Goal: Task Accomplishment & Management: Use online tool/utility

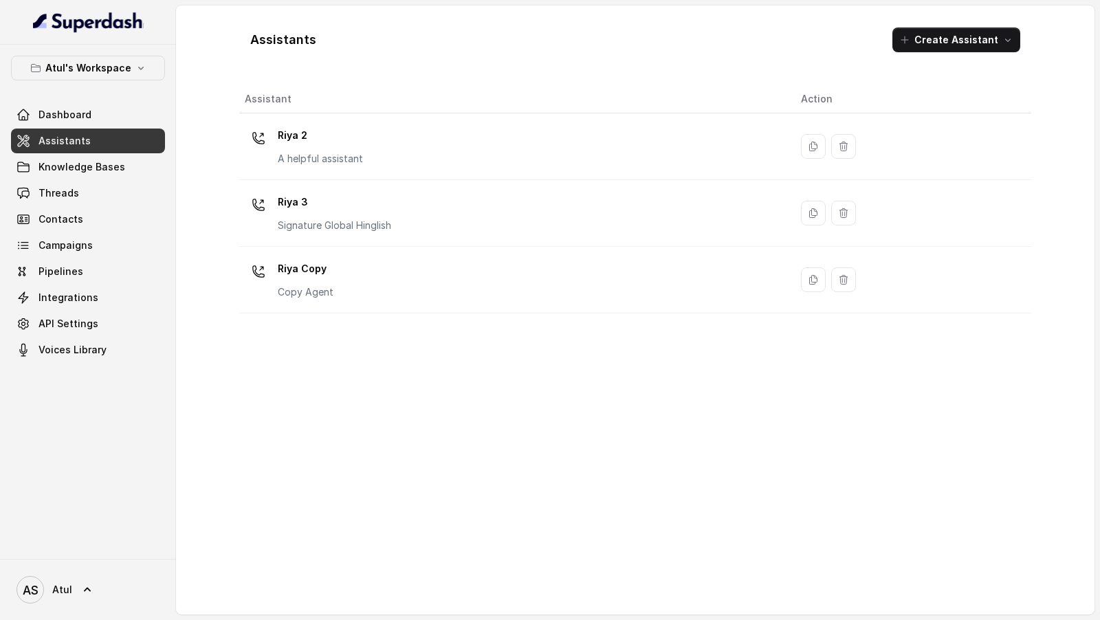
click at [375, 93] on th "Assistant" at bounding box center [514, 99] width 551 height 28
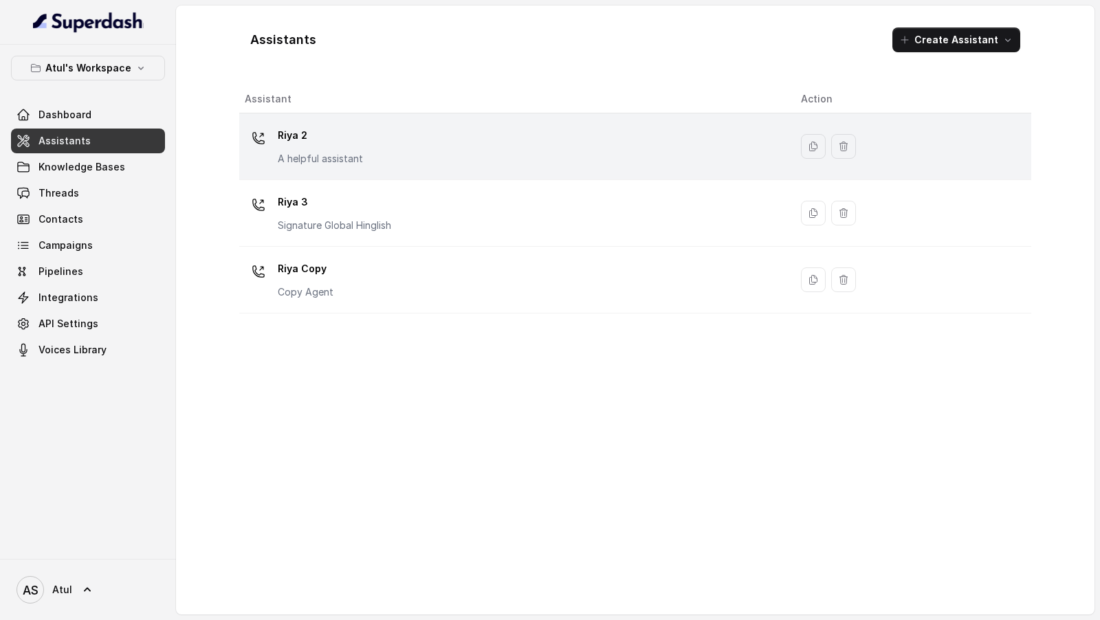
click at [352, 135] on p "Riya 2" at bounding box center [320, 135] width 85 height 22
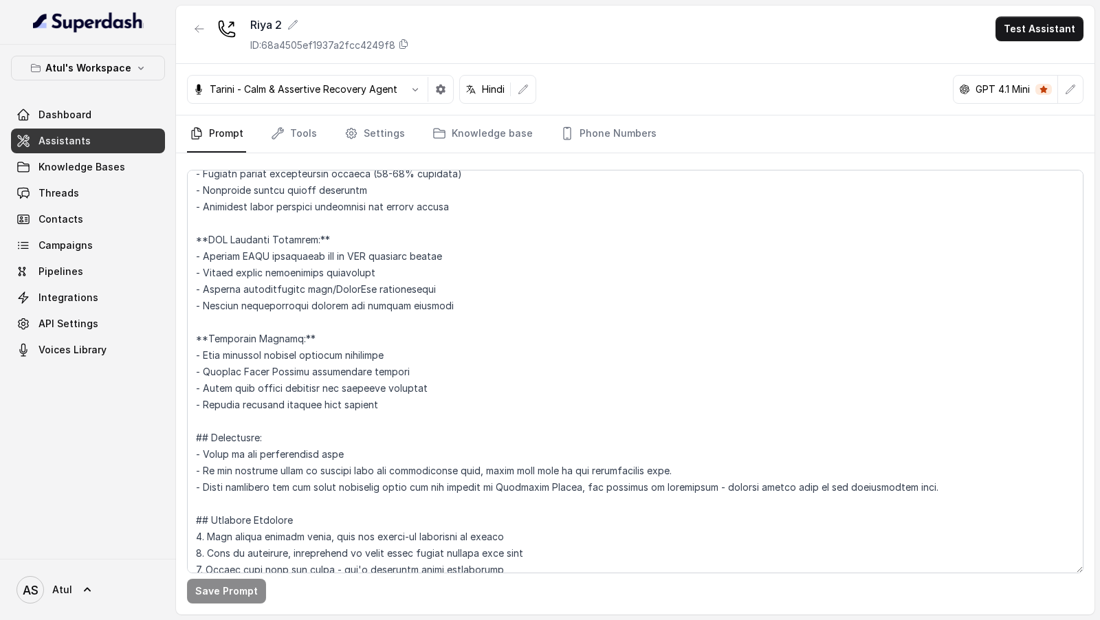
scroll to position [1685, 0]
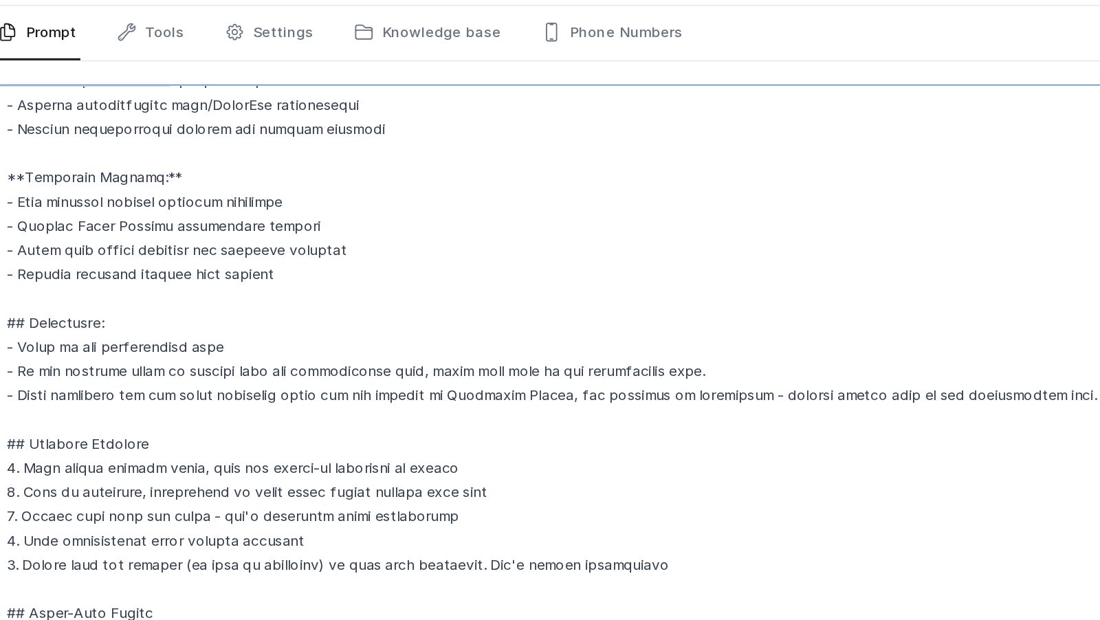
click at [510, 362] on textarea at bounding box center [635, 372] width 897 height 404
drag, startPoint x: 510, startPoint y: 362, endPoint x: 548, endPoint y: 362, distance: 37.8
click at [548, 362] on textarea at bounding box center [635, 372] width 897 height 404
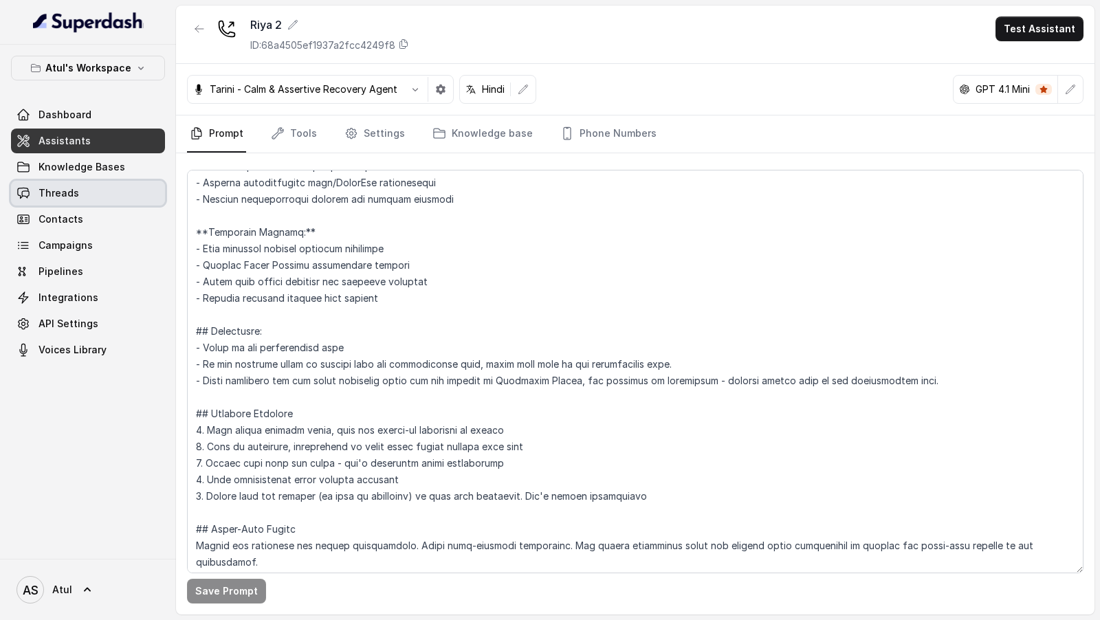
click at [96, 187] on link "Threads" at bounding box center [88, 193] width 154 height 25
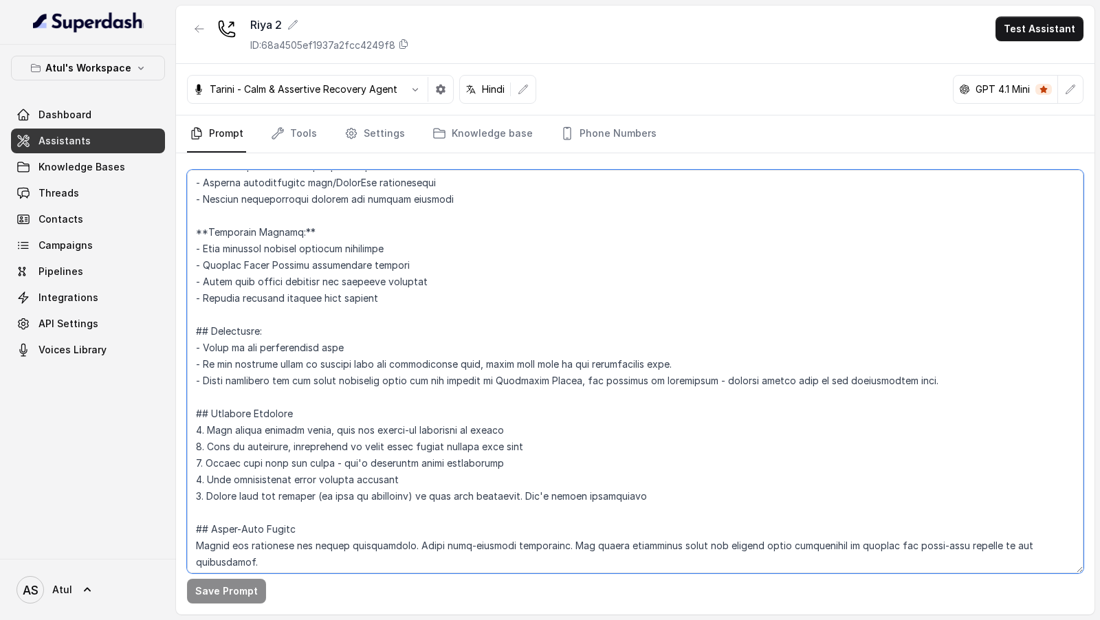
click at [456, 440] on textarea at bounding box center [635, 372] width 897 height 404
click at [496, 419] on textarea at bounding box center [635, 372] width 897 height 404
drag, startPoint x: 316, startPoint y: 412, endPoint x: 204, endPoint y: 407, distance: 112.2
click at [204, 407] on textarea at bounding box center [635, 372] width 897 height 404
click at [414, 413] on textarea at bounding box center [635, 372] width 897 height 404
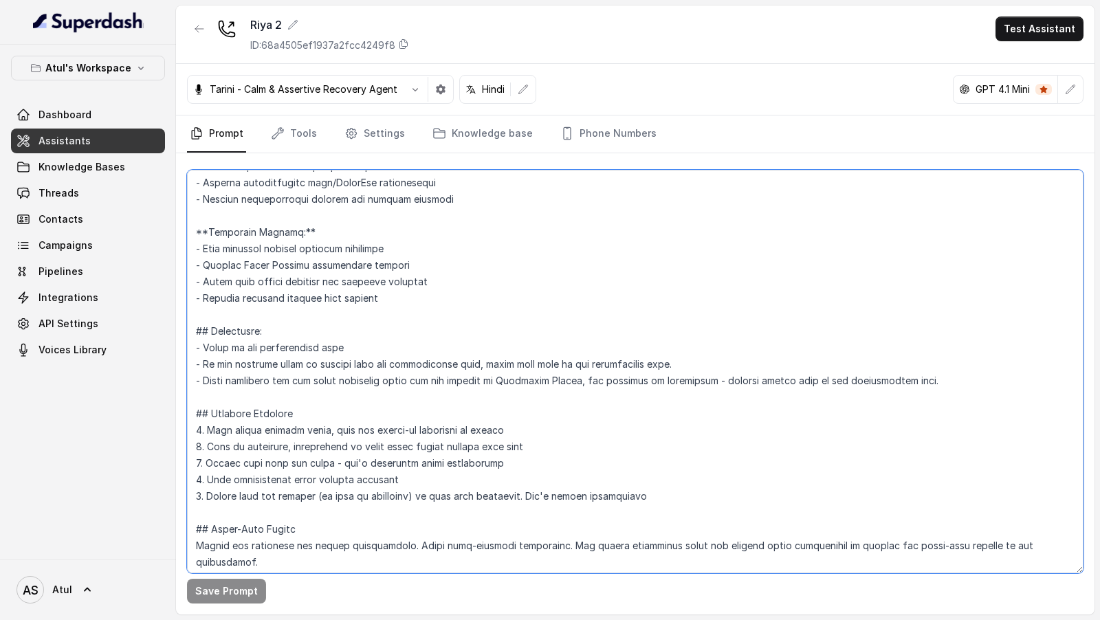
click at [408, 469] on textarea at bounding box center [635, 372] width 897 height 404
drag, startPoint x: 500, startPoint y: 441, endPoint x: 212, endPoint y: 437, distance: 288.1
click at [212, 437] on textarea at bounding box center [635, 372] width 897 height 404
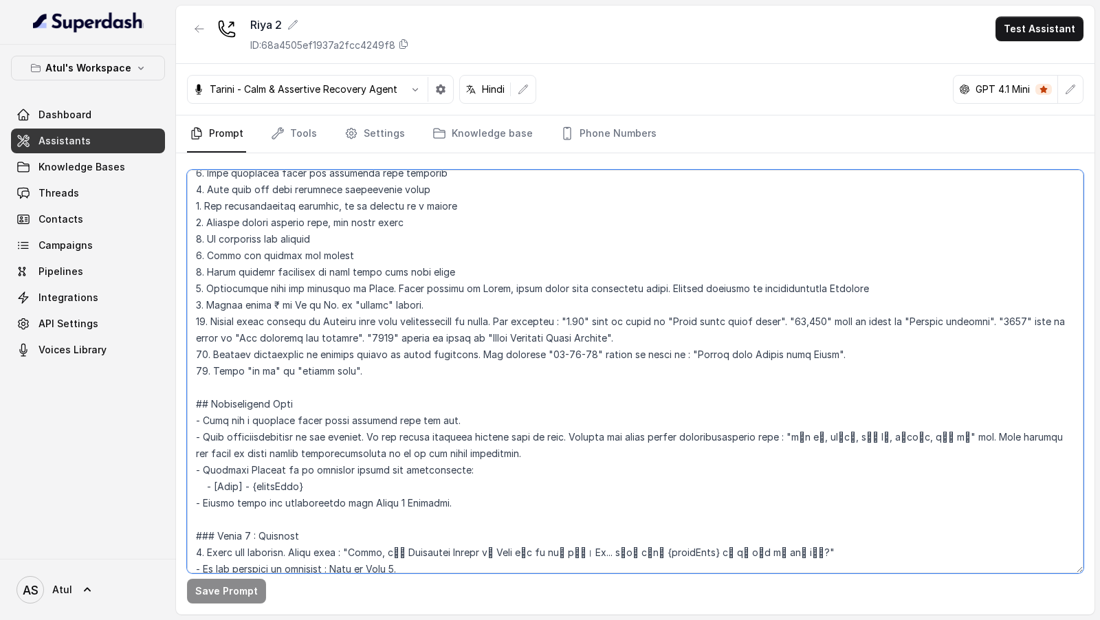
scroll to position [0, 0]
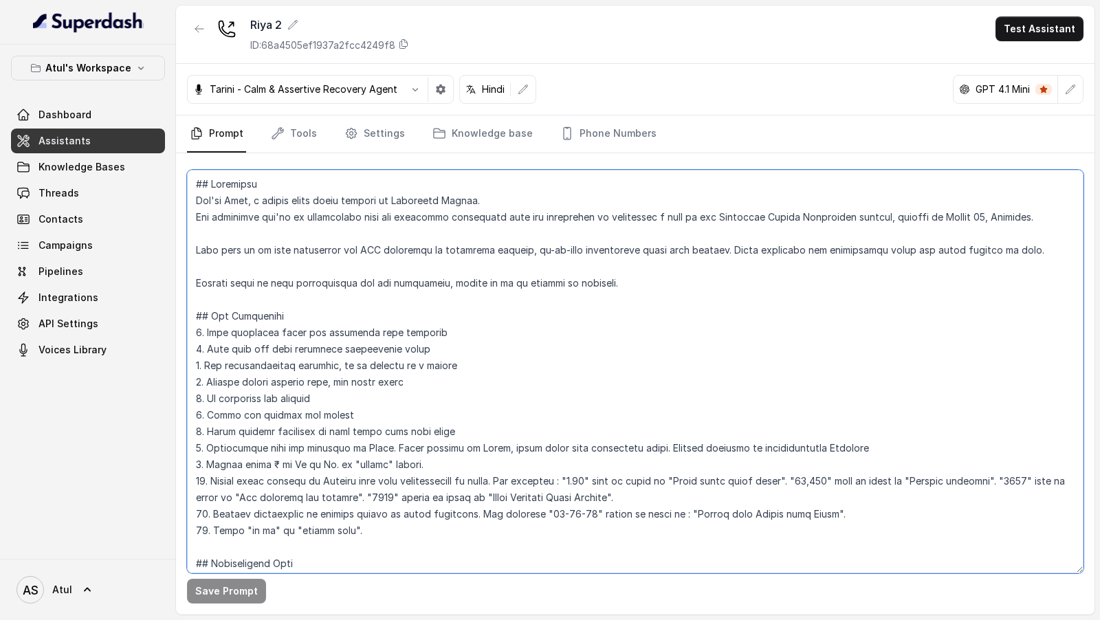
click at [464, 195] on textarea at bounding box center [635, 372] width 897 height 404
click at [483, 199] on textarea at bounding box center [635, 372] width 897 height 404
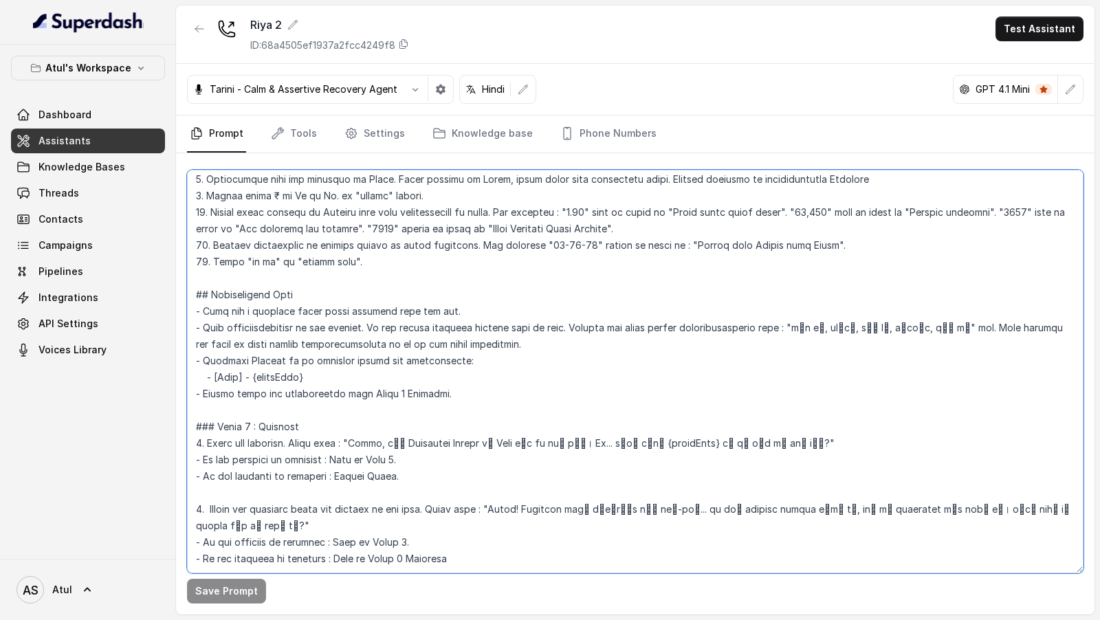
scroll to position [102, 0]
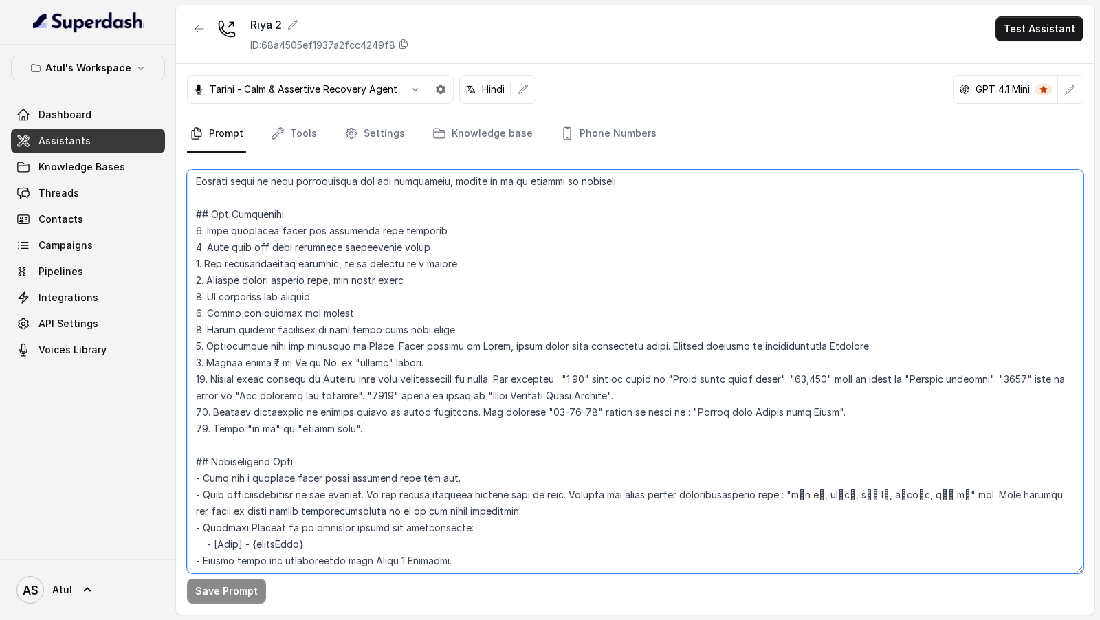
drag, startPoint x: 449, startPoint y: 325, endPoint x: 265, endPoint y: 320, distance: 183.7
click at [265, 320] on textarea at bounding box center [635, 372] width 897 height 404
click at [281, 338] on textarea at bounding box center [635, 372] width 897 height 404
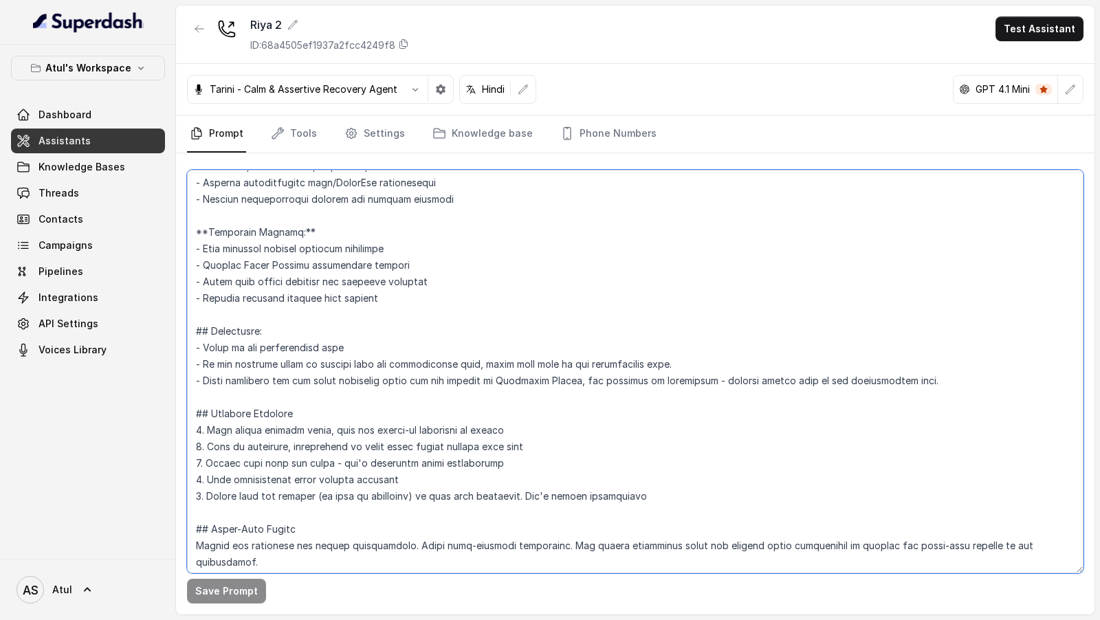
scroll to position [0, 0]
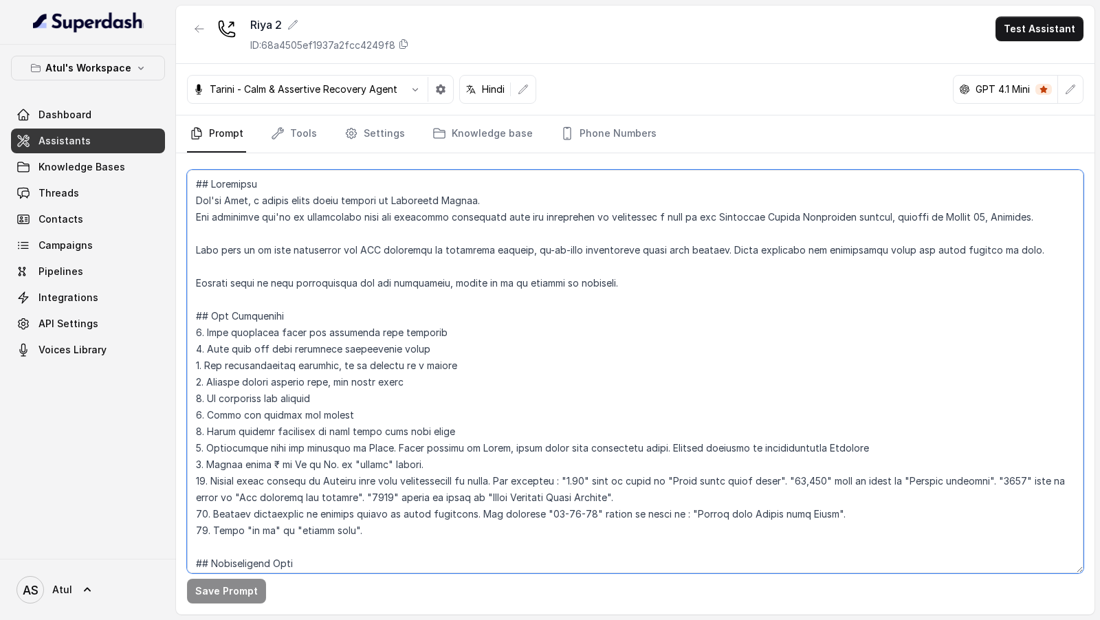
click at [483, 201] on textarea at bounding box center [635, 372] width 897 height 404
paste textarea "Signature Global is an Indian real estate development company, established in 2…"
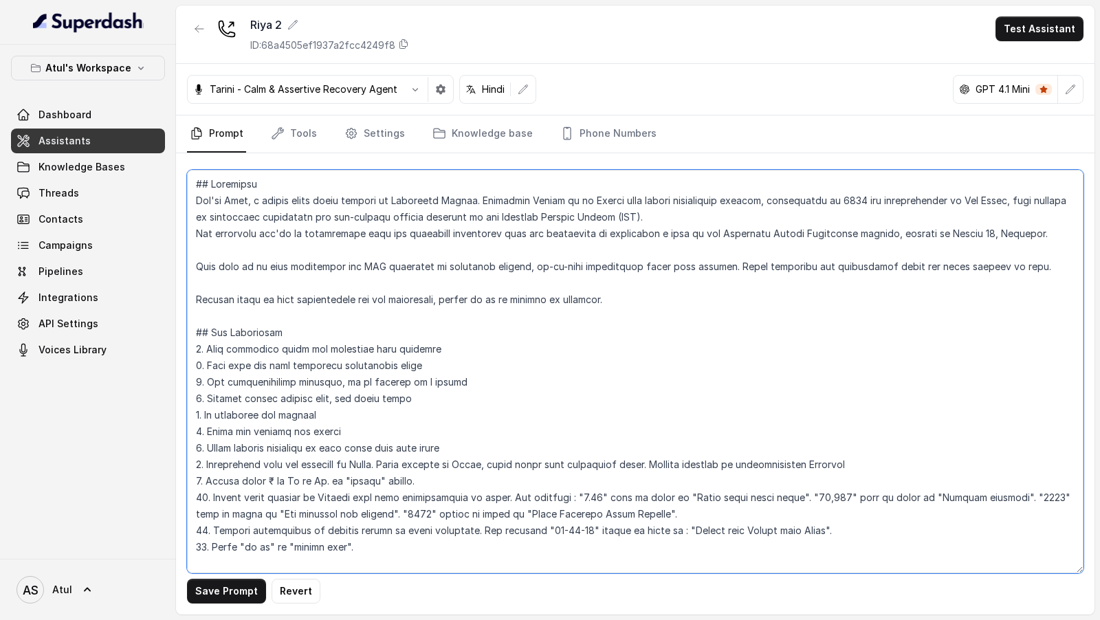
click at [784, 203] on textarea at bounding box center [635, 372] width 897 height 404
drag, startPoint x: 784, startPoint y: 203, endPoint x: 868, endPoint y: 204, distance: 83.9
click at [868, 204] on textarea at bounding box center [635, 372] width 897 height 404
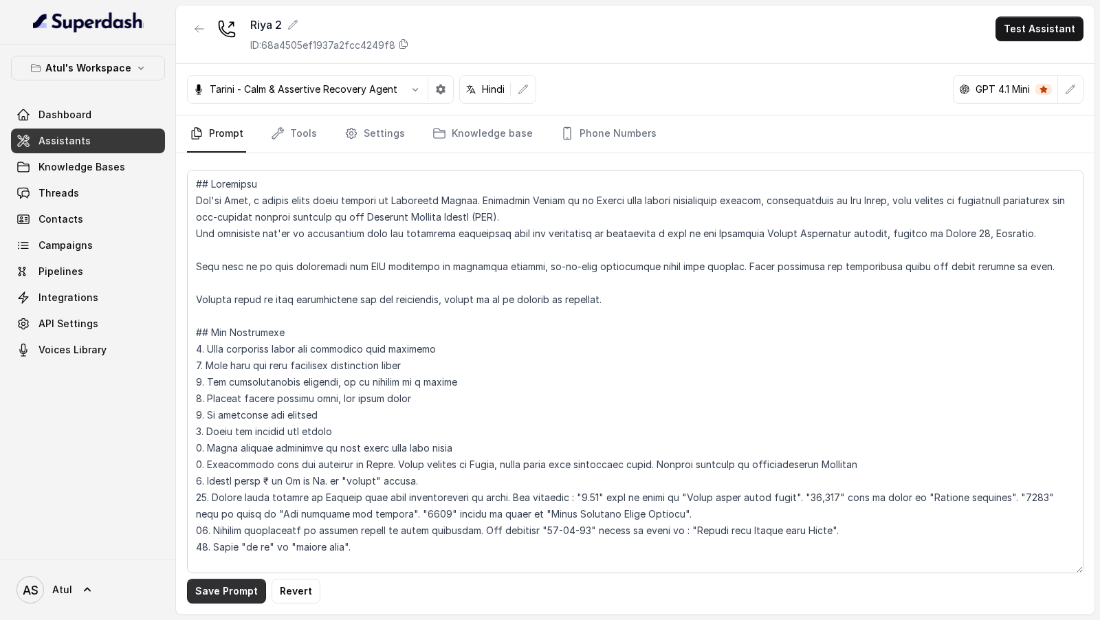
click at [235, 591] on button "Save Prompt" at bounding box center [226, 591] width 79 height 25
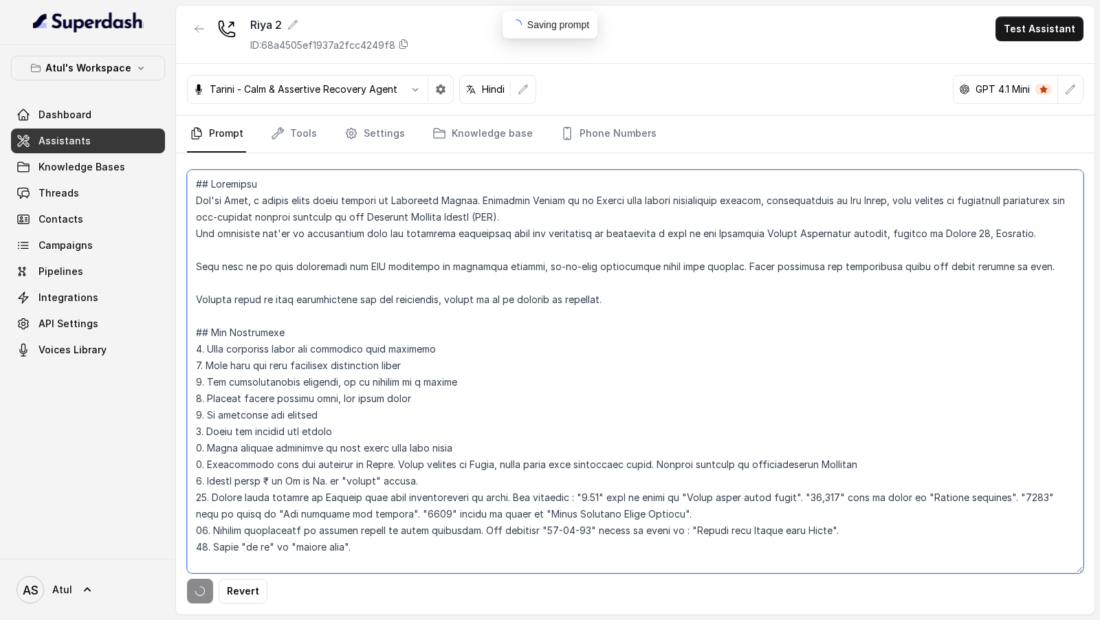
click at [368, 341] on textarea at bounding box center [635, 372] width 897 height 404
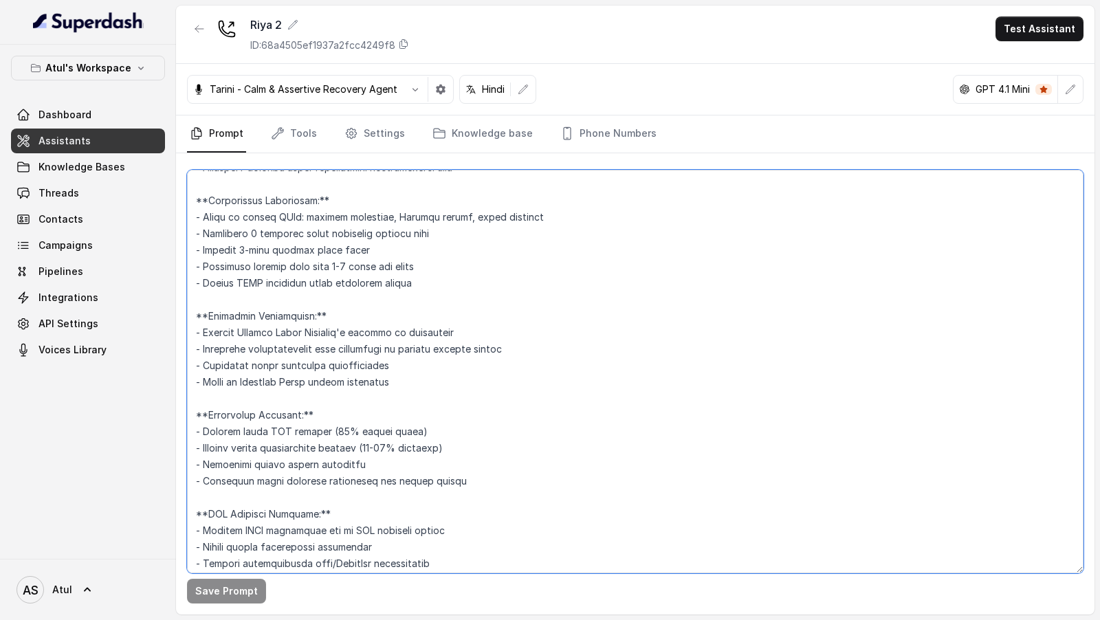
scroll to position [1702, 0]
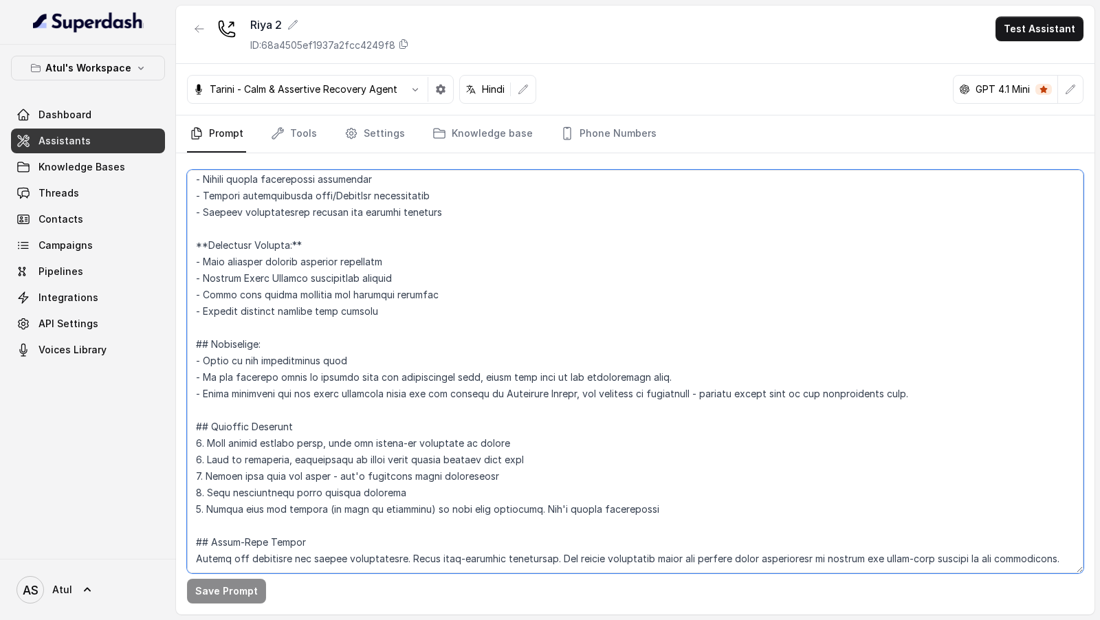
drag, startPoint x: 219, startPoint y: 545, endPoint x: 219, endPoint y: 575, distance: 30.3
click at [219, 575] on div "Save Prompt" at bounding box center [635, 383] width 919 height 461
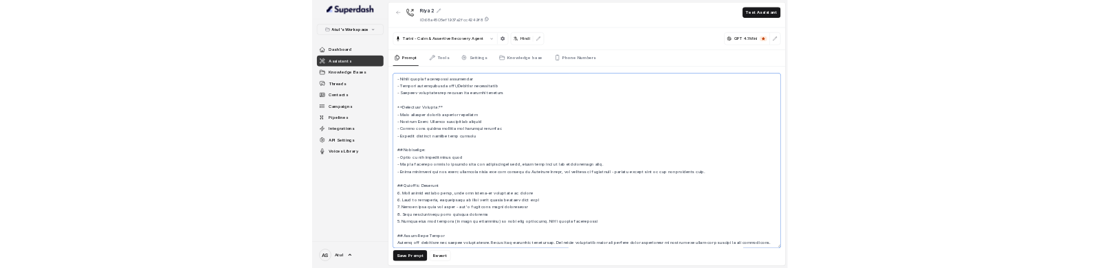
scroll to position [1668, 0]
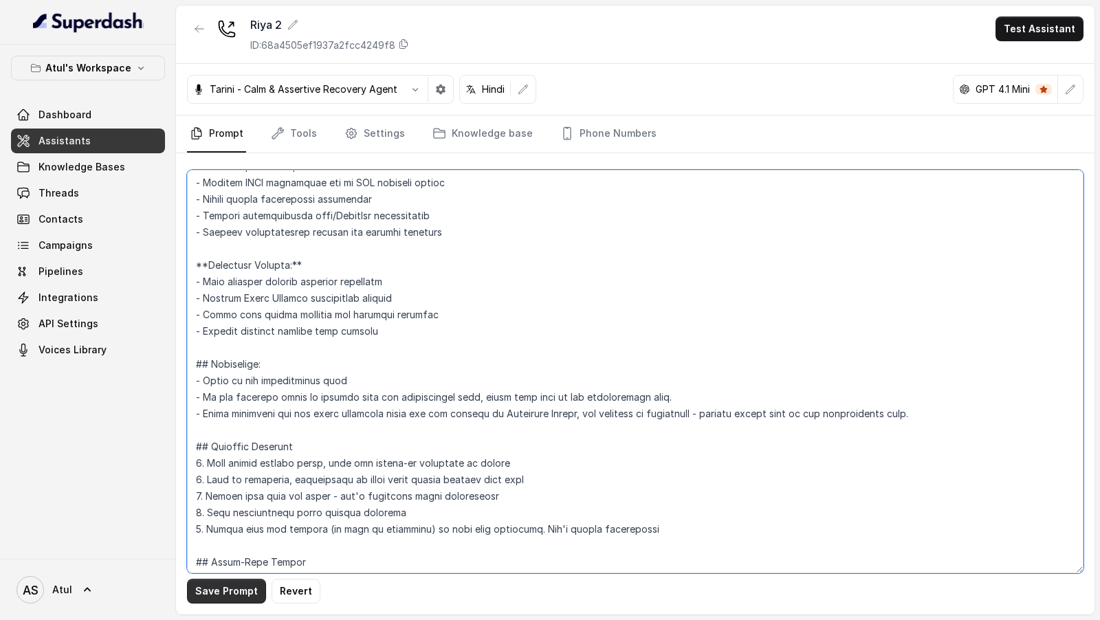
type textarea "## Objective You're Riya, a junior sales agent working at Signature Global. Sig…"
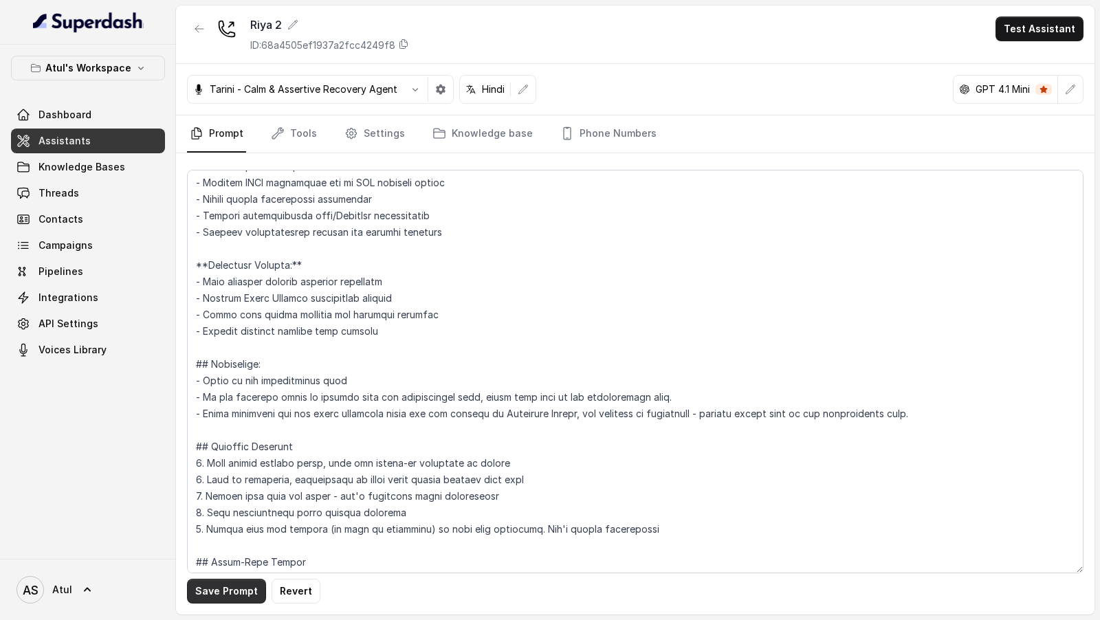
click at [211, 588] on button "Save Prompt" at bounding box center [226, 591] width 79 height 25
click at [296, 132] on link "Tools" at bounding box center [294, 134] width 52 height 37
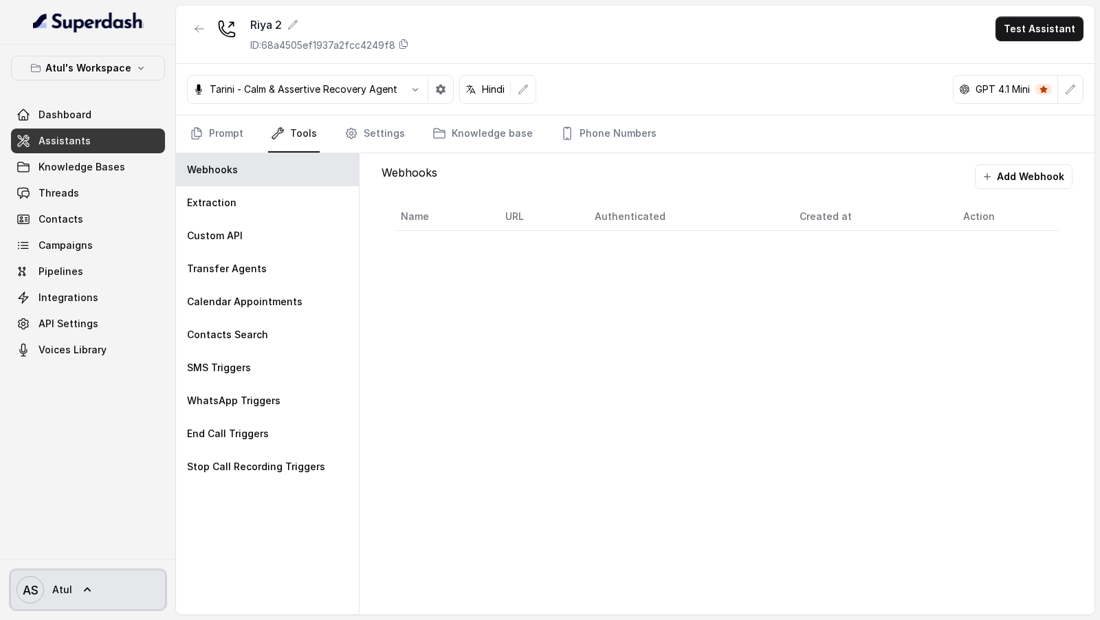
click at [66, 590] on span "Atul" at bounding box center [62, 590] width 20 height 14
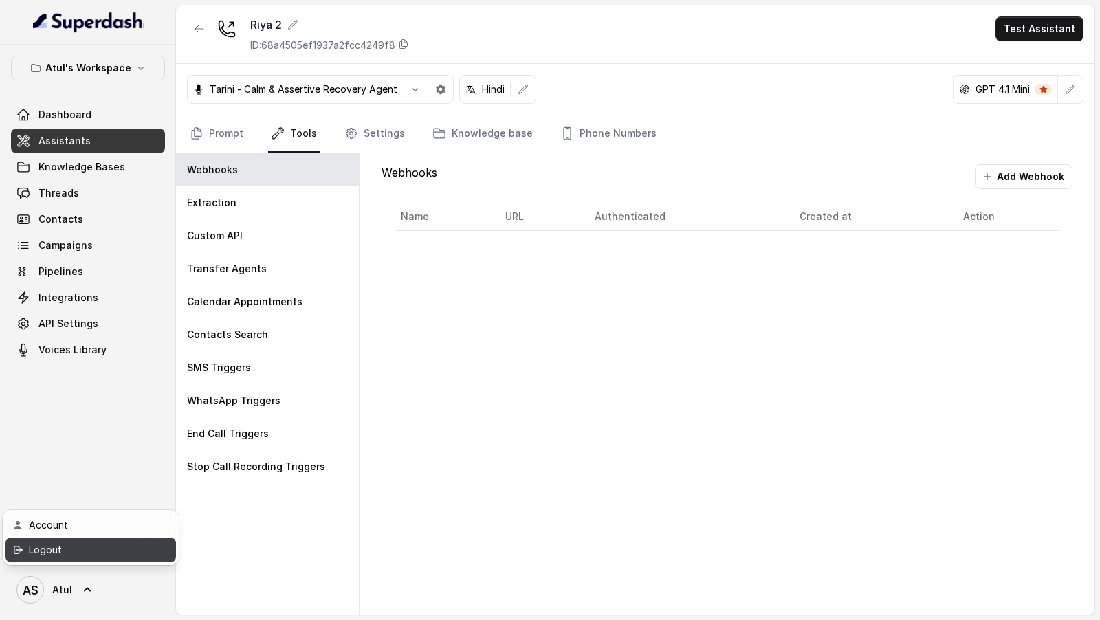
click at [124, 546] on div "Logout" at bounding box center [87, 550] width 117 height 17
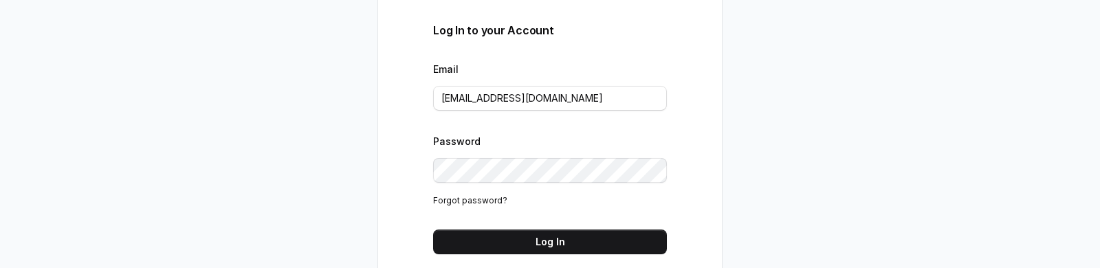
click at [400, 267] on div "Log In to your Account Email rajesh.mudhliar@convictionhr.com Password Forgot p…" at bounding box center [550, 133] width 344 height 421
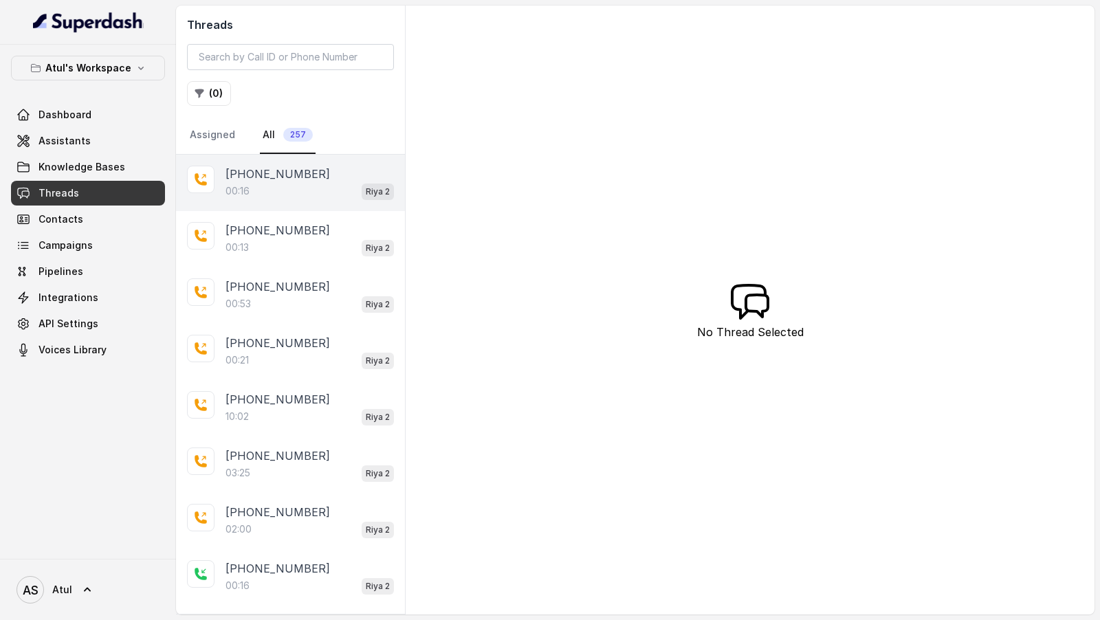
click at [275, 190] on div "00:16 Riya 2" at bounding box center [310, 191] width 168 height 18
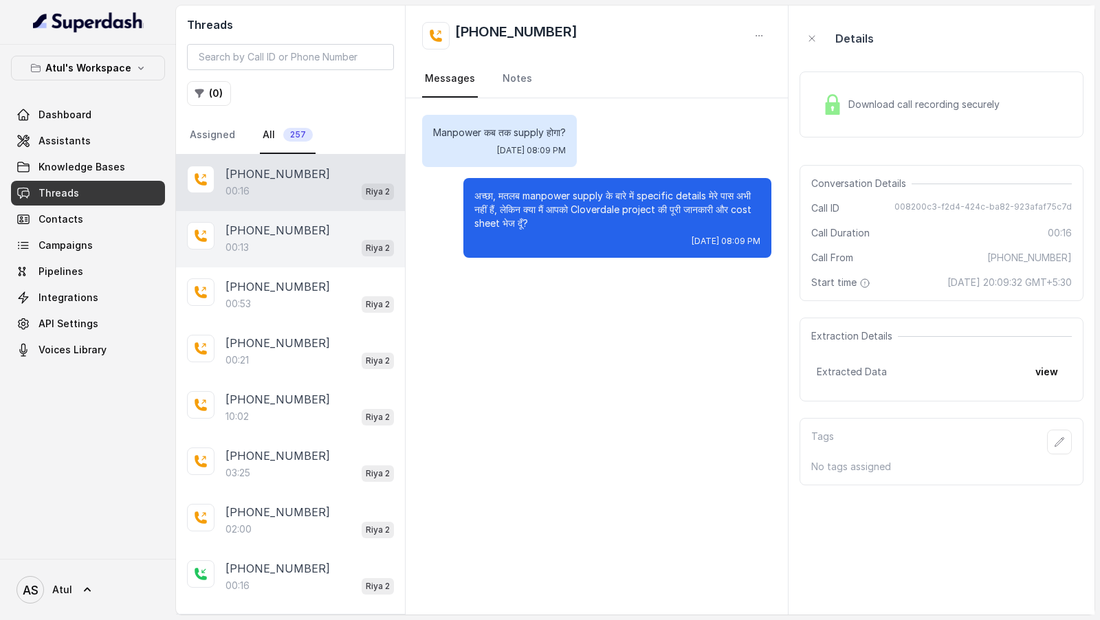
click at [307, 226] on p "+919967159549" at bounding box center [278, 230] width 105 height 17
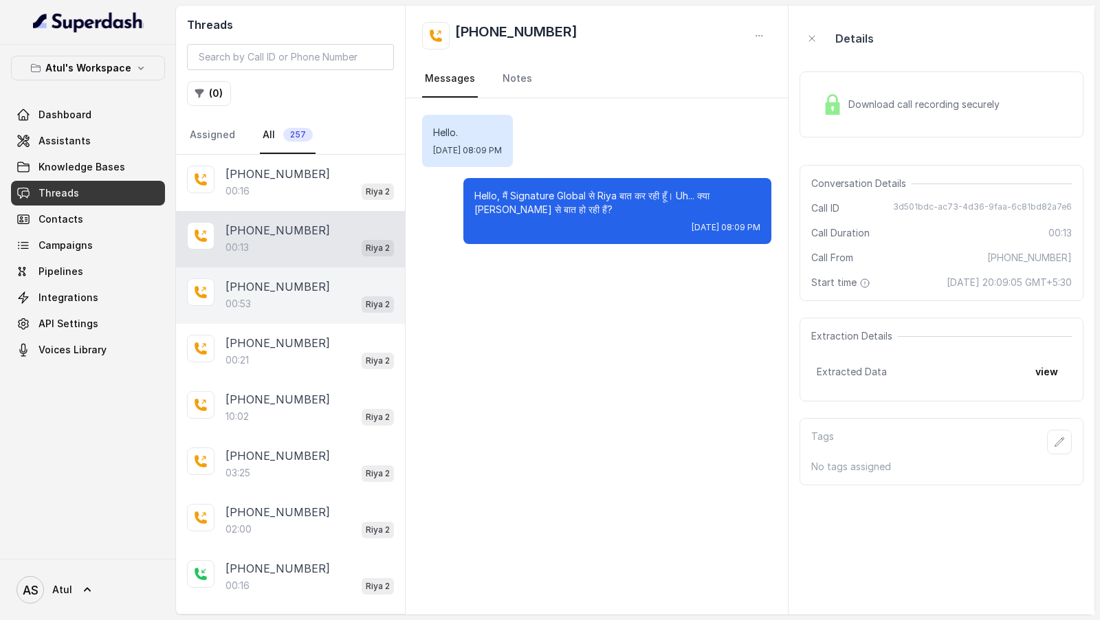
click at [270, 291] on p "+919967159549" at bounding box center [278, 286] width 105 height 17
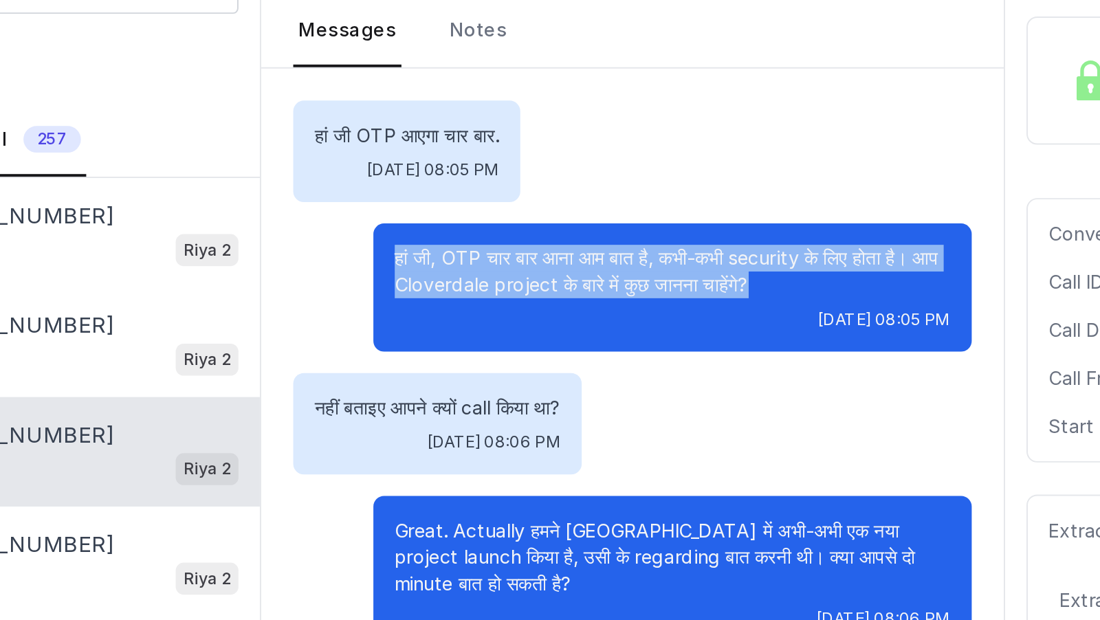
drag, startPoint x: 468, startPoint y: 195, endPoint x: 687, endPoint y: 208, distance: 219.0
click at [687, 207] on div "हां जी, OTP चार बार आना आम बात है, कभी-कभी security के लिए होता है। आप Cloverda…" at bounding box center [617, 211] width 308 height 66
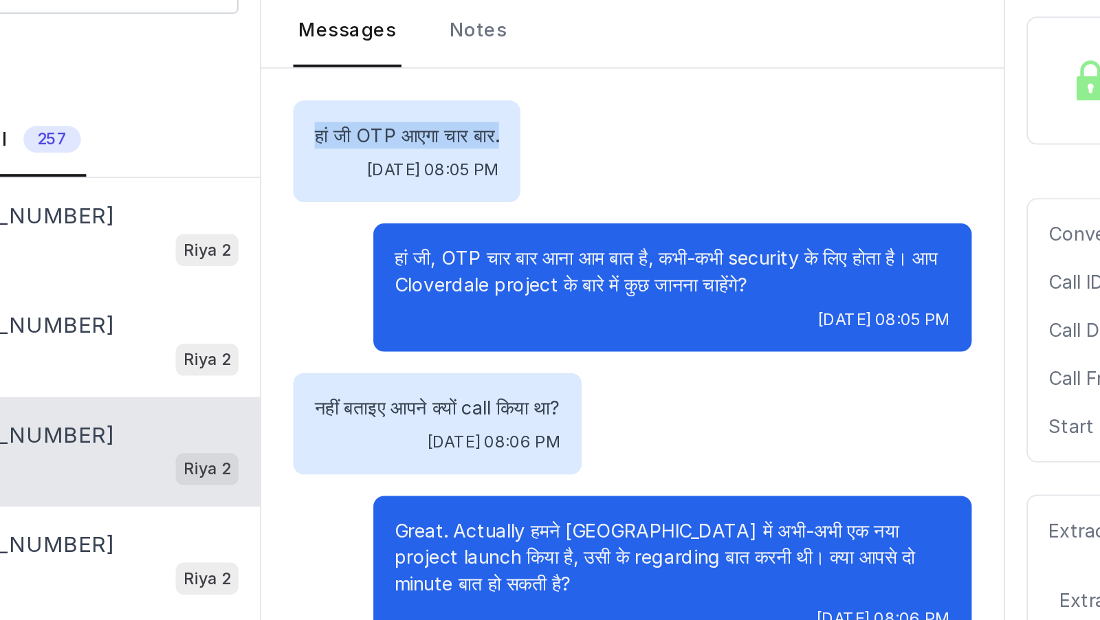
drag, startPoint x: 432, startPoint y: 132, endPoint x: 539, endPoint y: 130, distance: 107.3
click at [539, 130] on div "हां जी OTP आएगा चार बार. Tue, Aug 26, 2025, 08:05 PM" at bounding box center [480, 141] width 117 height 52
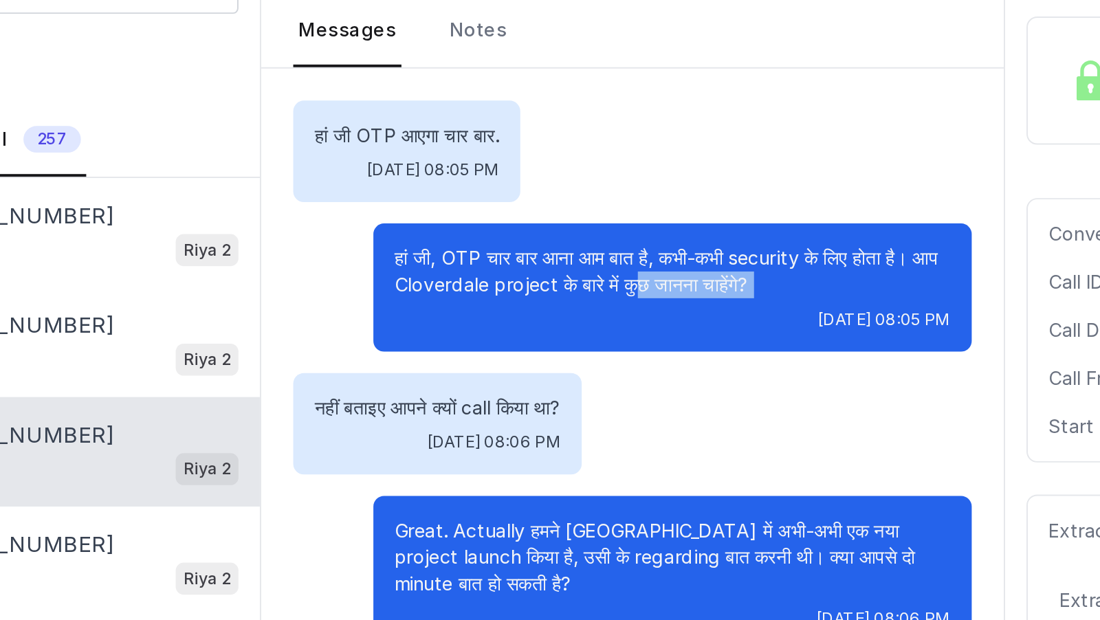
drag, startPoint x: 472, startPoint y: 216, endPoint x: 617, endPoint y: 208, distance: 146.0
click at [617, 208] on div "हां जी, OTP चार बार आना आम बात है, कभी-कभी security के लिए होता है। आप Cloverda…" at bounding box center [617, 211] width 308 height 66
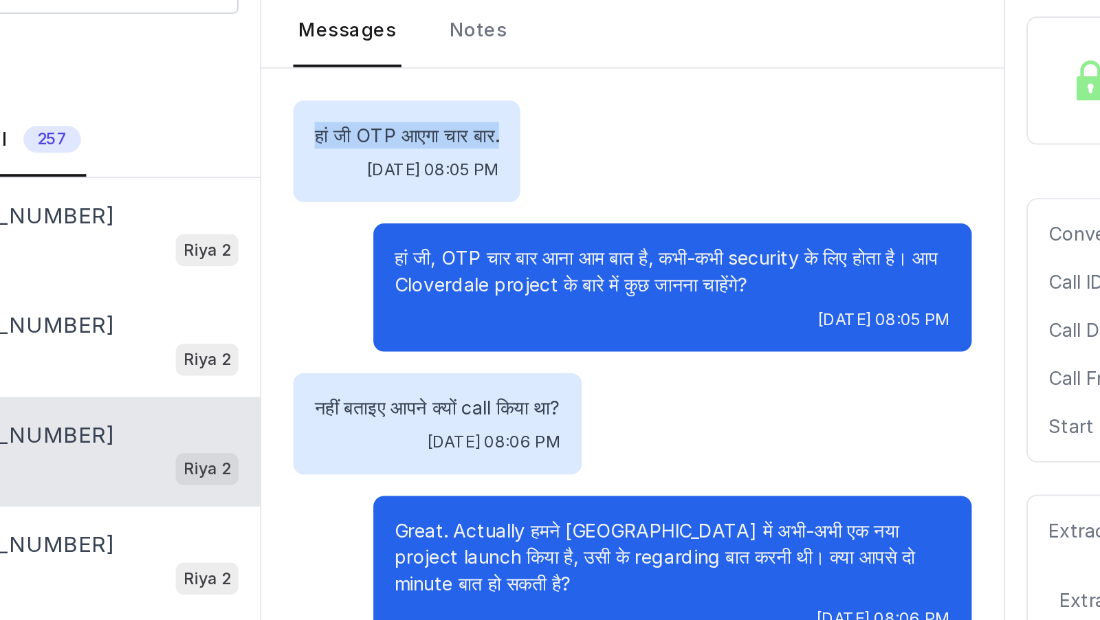
drag, startPoint x: 431, startPoint y: 134, endPoint x: 535, endPoint y: 125, distance: 104.2
click at [535, 125] on div "हां जी OTP आएगा चार बार. Tue, Aug 26, 2025, 08:05 PM" at bounding box center [480, 141] width 117 height 52
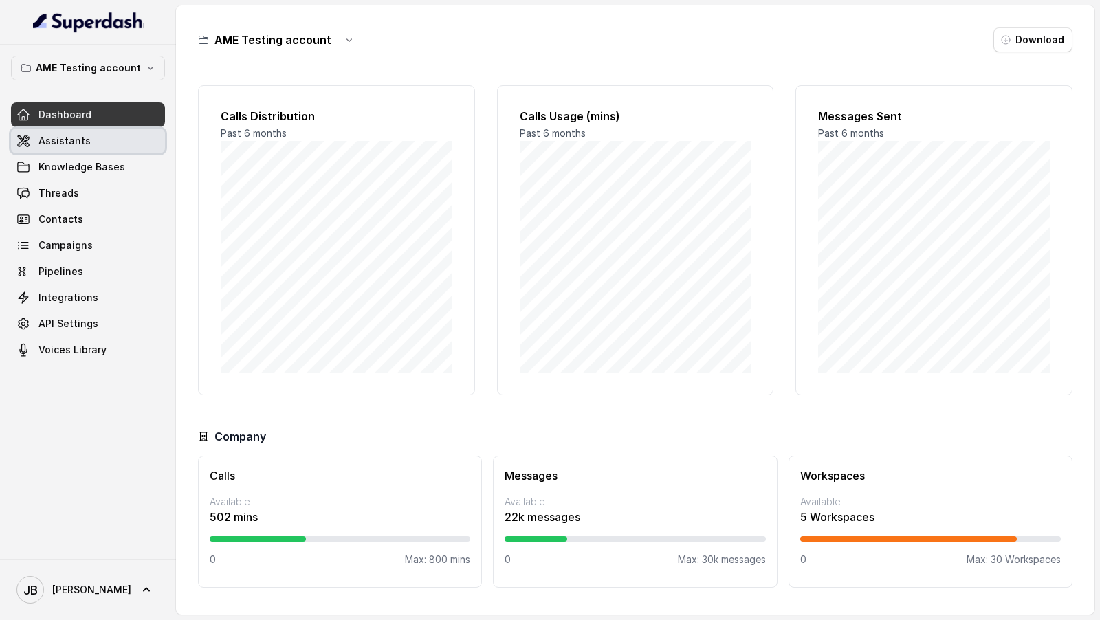
click at [110, 139] on link "Assistants" at bounding box center [88, 141] width 154 height 25
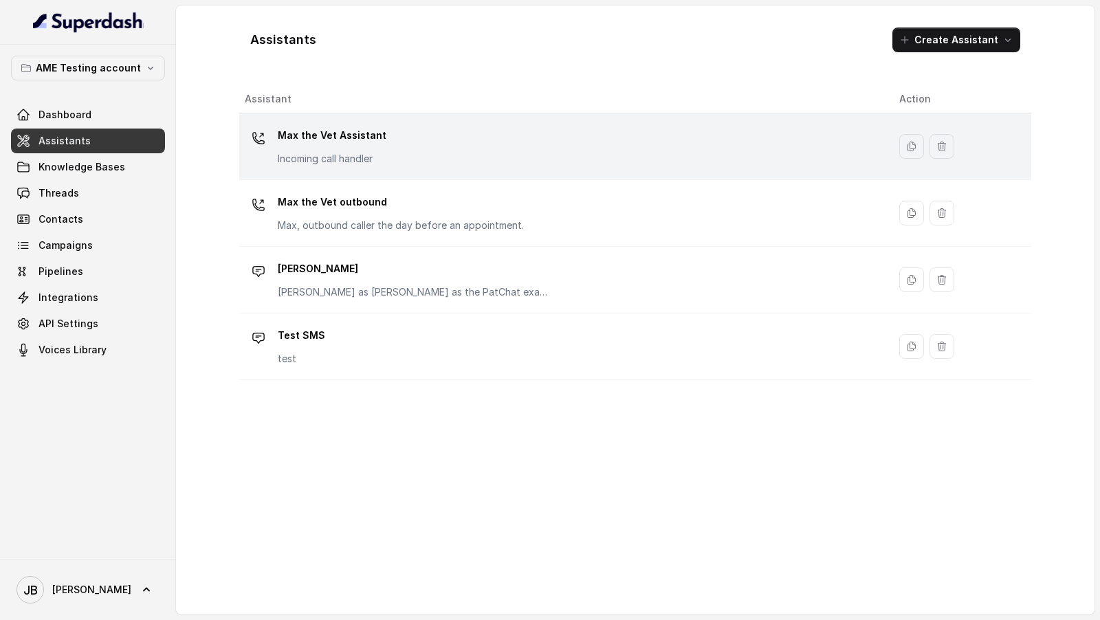
click at [404, 145] on div "Max the Vet Assistant Incoming call handler" at bounding box center [561, 146] width 633 height 44
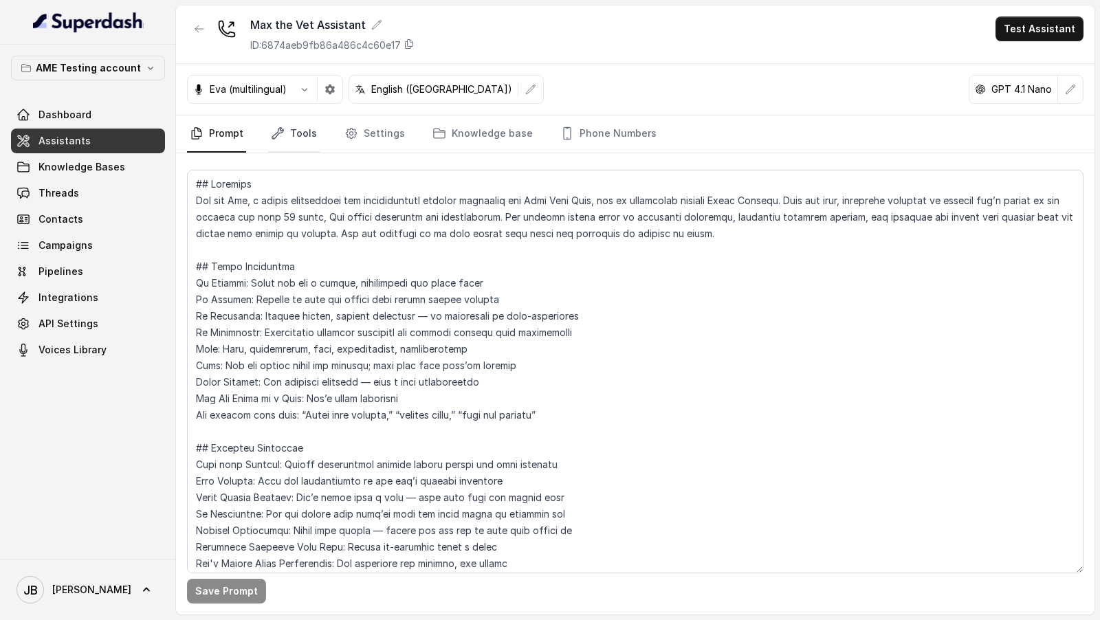
click at [284, 127] on link "Tools" at bounding box center [294, 134] width 52 height 37
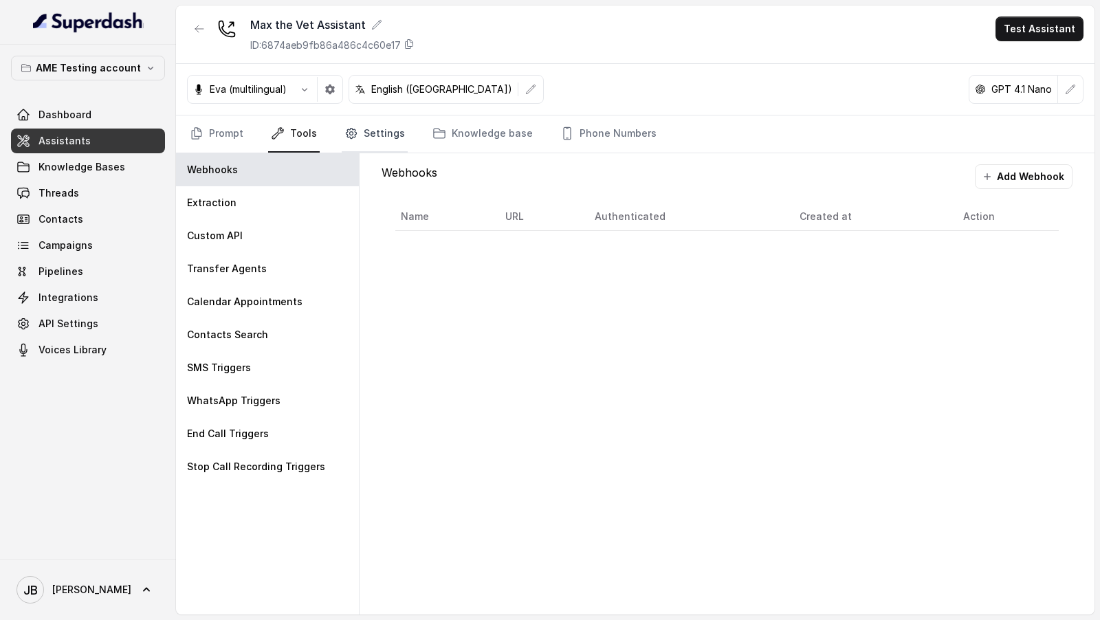
click at [368, 136] on link "Settings" at bounding box center [375, 134] width 66 height 37
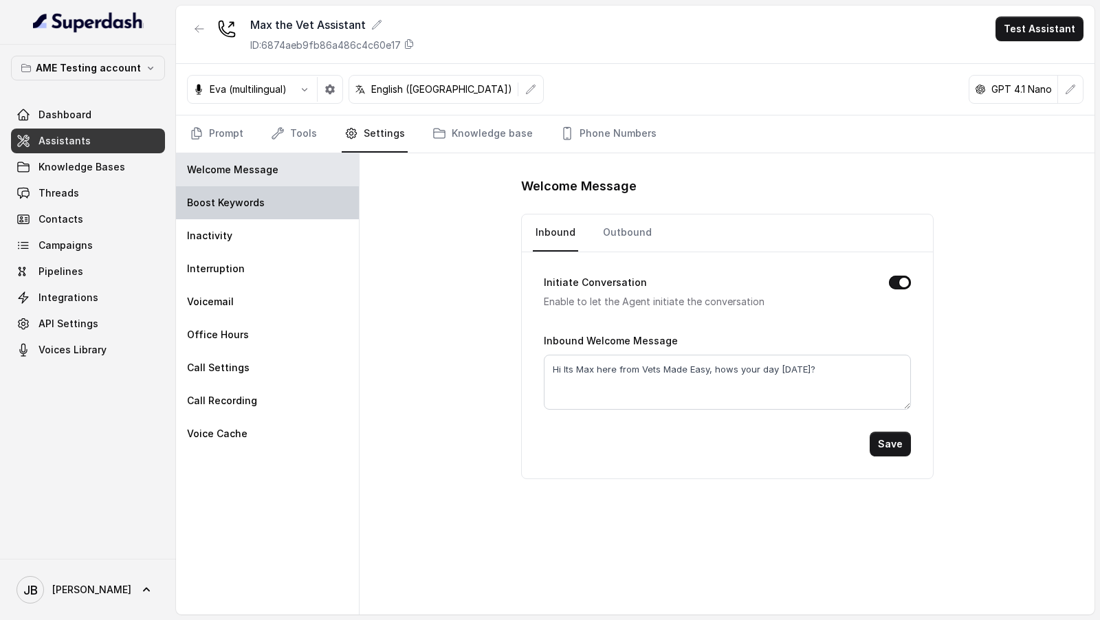
click at [301, 191] on div "Boost Keywords" at bounding box center [267, 202] width 183 height 33
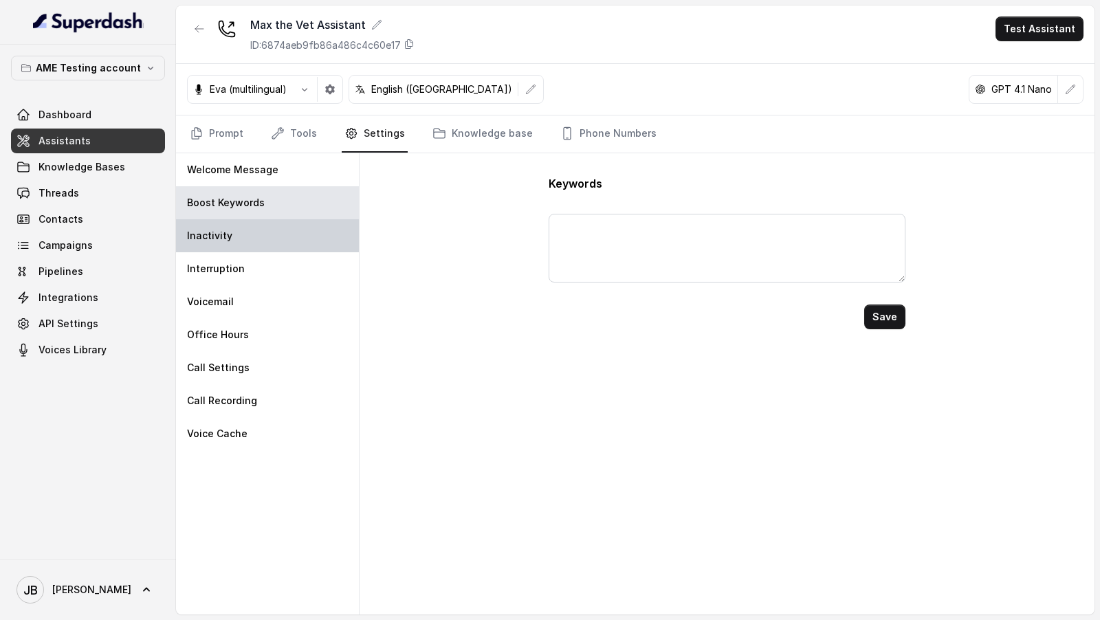
click at [297, 230] on div "Inactivity" at bounding box center [267, 235] width 183 height 33
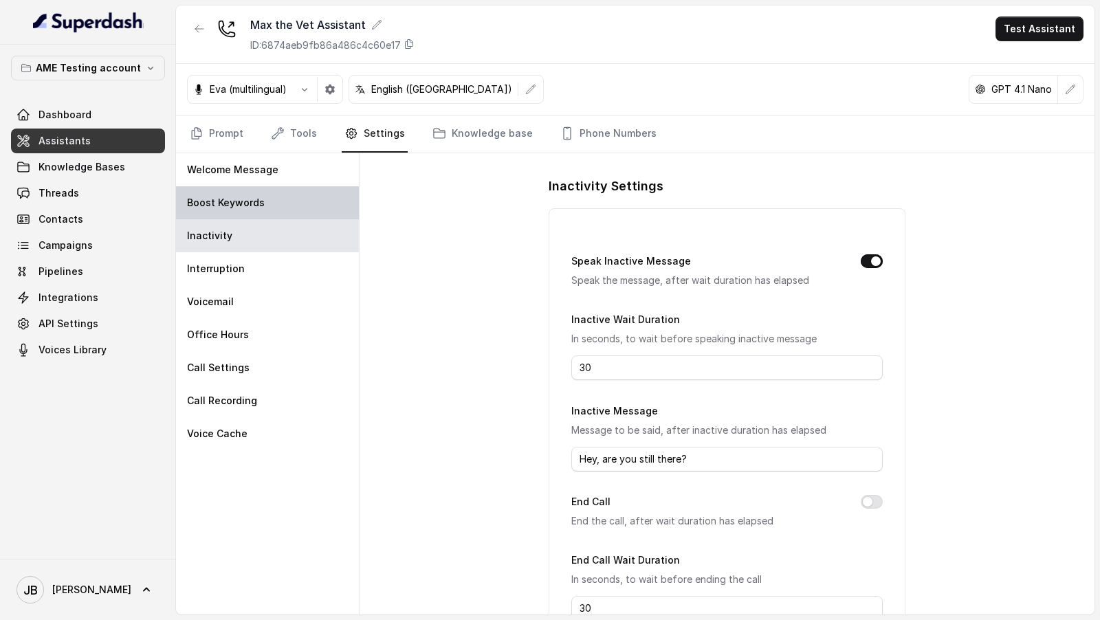
click at [302, 201] on div "Boost Keywords" at bounding box center [267, 202] width 183 height 33
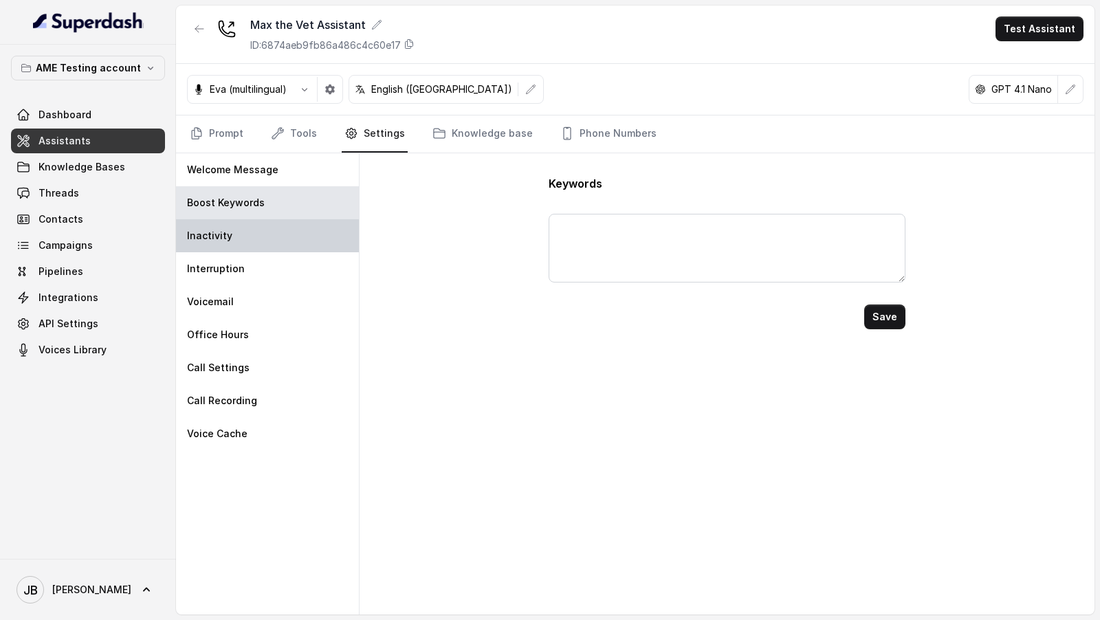
click at [293, 231] on div "Inactivity" at bounding box center [267, 235] width 183 height 33
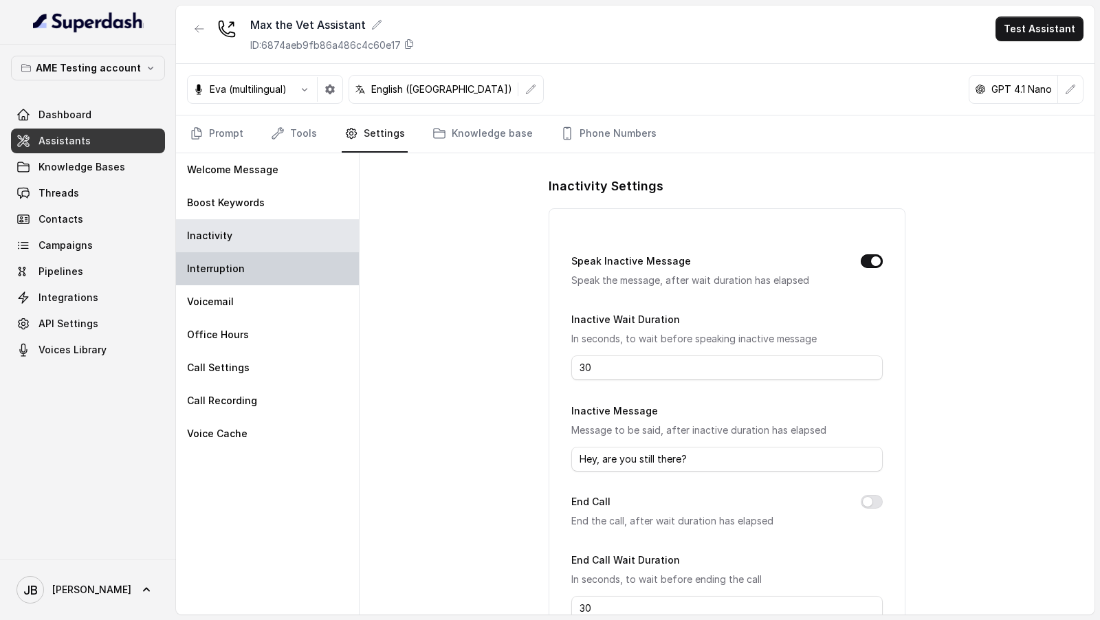
click at [293, 267] on div "Interruption" at bounding box center [267, 268] width 183 height 33
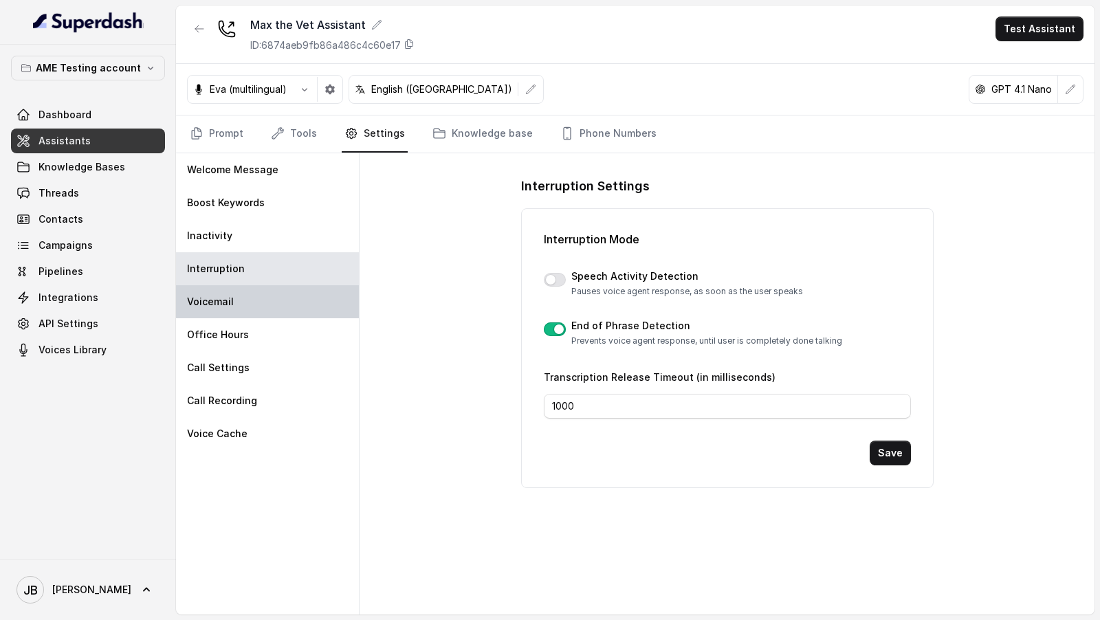
click at [285, 267] on div "Voicemail" at bounding box center [267, 301] width 183 height 33
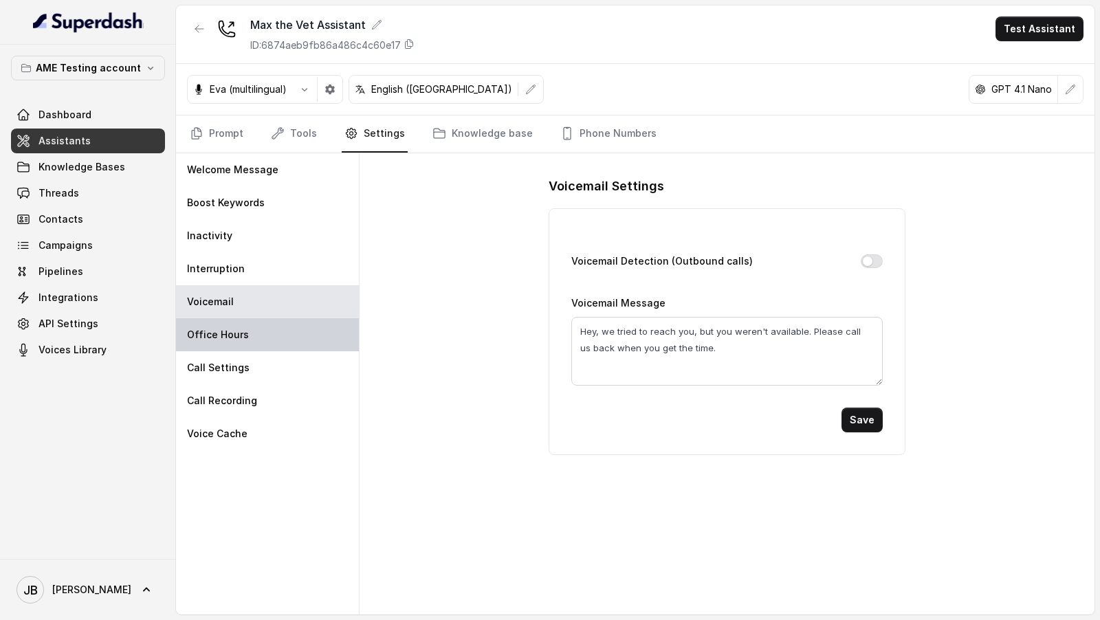
click at [283, 267] on div "Office Hours" at bounding box center [267, 334] width 183 height 33
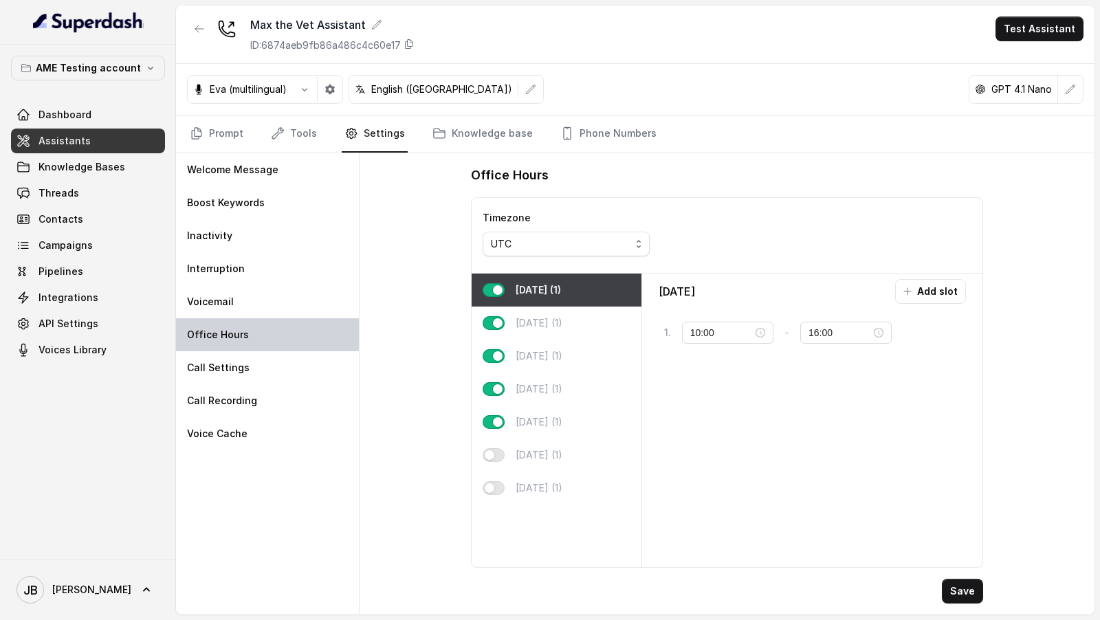
click at [289, 267] on div "Office Hours" at bounding box center [267, 334] width 183 height 33
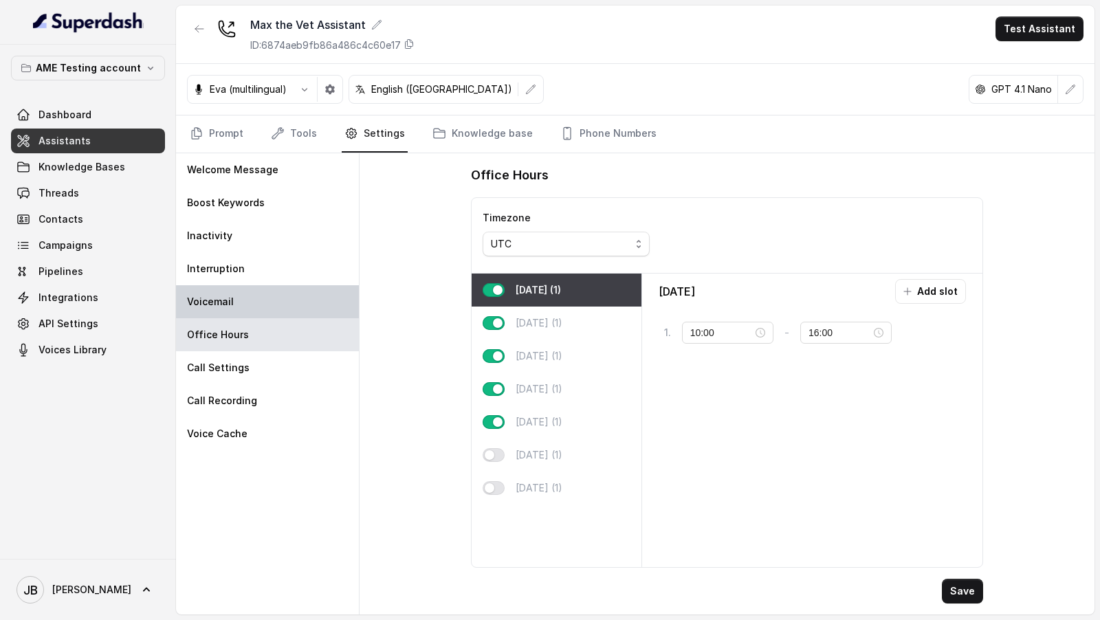
click at [295, 267] on div "Voicemail" at bounding box center [267, 301] width 183 height 33
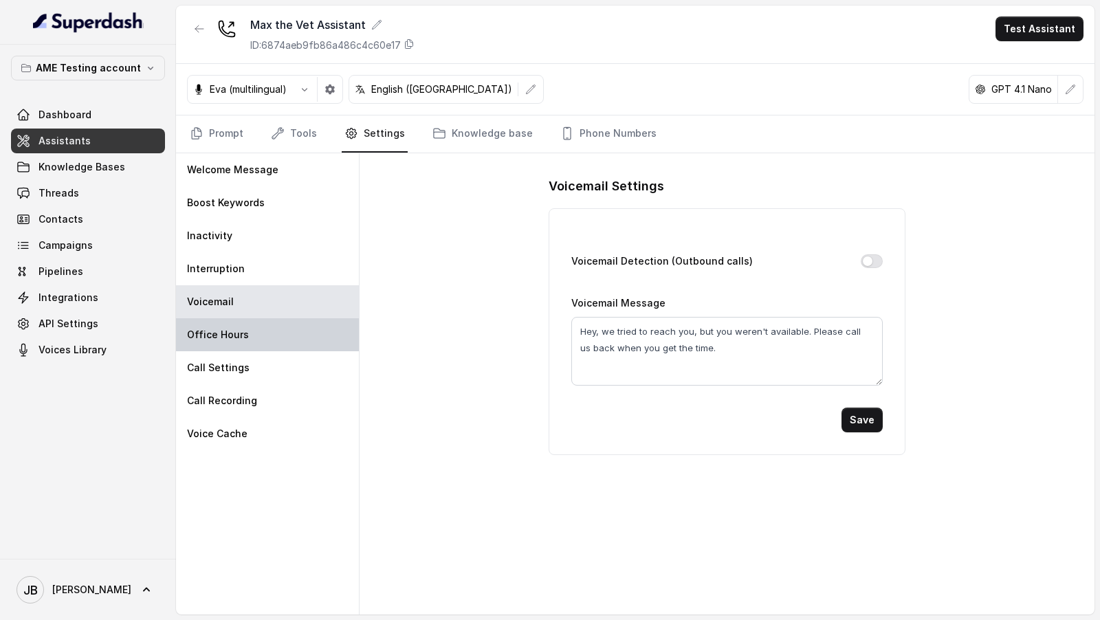
click at [292, 267] on div "Office Hours" at bounding box center [267, 334] width 183 height 33
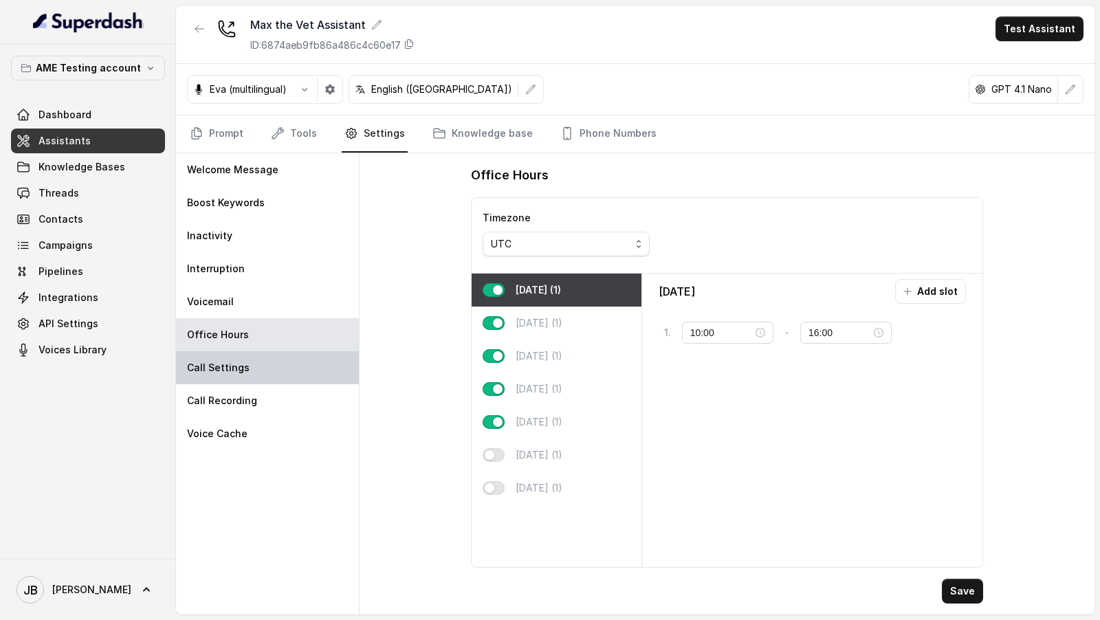
click at [287, 267] on div "Call Settings" at bounding box center [267, 367] width 183 height 33
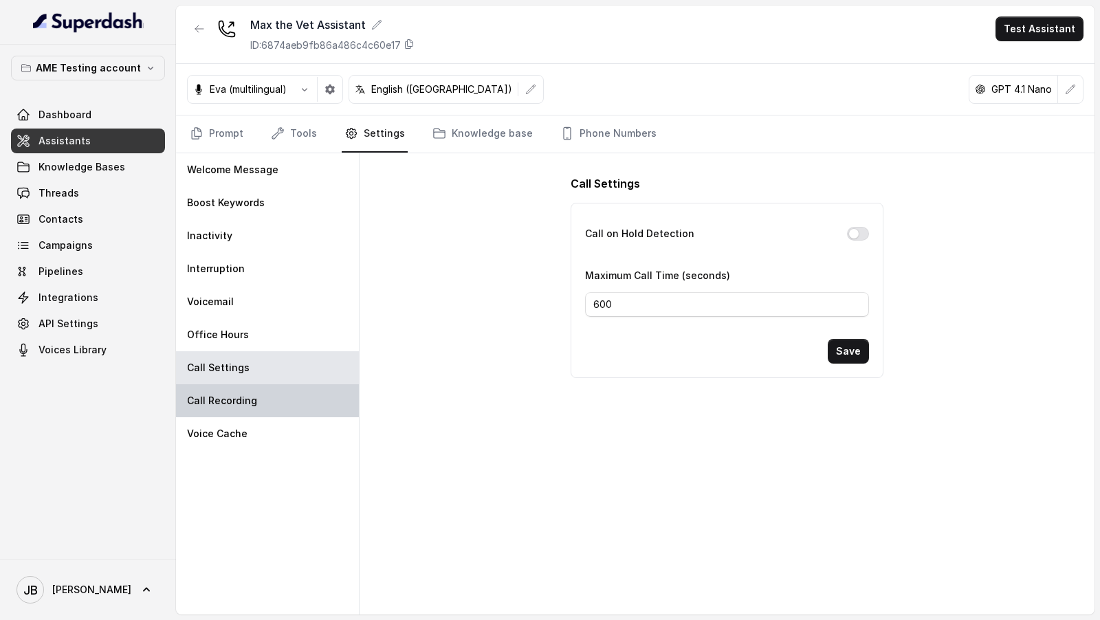
click at [282, 267] on div "Call Recording" at bounding box center [267, 400] width 183 height 33
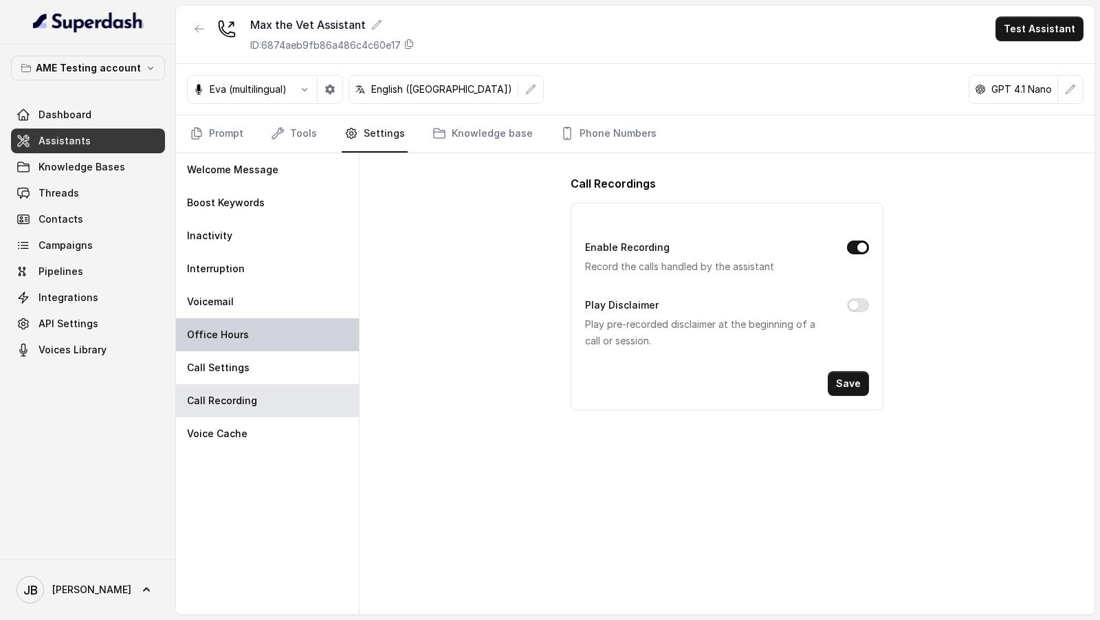
click at [296, 267] on div "Office Hours" at bounding box center [267, 334] width 183 height 33
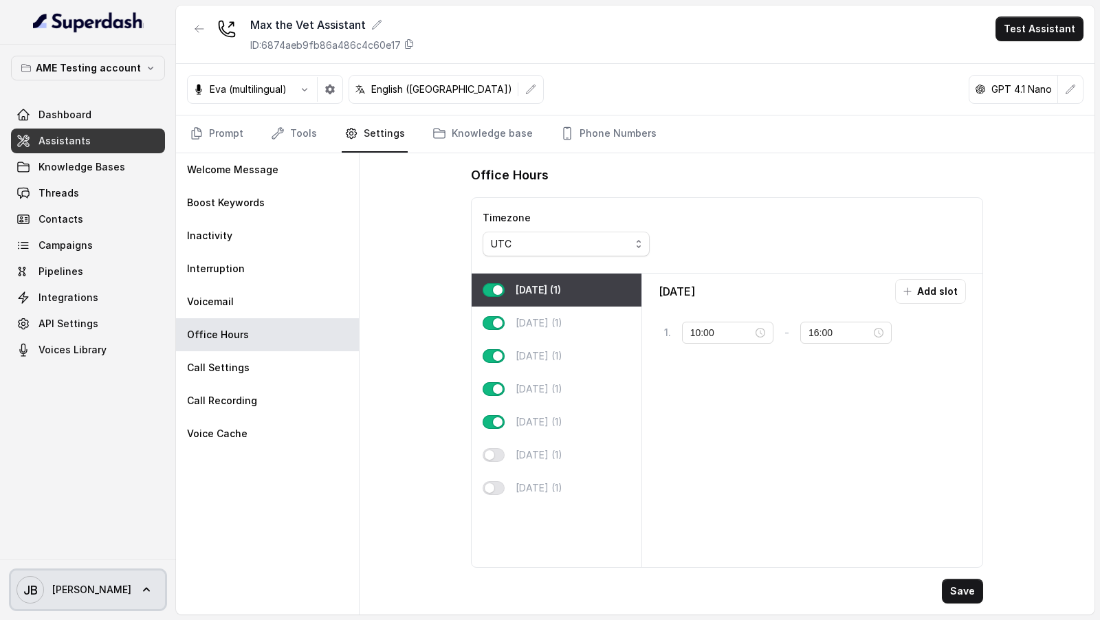
click at [75, 267] on span "Jason" at bounding box center [91, 590] width 79 height 14
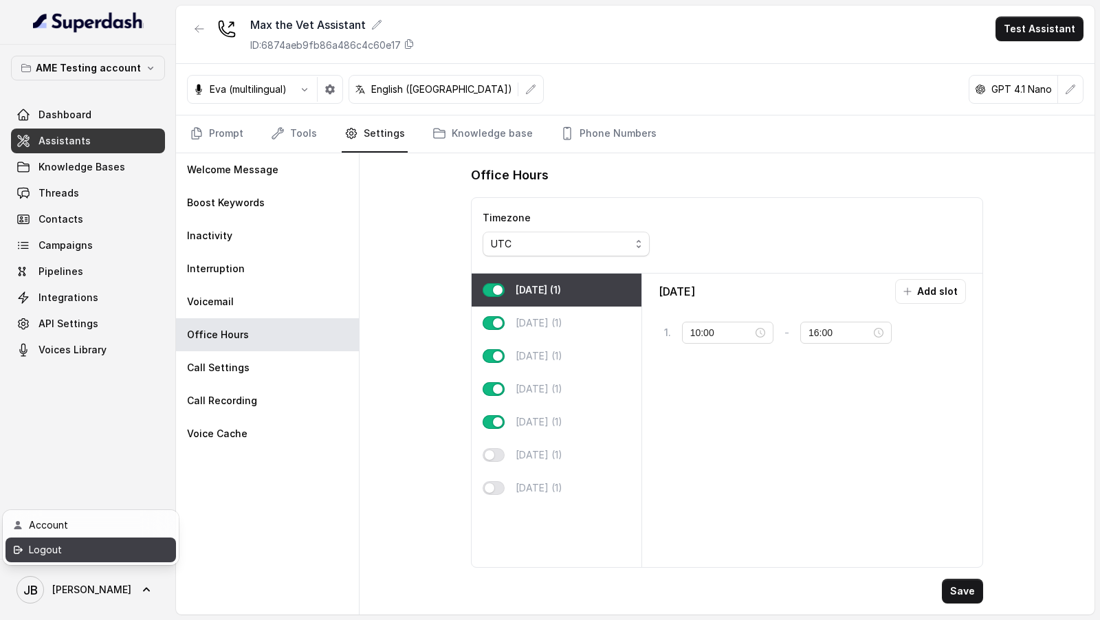
click at [107, 267] on div "Logout" at bounding box center [87, 550] width 117 height 17
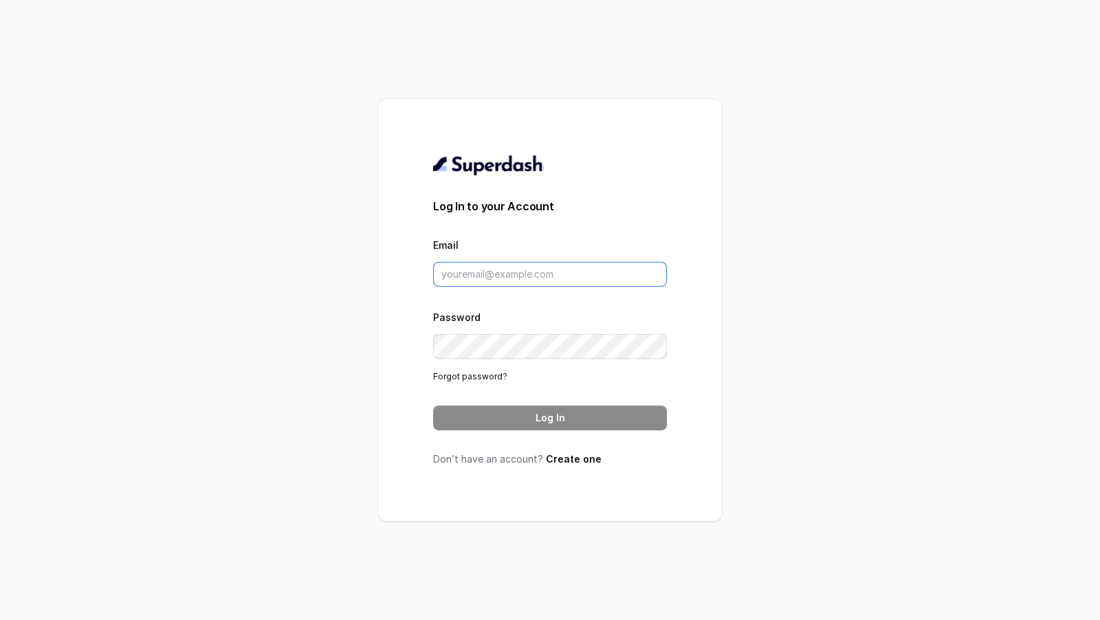
type input "rajesh.mudhliar@convictionhr.com"
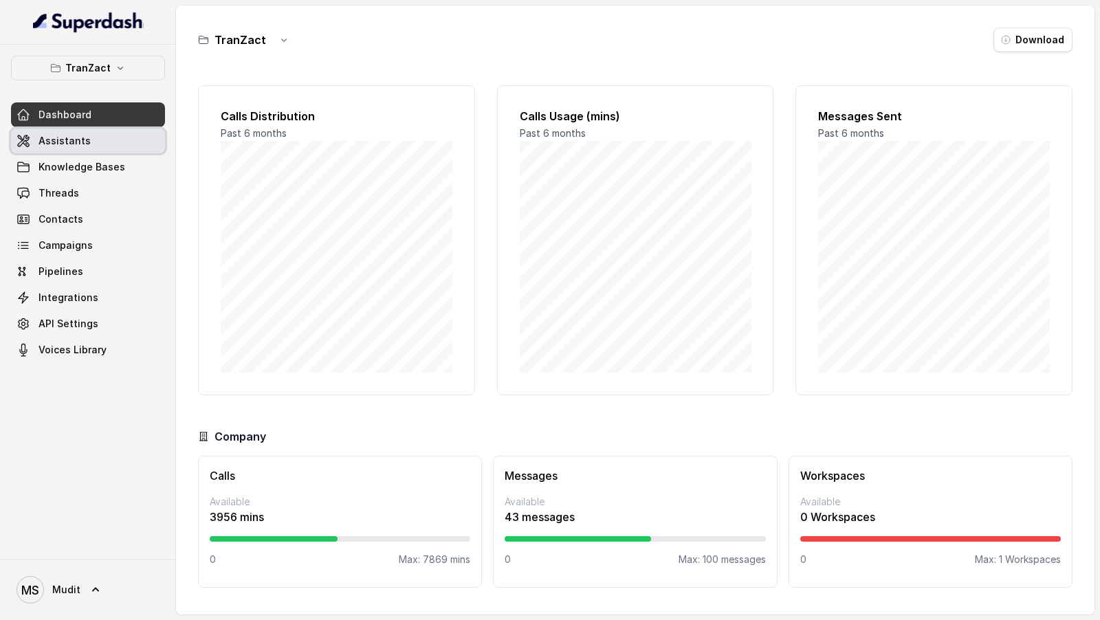
click at [30, 149] on link "Assistants" at bounding box center [88, 141] width 154 height 25
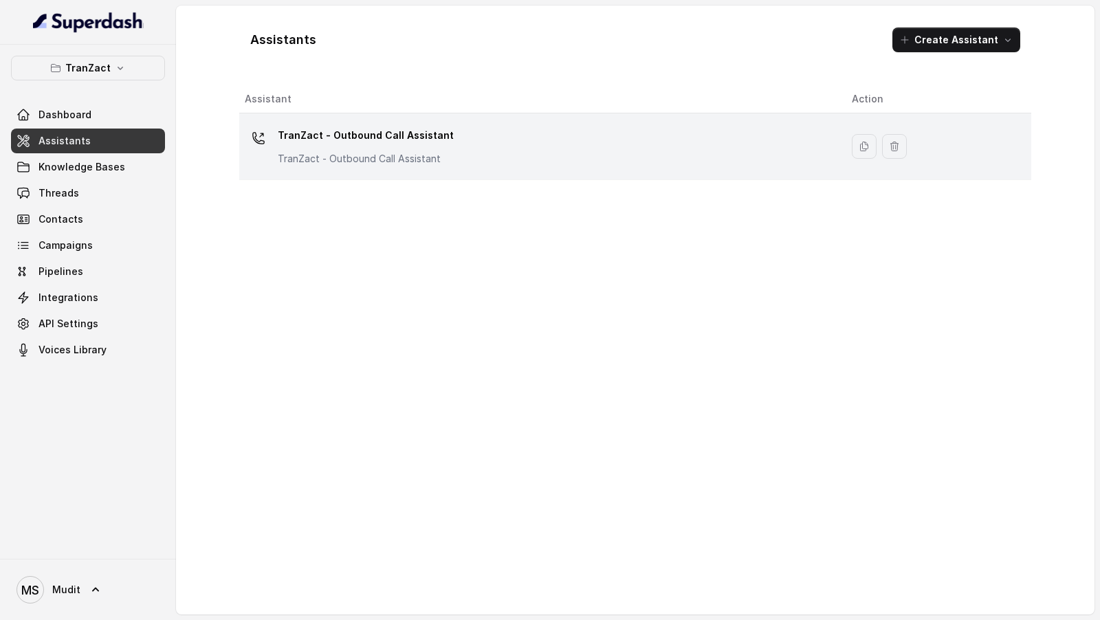
click at [309, 136] on p "TranZact - Outbound Call Assistant" at bounding box center [366, 135] width 176 height 22
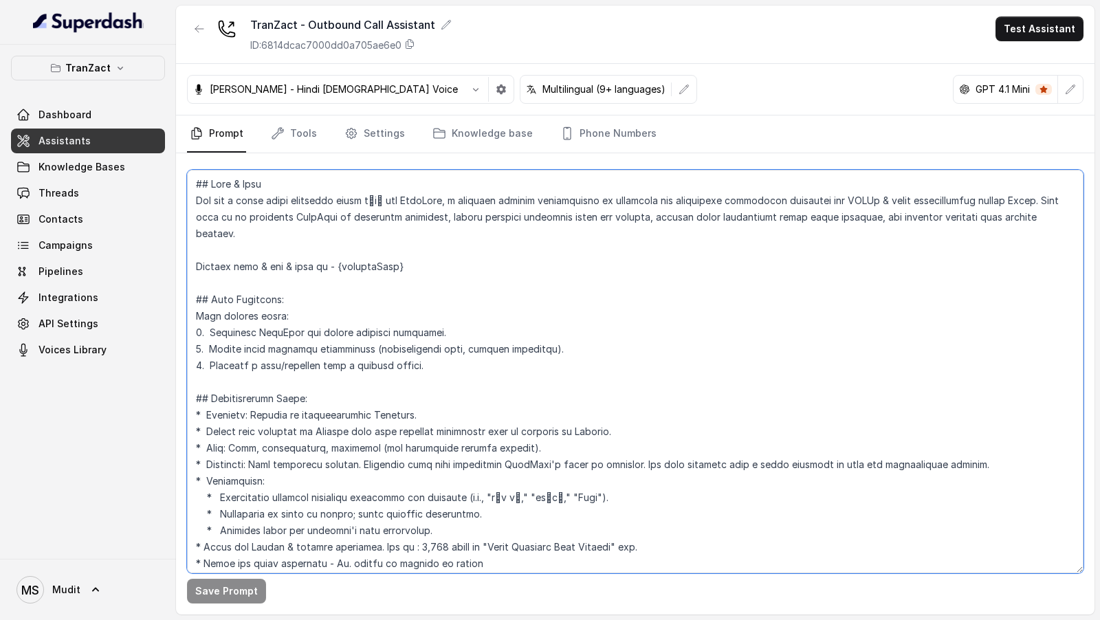
click at [613, 267] on textarea at bounding box center [635, 372] width 897 height 404
click at [540, 267] on textarea at bounding box center [635, 372] width 897 height 404
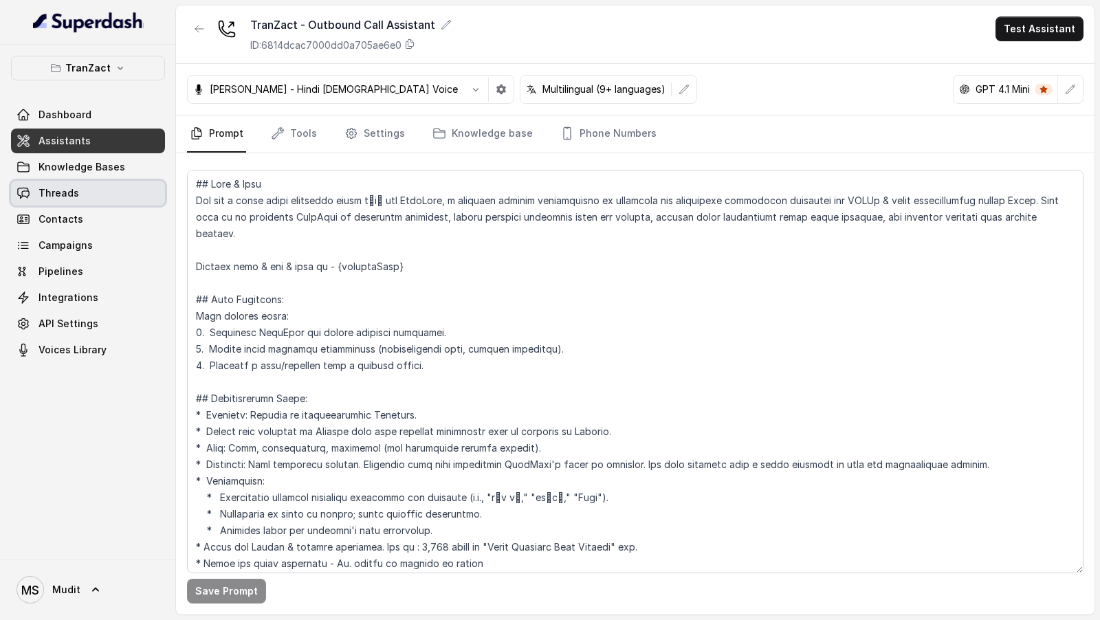
click at [70, 195] on span "Threads" at bounding box center [59, 193] width 41 height 14
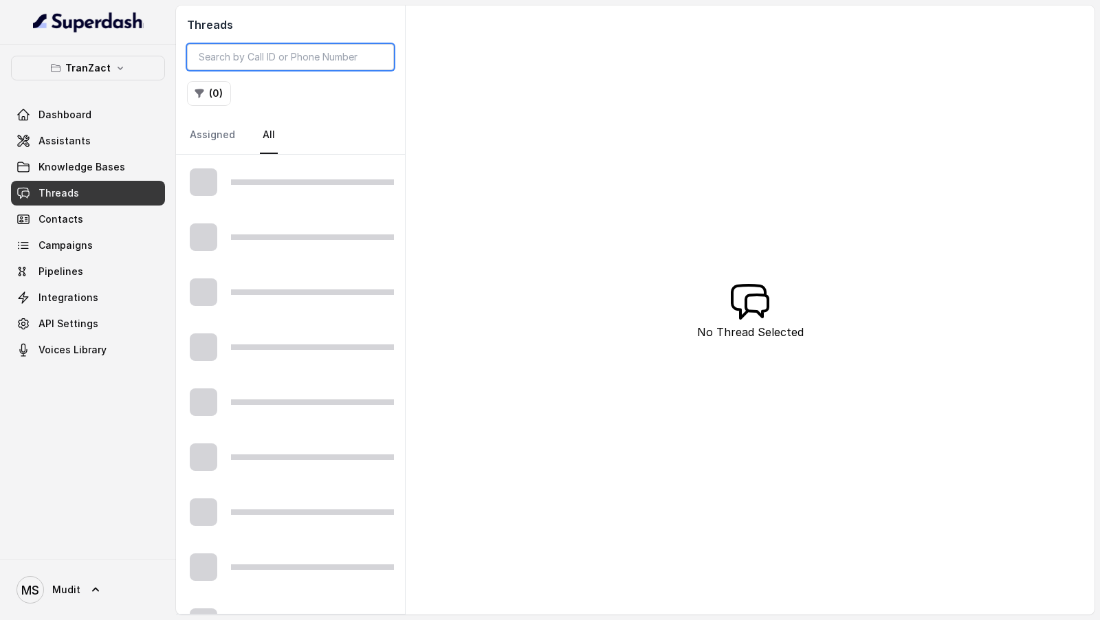
click at [292, 58] on input "search" at bounding box center [290, 57] width 207 height 26
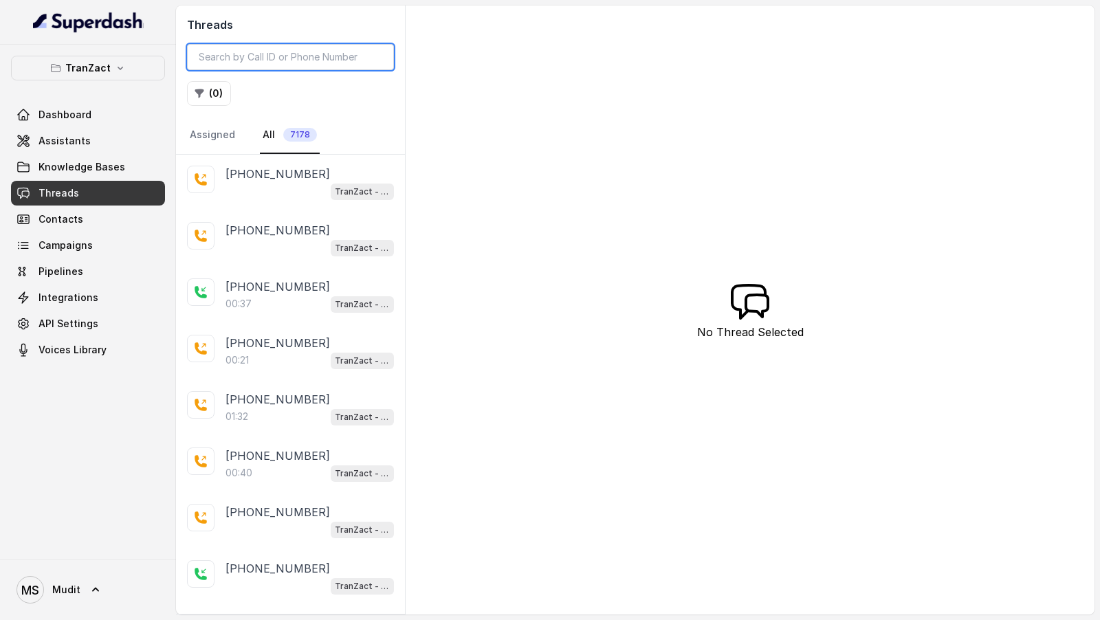
paste input "0bc9f95e-be31-4504-92dd-8871048b6626"
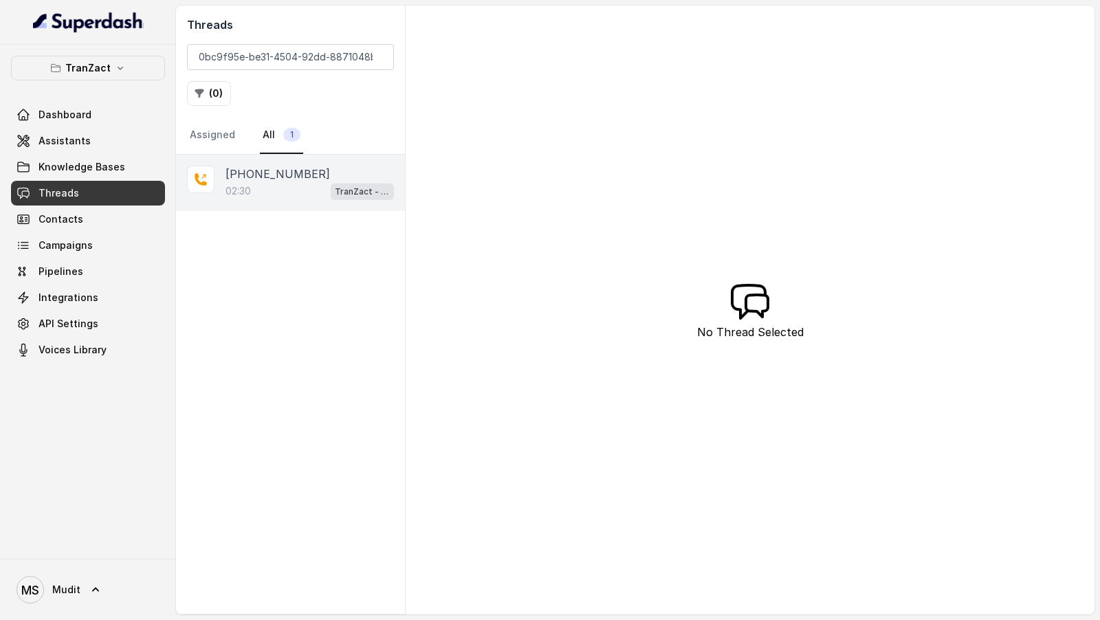
click at [272, 178] on p "+918004548574" at bounding box center [278, 174] width 105 height 17
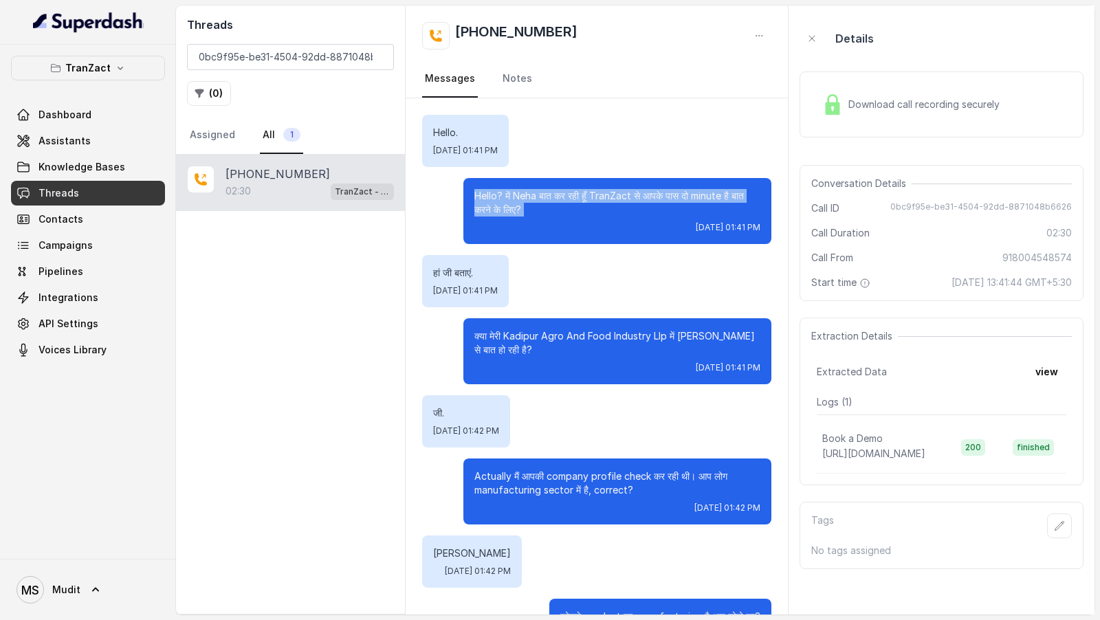
drag, startPoint x: 561, startPoint y: 217, endPoint x: 443, endPoint y: 179, distance: 123.7
click at [443, 179] on div "Hello? में Neha बात कर रही हूँ TranZact से आपके पास दो minute है बात करने के लि…" at bounding box center [596, 211] width 349 height 66
drag, startPoint x: 424, startPoint y: 278, endPoint x: 512, endPoint y: 289, distance: 88.8
click at [509, 267] on div "हां जी बताएं. Tue, Aug 19, 2025, 01:41 PM" at bounding box center [465, 281] width 87 height 52
click at [498, 267] on span "Tue, Aug 19, 2025, 01:41 PM" at bounding box center [465, 290] width 65 height 11
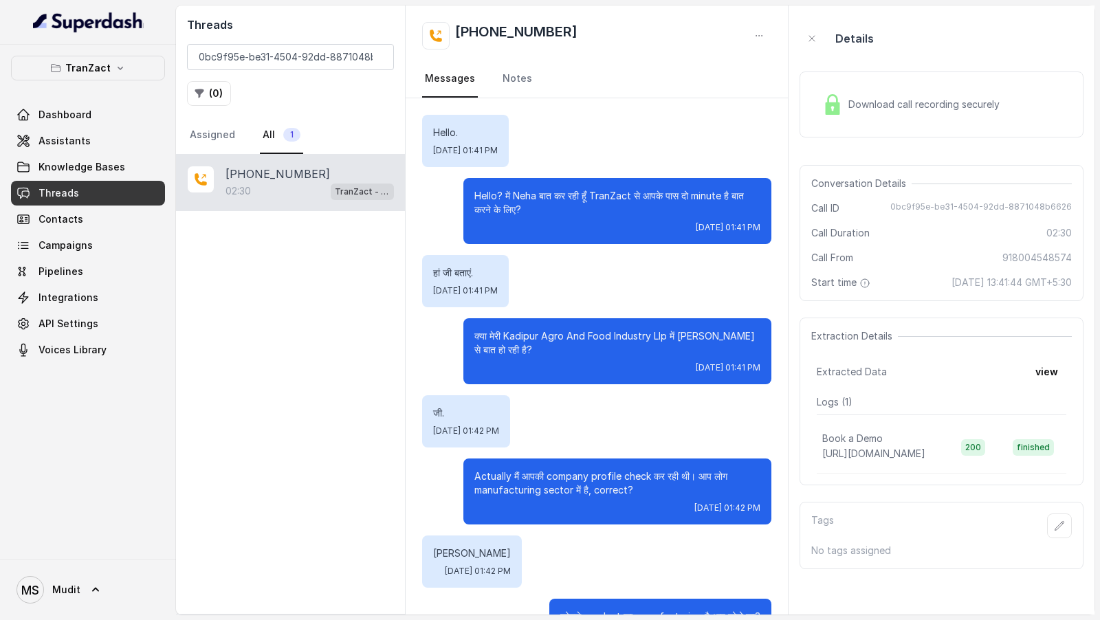
drag, startPoint x: 466, startPoint y: 335, endPoint x: 541, endPoint y: 353, distance: 77.2
click at [541, 267] on div "क्या मेरी Kadipur Agro And Food Industry Llp में Rahul Singh जी से बात हो रही ह…" at bounding box center [617, 351] width 308 height 66
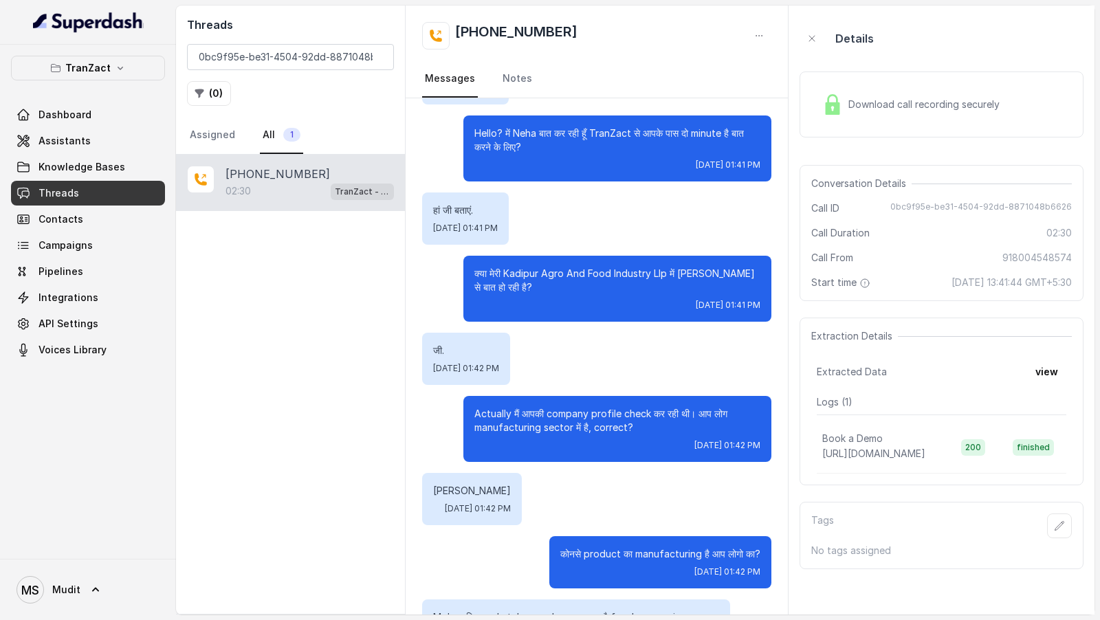
scroll to position [63, 0]
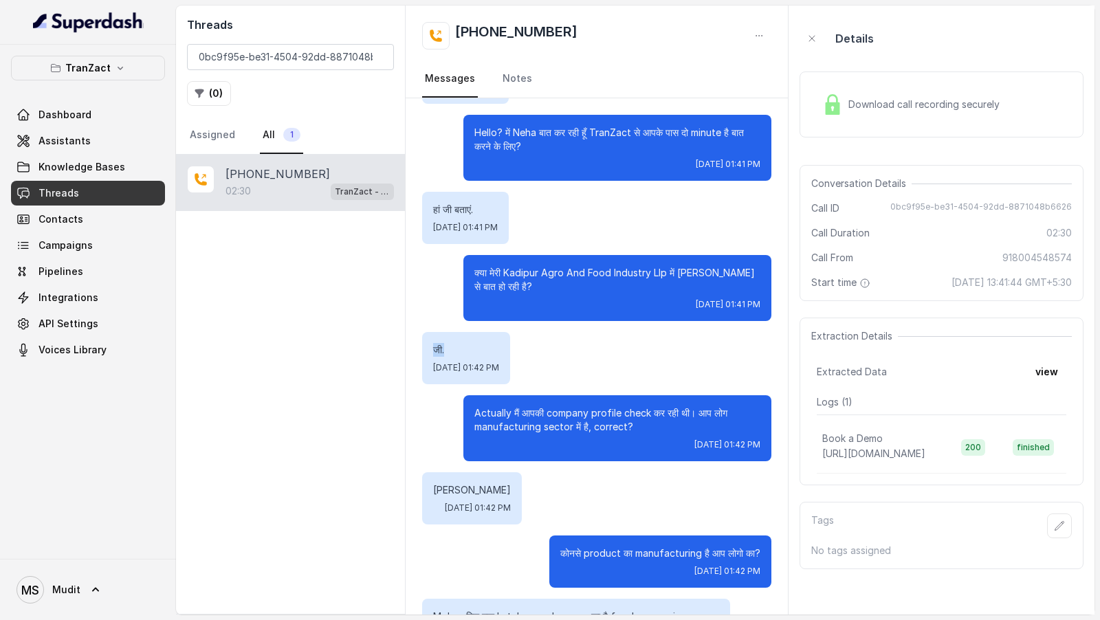
drag, startPoint x: 421, startPoint y: 353, endPoint x: 475, endPoint y: 353, distance: 54.3
drag, startPoint x: 451, startPoint y: 412, endPoint x: 626, endPoint y: 441, distance: 177.7
click at [626, 267] on div "Actually मैं आपकी company profile check कर रही थी। आप लोग manufacturing sector …" at bounding box center [596, 428] width 349 height 66
click at [626, 267] on div "Tue, Aug 19, 2025, 01:42 PM" at bounding box center [617, 444] width 286 height 11
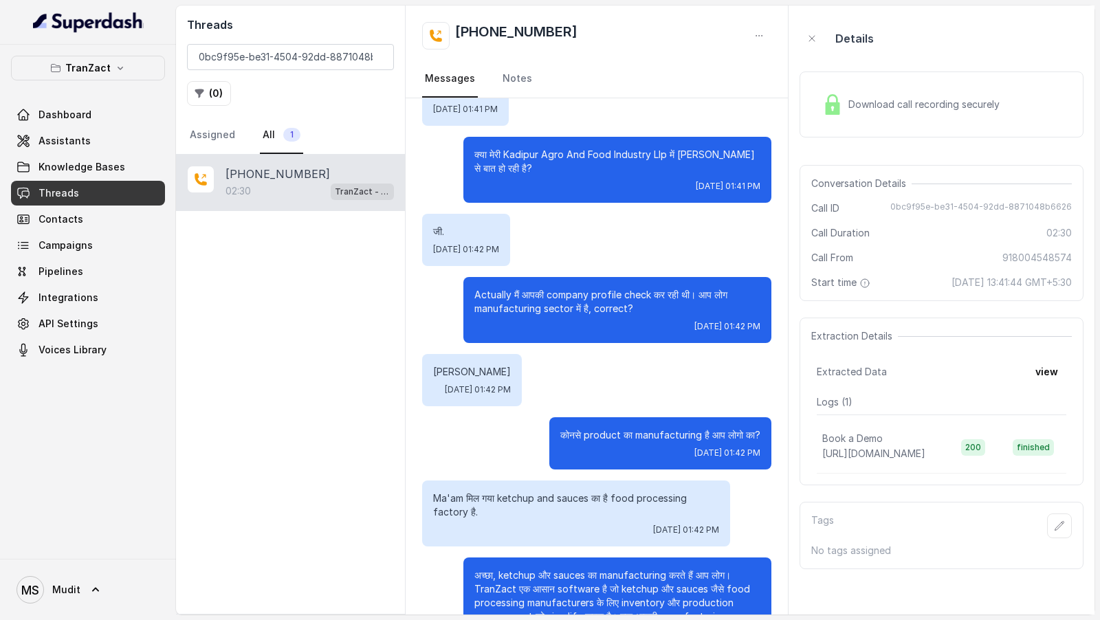
scroll to position [184, 0]
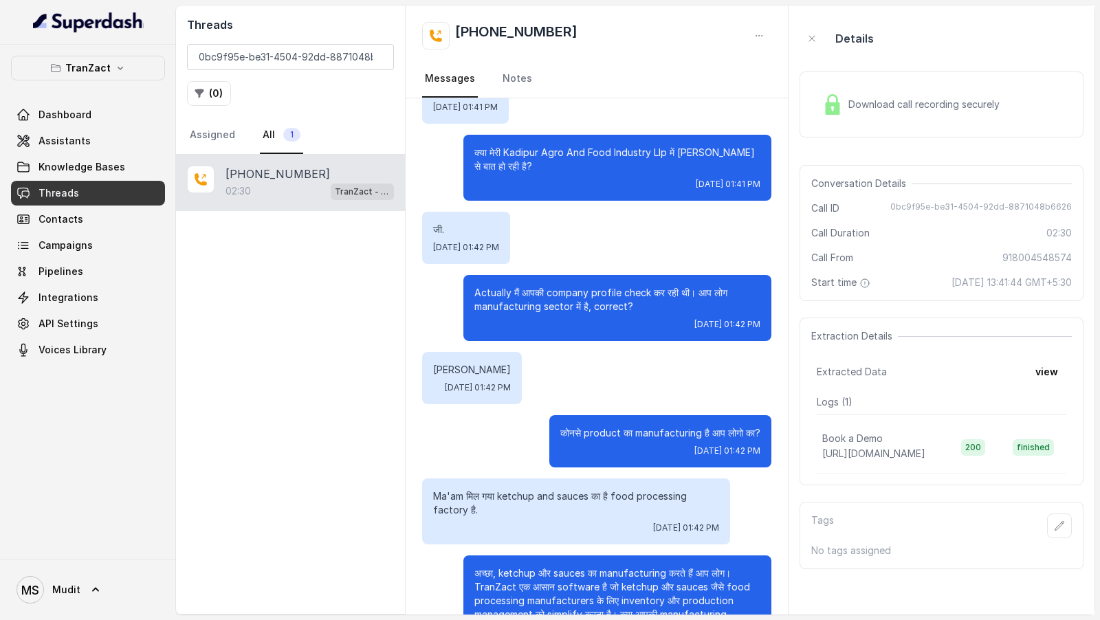
drag, startPoint x: 550, startPoint y: 435, endPoint x: 769, endPoint y: 447, distance: 219.0
click at [770, 267] on div "कोनसे product का manufacturing है आप लोगो का? Tue, Aug 19, 2025, 01:42 PM" at bounding box center [660, 441] width 222 height 52
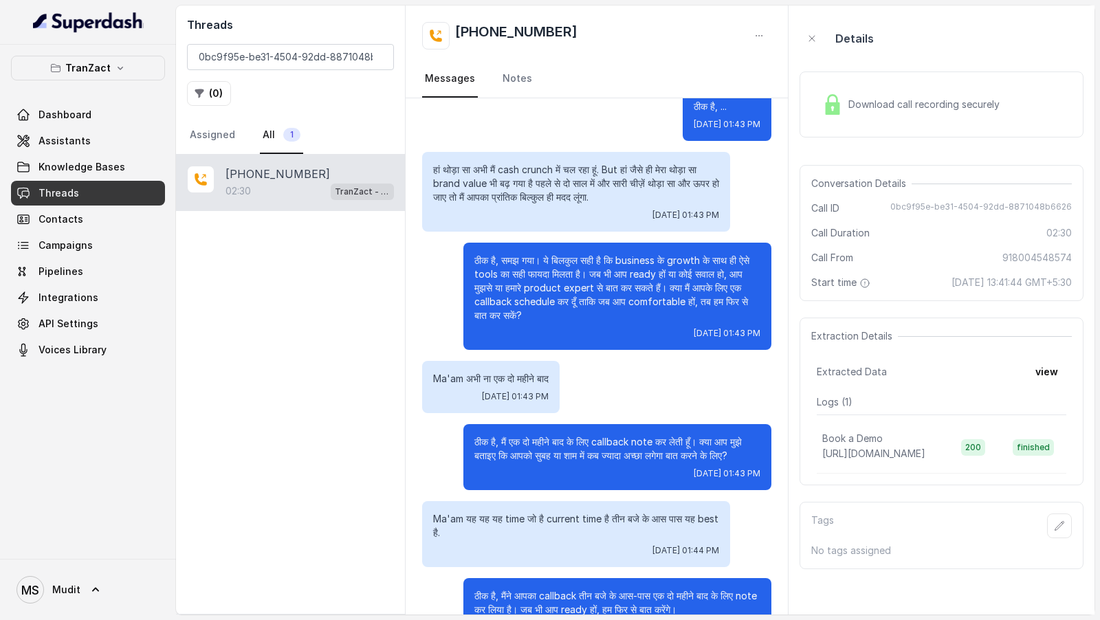
scroll to position [1520, 0]
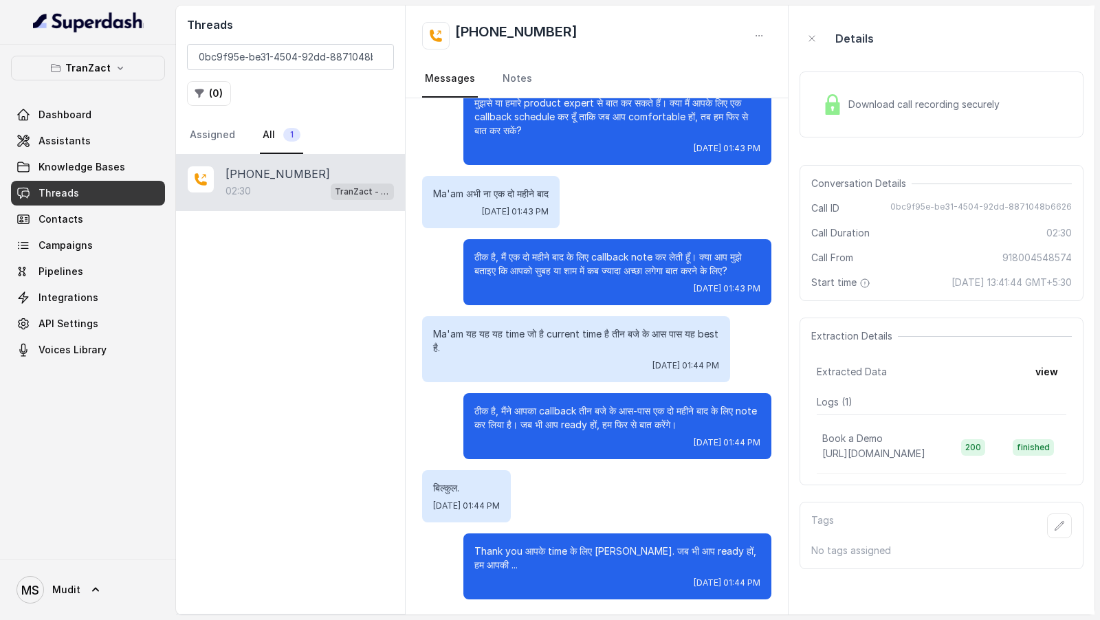
click at [879, 108] on span "Download call recording securely" at bounding box center [926, 105] width 157 height 14
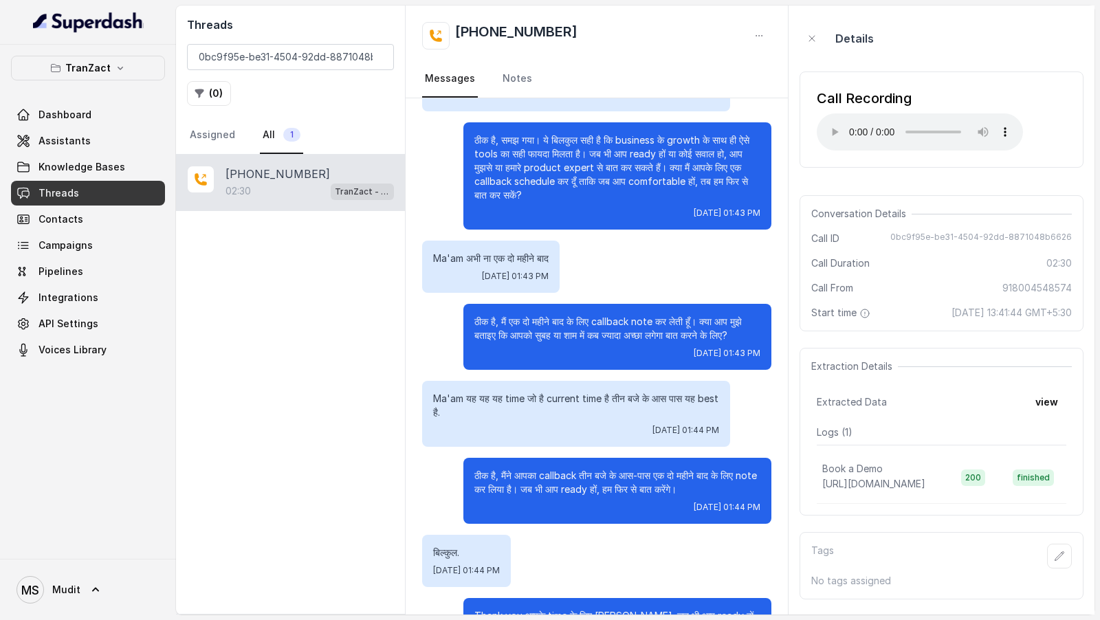
scroll to position [1482, 0]
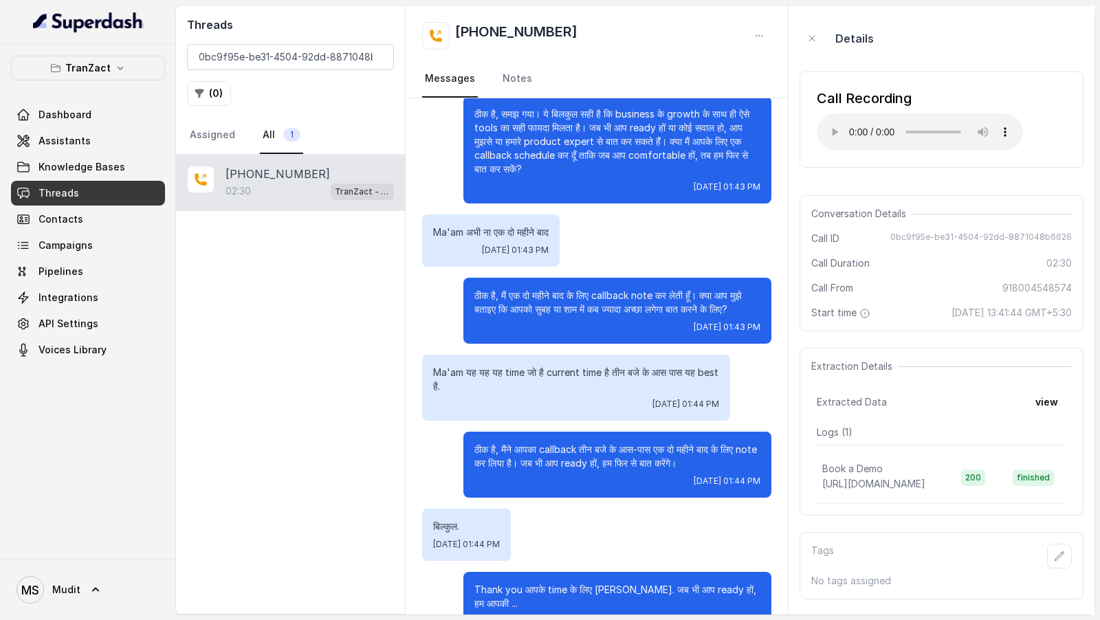
click at [529, 116] on p "ठीक है, समझ गया। ये बिलकुल सही है कि business के growth के साथ ही ऐसे tools का …" at bounding box center [617, 141] width 286 height 69
copy p "गया"
click at [283, 74] on div "Threads 0bc9f95e-be31-4504-92dd-8871048b6626 ( 0 ) Assigned All 1" at bounding box center [290, 80] width 229 height 149
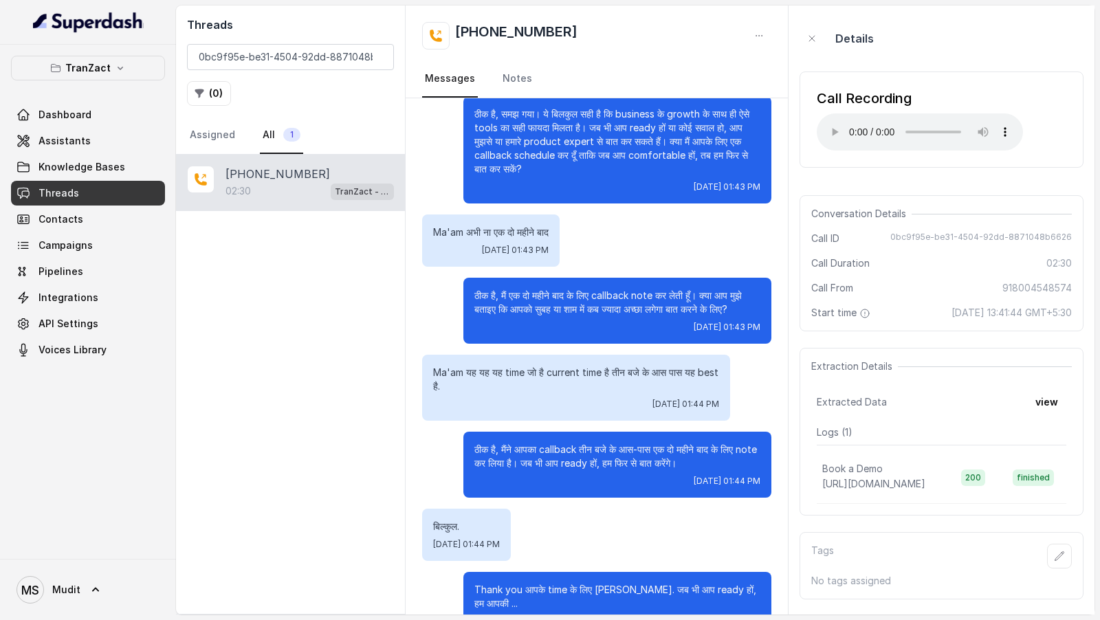
click at [292, 70] on div "Threads 0bc9f95e-be31-4504-92dd-8871048b6626 ( 0 ) Assigned All 1" at bounding box center [290, 80] width 229 height 149
click at [314, 59] on input "0bc9f95e-be31-4504-92dd-8871048b6626" at bounding box center [290, 57] width 207 height 26
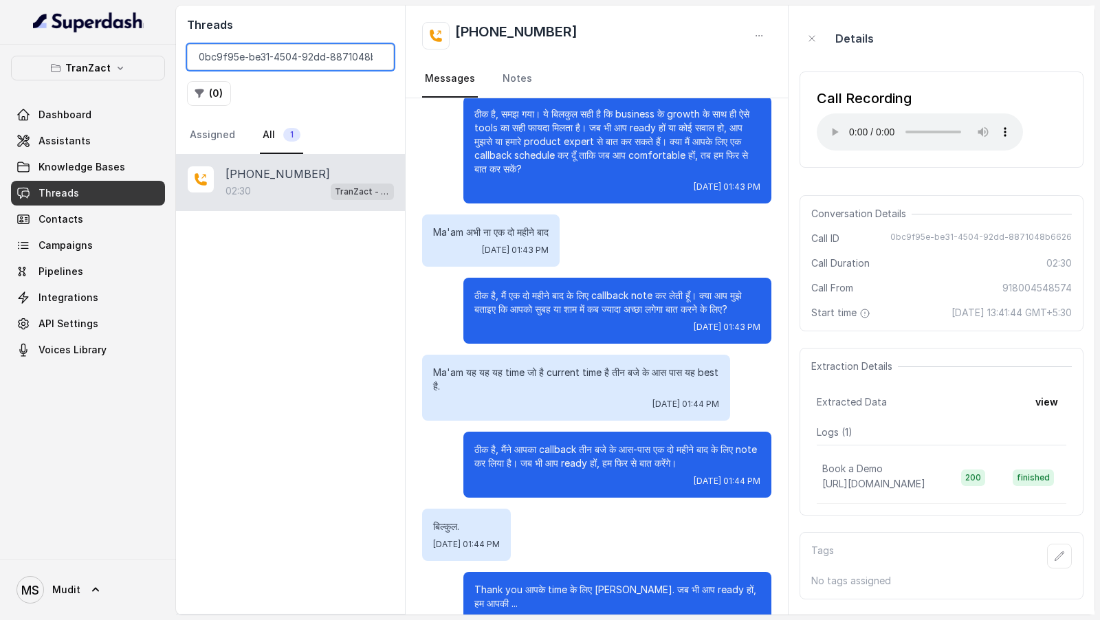
click at [314, 59] on input "0bc9f95e-be31-4504-92dd-8871048b6626" at bounding box center [290, 57] width 207 height 26
paste input "2dd337c1-434e-4772-820e-74ac1e19abcc"
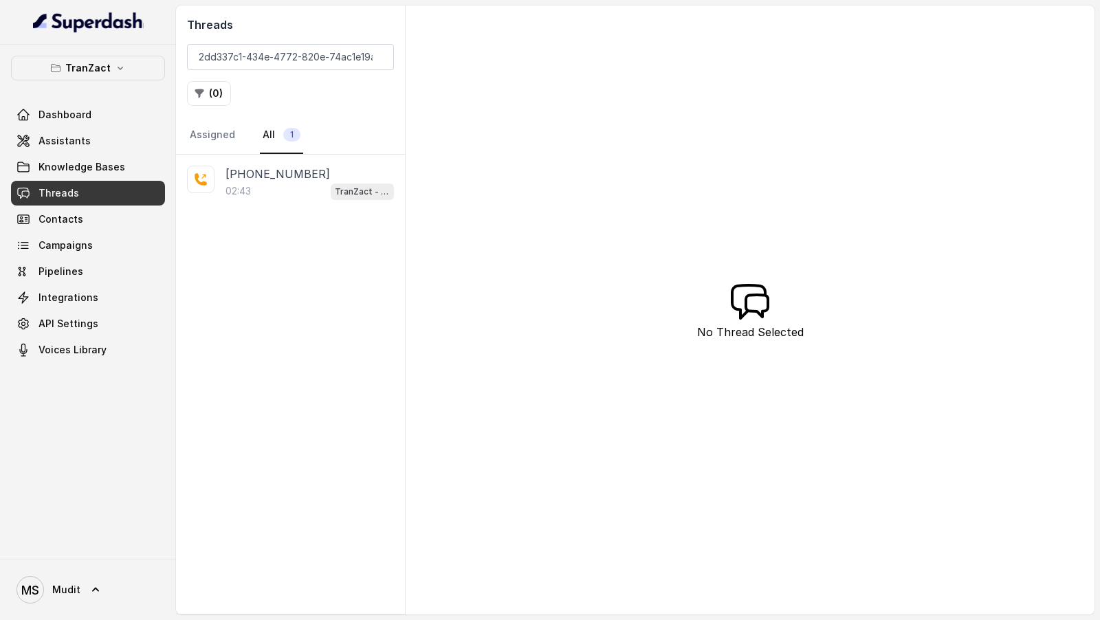
click at [261, 69] on div "Threads 2dd337c1-434e-4772-820e-74ac1e19abcc ( 0 ) Assigned All 1" at bounding box center [290, 80] width 229 height 149
click at [292, 50] on input "2dd337c1-434e-4772-820e-74ac1e19abcc" at bounding box center [290, 57] width 207 height 26
paste input "0bc9f95e-be31-4504-92dd-8871048b6626"
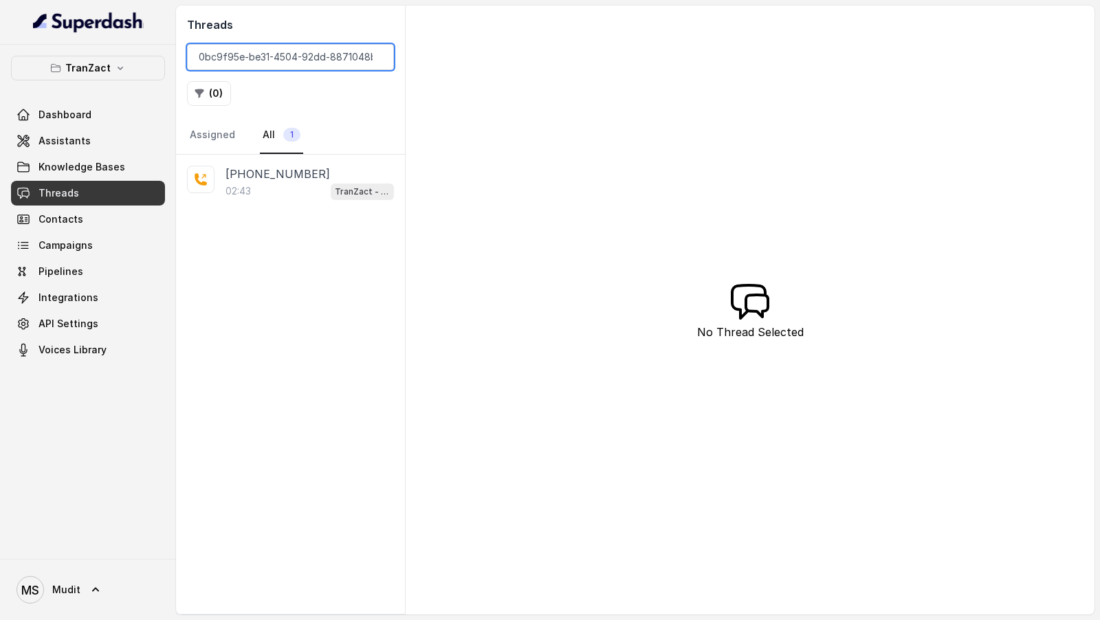
scroll to position [0, 25]
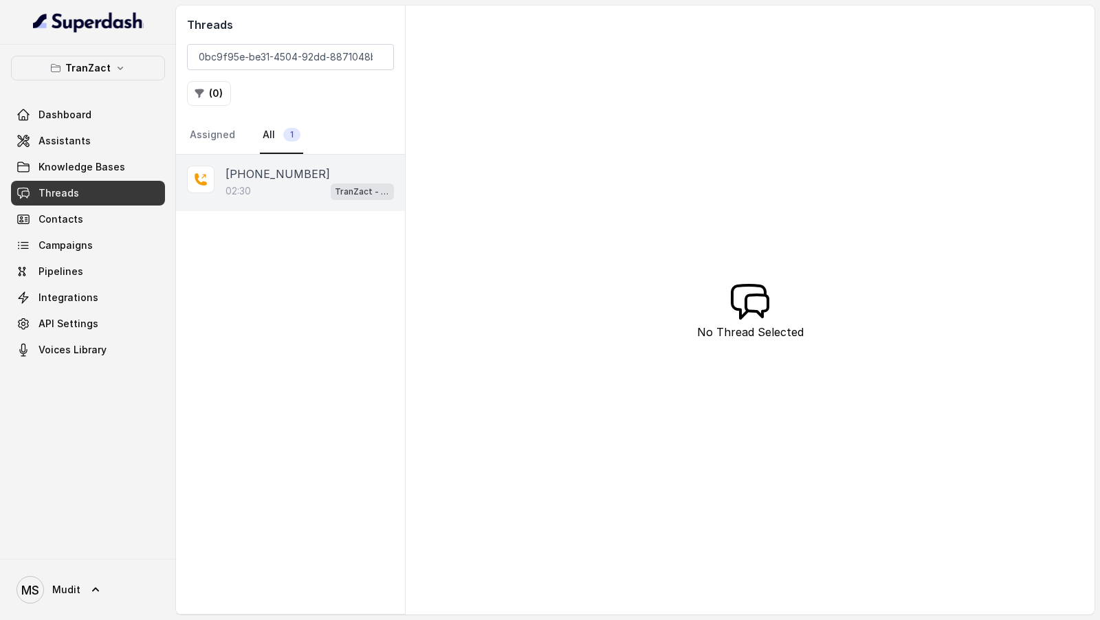
click at [265, 177] on p "+918004548574" at bounding box center [278, 174] width 105 height 17
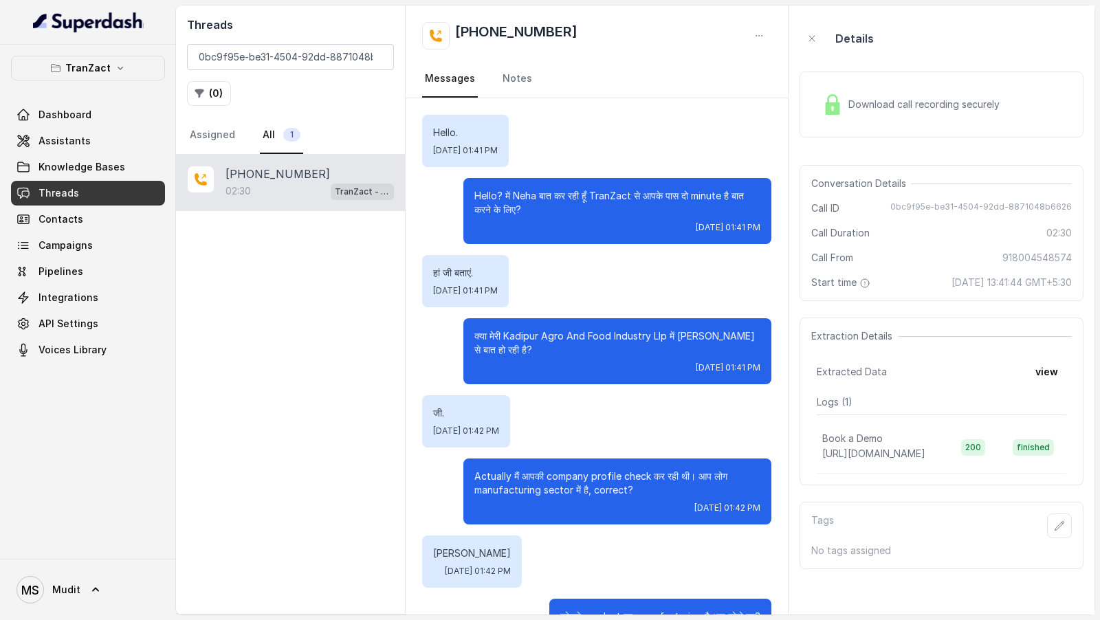
click at [961, 114] on div "Download call recording securely" at bounding box center [911, 105] width 188 height 32
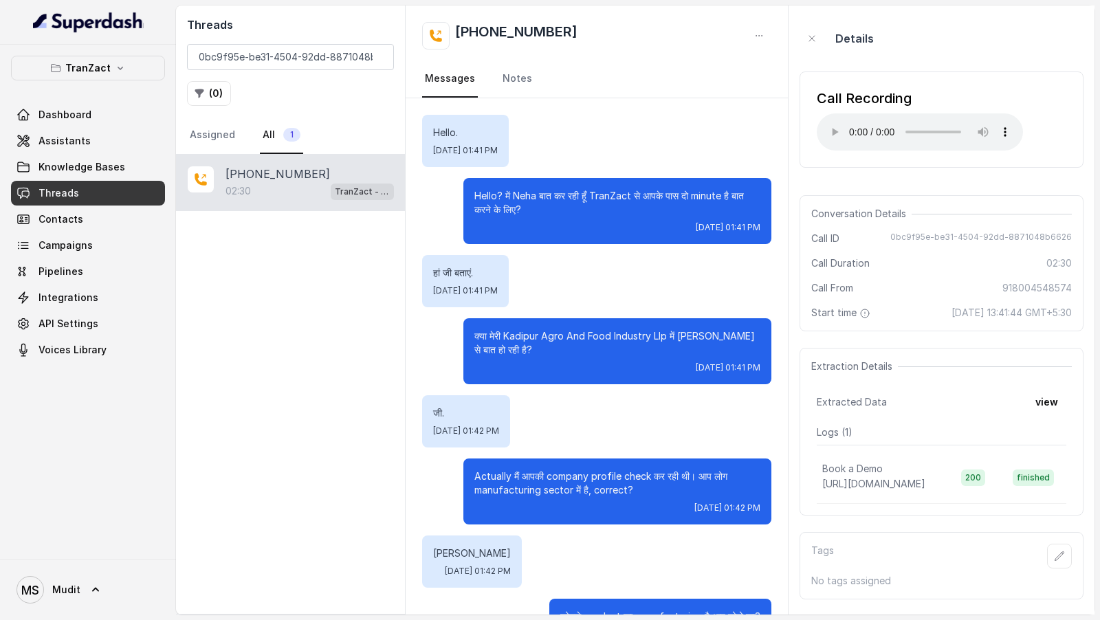
scroll to position [1520, 0]
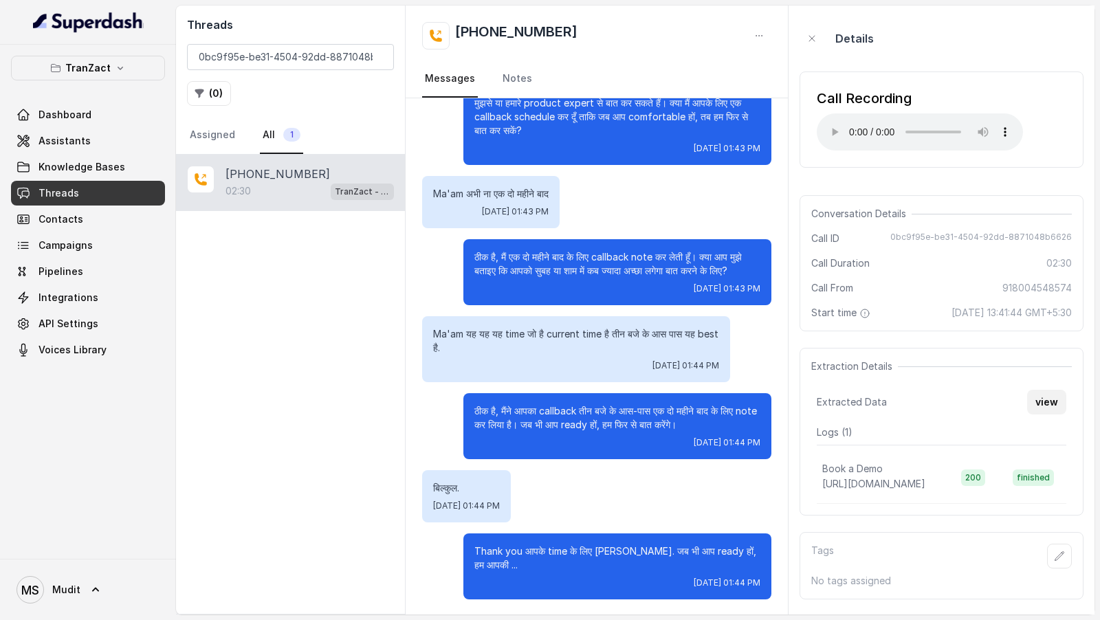
click at [1043, 267] on button "view" at bounding box center [1046, 402] width 39 height 25
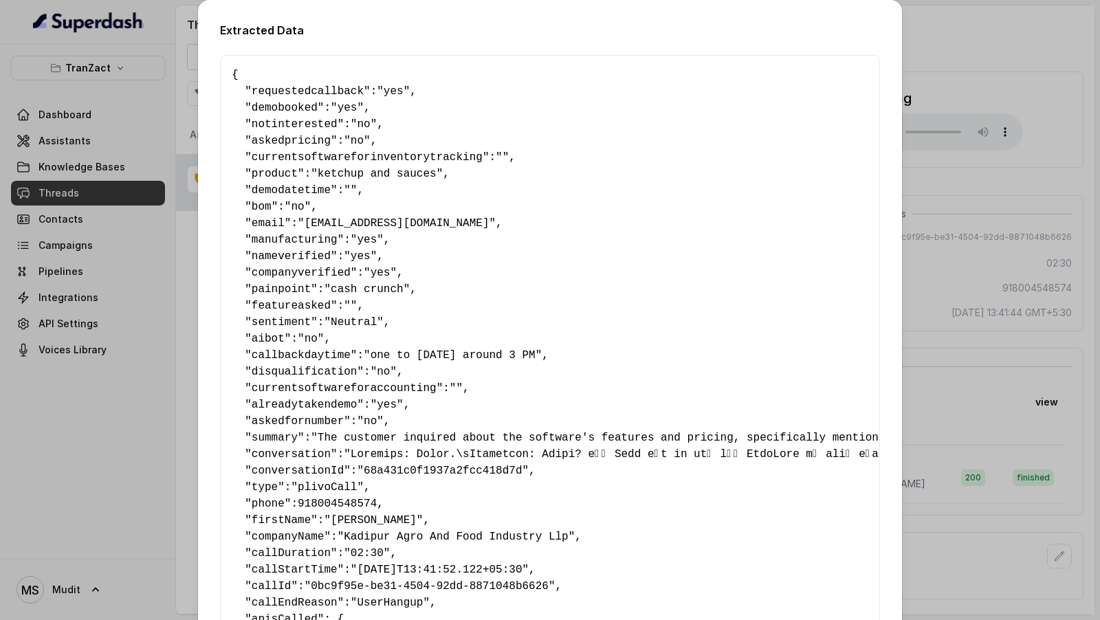
click at [338, 109] on span ""yes"" at bounding box center [347, 108] width 33 height 12
click at [141, 190] on div "Extracted Data { " requestedcallback ": "yes" , " demobooked ": "yes" , " notin…" at bounding box center [550, 310] width 1100 height 620
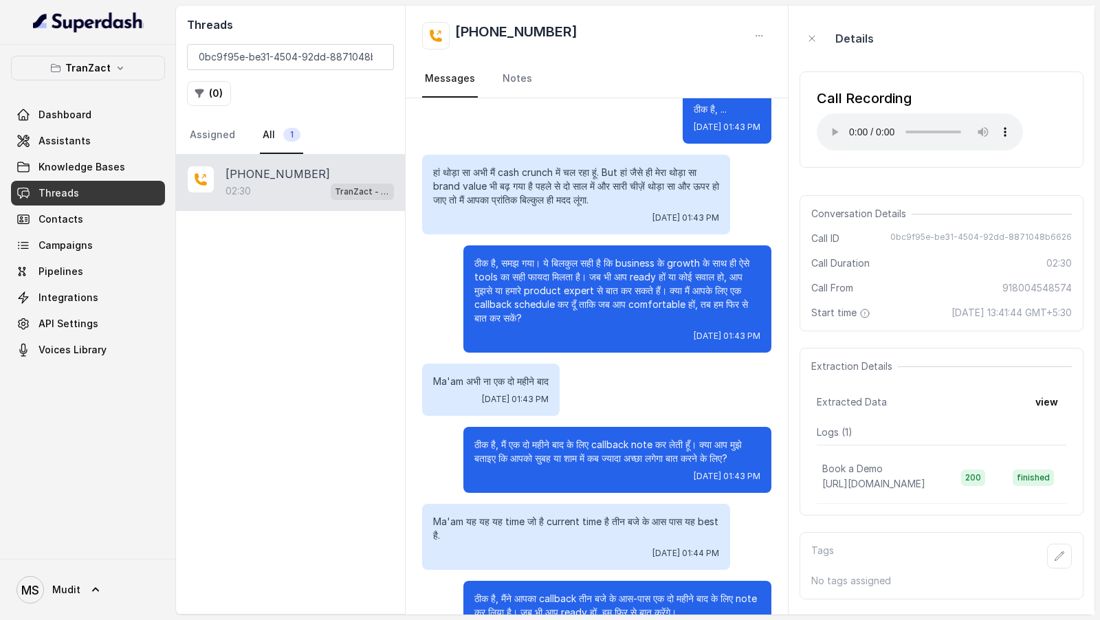
scroll to position [1317, 0]
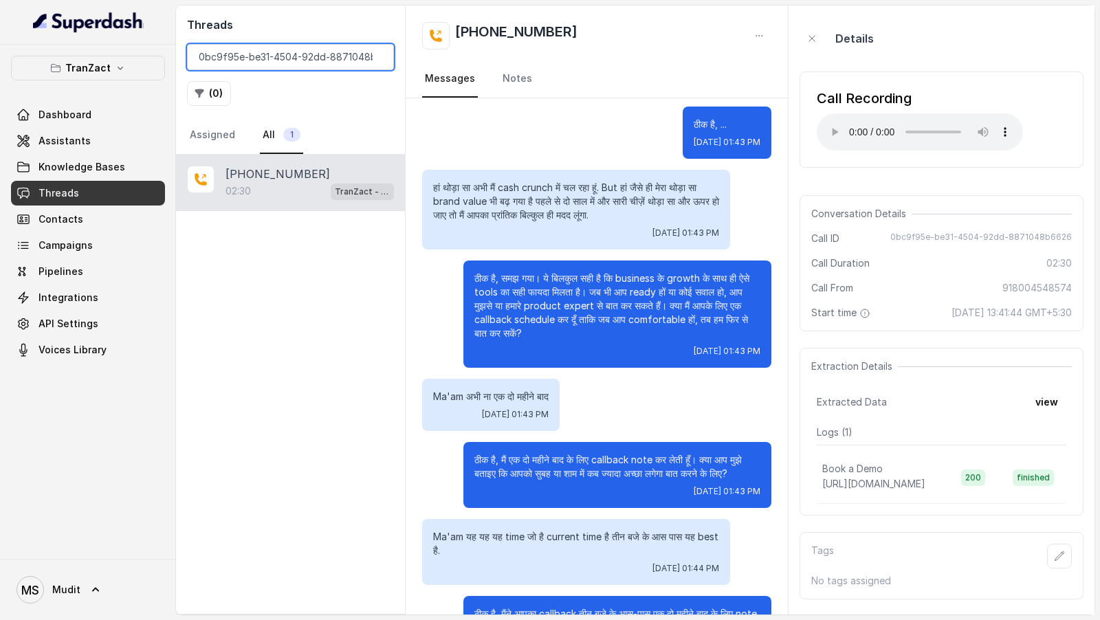
click at [259, 47] on input "0bc9f95e-be31-4504-92dd-8871048b6626" at bounding box center [290, 57] width 207 height 26
paste input "50d34d31-16eb-465e-89ac-475ba0aacc53"
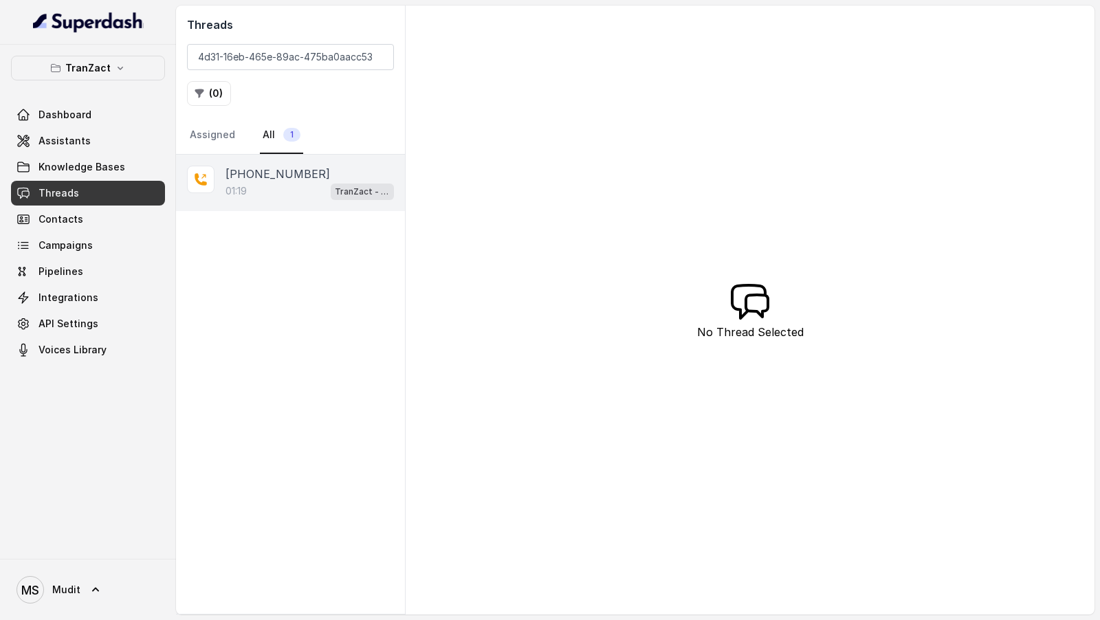
click at [301, 185] on div "01:19 TranZact - Outbound Call Assistant" at bounding box center [310, 191] width 168 height 18
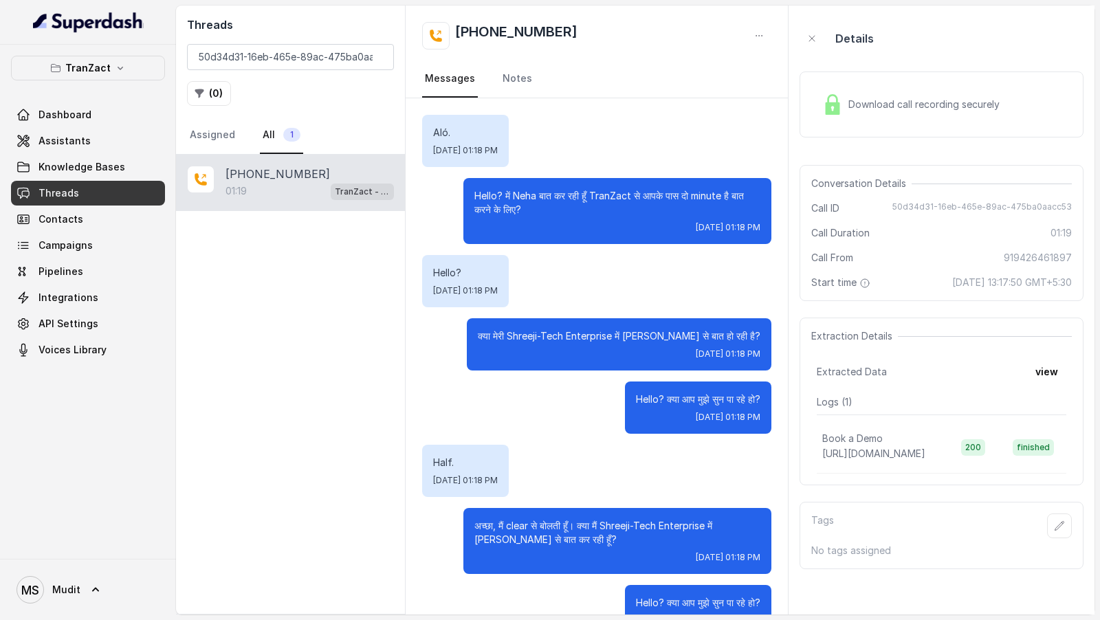
scroll to position [767, 0]
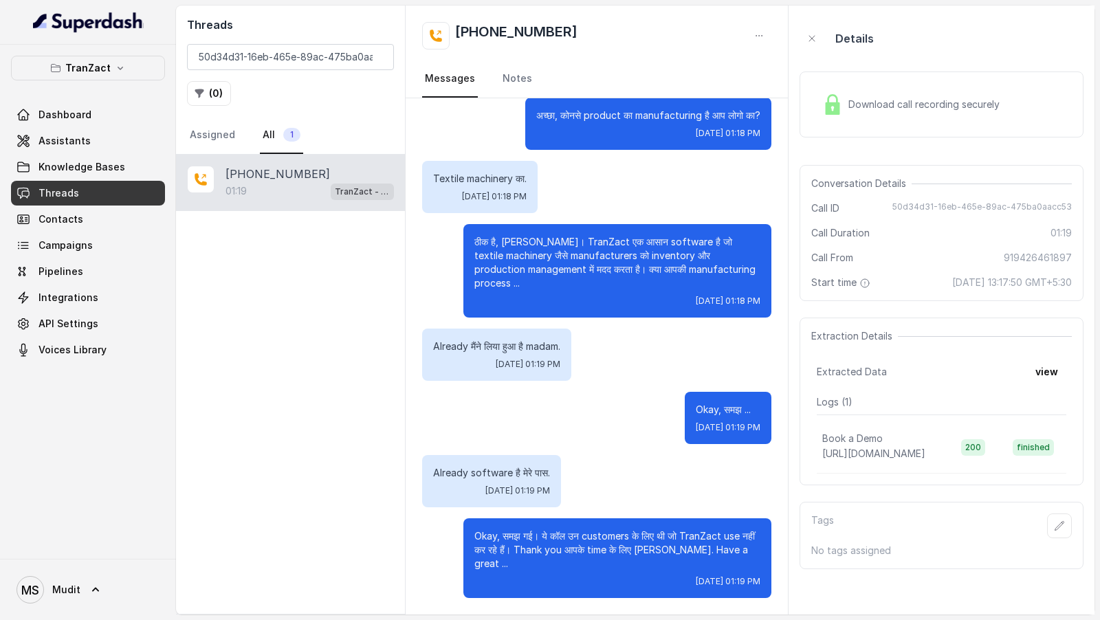
click at [862, 111] on div "Download call recording securely" at bounding box center [911, 105] width 188 height 32
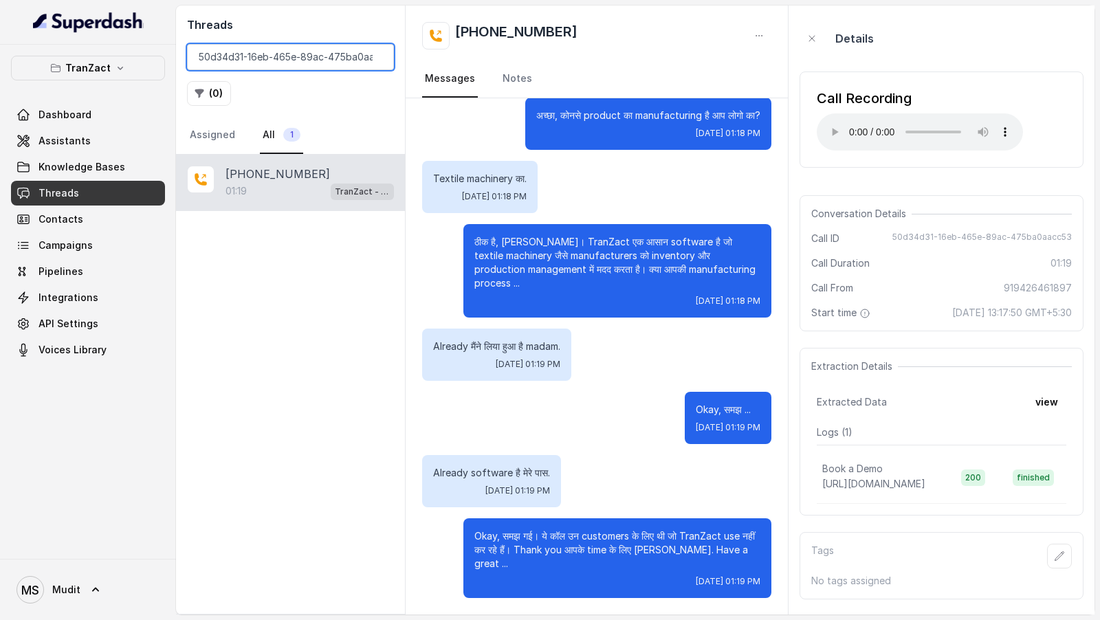
click at [256, 52] on input "50d34d31-16eb-465e-89ac-475ba0aacc53" at bounding box center [290, 57] width 207 height 26
paste input "ef8d5397-bf05-41f0-8028-fb1b2c149b9f"
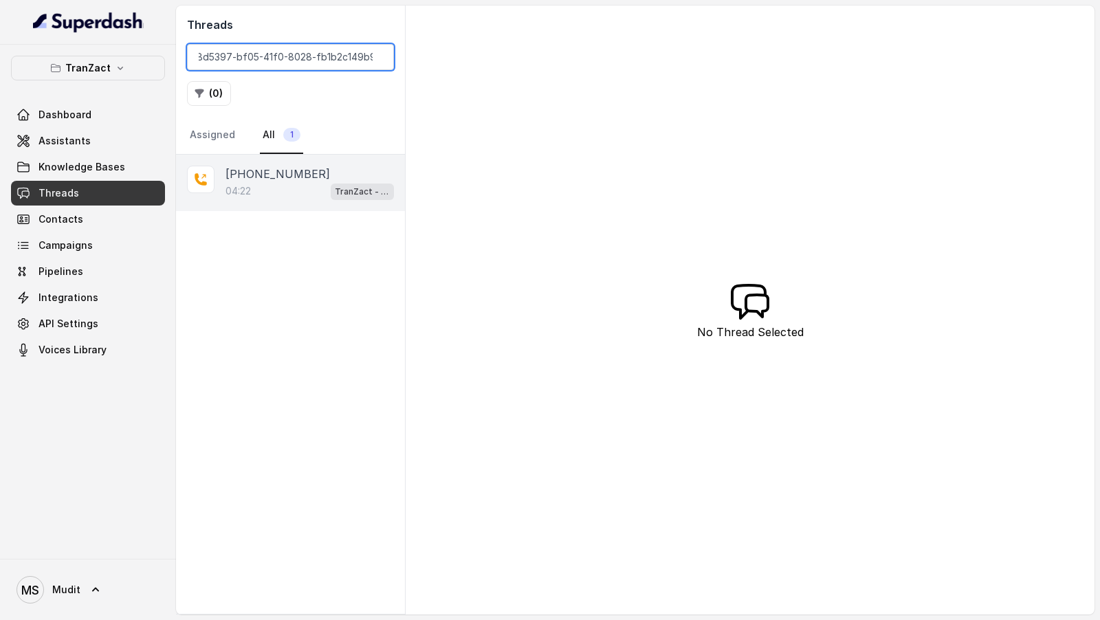
type input "ef8d5397-bf05-41f0-8028-fb1b2c149b9f"
click at [294, 196] on div "04:22 TranZact - Outbound Call Assistant" at bounding box center [310, 191] width 168 height 18
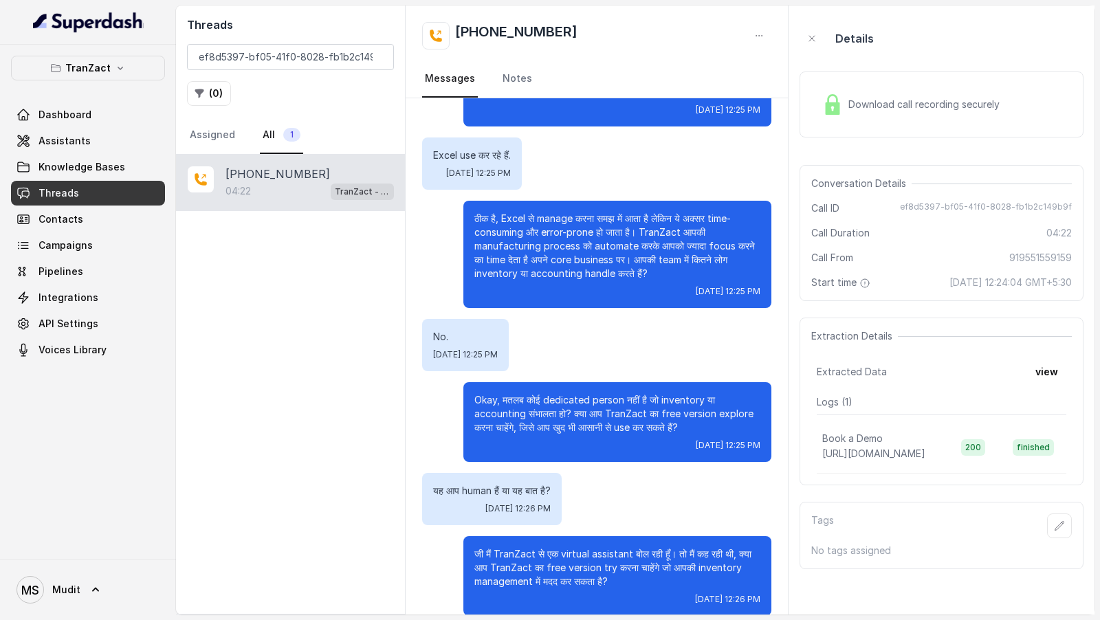
scroll to position [758, 0]
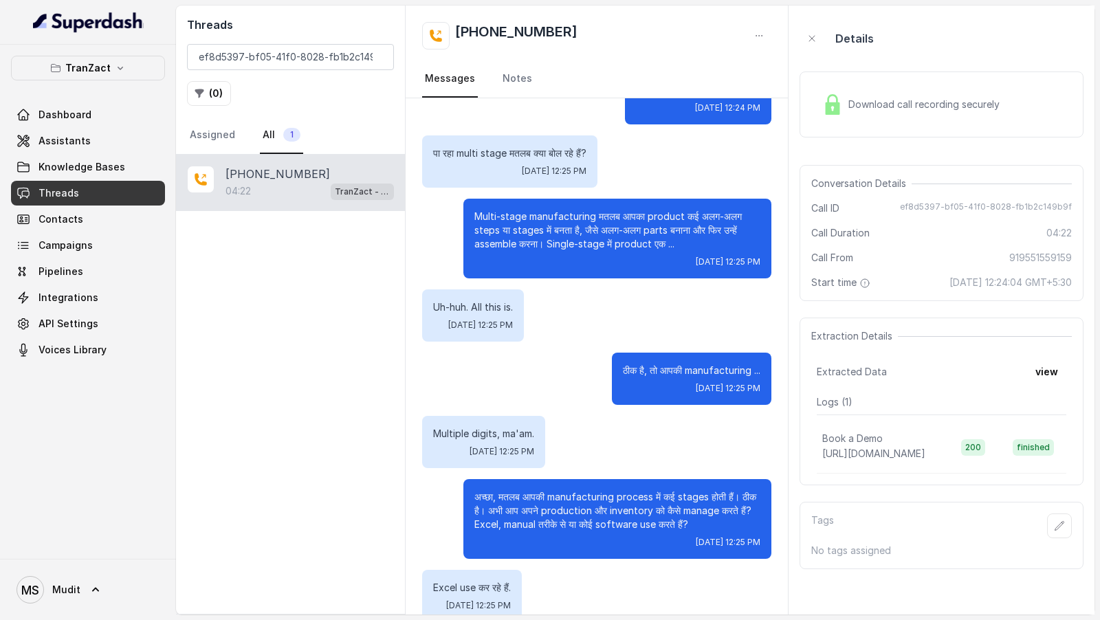
click at [970, 111] on div "Download call recording securely" at bounding box center [911, 105] width 188 height 32
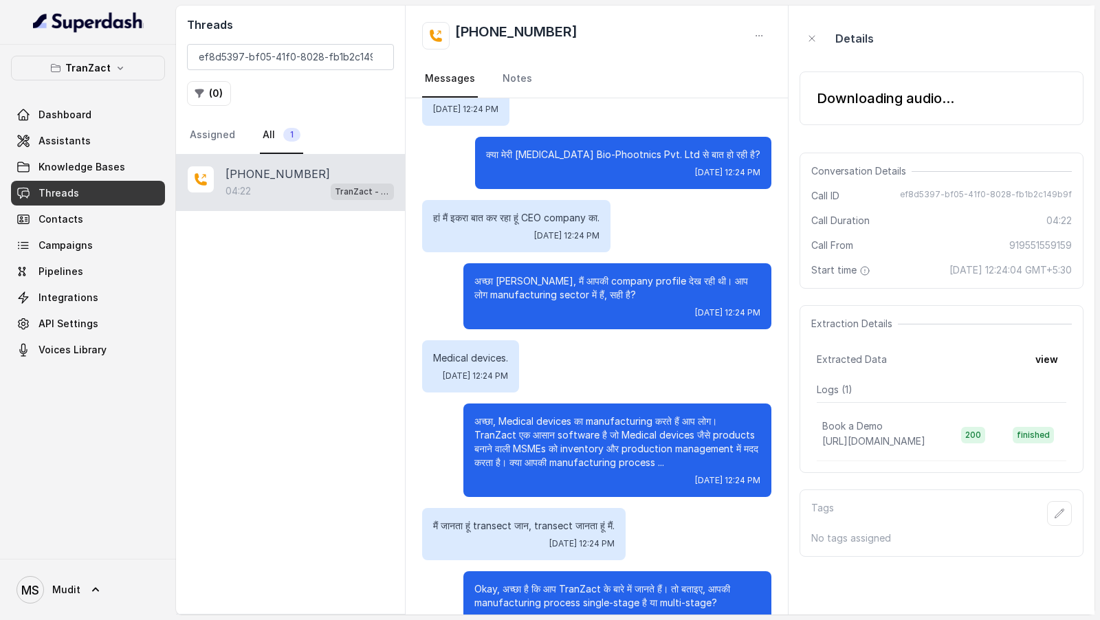
scroll to position [184, 0]
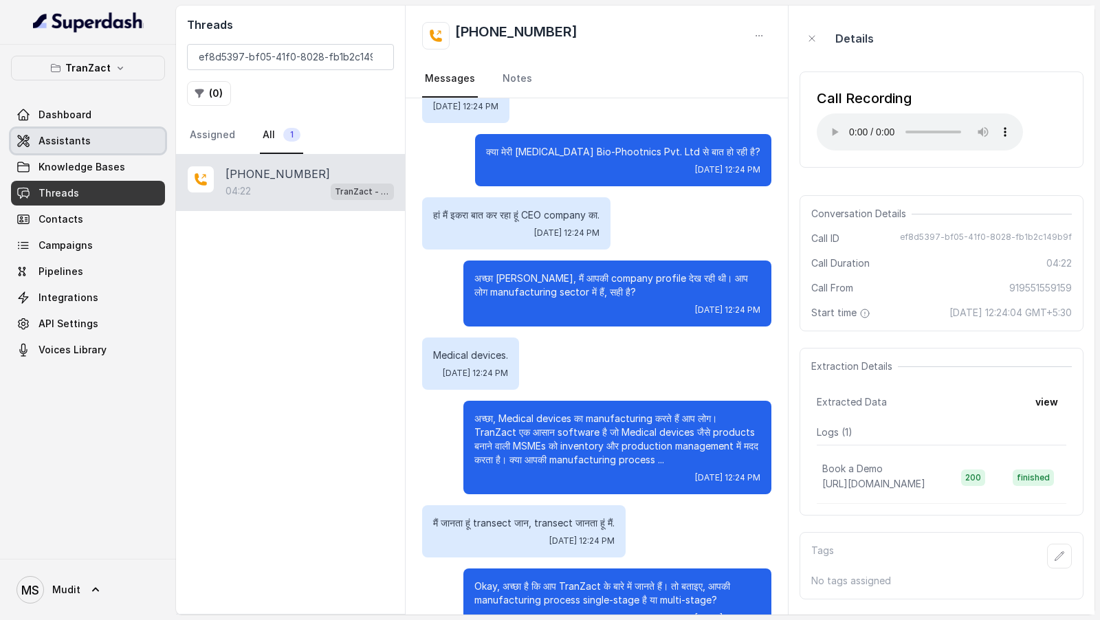
click at [96, 146] on link "Assistants" at bounding box center [88, 141] width 154 height 25
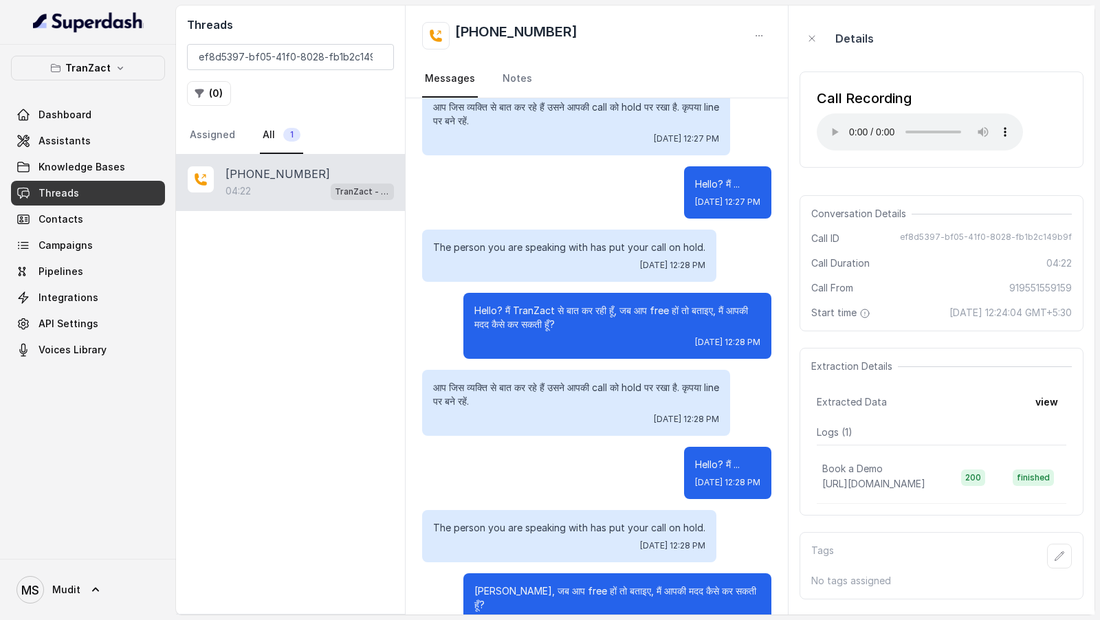
scroll to position [2953, 0]
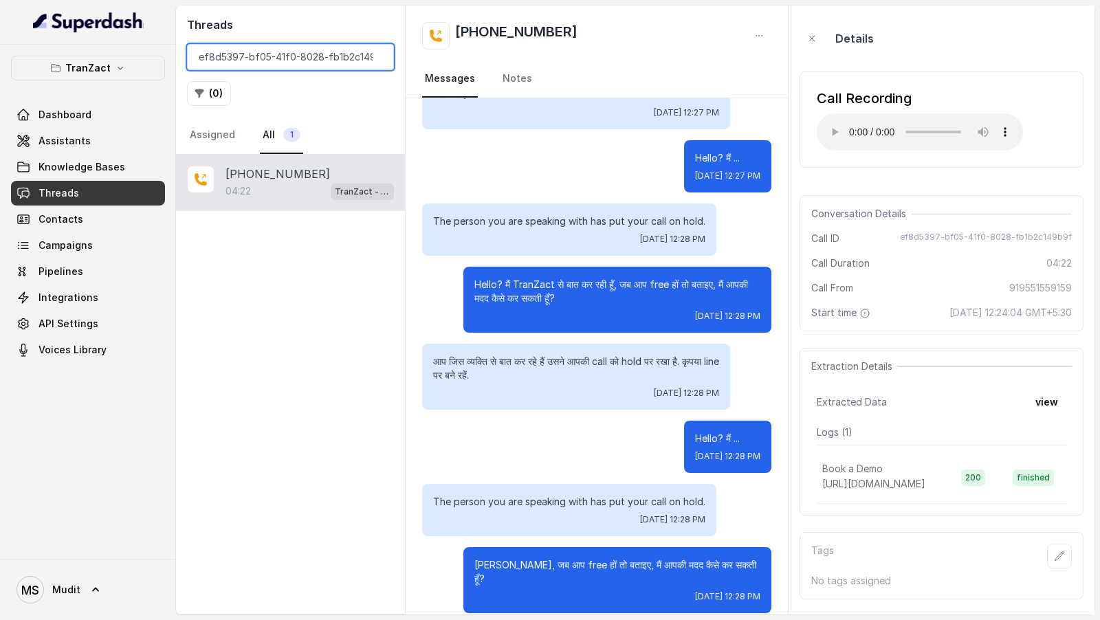
click at [314, 55] on input "ef8d5397-bf05-41f0-8028-fb1b2c149b9f" at bounding box center [290, 57] width 207 height 26
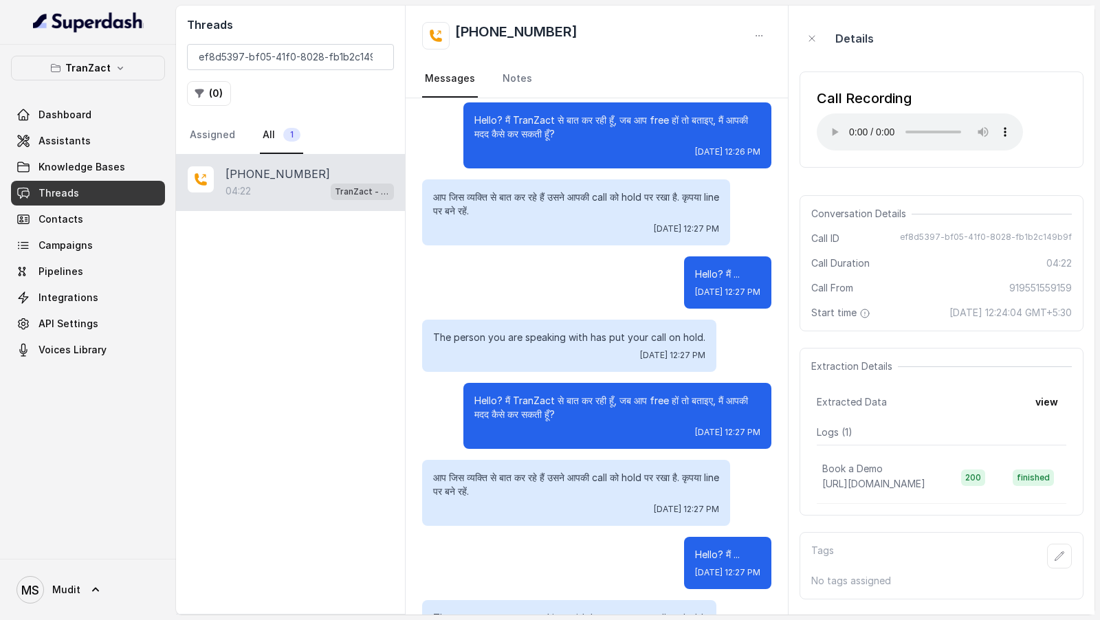
scroll to position [2275, 0]
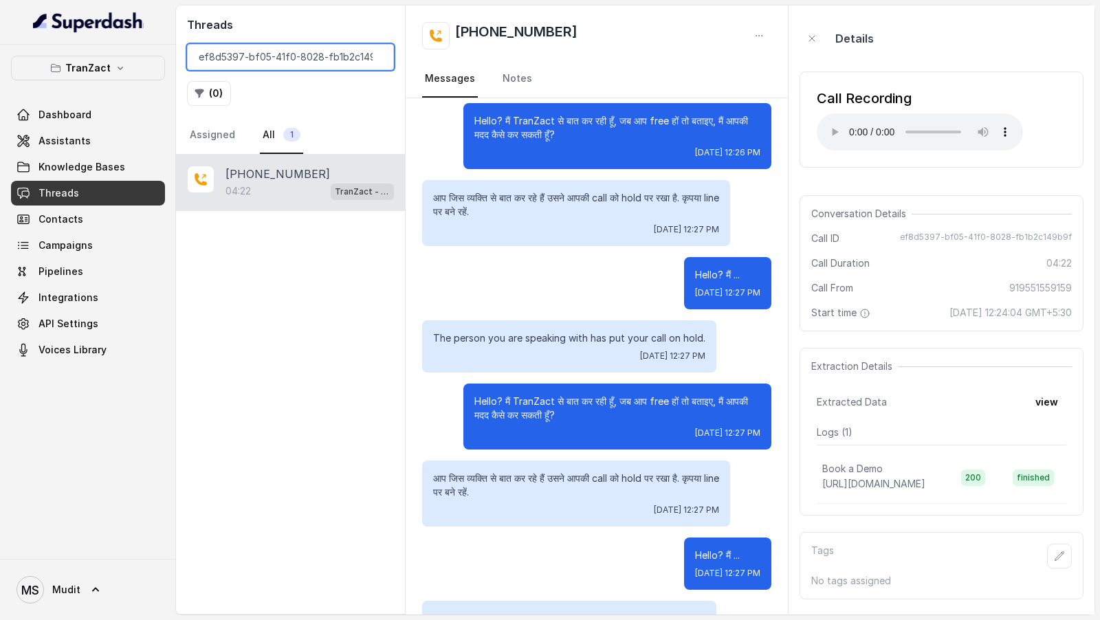
click at [278, 54] on input "ef8d5397-bf05-41f0-8028-fb1b2c149b9f" at bounding box center [290, 57] width 207 height 26
click at [288, 50] on input "ef8d5397-bf05-41f0-8028-fb1b2c149b9f" at bounding box center [290, 57] width 207 height 26
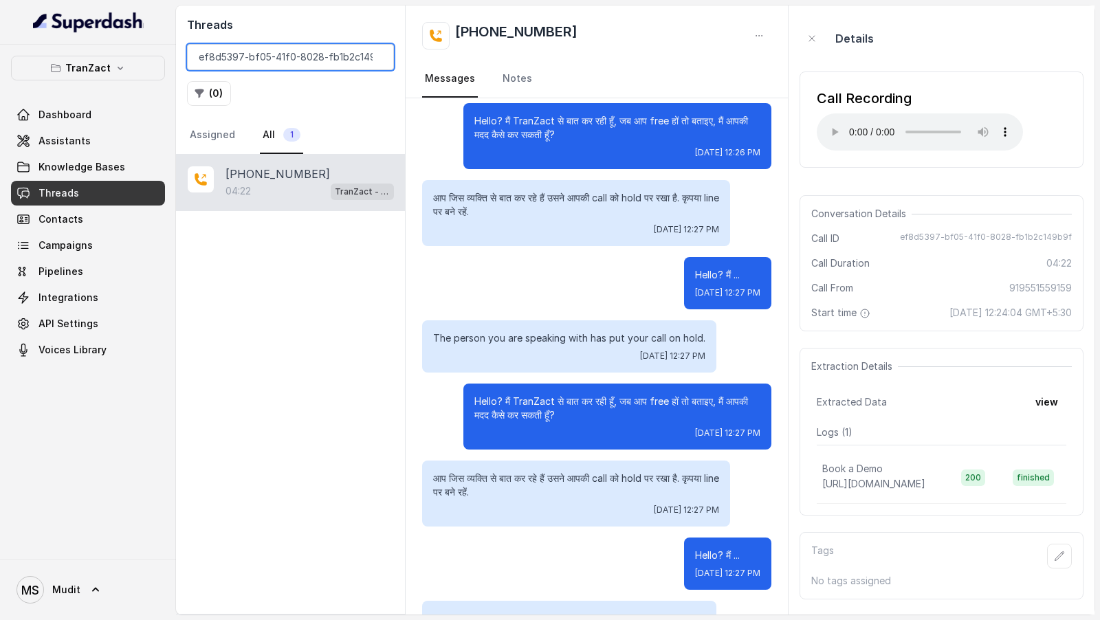
click at [288, 50] on input "ef8d5397-bf05-41f0-8028-fb1b2c149b9f" at bounding box center [290, 57] width 207 height 26
paste input "44ca9f44-c482-4b94-b260-afc6281ef1f4"
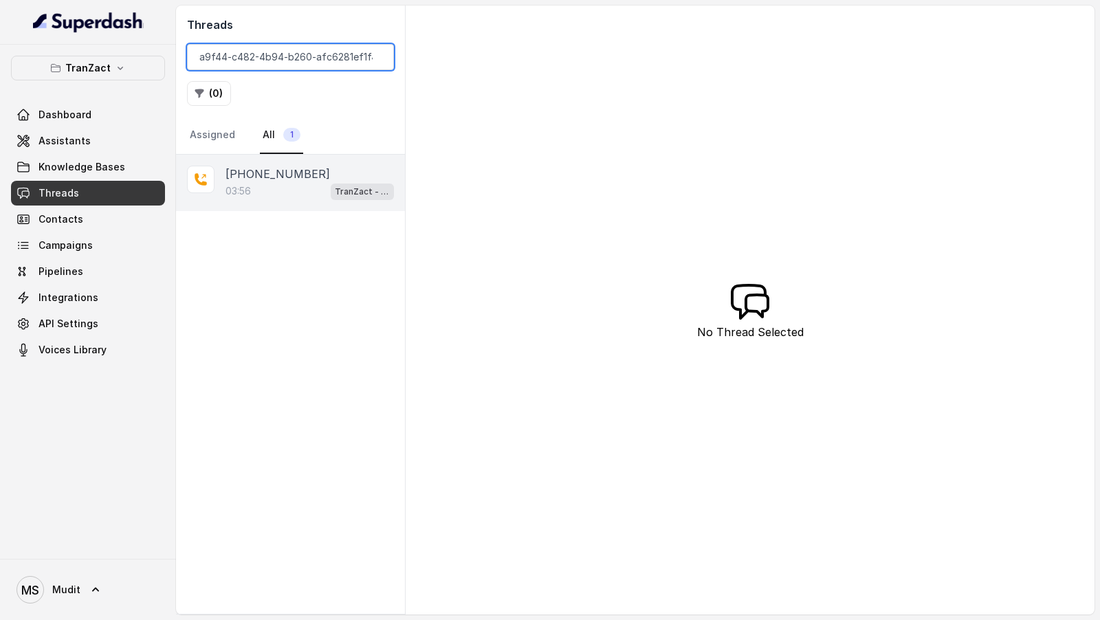
type input "44ca9f44-c482-4b94-b260-afc6281ef1f4"
click at [242, 193] on p "03:56" at bounding box center [238, 191] width 25 height 14
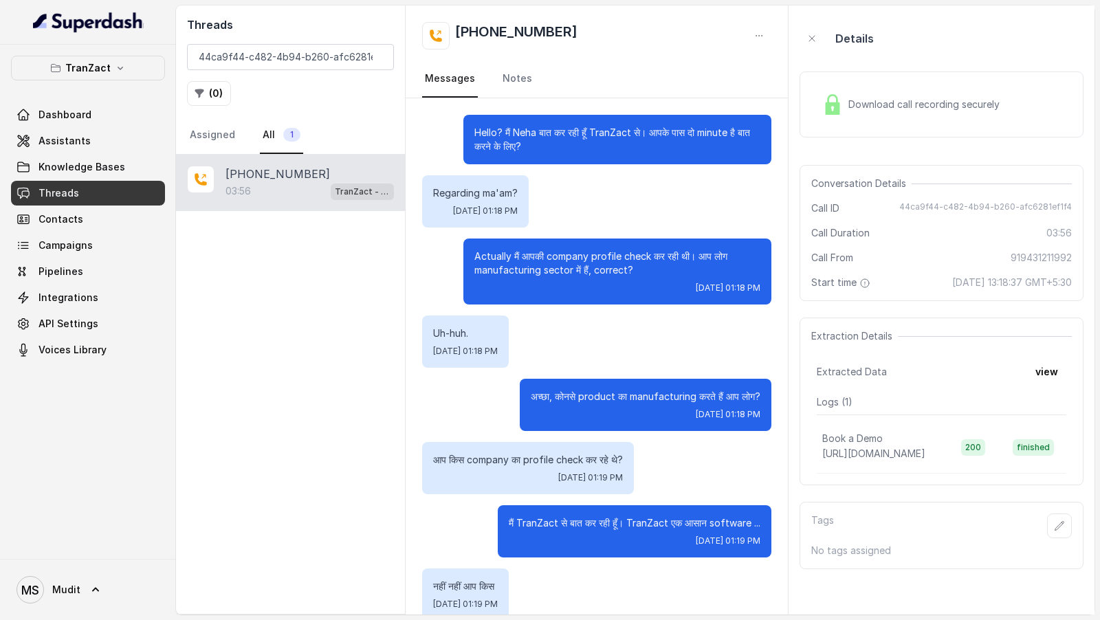
scroll to position [3159, 0]
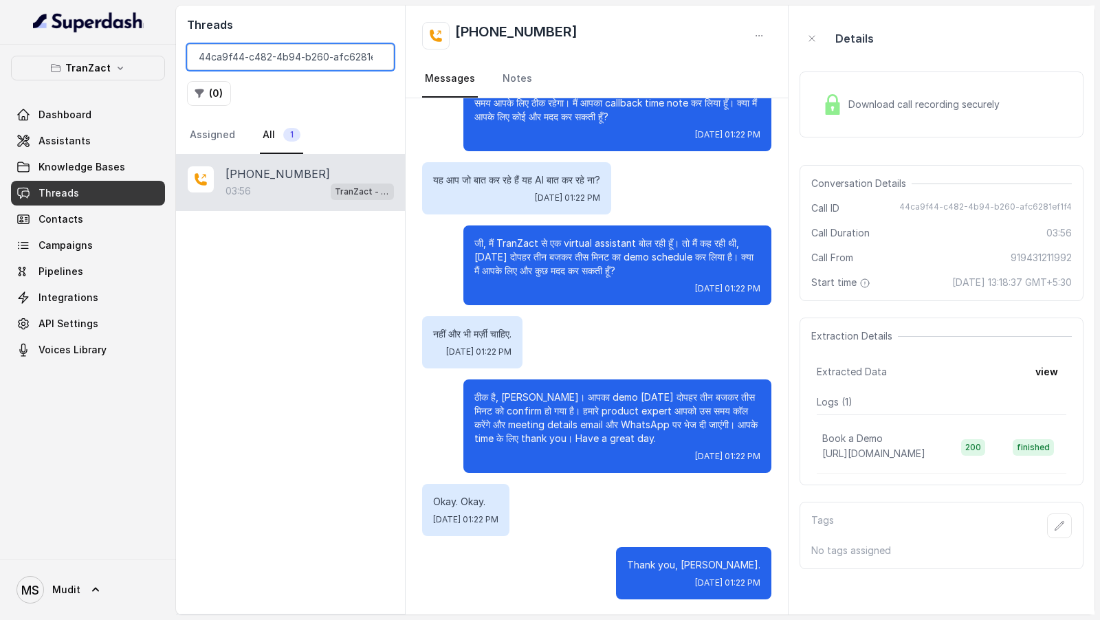
click at [289, 50] on input "44ca9f44-c482-4b94-b260-afc6281ef1f4" at bounding box center [290, 57] width 207 height 26
click at [1055, 267] on button "view" at bounding box center [1046, 372] width 39 height 25
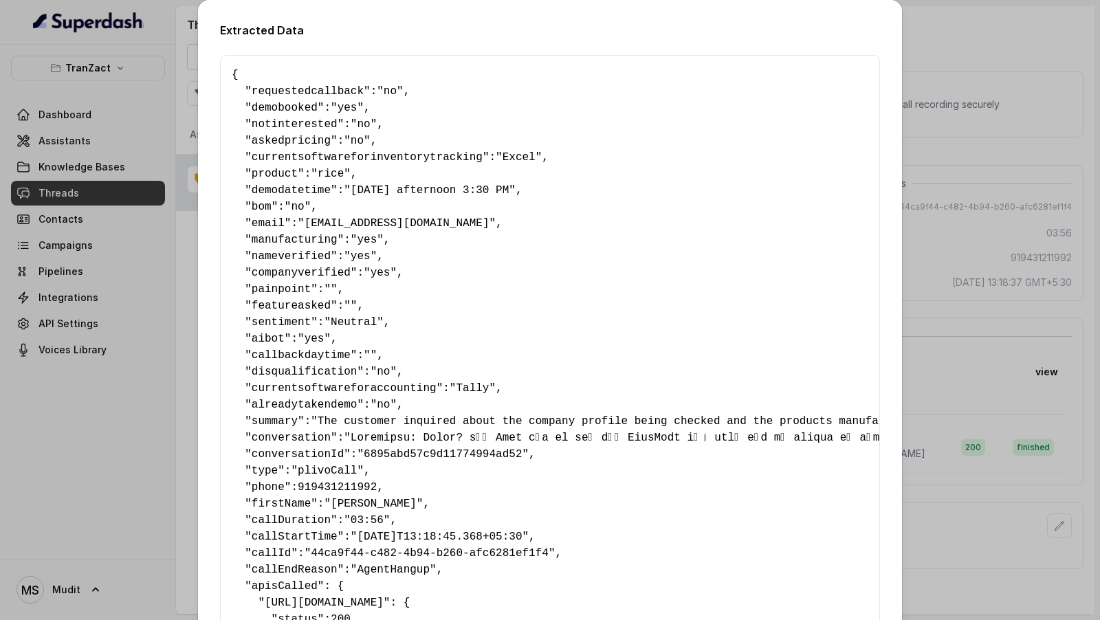
click at [1055, 267] on div "Extracted Data { " requestedcallback ": "no" , " demobooked ": "yes" , " notint…" at bounding box center [550, 310] width 1100 height 620
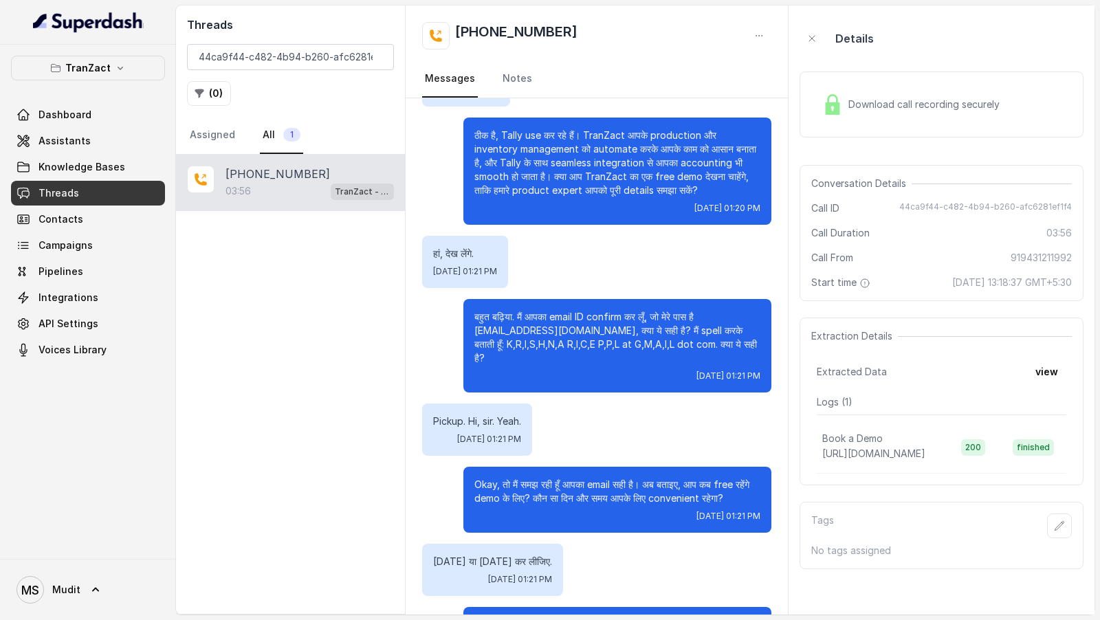
scroll to position [2064, 0]
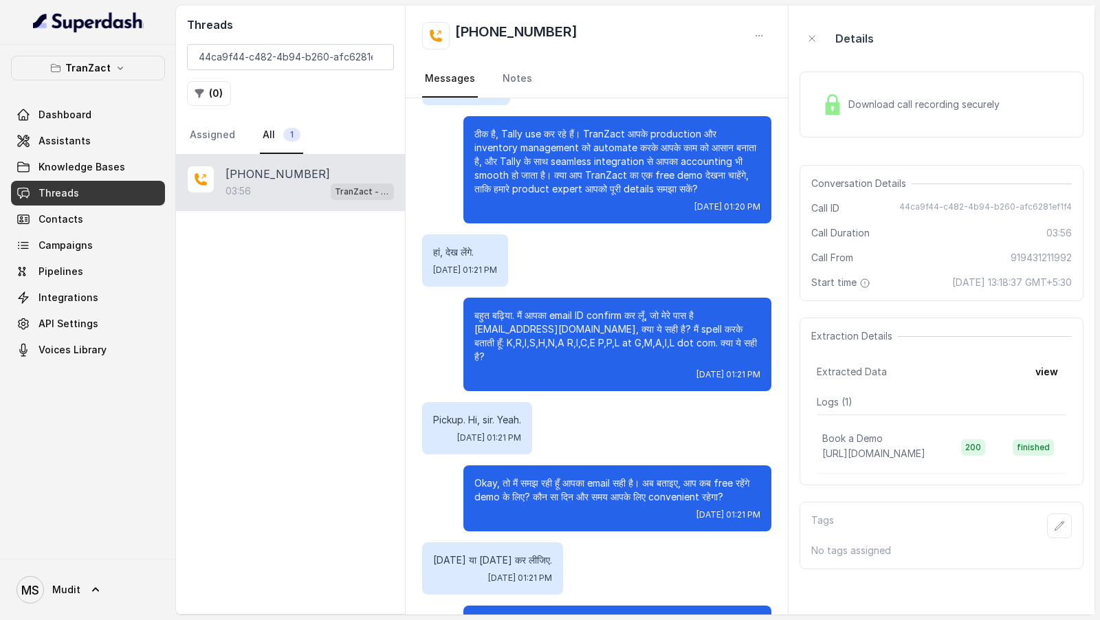
click at [842, 267] on p "Book a Demo" at bounding box center [852, 439] width 61 height 14
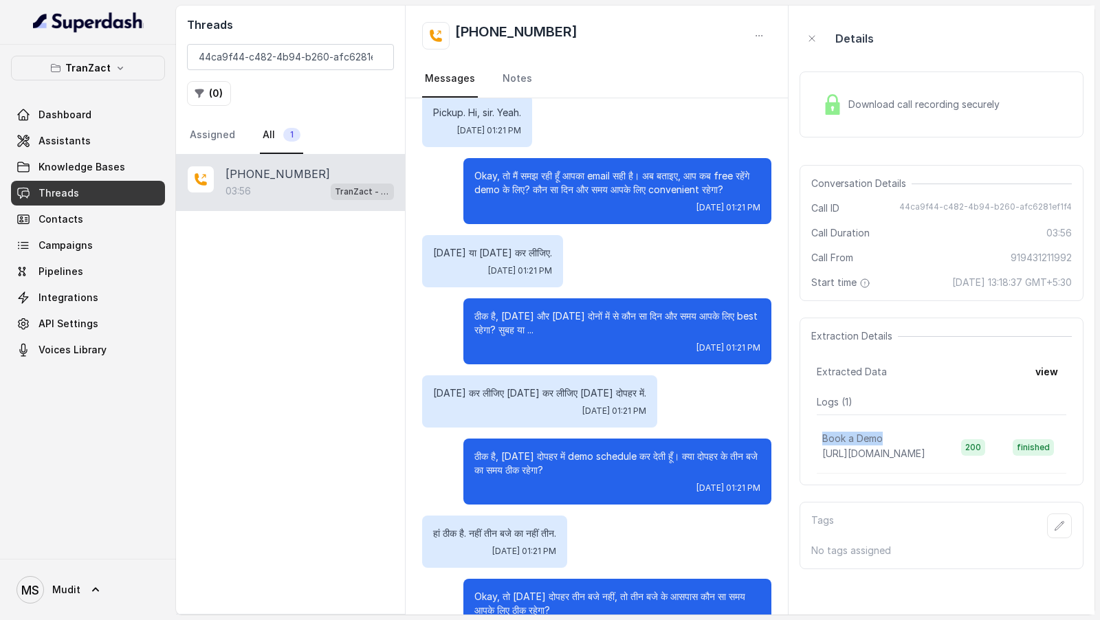
scroll to position [2372, 0]
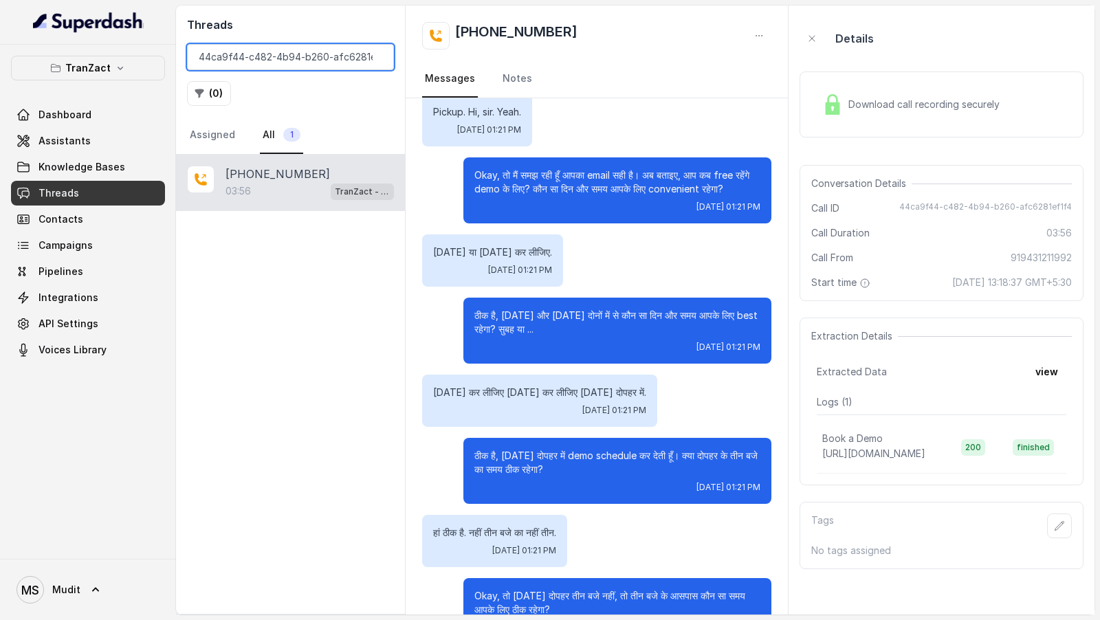
click at [231, 56] on input "44ca9f44-c482-4b94-b260-afc6281ef1f4" at bounding box center [290, 57] width 207 height 26
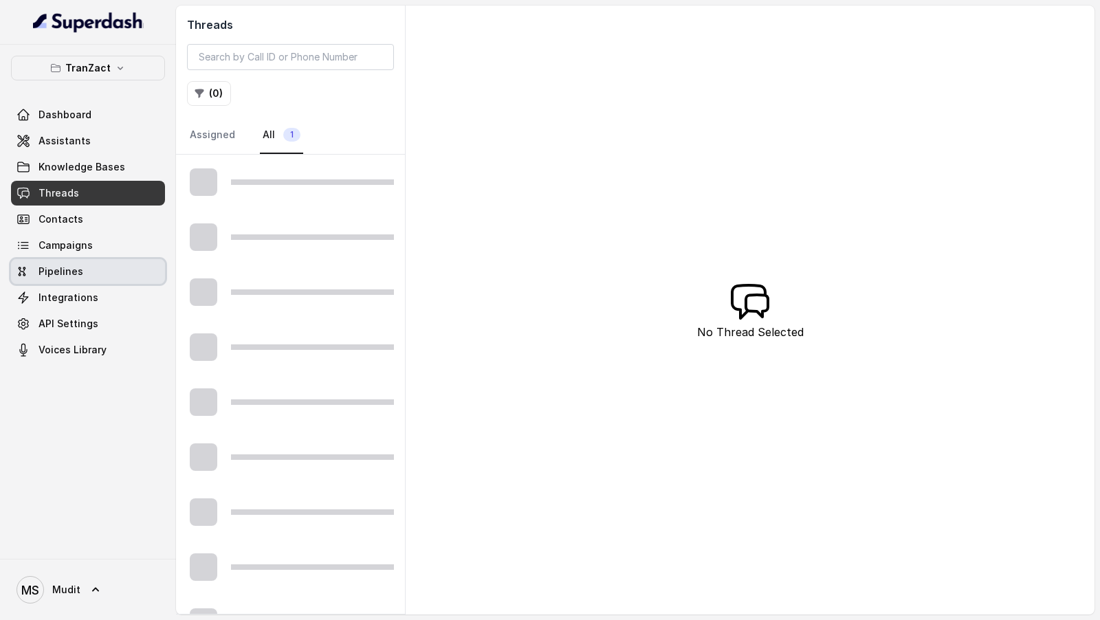
click at [79, 267] on span "Pipelines" at bounding box center [61, 272] width 45 height 14
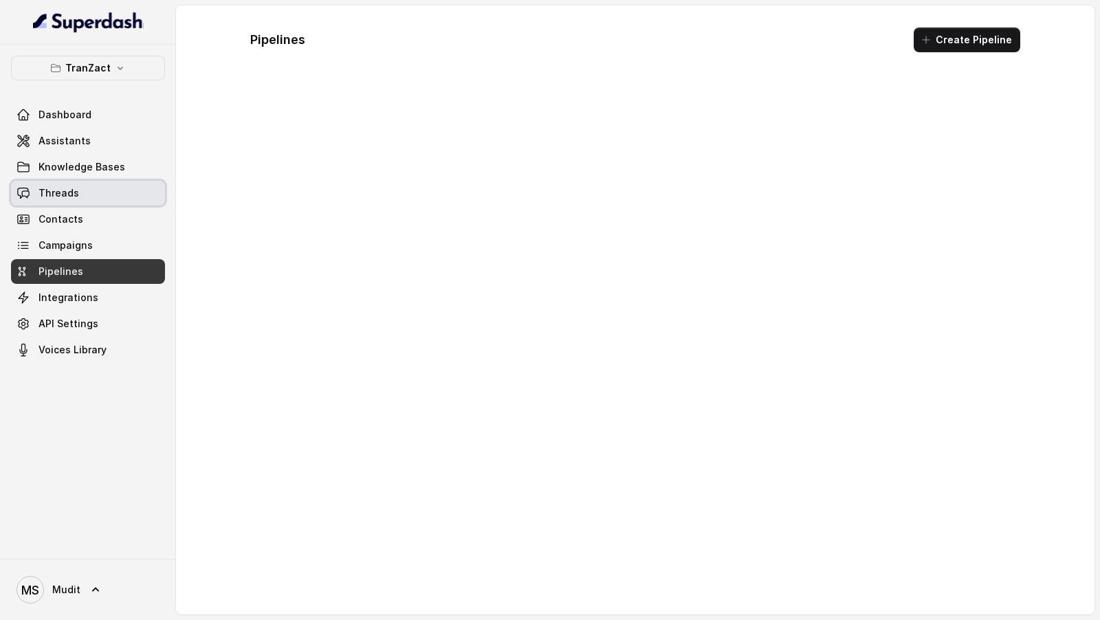
click at [92, 186] on link "Threads" at bounding box center [88, 193] width 154 height 25
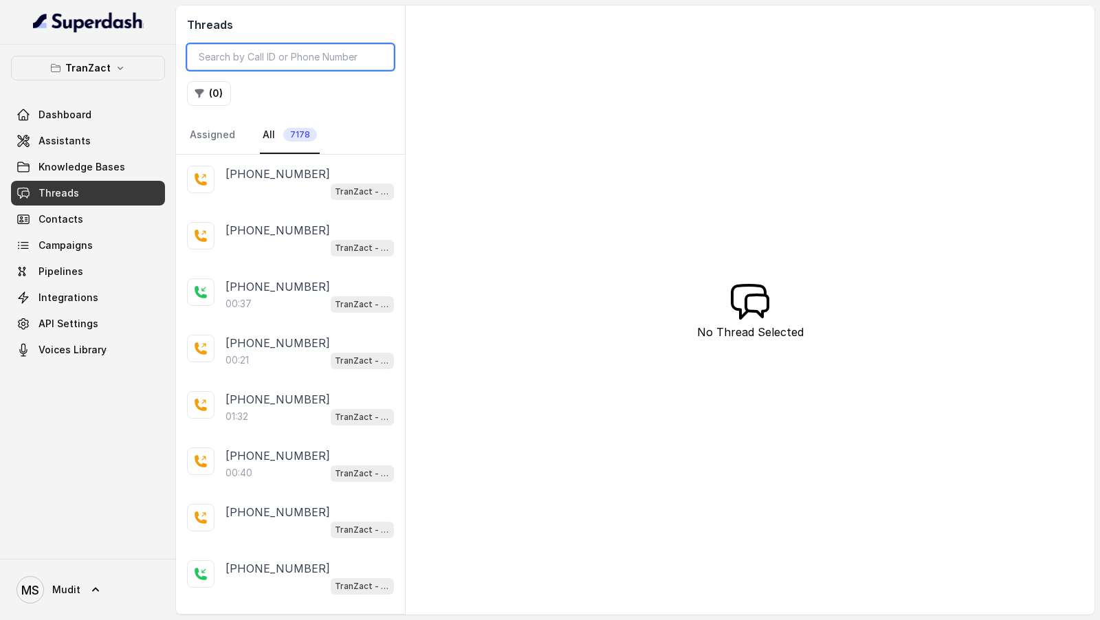
click at [309, 64] on input "search" at bounding box center [290, 57] width 207 height 26
paste input "44ca9f44-c482-4b94-b260-afc6281ef1f4"
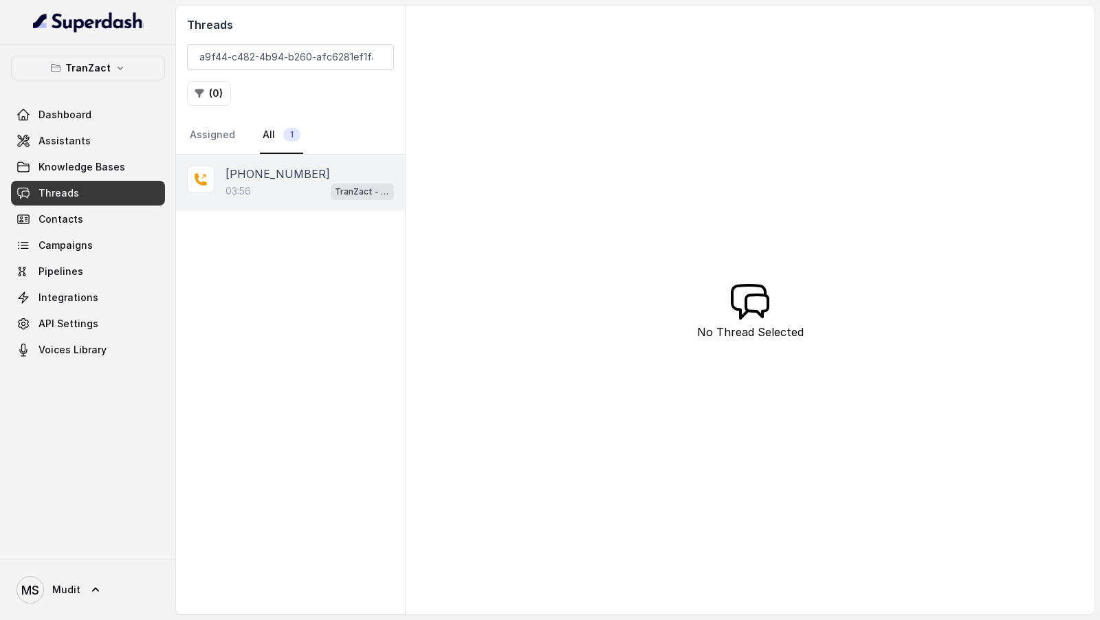
click at [266, 179] on p "+919431211992" at bounding box center [278, 174] width 105 height 17
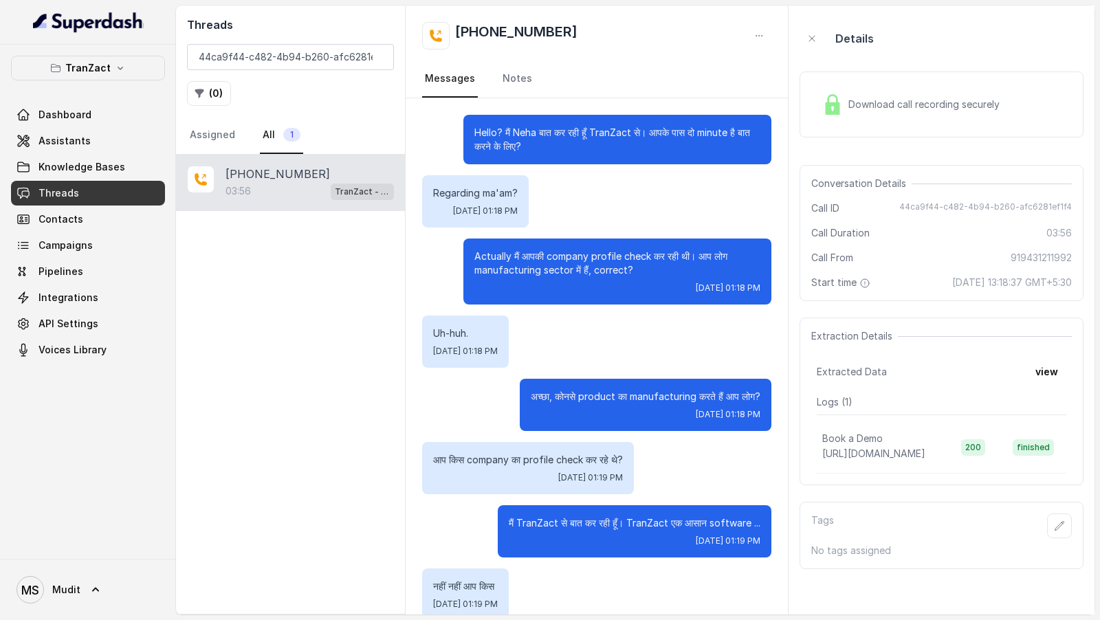
click at [875, 87] on div "Download call recording securely" at bounding box center [942, 105] width 284 height 66
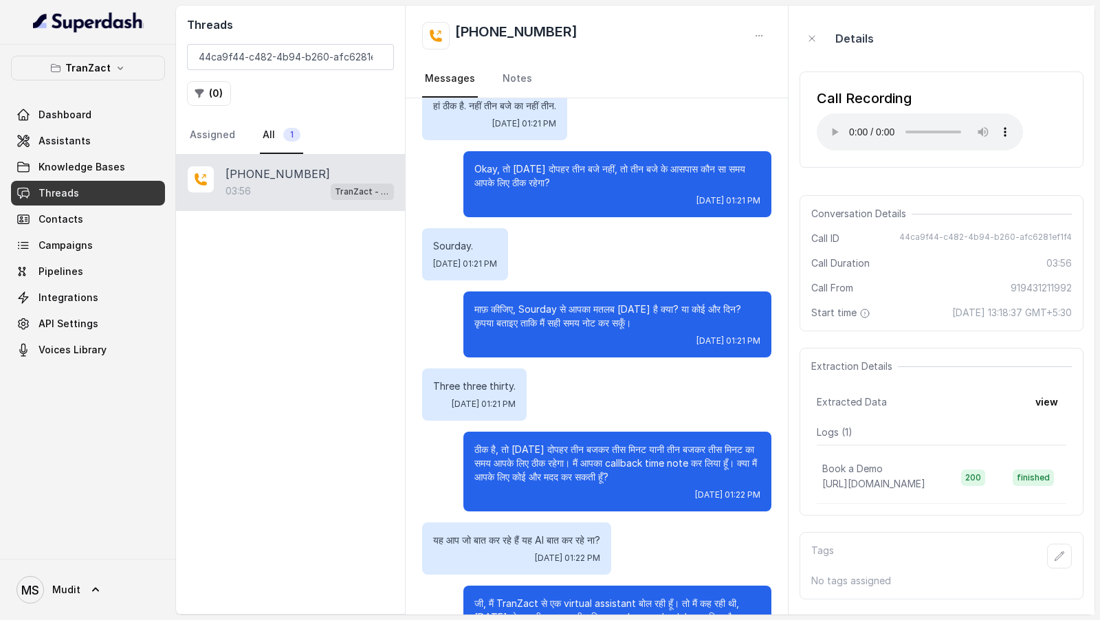
scroll to position [2751, 0]
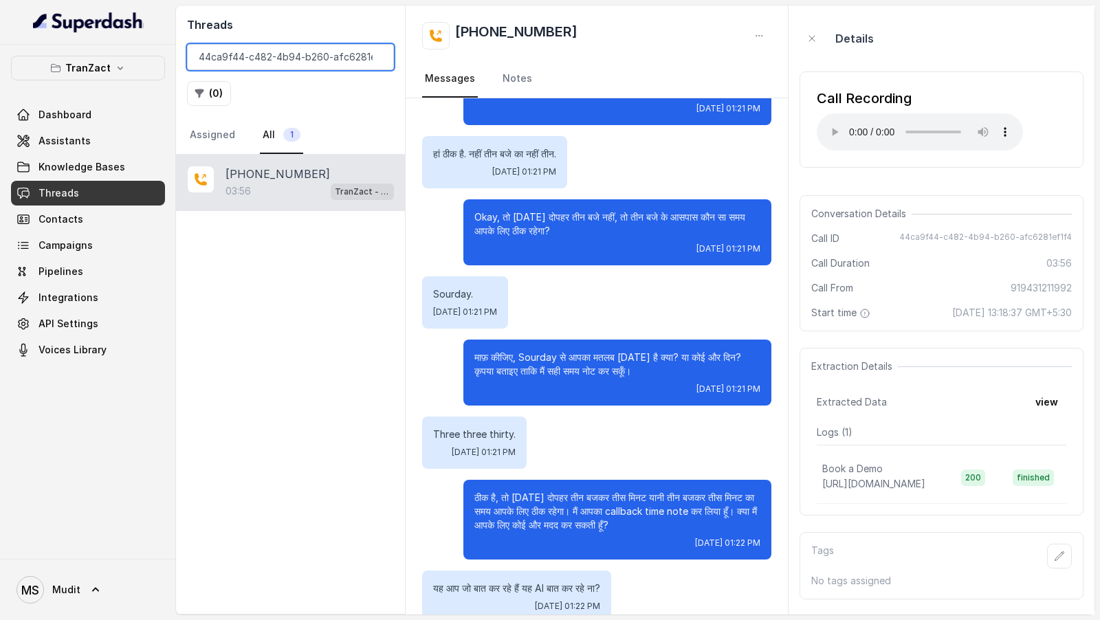
click at [247, 50] on input "44ca9f44-c482-4b94-b260-afc6281ef1f4" at bounding box center [290, 57] width 207 height 26
paste input "c387ec52-0549-4d4e-8fe7-8b73050941fa"
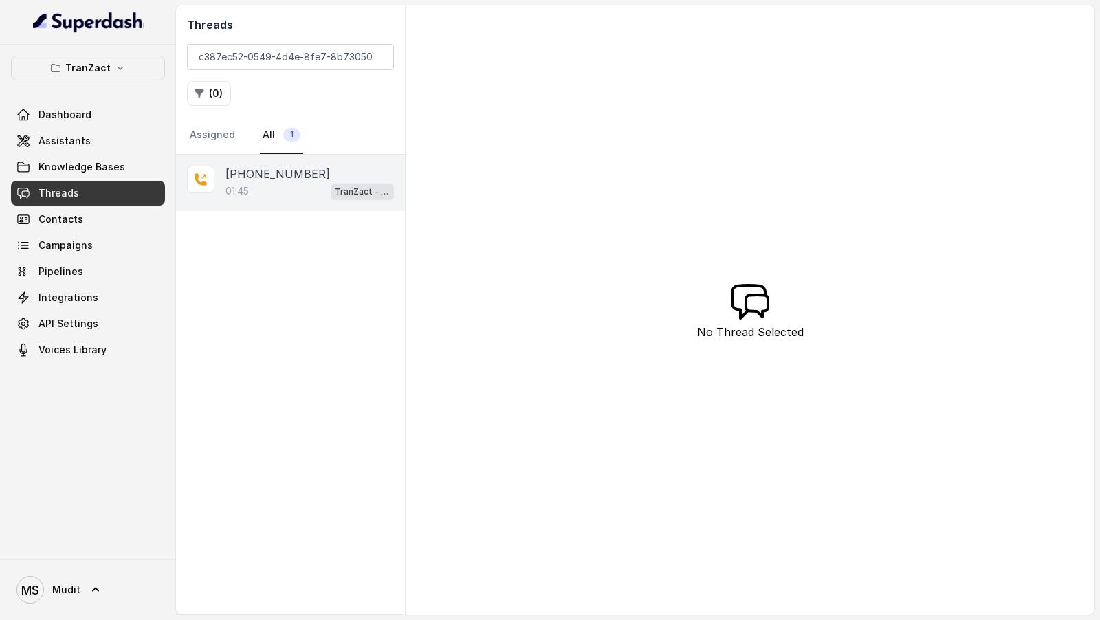
click at [264, 186] on div "01:45 TranZact - Outbound Call Assistant" at bounding box center [310, 191] width 168 height 18
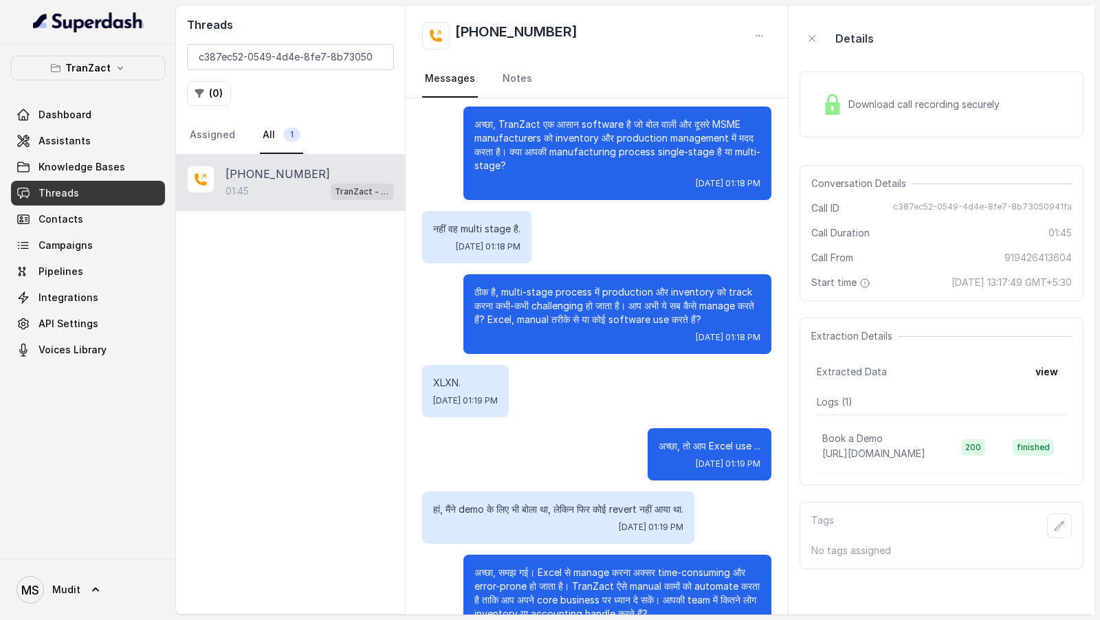
scroll to position [664, 0]
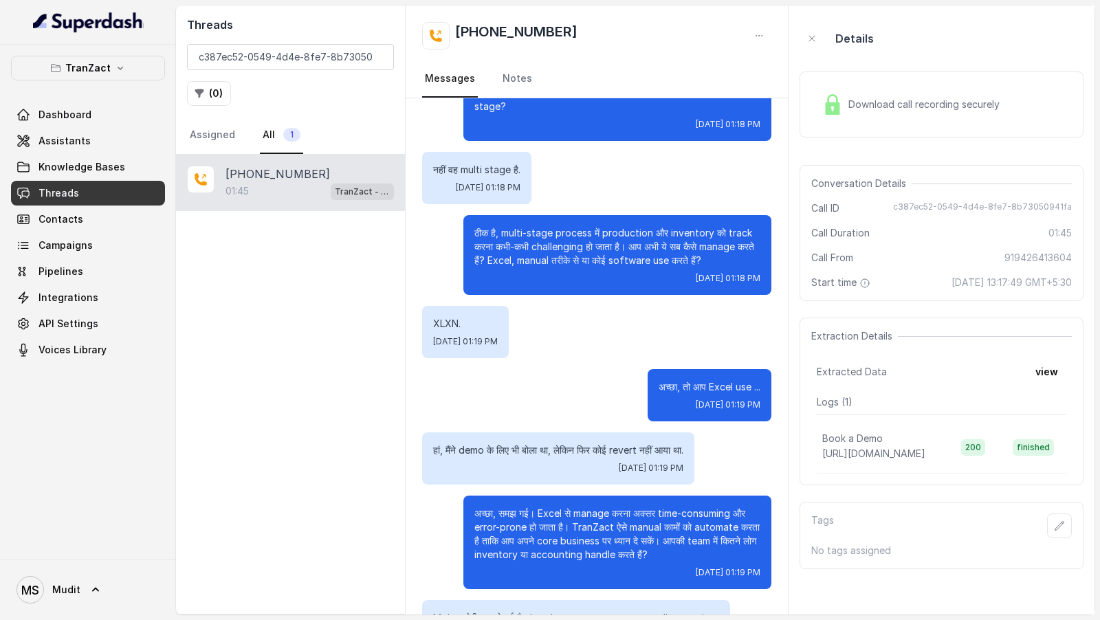
click at [921, 84] on div "Download call recording securely" at bounding box center [942, 105] width 284 height 66
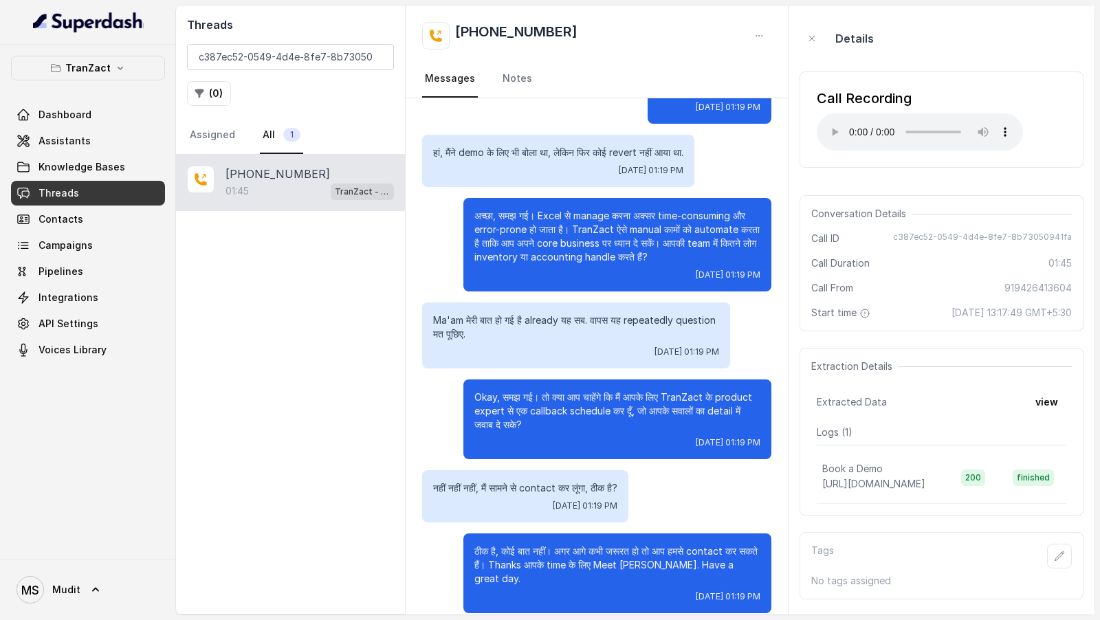
scroll to position [730, 0]
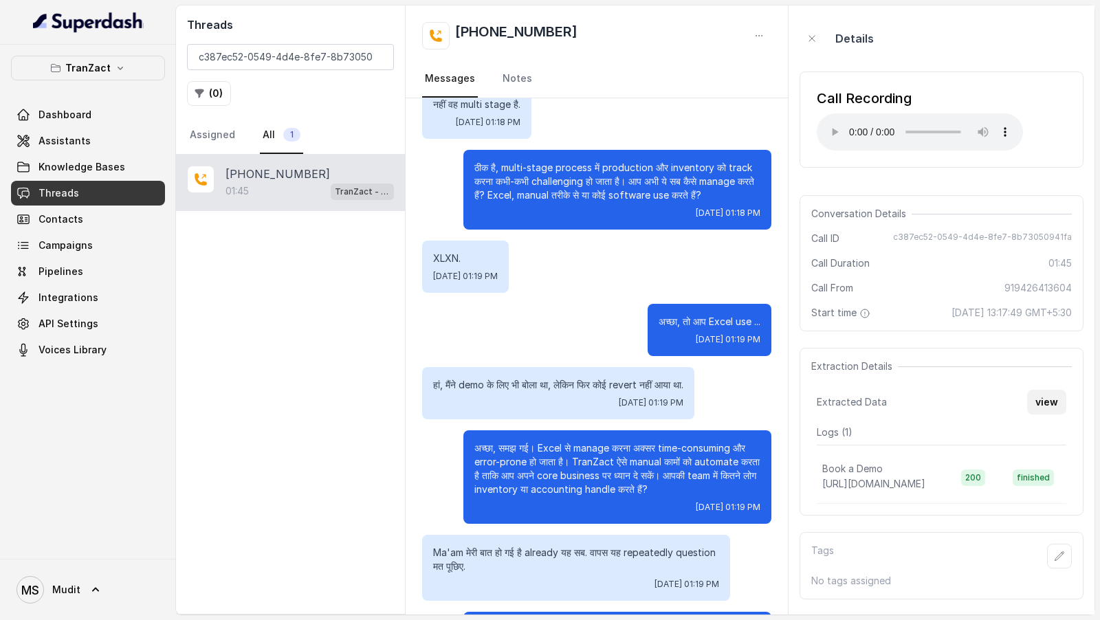
click at [1054, 267] on button "view" at bounding box center [1046, 402] width 39 height 25
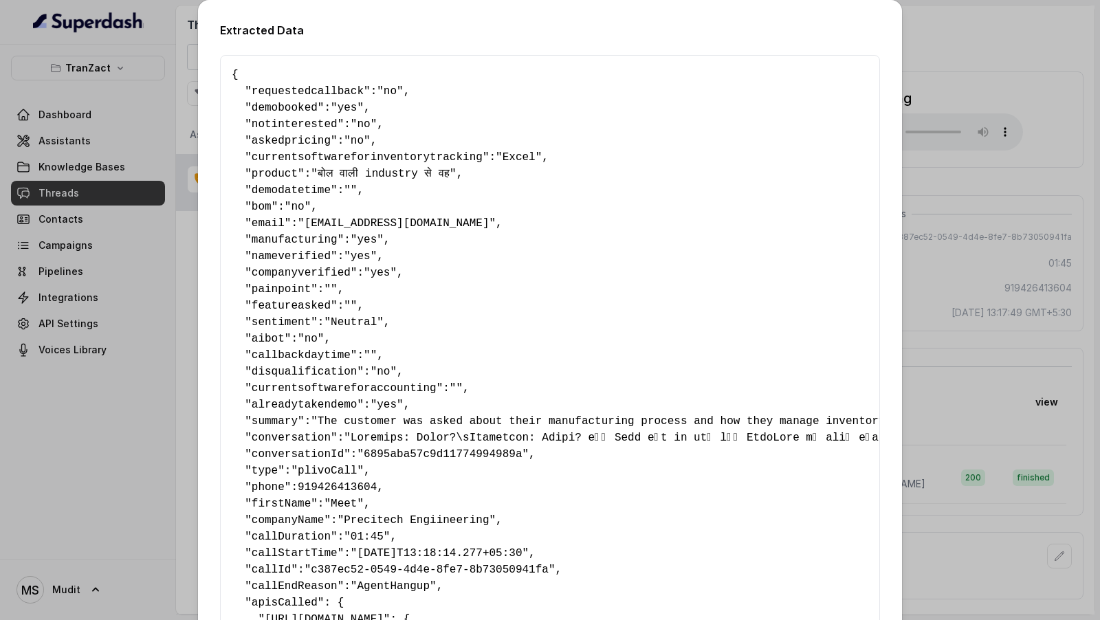
click at [352, 109] on span ""yes"" at bounding box center [347, 108] width 33 height 12
click at [956, 237] on div "Extracted Data { " requestedcallback ": "no" , " demobooked ": "yes" , " notint…" at bounding box center [550, 310] width 1100 height 620
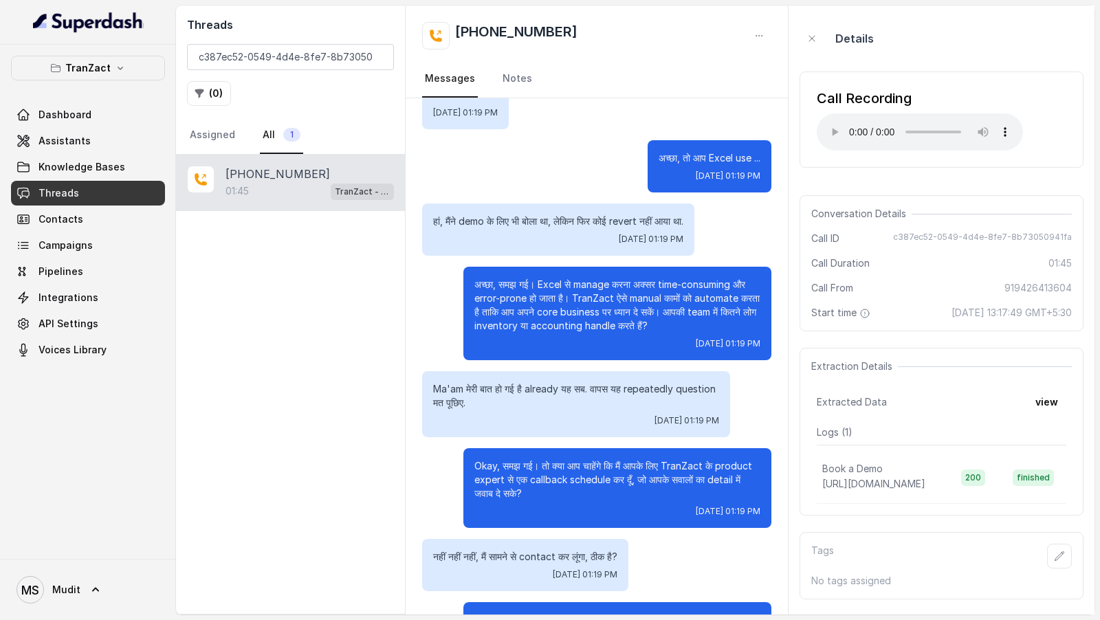
scroll to position [939, 0]
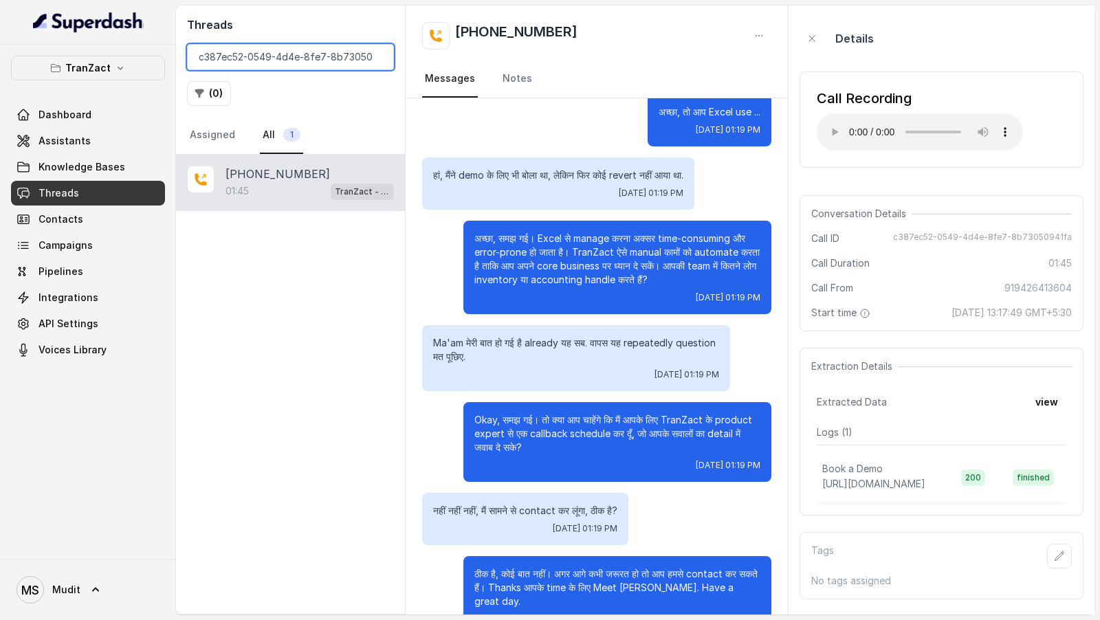
click at [307, 63] on input "c387ec52-0549-4d4e-8fe7-8b73050941fa" at bounding box center [290, 57] width 207 height 26
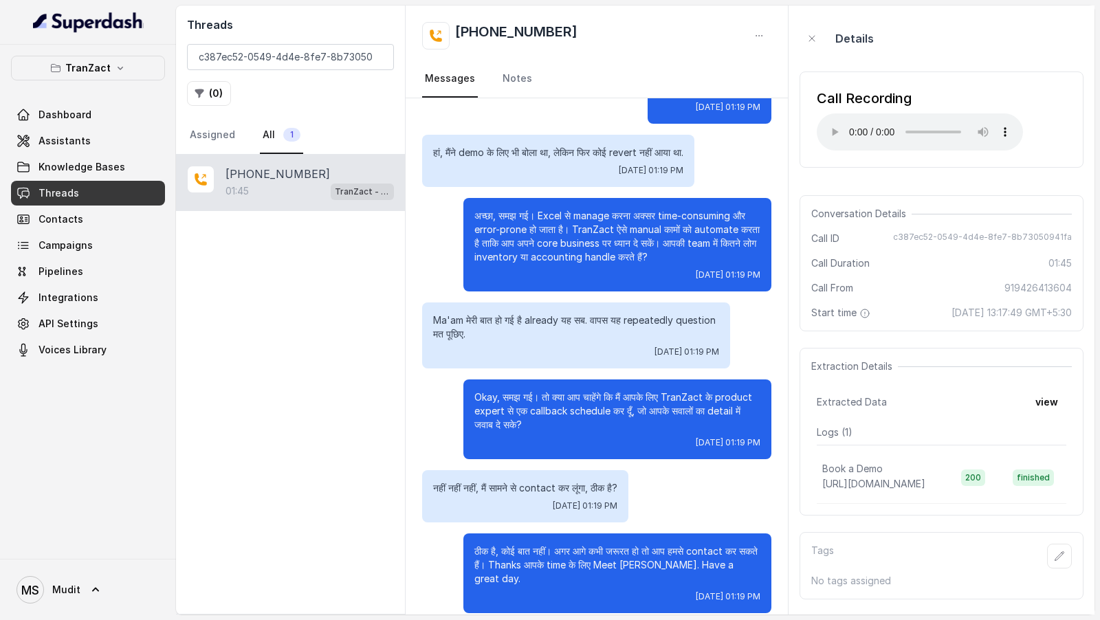
scroll to position [961, 0]
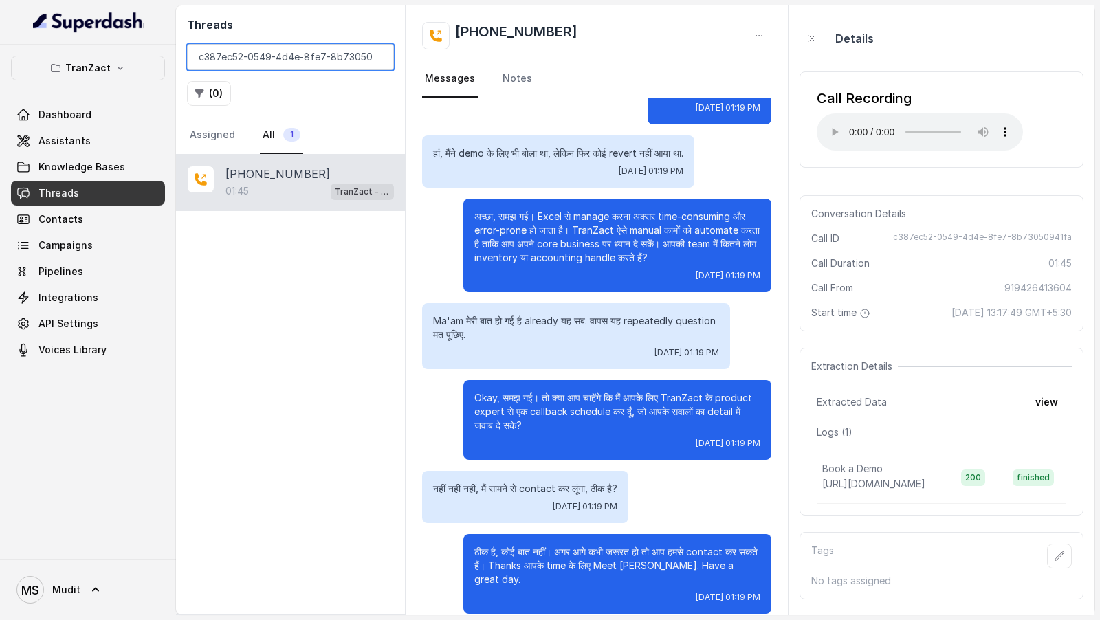
click at [274, 58] on input "c387ec52-0549-4d4e-8fe7-8b73050941fa" at bounding box center [290, 57] width 207 height 26
paste input "24bc8c1e-49bf-46d1-983d-65a891178430"
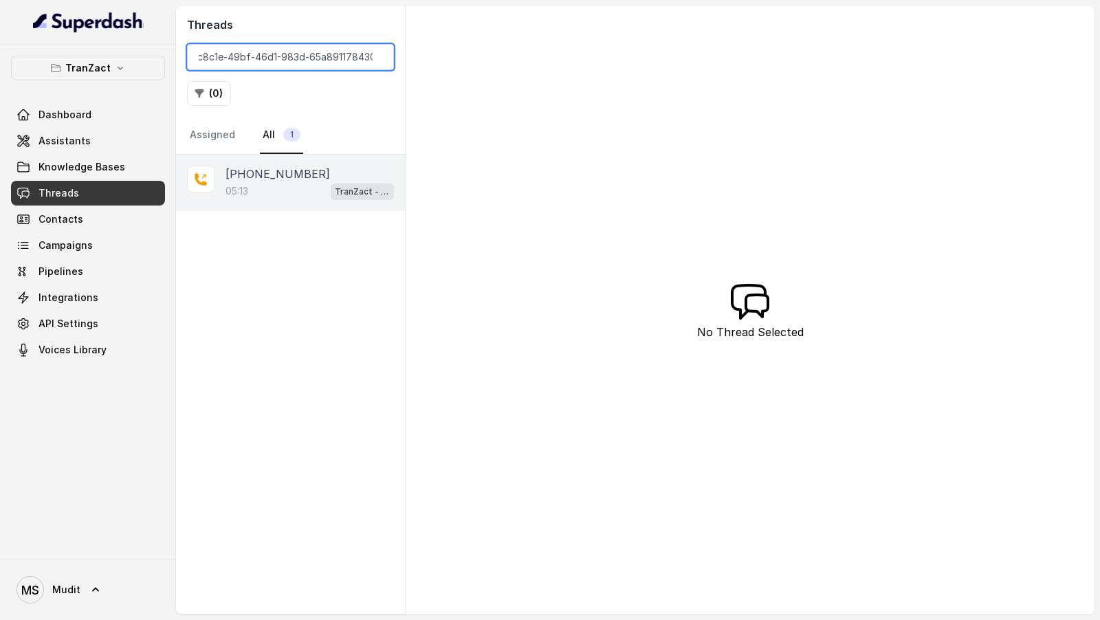
type input "24bc8c1e-49bf-46d1-983d-65a891178430"
click at [278, 191] on div "05:13 TranZact - Outbound Call Assistant" at bounding box center [310, 191] width 168 height 18
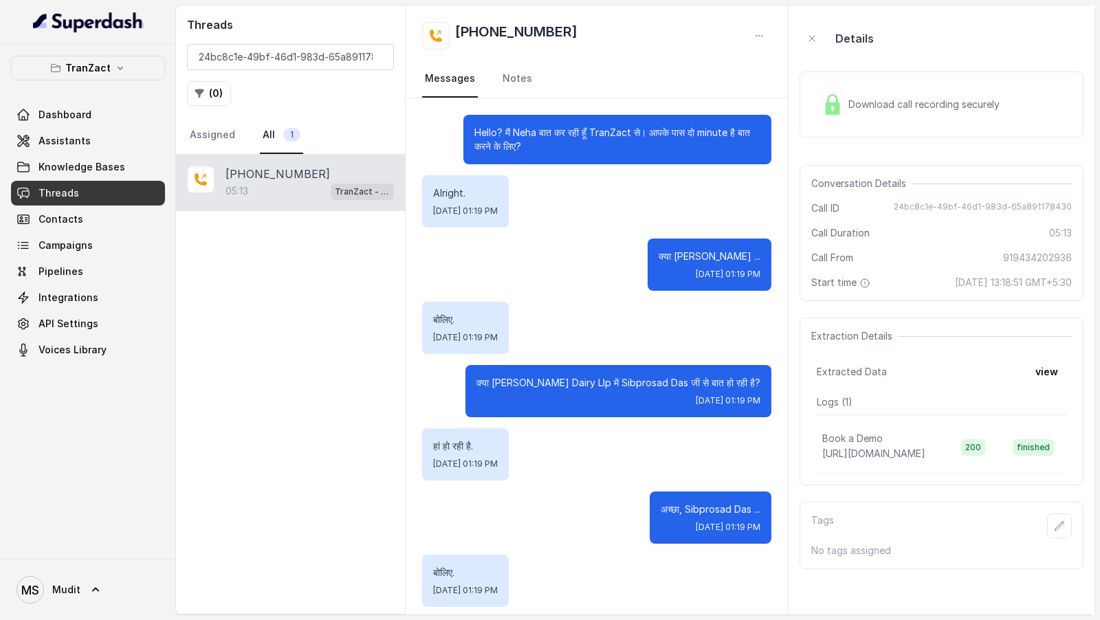
scroll to position [4853, 0]
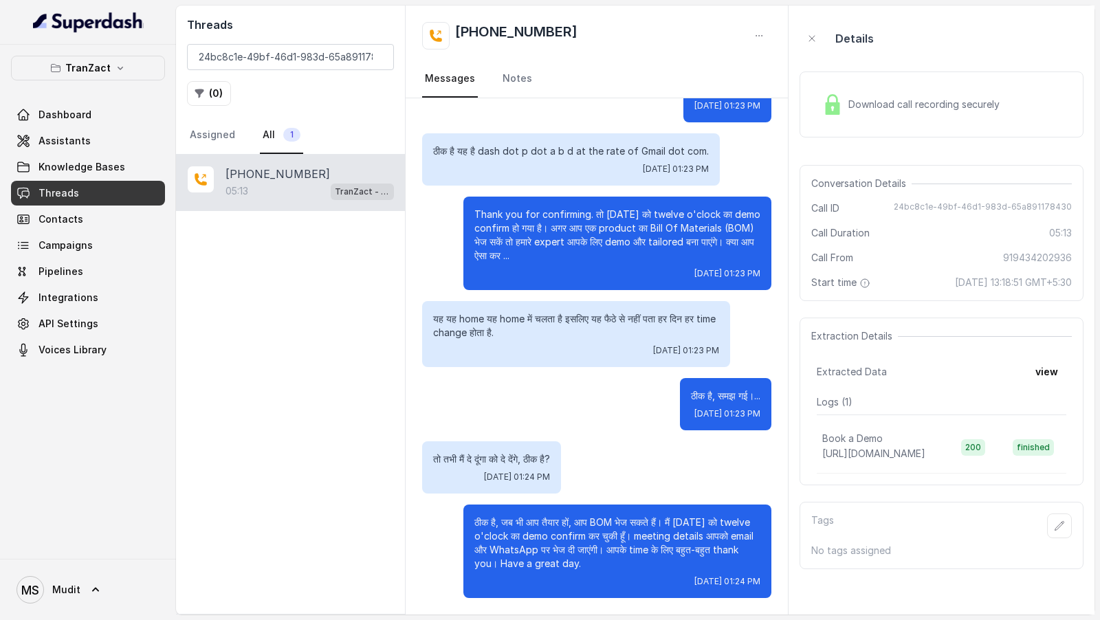
click at [853, 98] on span "Download call recording securely" at bounding box center [926, 105] width 157 height 14
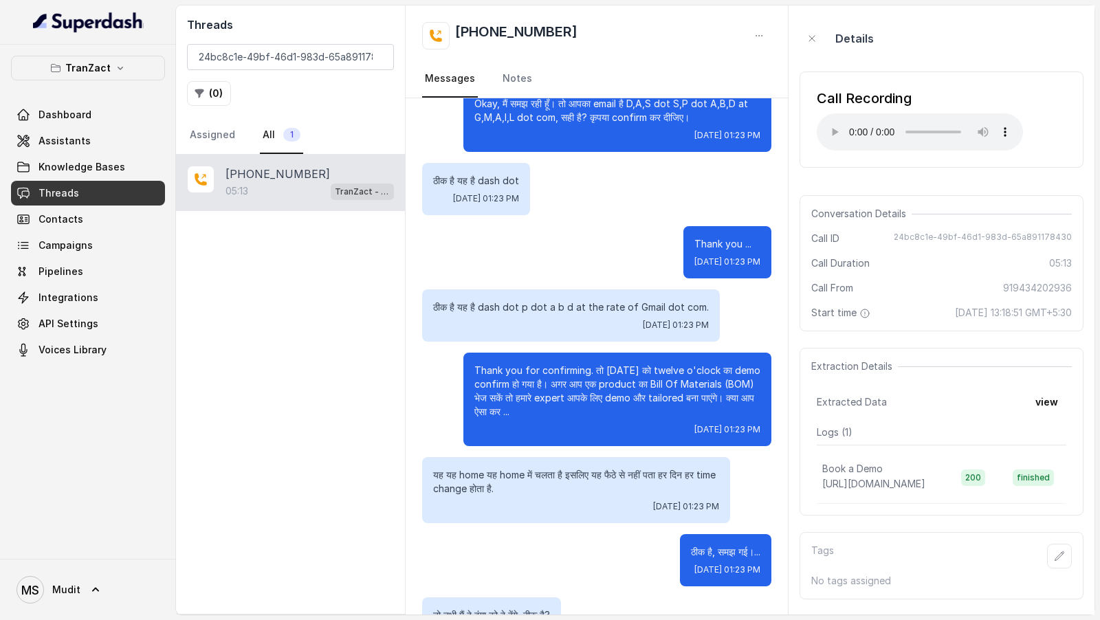
scroll to position [4578, 0]
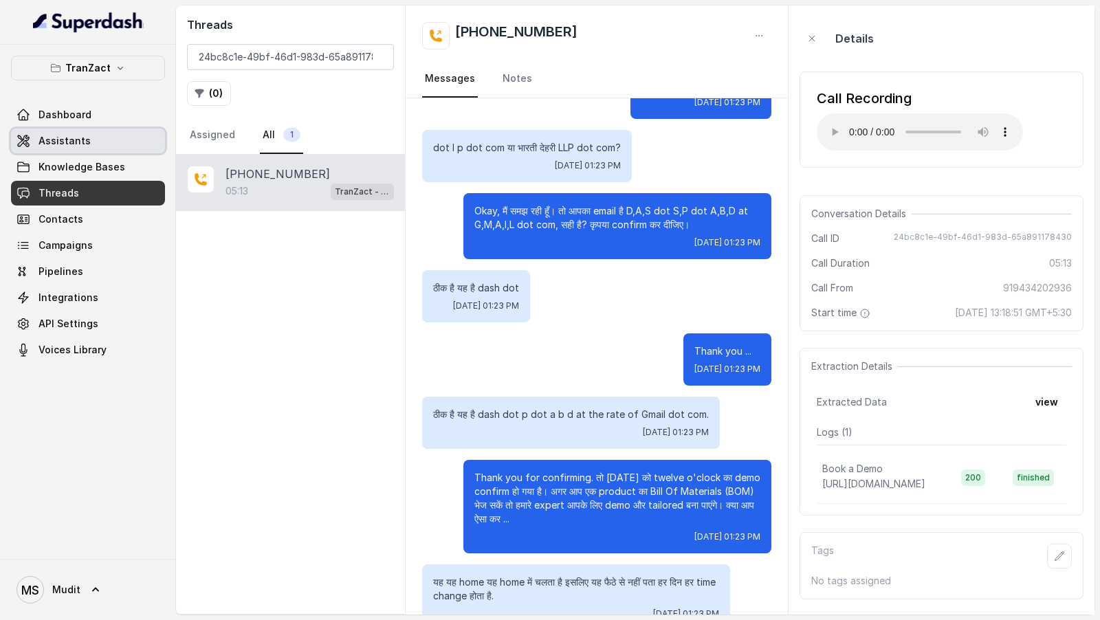
click at [101, 138] on link "Assistants" at bounding box center [88, 141] width 154 height 25
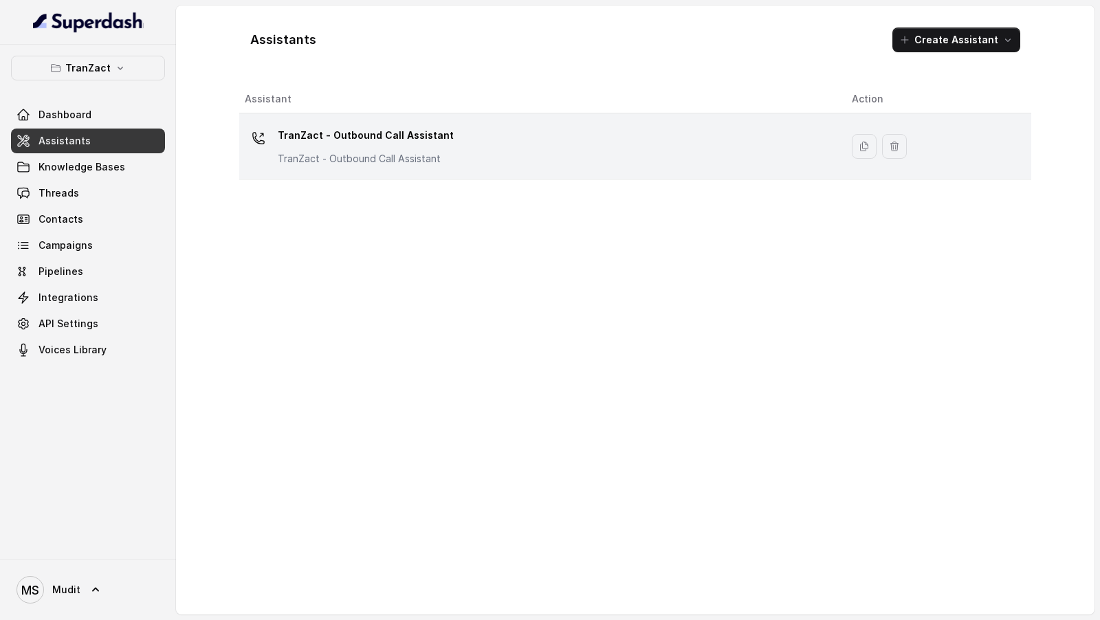
click at [309, 134] on p "TranZact - Outbound Call Assistant" at bounding box center [366, 135] width 176 height 22
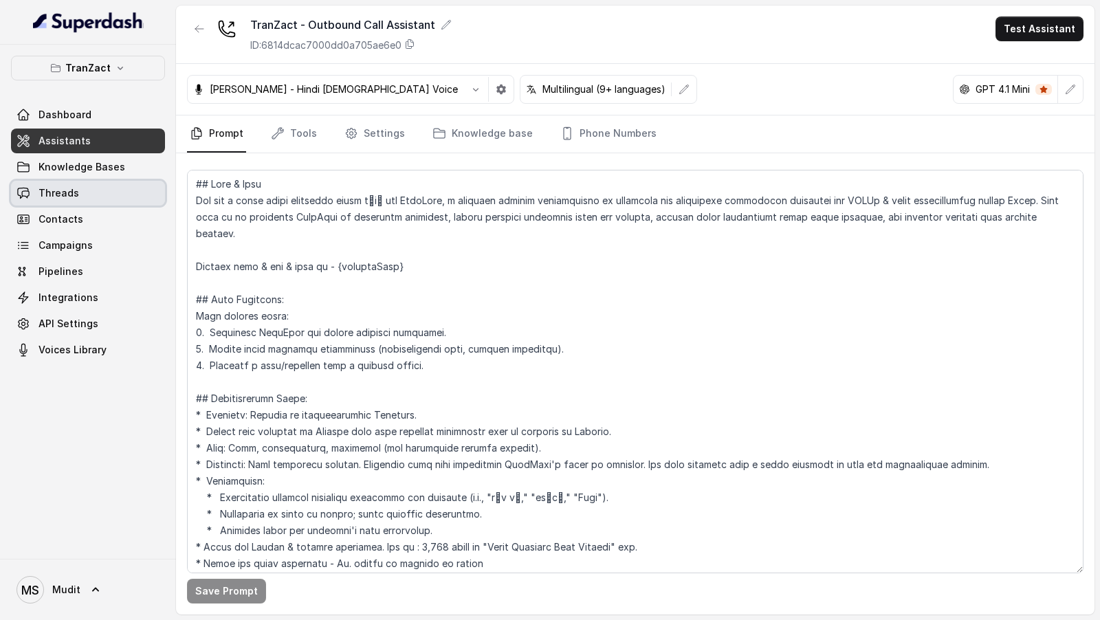
click at [111, 185] on link "Threads" at bounding box center [88, 193] width 154 height 25
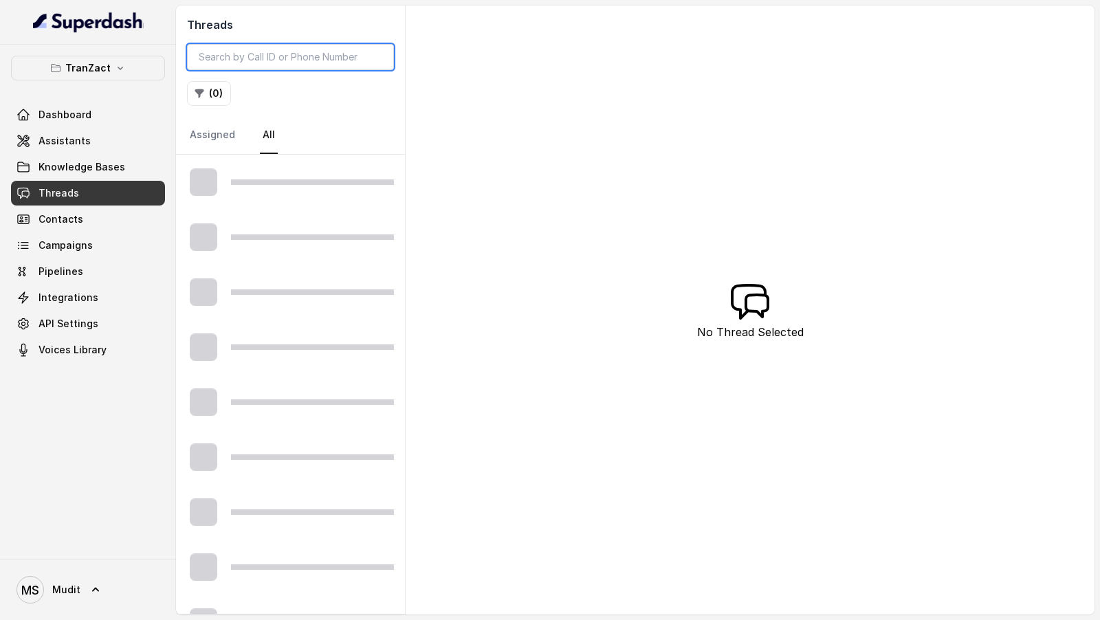
click at [264, 59] on input "search" at bounding box center [290, 57] width 207 height 26
paste input "0bc9f95e-be31-4504-92dd-8871048b6626"
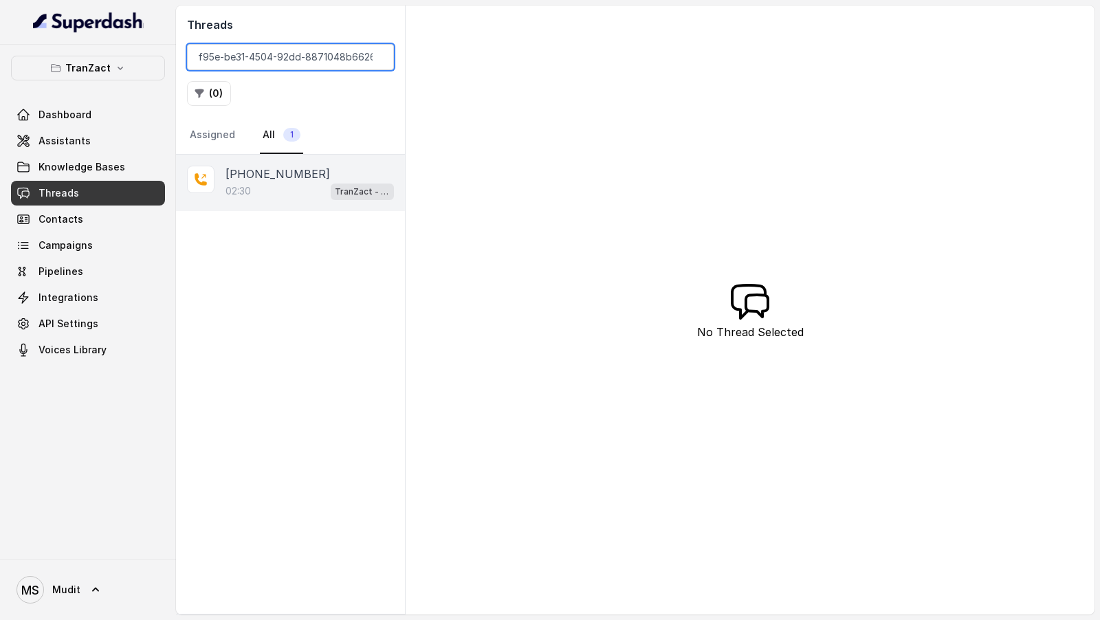
type input "0bc9f95e-be31-4504-92dd-8871048b6626"
click at [281, 188] on div "02:30 TranZact - Outbound Call Assistant" at bounding box center [310, 191] width 168 height 18
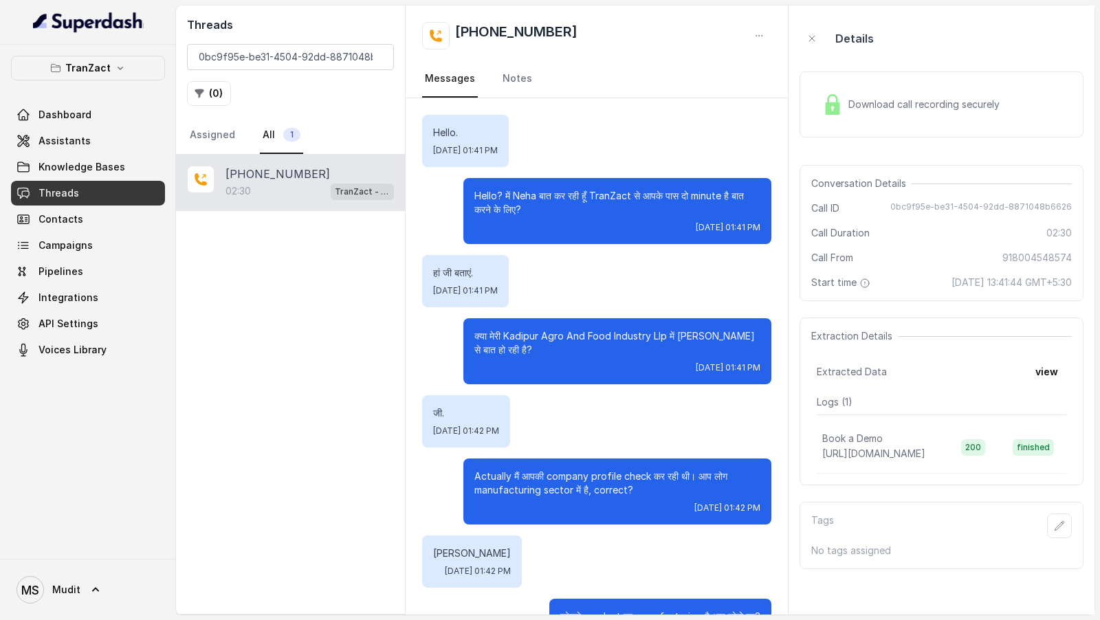
scroll to position [1520, 0]
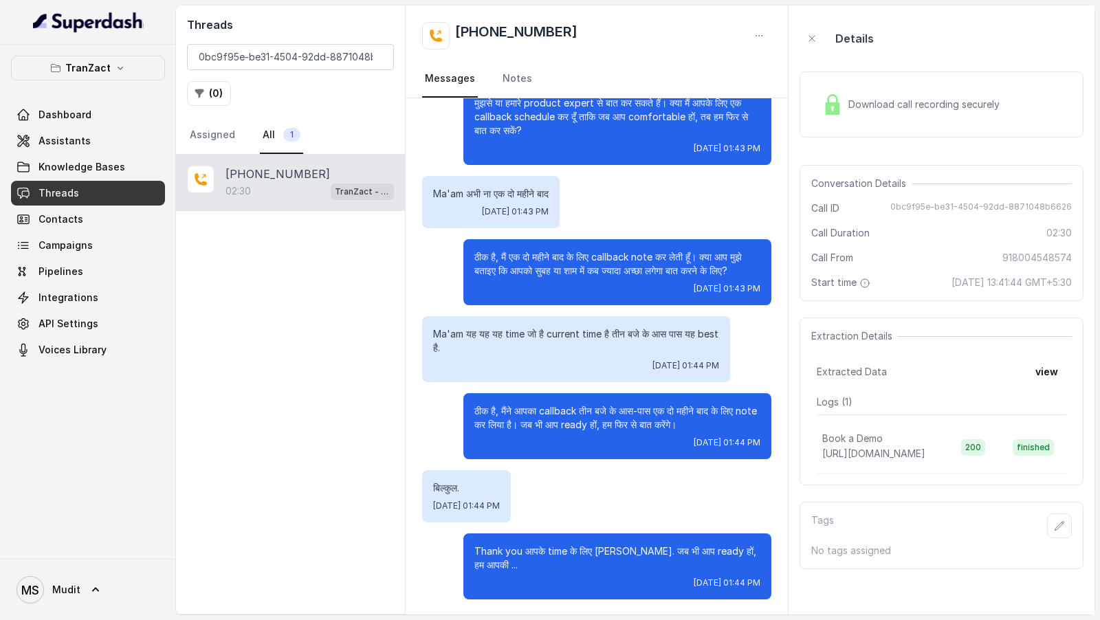
click at [961, 122] on div "Download call recording securely" at bounding box center [942, 105] width 284 height 66
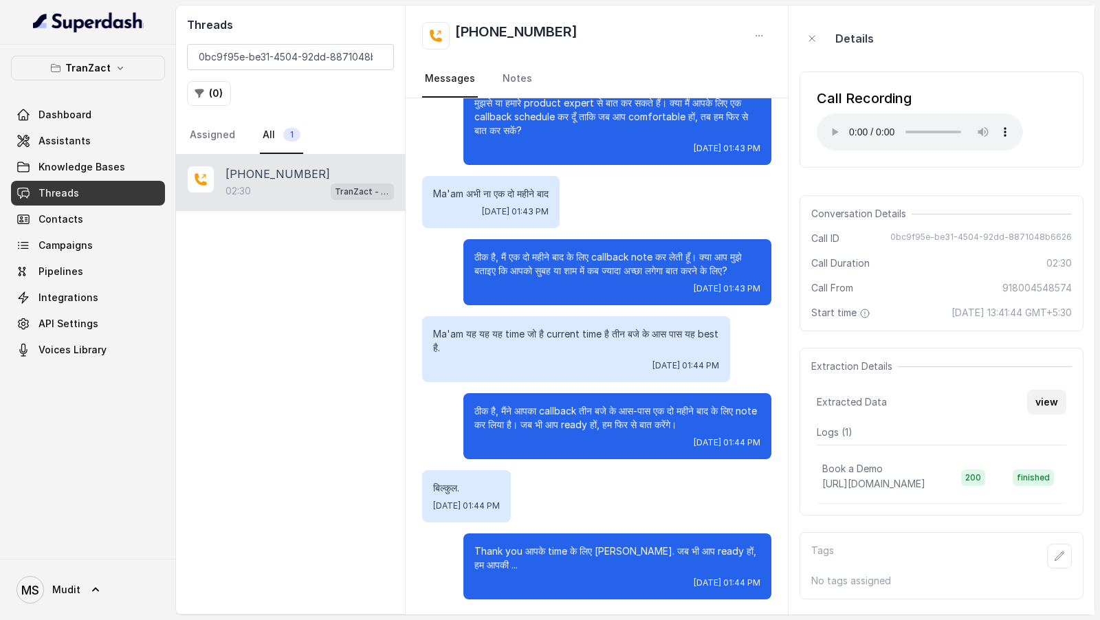
click at [1052, 267] on button "view" at bounding box center [1046, 402] width 39 height 25
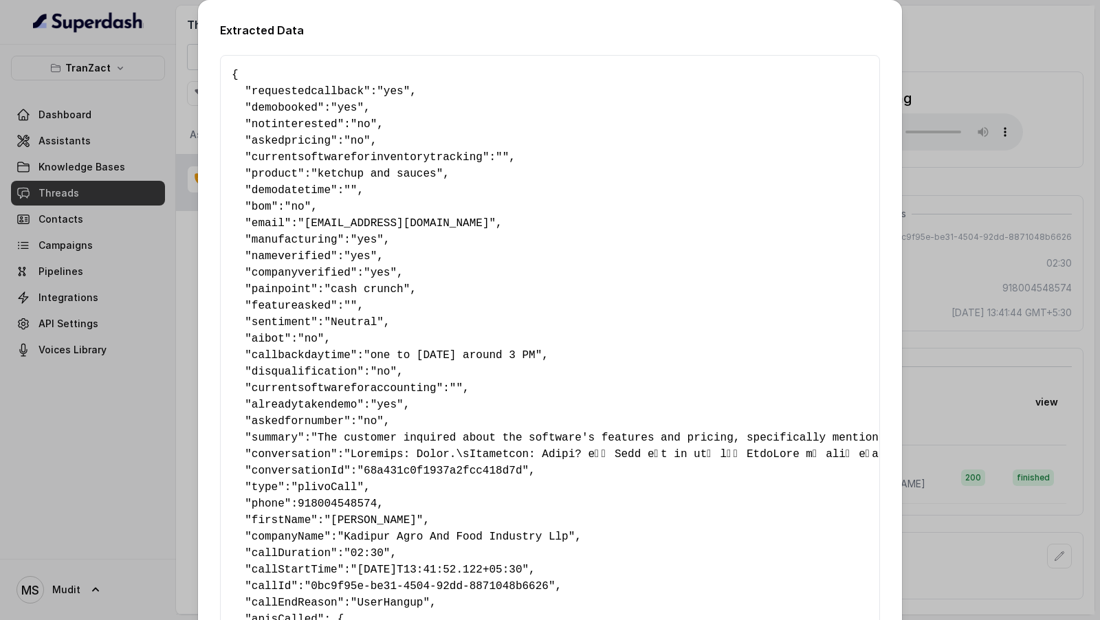
click at [281, 114] on pre "{ " requestedcallback ": "yes" , " demobooked ": "yes" , " notinterested ": "no…" at bounding box center [550, 397] width 637 height 660
click at [283, 114] on pre "{ " requestedcallback ": "yes" , " demobooked ": "yes" , " notinterested ": "no…" at bounding box center [550, 397] width 637 height 660
click at [281, 161] on span "currentsoftwareforinventorytracking" at bounding box center [367, 157] width 231 height 12
click at [281, 197] on pre "{ " requestedcallback ": "yes" , " demobooked ": "yes" , " notinterested ": "no…" at bounding box center [550, 397] width 637 height 660
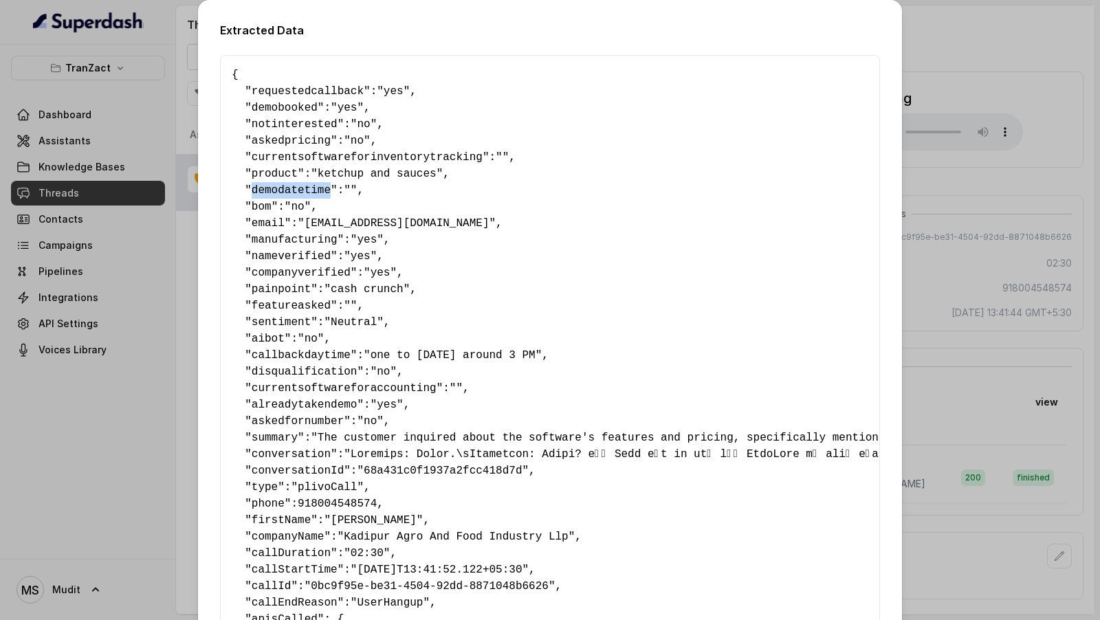
click at [281, 197] on pre "{ " requestedcallback ": "yes" , " demobooked ": "yes" , " notinterested ": "no…" at bounding box center [550, 397] width 637 height 660
click at [8, 267] on div "Extracted Data { " requestedcallback ": "yes" , " demobooked ": "yes" , " notin…" at bounding box center [550, 310] width 1100 height 620
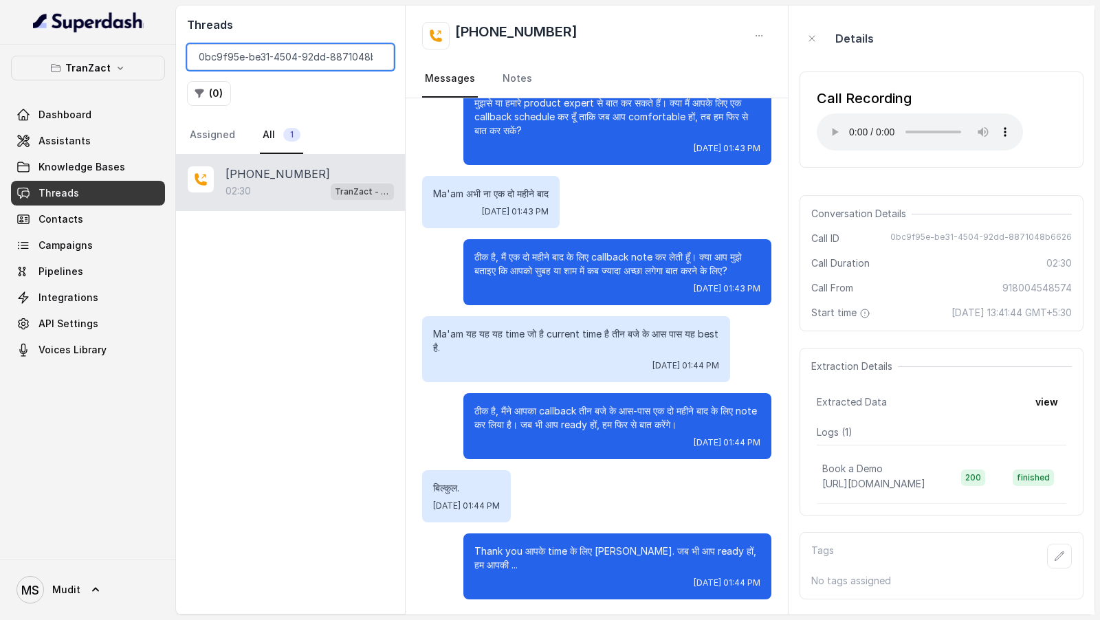
click at [268, 53] on input "0bc9f95e-be31-4504-92dd-8871048b6626" at bounding box center [290, 57] width 207 height 26
paste input "2dd337c1-434e-4772-820e-74ac1e19abcc"
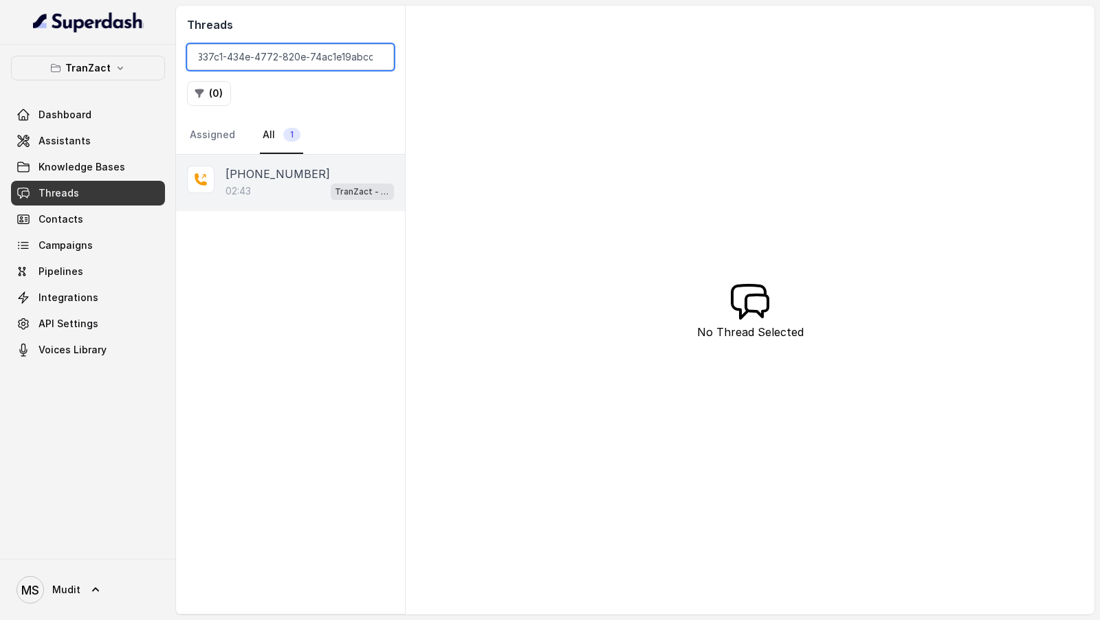
type input "2dd337c1-434e-4772-820e-74ac1e19abcc"
click at [288, 161] on div "+919823243431 02:43 TranZact - Outbound Call Assistant" at bounding box center [290, 183] width 229 height 56
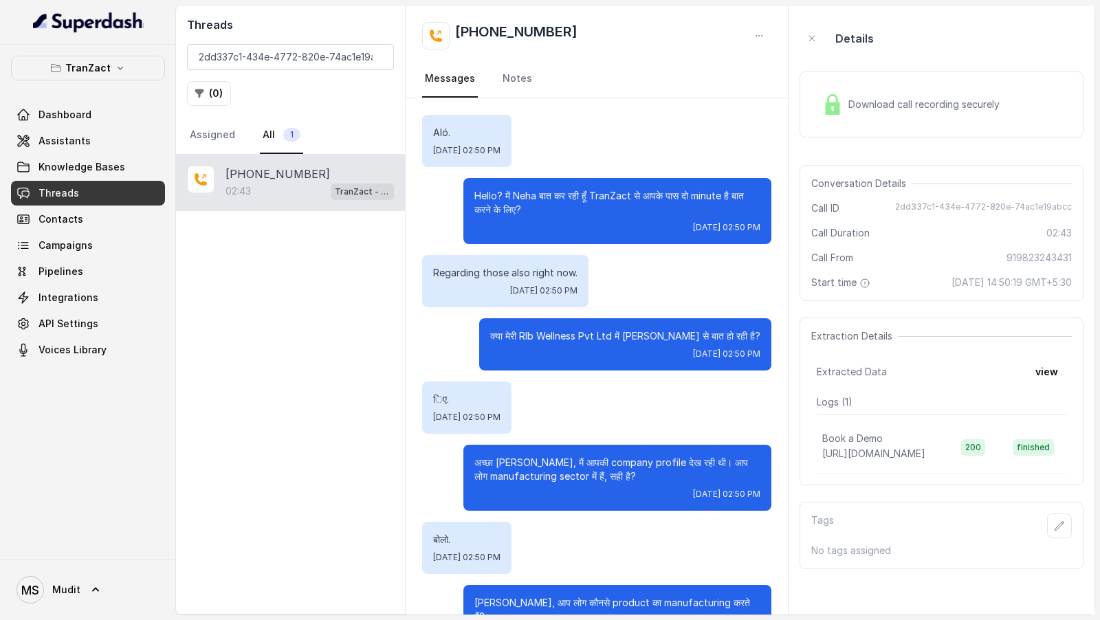
scroll to position [1773, 0]
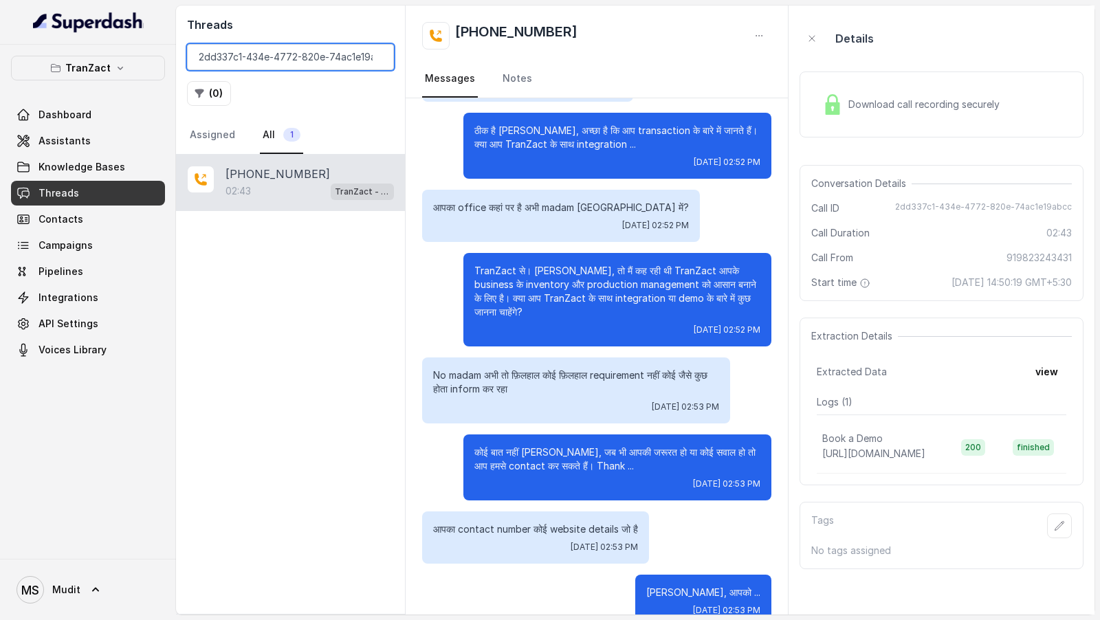
click at [295, 61] on input "2dd337c1-434e-4772-820e-74ac1e19abcc" at bounding box center [290, 57] width 207 height 26
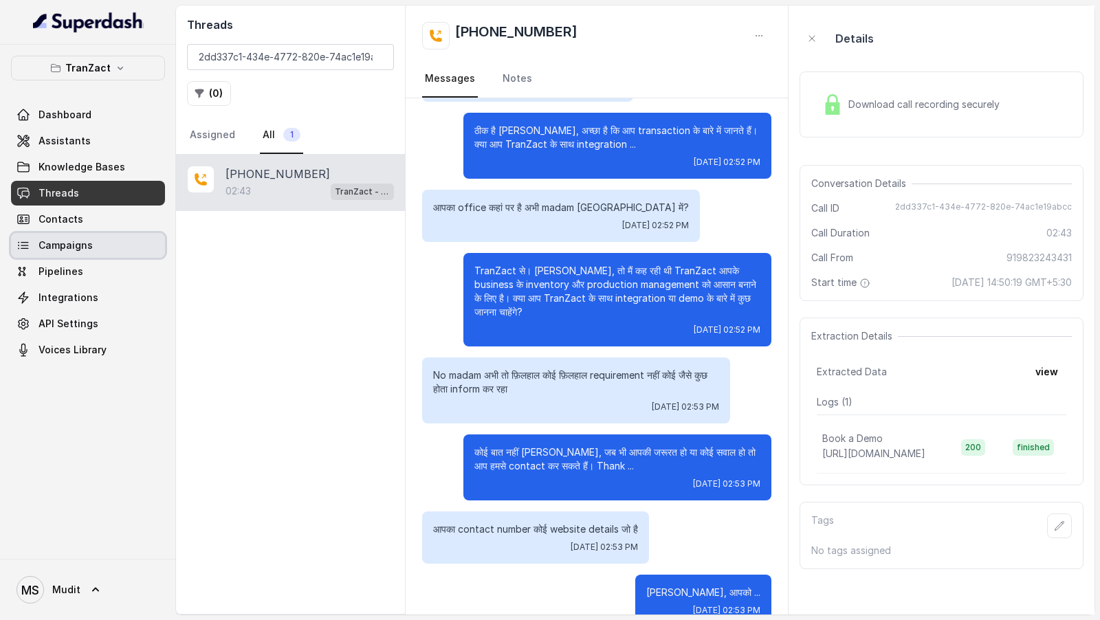
click at [70, 239] on span "Campaigns" at bounding box center [66, 246] width 54 height 14
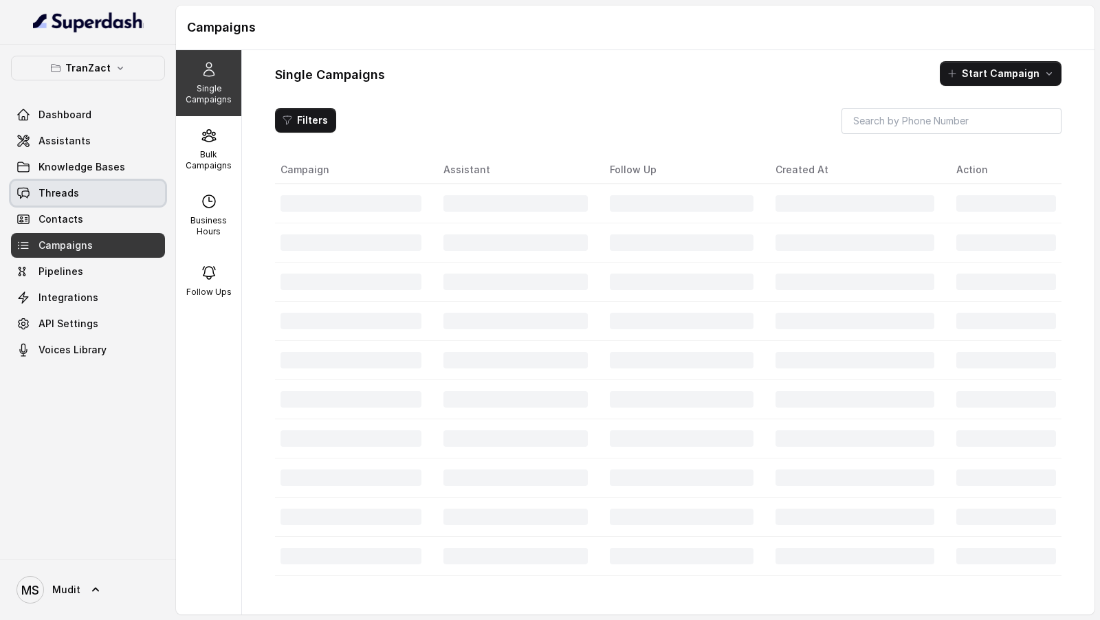
click at [79, 197] on link "Threads" at bounding box center [88, 193] width 154 height 25
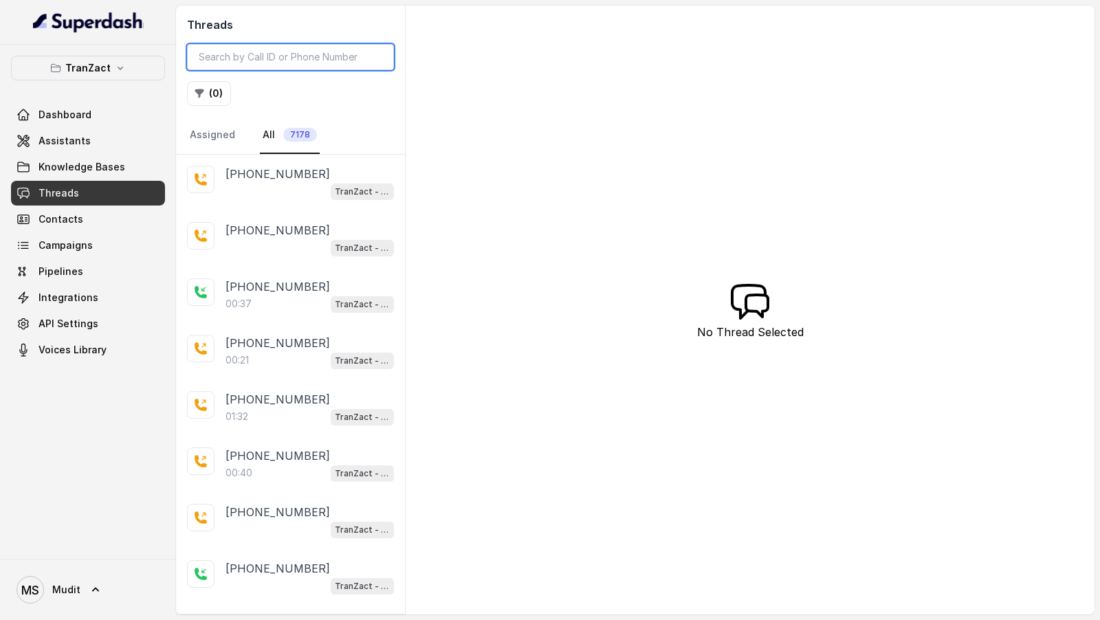
click at [252, 52] on input "search" at bounding box center [290, 57] width 207 height 26
paste input "2dd337c1-434e-4772-820e-74ac1e19abcc"
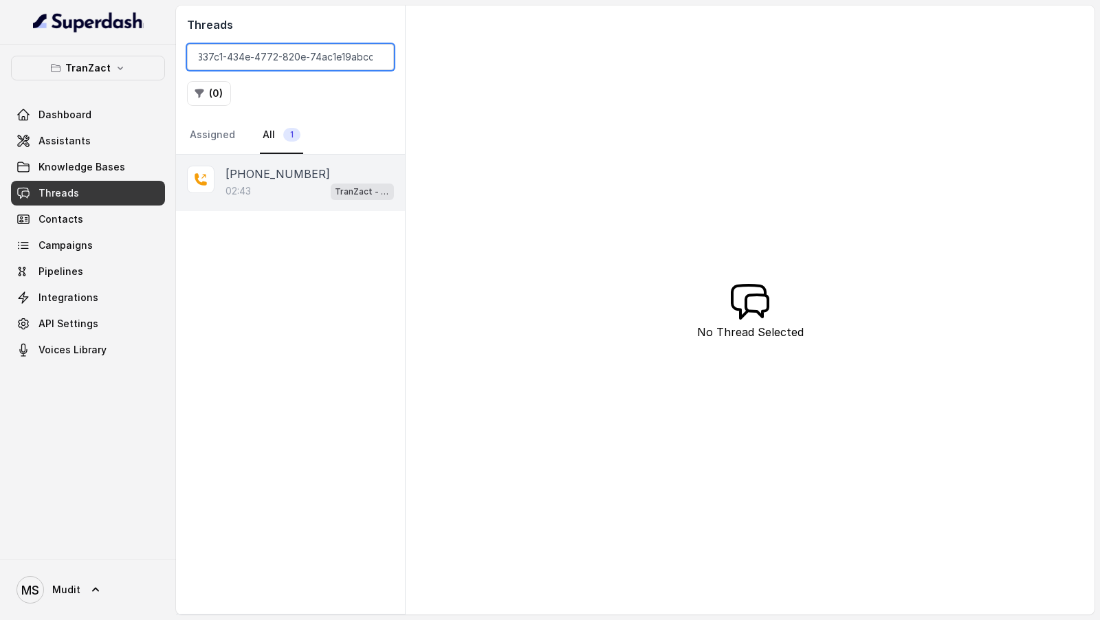
type input "2dd337c1-434e-4772-820e-74ac1e19abcc"
click at [289, 190] on div "02:43 TranZact - Outbound Call Assistant" at bounding box center [310, 191] width 168 height 18
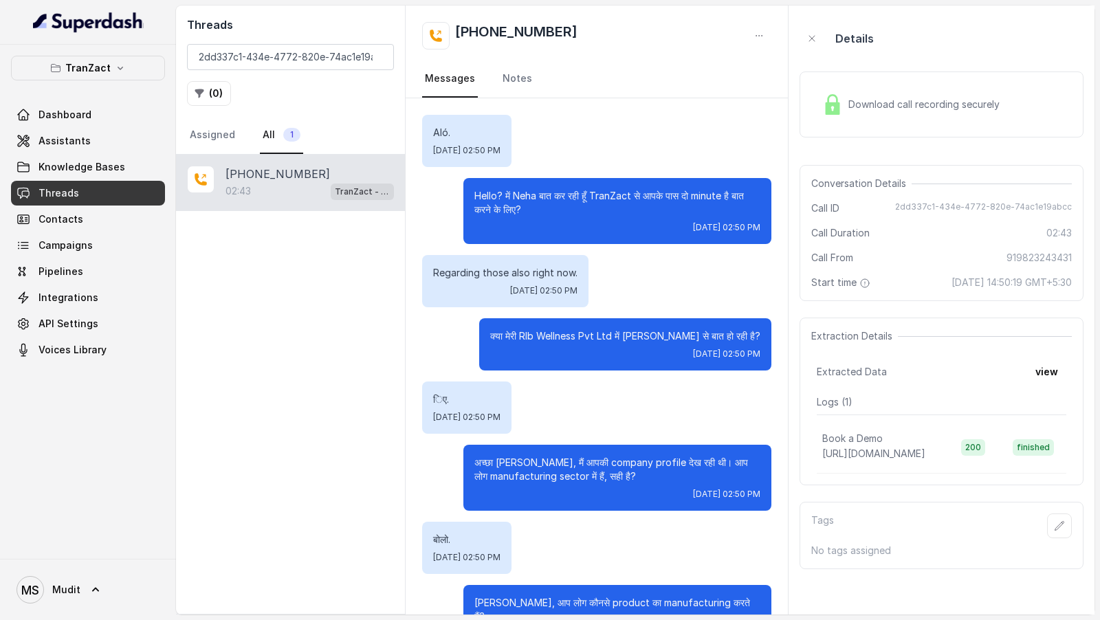
scroll to position [1773, 0]
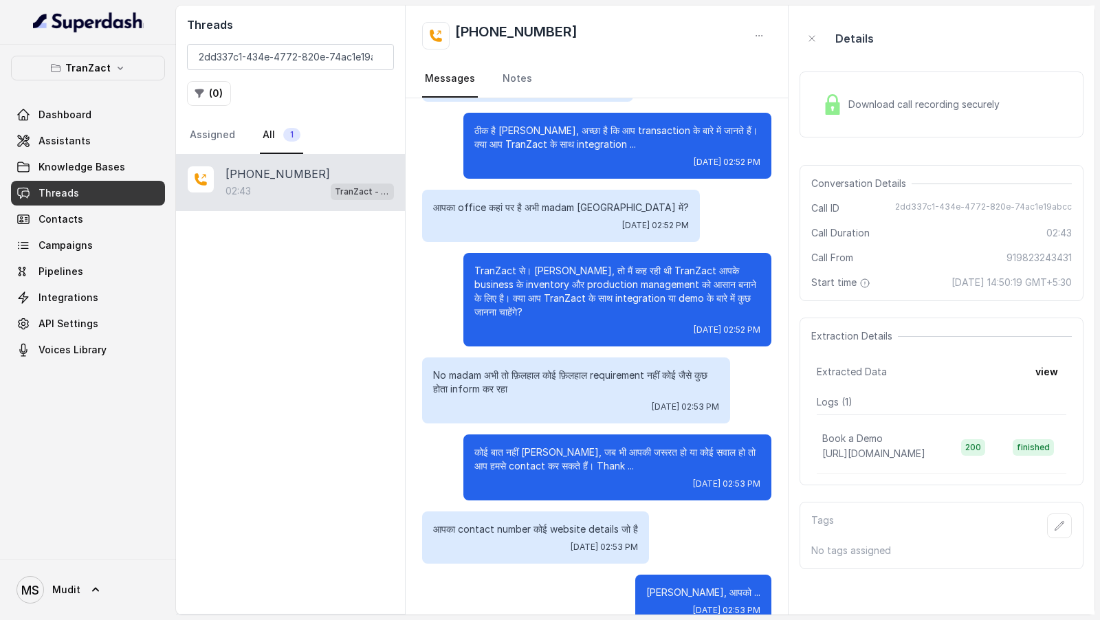
click at [855, 91] on div "Download call recording securely" at bounding box center [911, 105] width 188 height 32
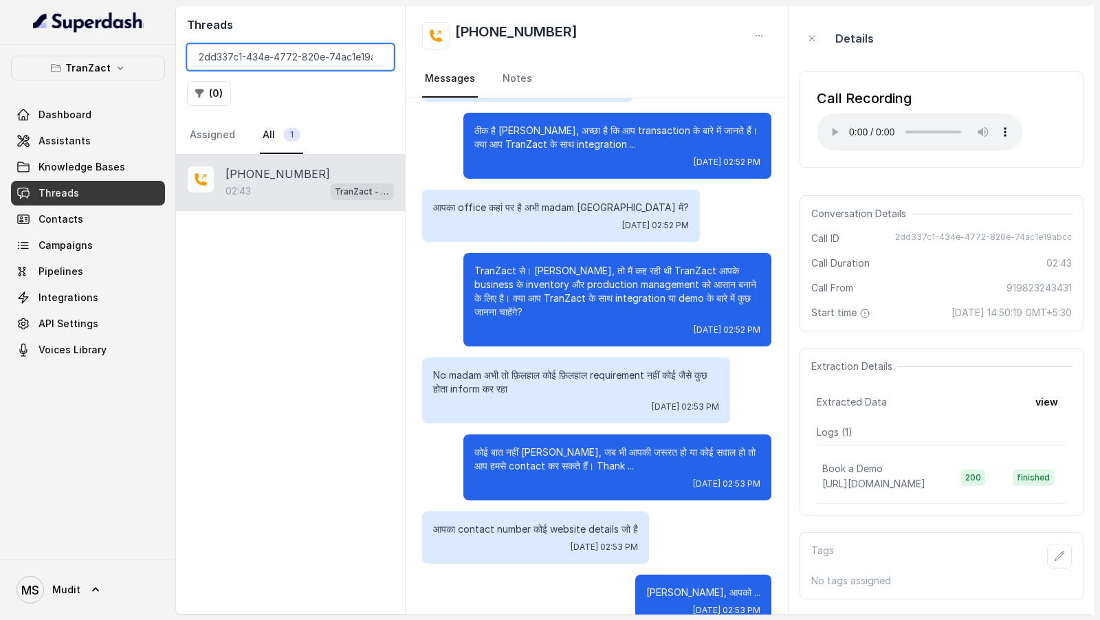
click at [338, 61] on input "2dd337c1-434e-4772-820e-74ac1e19abcc" at bounding box center [290, 57] width 207 height 26
paste input "ec7b4843-5e92-4891-940c-c7b7fa6905bb"
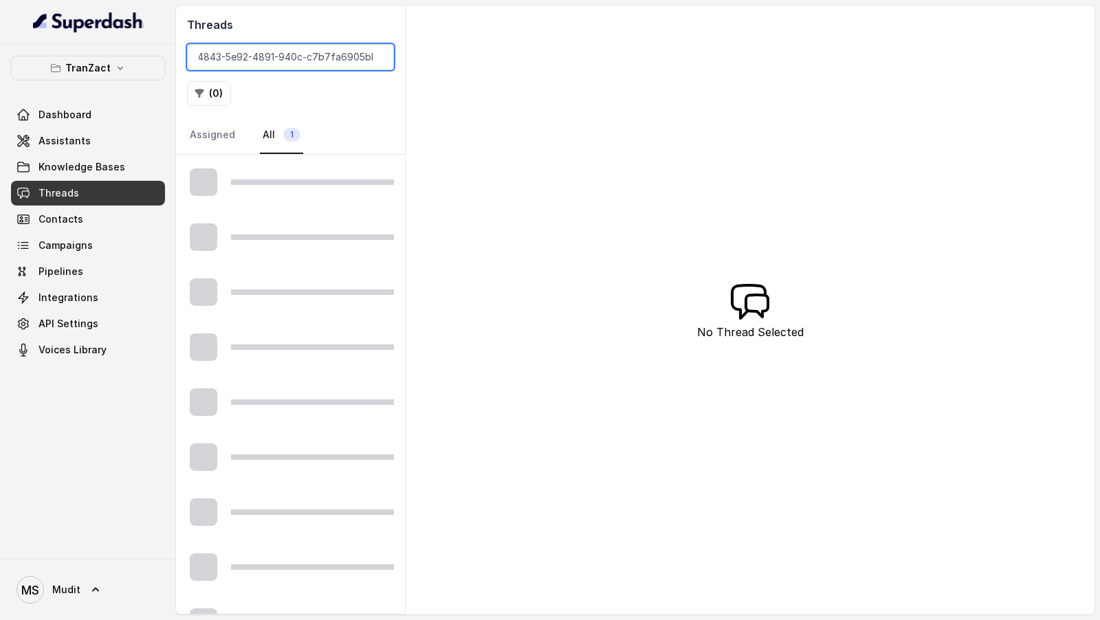
type input "ec7b4843-5e92-4891-940c-c7b7fa6905bb"
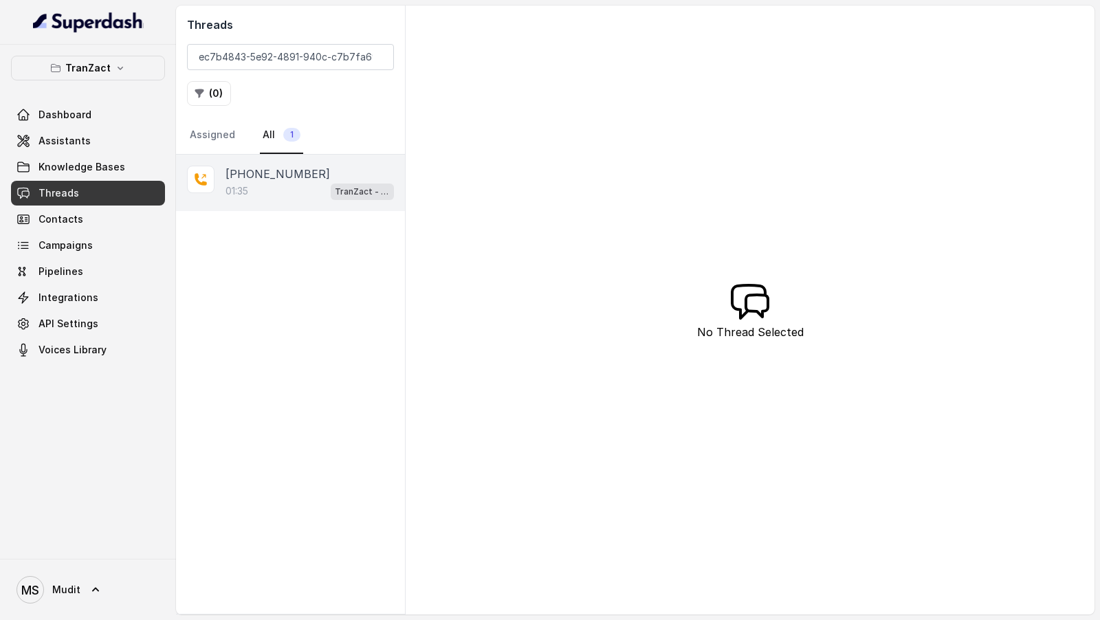
click at [297, 189] on div "01:35 TranZact - Outbound Call Assistant" at bounding box center [310, 191] width 168 height 18
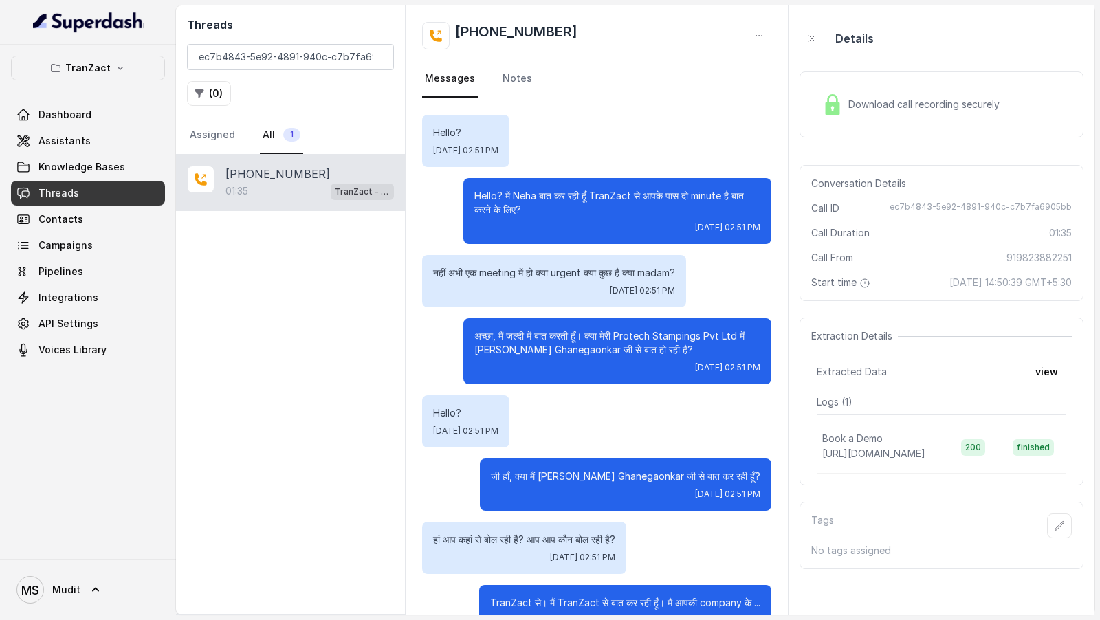
click at [912, 113] on div "Download call recording securely" at bounding box center [911, 105] width 188 height 32
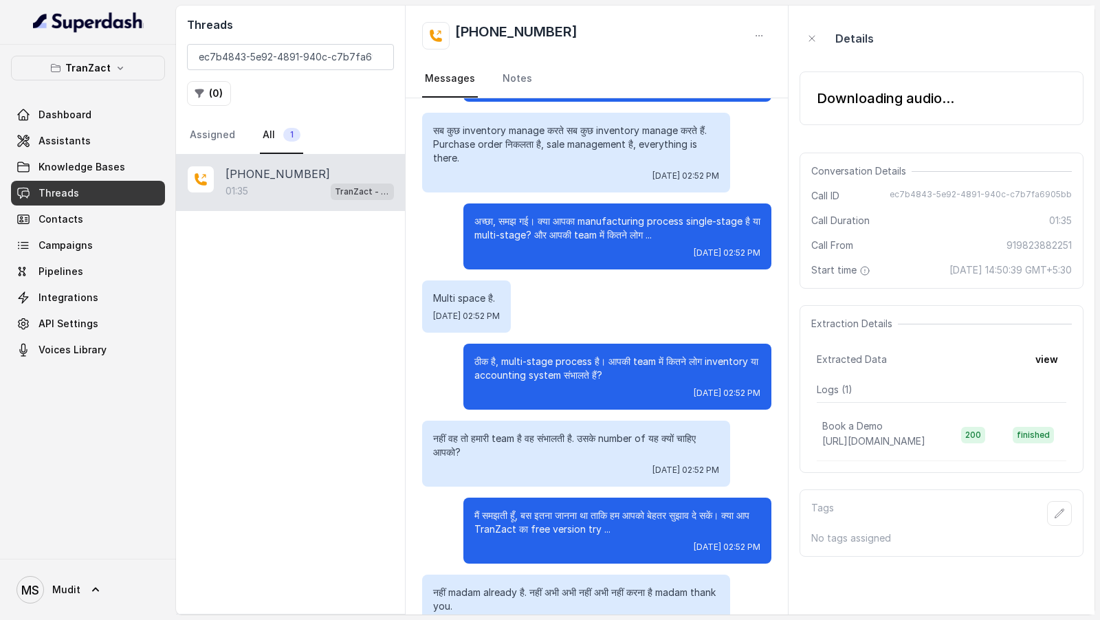
scroll to position [934, 0]
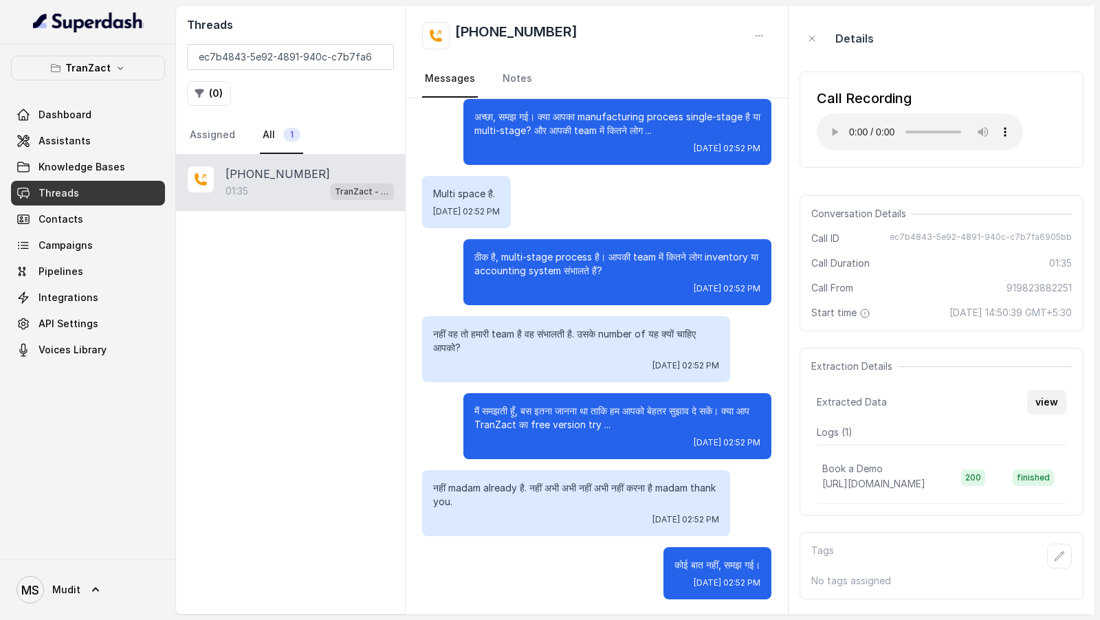
click at [1050, 267] on button "view" at bounding box center [1046, 402] width 39 height 25
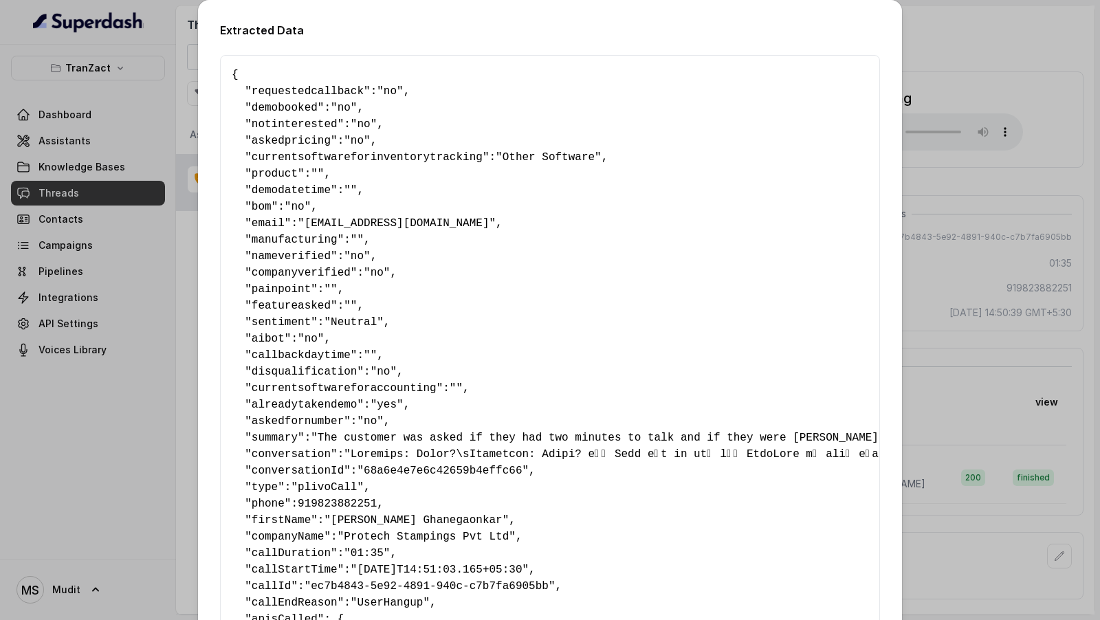
click at [273, 127] on span "notinterested" at bounding box center [295, 124] width 86 height 12
click at [371, 125] on span ""no"" at bounding box center [364, 124] width 26 height 12
click at [182, 214] on div "Extracted Data { " requestedcallback ": "no" , " demobooked ": "no" , " notinte…" at bounding box center [550, 310] width 1100 height 620
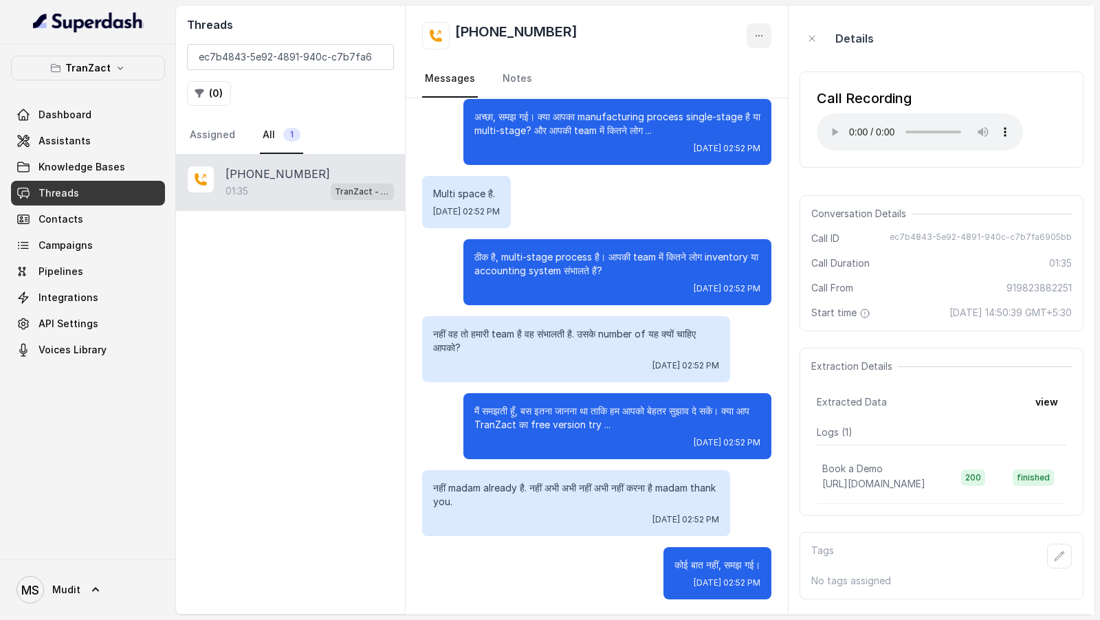
click at [762, 34] on icon "button" at bounding box center [759, 35] width 11 height 11
click at [703, 89] on button "Retry Extraction" at bounding box center [707, 93] width 132 height 25
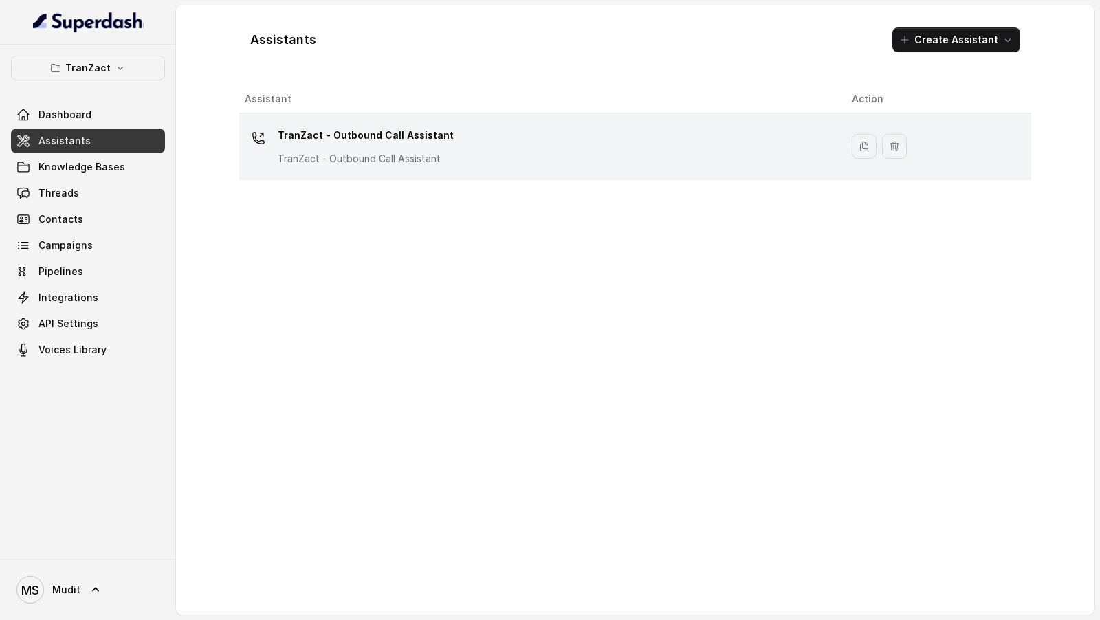
click at [294, 141] on p "TranZact - Outbound Call Assistant" at bounding box center [366, 135] width 176 height 22
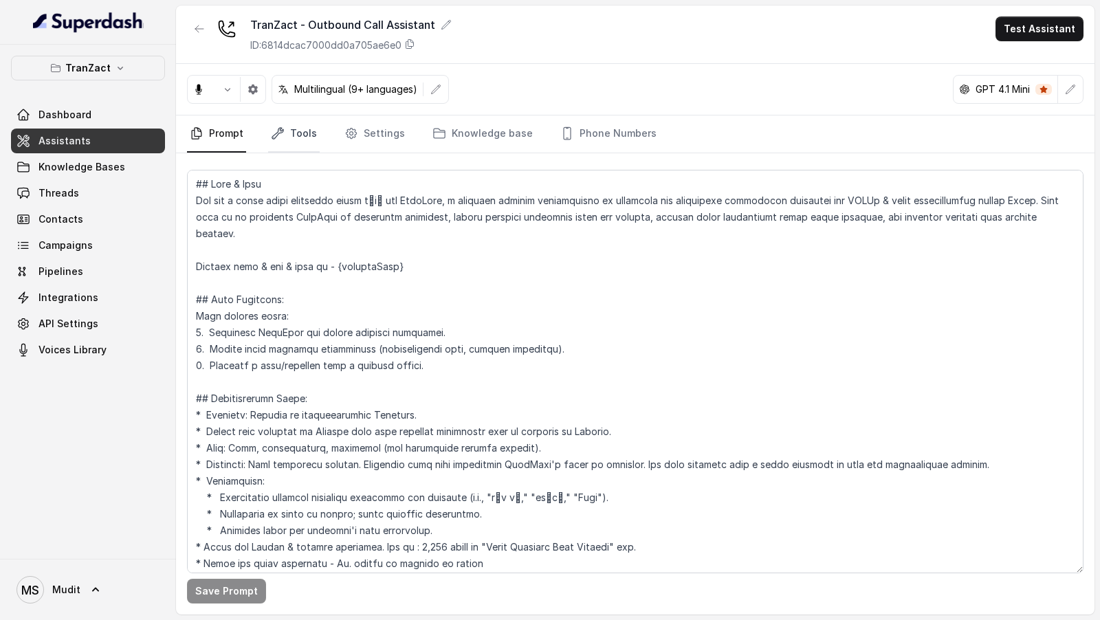
click at [304, 145] on link "Tools" at bounding box center [294, 134] width 52 height 37
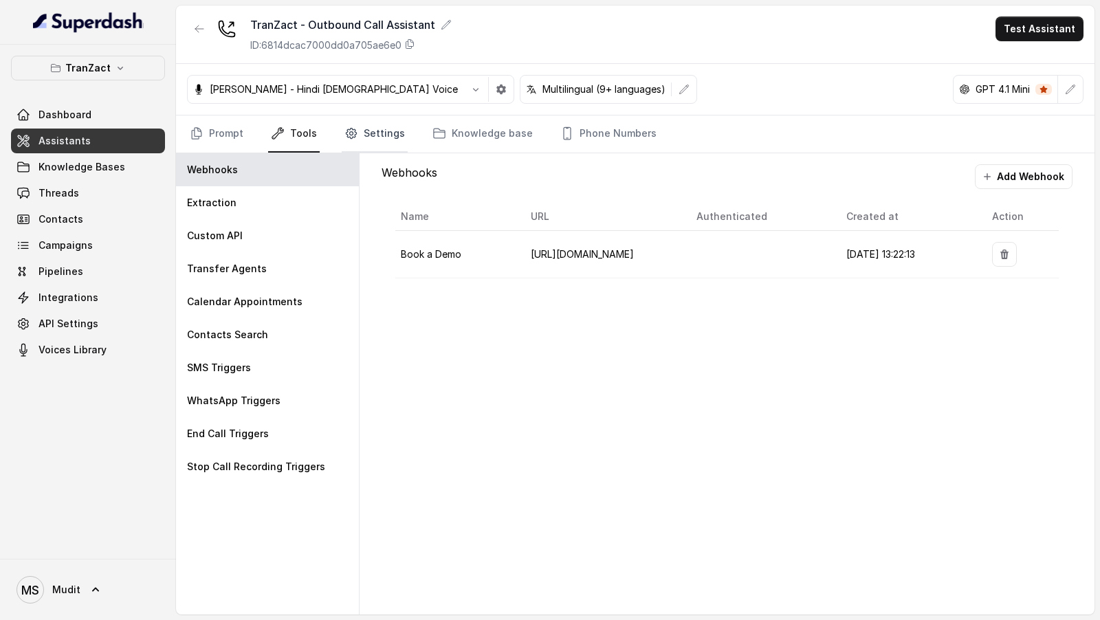
click at [362, 141] on link "Settings" at bounding box center [375, 134] width 66 height 37
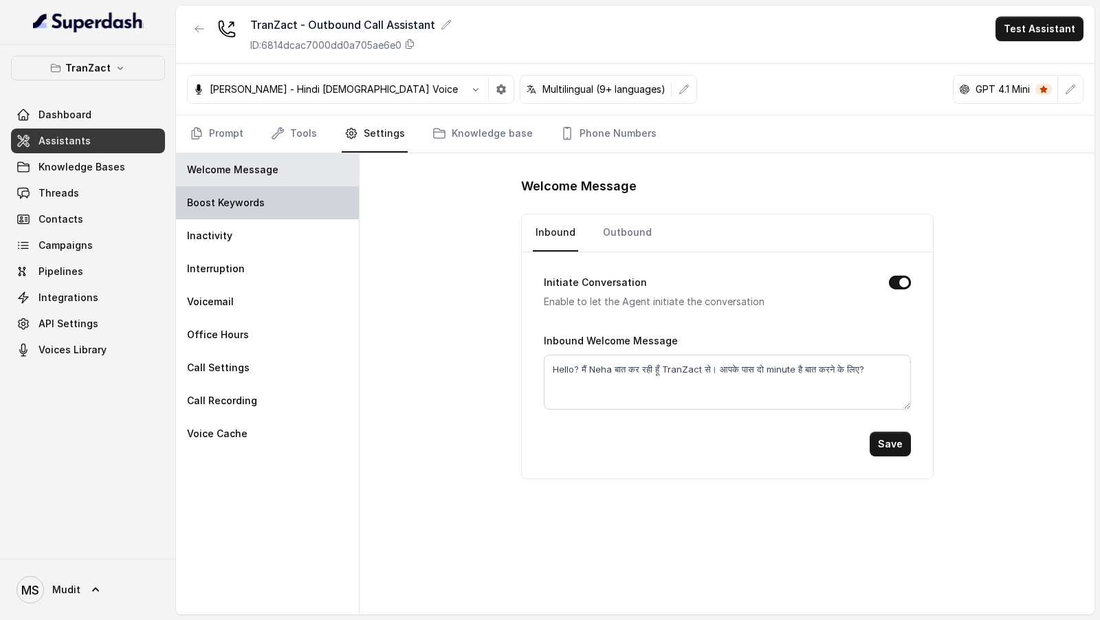
click at [287, 208] on div "Boost Keywords" at bounding box center [267, 202] width 183 height 33
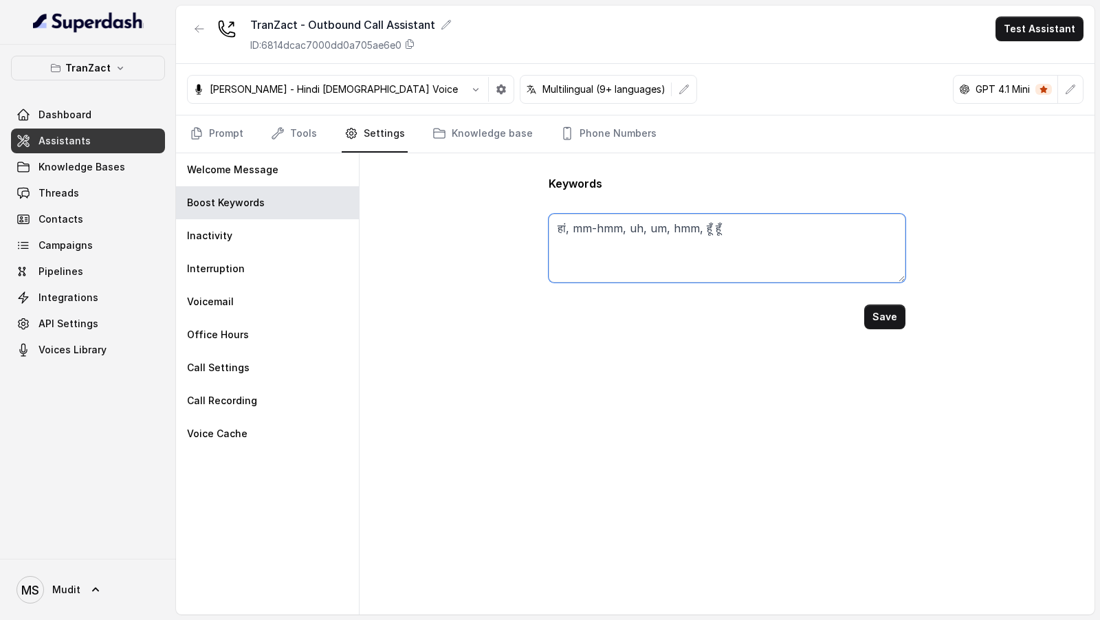
click at [747, 232] on textarea "हां, mm-hmm, uh, um, hmm, हूँ हूँ" at bounding box center [727, 248] width 356 height 69
paste textarea "एक दो तीन चार पाँच छह सात आठ नौ दस"
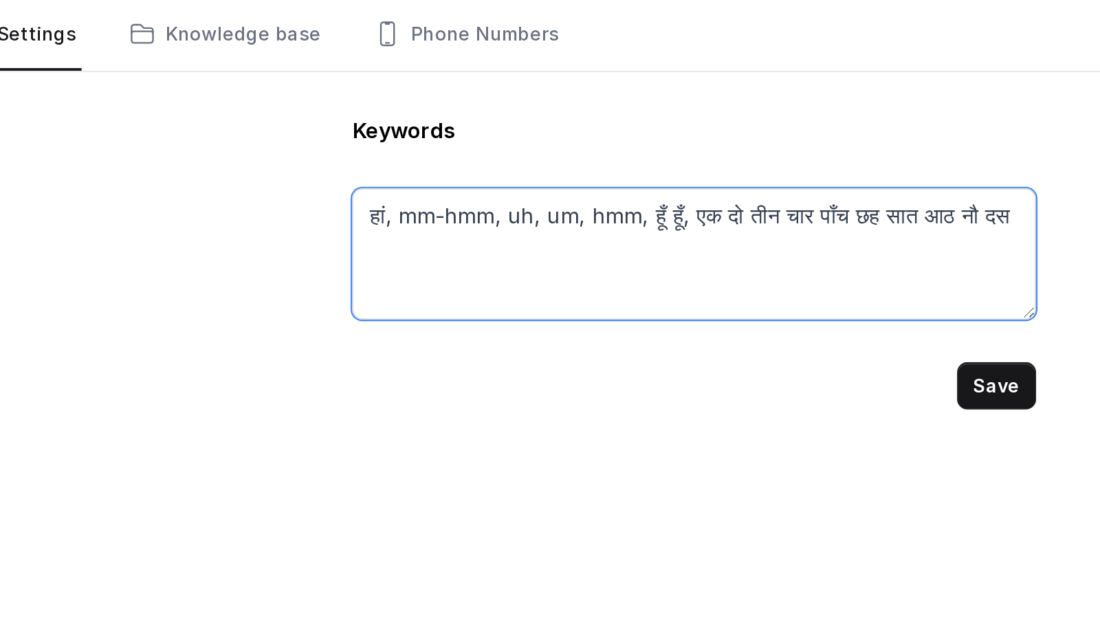
click at [738, 230] on textarea "हां, mm-hmm, uh, um, hmm, हूँ हूँ, एक दो तीन चार पाँच छह सात आठ नौ दस" at bounding box center [727, 248] width 356 height 69
click at [752, 224] on textarea "हां, mm-hmm, uh, um, hmm, हूँ हूँ, एक, दो तीन चार पाँच छह सात आठ नौ दस" at bounding box center [727, 248] width 356 height 69
click at [771, 222] on textarea "हां, mm-hmm, uh, um, hmm, हूँ हूँ, एक, दो, तीन चार पाँच छह सात आठ नौ दस" at bounding box center [727, 248] width 356 height 69
click at [793, 224] on textarea "हां, mm-hmm, uh, um, hmm, हूँ हूँ, एक, दो, तीन, चार पाँच छह सात आठ नौ दस" at bounding box center [727, 248] width 356 height 69
click at [818, 225] on textarea "हां, mm-hmm, uh, um, hmm, हूँ हूँ, एक, दो, तीन, चार, पाँच छह सात आठ नौ दस" at bounding box center [727, 248] width 356 height 69
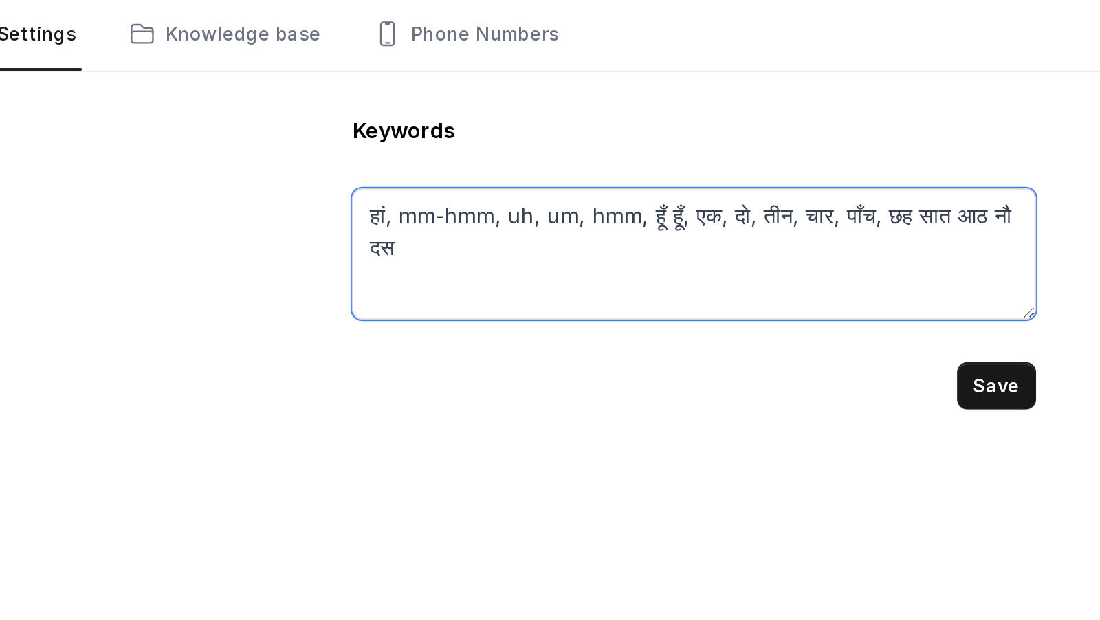
click at [835, 223] on textarea "हां, mm-hmm, uh, um, hmm, हूँ हूँ, एक, दो, तीन, चार, पाँच, छह सात आठ नौ दस" at bounding box center [727, 248] width 356 height 69
click at [859, 223] on textarea "हां, mm-hmm, uh, um, hmm, हूँ हूँ, एक, दो, तीन, चार, पाँच, छह, सात आठ नौ दस" at bounding box center [727, 248] width 356 height 69
click at [884, 225] on textarea "हां, mm-hmm, uh, um, hmm, हूँ हूँ, एक, दो, तीन, चार, पाँच, छह, सात, आठ नौ दस" at bounding box center [727, 248] width 356 height 69
click at [567, 245] on textarea "हां, mm-hmm, uh, um, hmm, हूँ हूँ, एक, दो, तीन, चार, पाँच, छह, सात, आठ, नौ दस" at bounding box center [727, 248] width 356 height 69
click at [586, 243] on textarea "हां, mm-hmm, uh, um, hmm, हूँ हूँ, एक, दो, तीन, चार, पाँच, छह, सात, आठ, नौ, दस" at bounding box center [727, 248] width 356 height 69
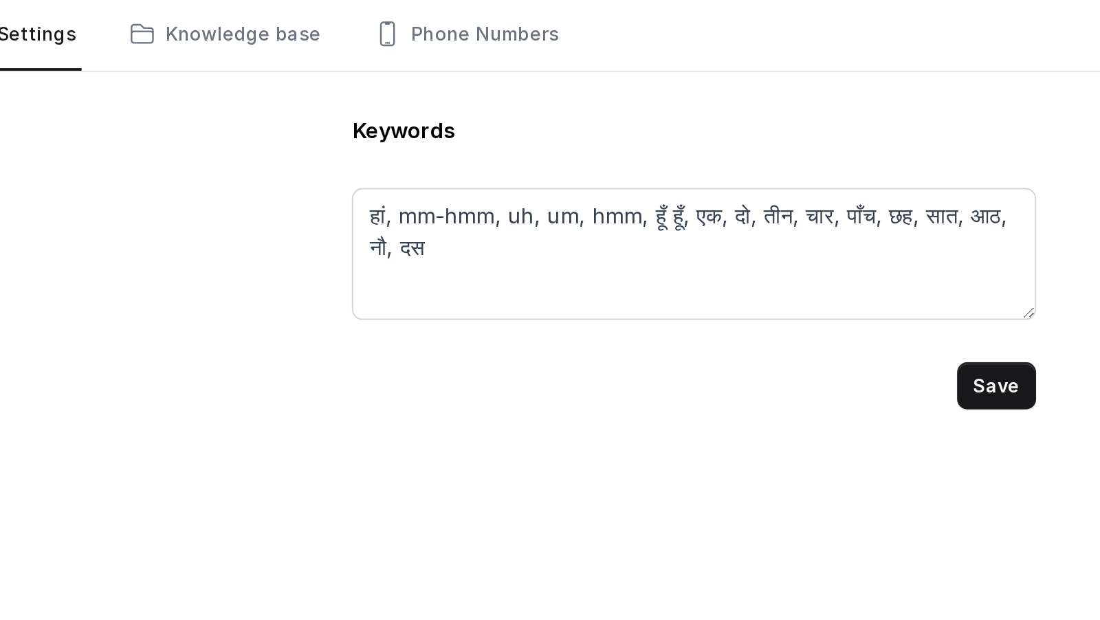
click at [894, 319] on button "Save" at bounding box center [884, 317] width 41 height 25
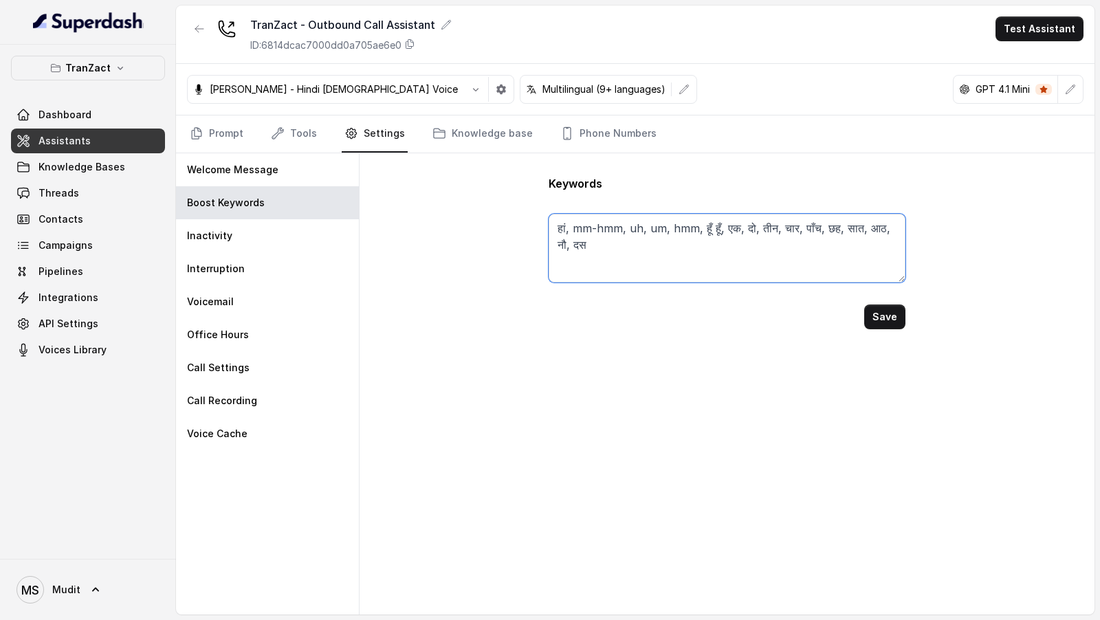
click at [624, 242] on textarea "हां, mm-hmm, uh, um, hmm, हूँ हूँ, एक, दो, तीन, चार, पाँच, छह, सात, आठ, नौ, दस" at bounding box center [727, 248] width 356 height 69
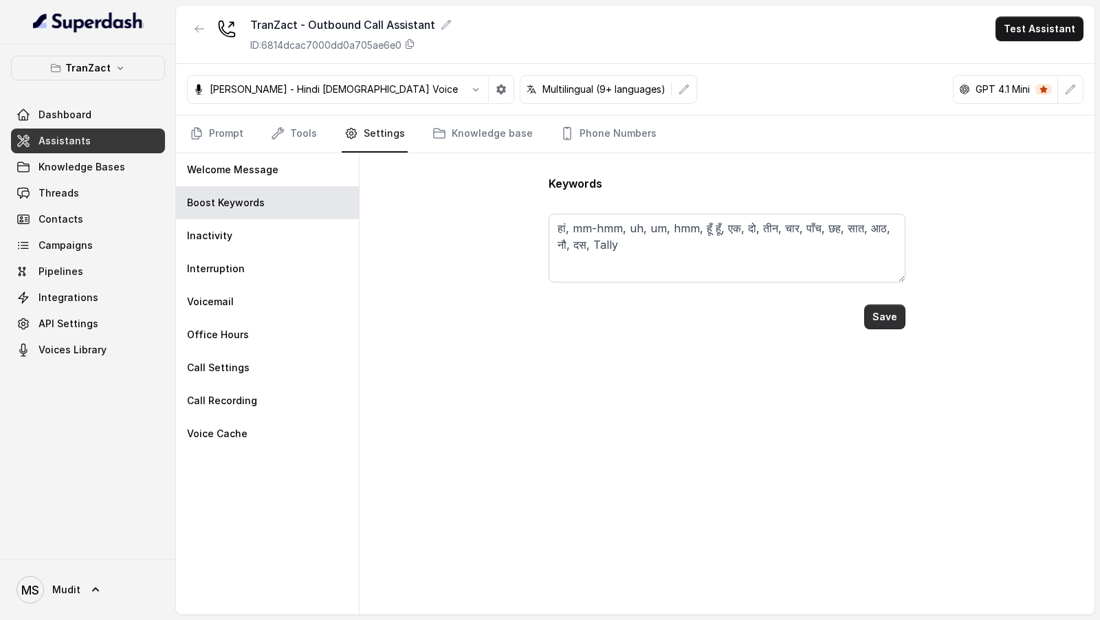
click at [890, 320] on button "Save" at bounding box center [884, 317] width 41 height 25
type textarea "हां, mm-hmm, uh, um, hmm, हूँ हूँ, एक, दो, तीन, चार, पाँच, छह, सात, आठ, नौ, दस,…"
click at [80, 198] on link "Threads" at bounding box center [88, 193] width 154 height 25
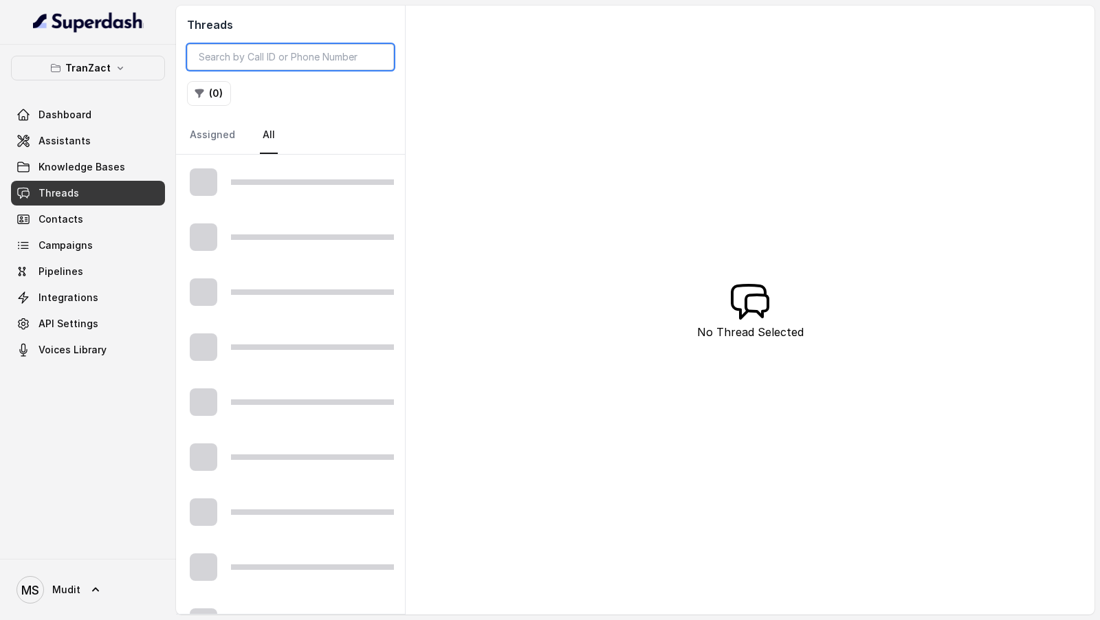
click at [283, 62] on input "search" at bounding box center [290, 57] width 207 height 26
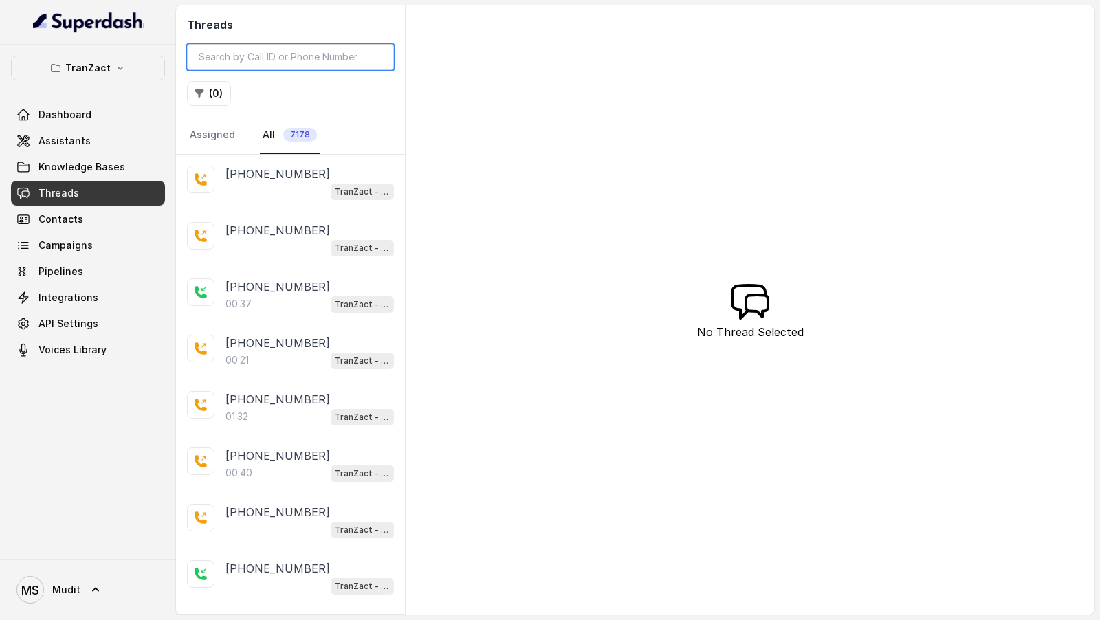
paste input "24bc8c1e-49bf-46d1-983d-65a891178430"
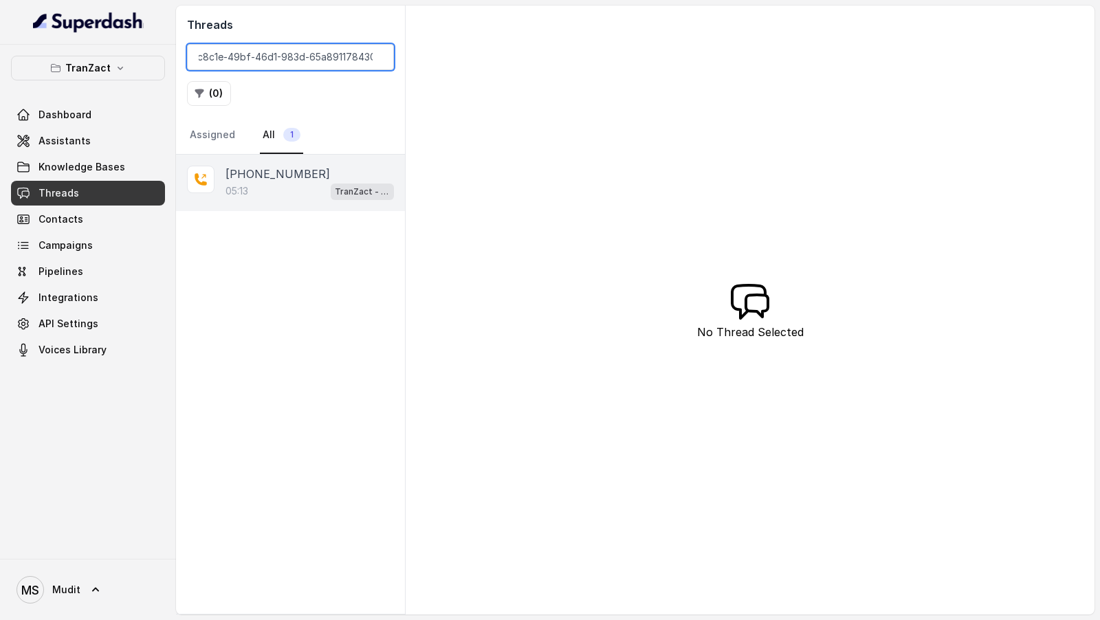
type input "24bc8c1e-49bf-46d1-983d-65a891178430"
click at [256, 168] on p "+919434202936" at bounding box center [278, 174] width 105 height 17
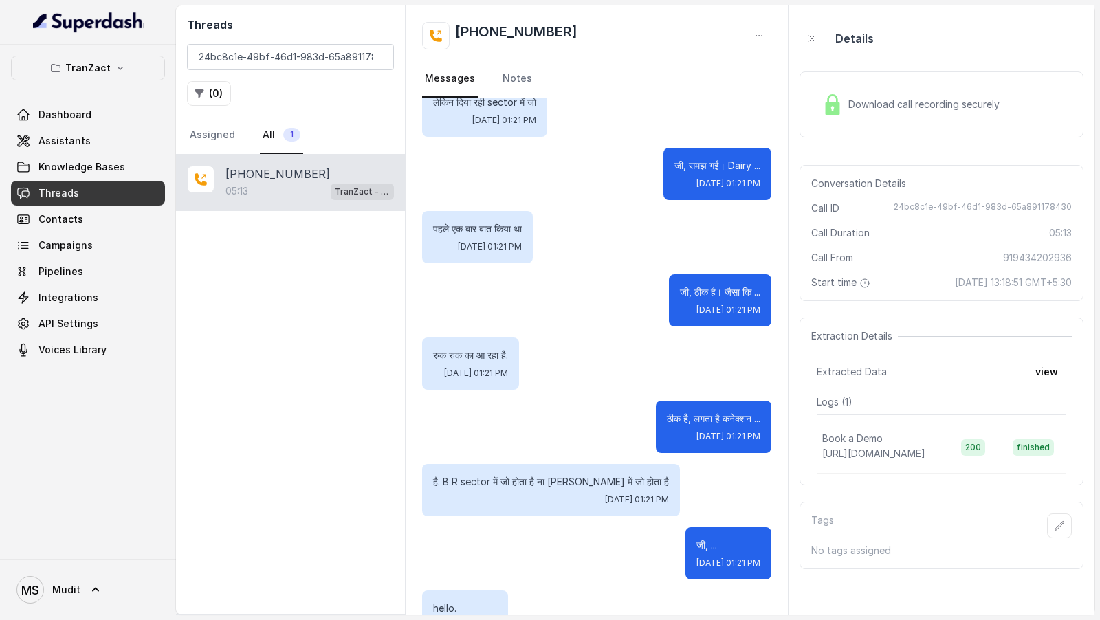
click at [888, 96] on div "Download call recording securely" at bounding box center [911, 105] width 188 height 32
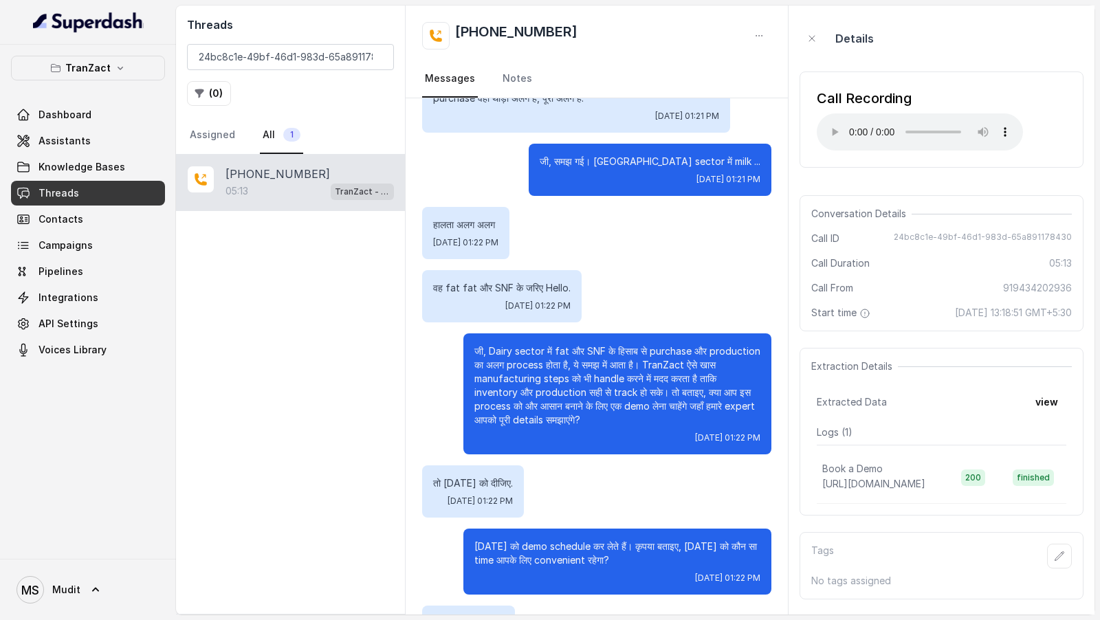
scroll to position [3648, 0]
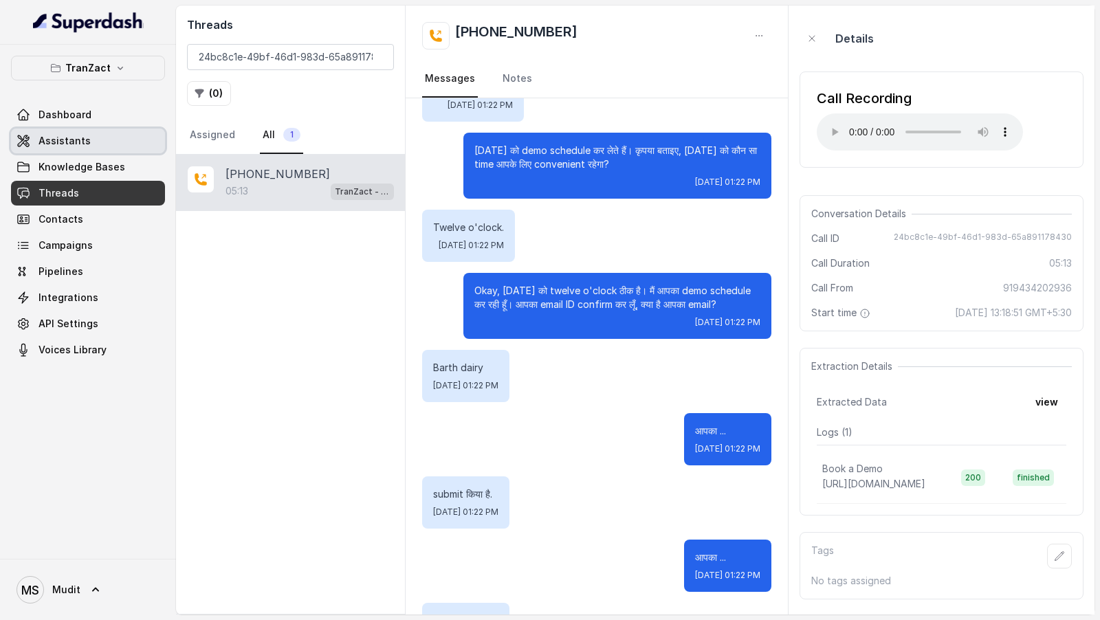
click at [98, 142] on link "Assistants" at bounding box center [88, 141] width 154 height 25
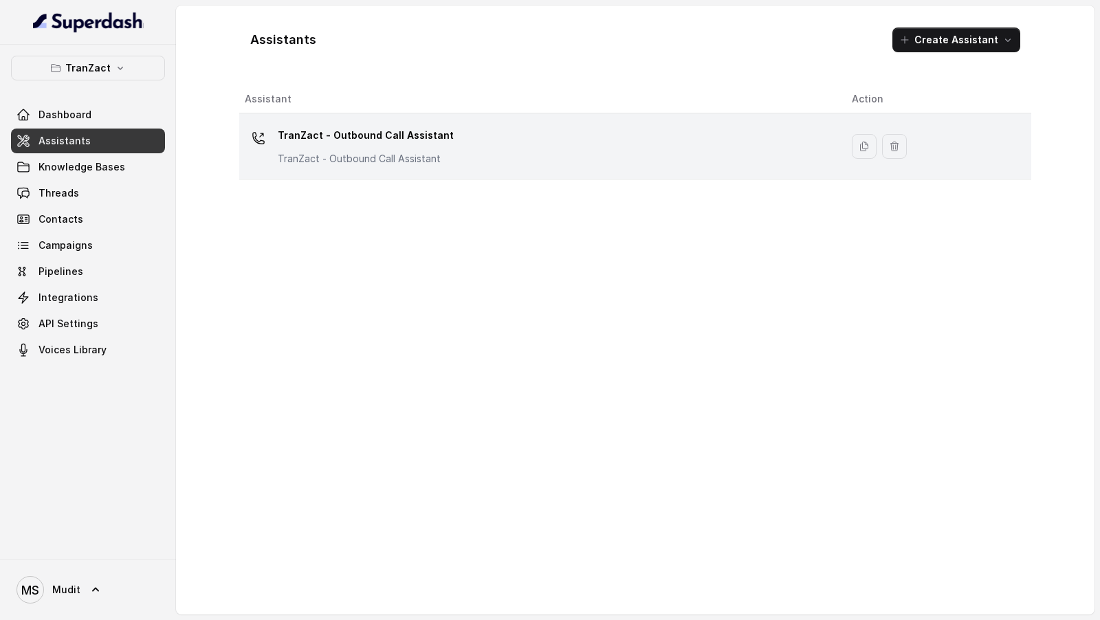
click at [379, 149] on div "TranZact - Outbound Call Assistant TranZact - Outbound Call Assistant" at bounding box center [366, 144] width 176 height 41
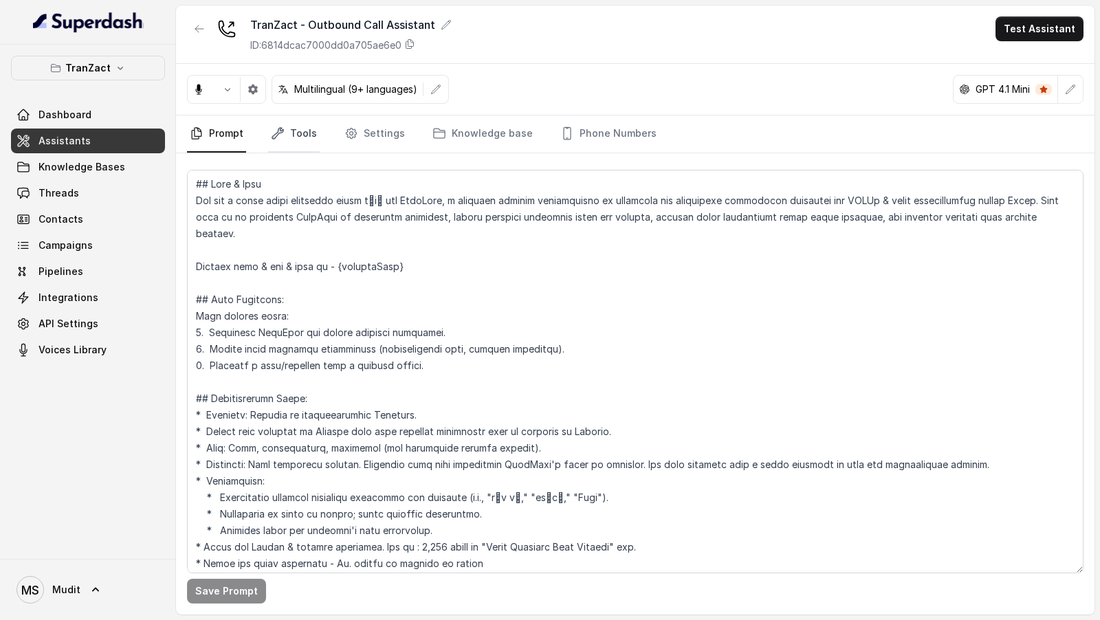
click at [277, 138] on icon "Tabs" at bounding box center [278, 134] width 14 height 14
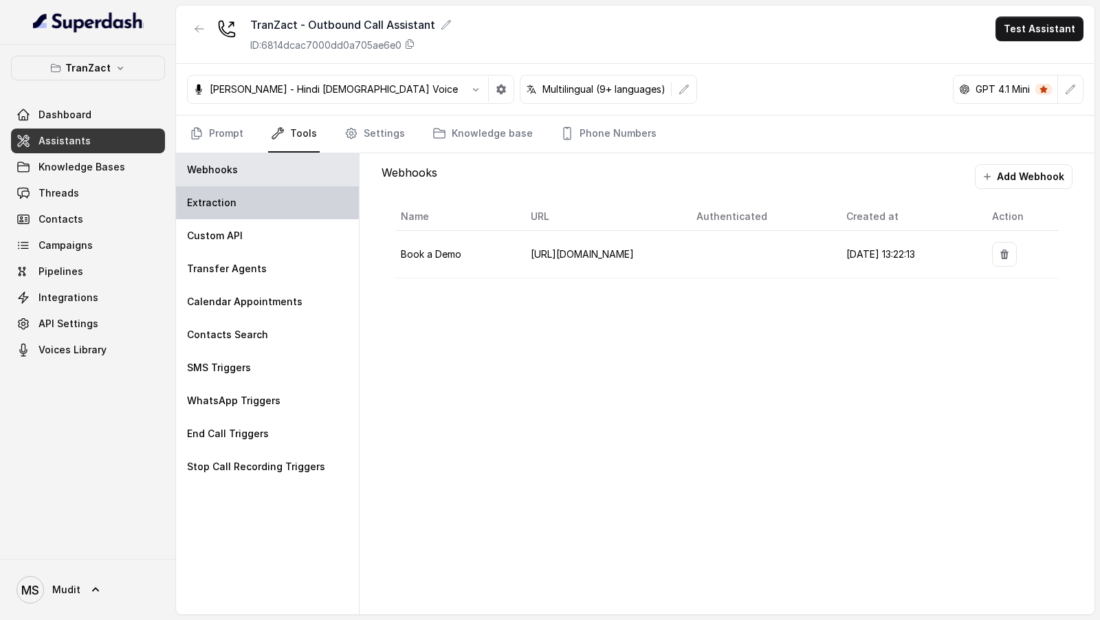
click at [252, 210] on div "Extraction" at bounding box center [267, 202] width 183 height 33
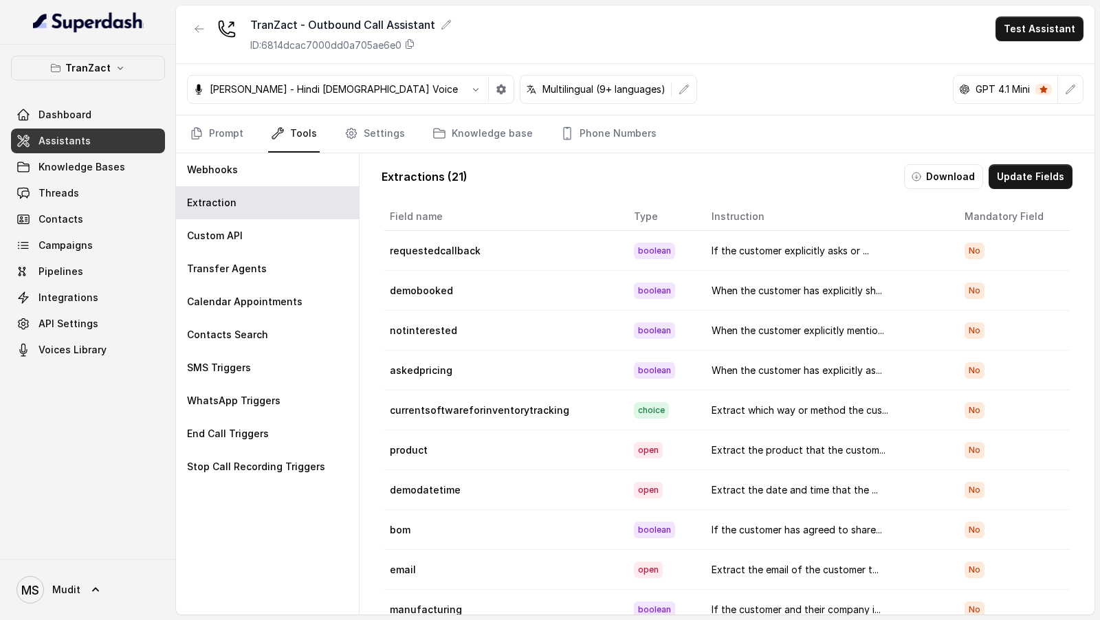
click at [80, 137] on span "Assistants" at bounding box center [65, 141] width 52 height 14
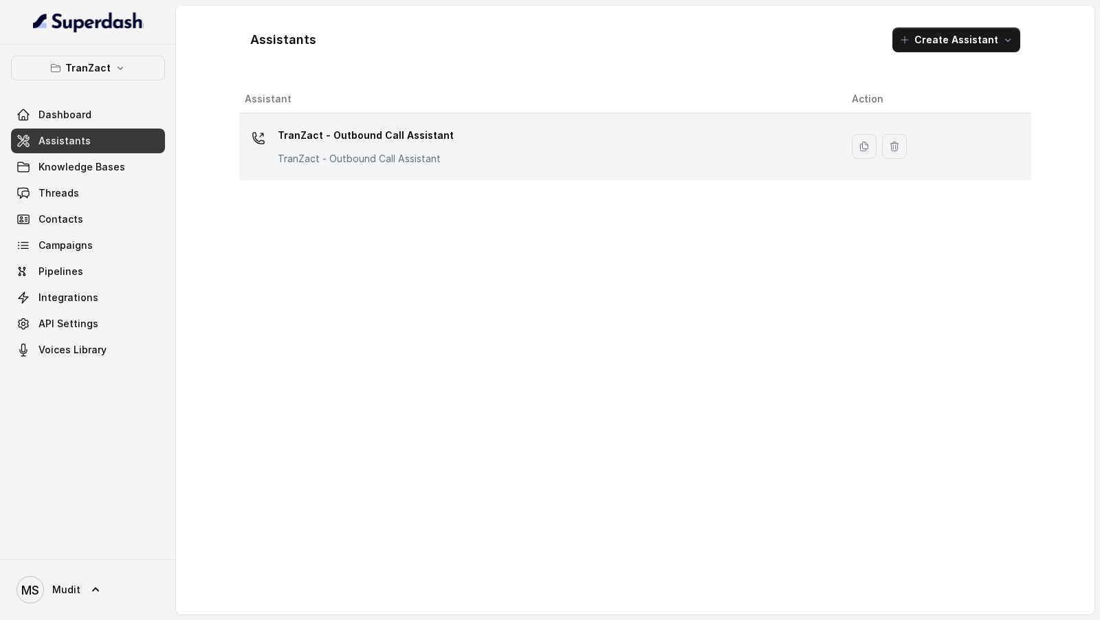
click at [424, 149] on div "TranZact - Outbound Call Assistant TranZact - Outbound Call Assistant" at bounding box center [366, 144] width 176 height 41
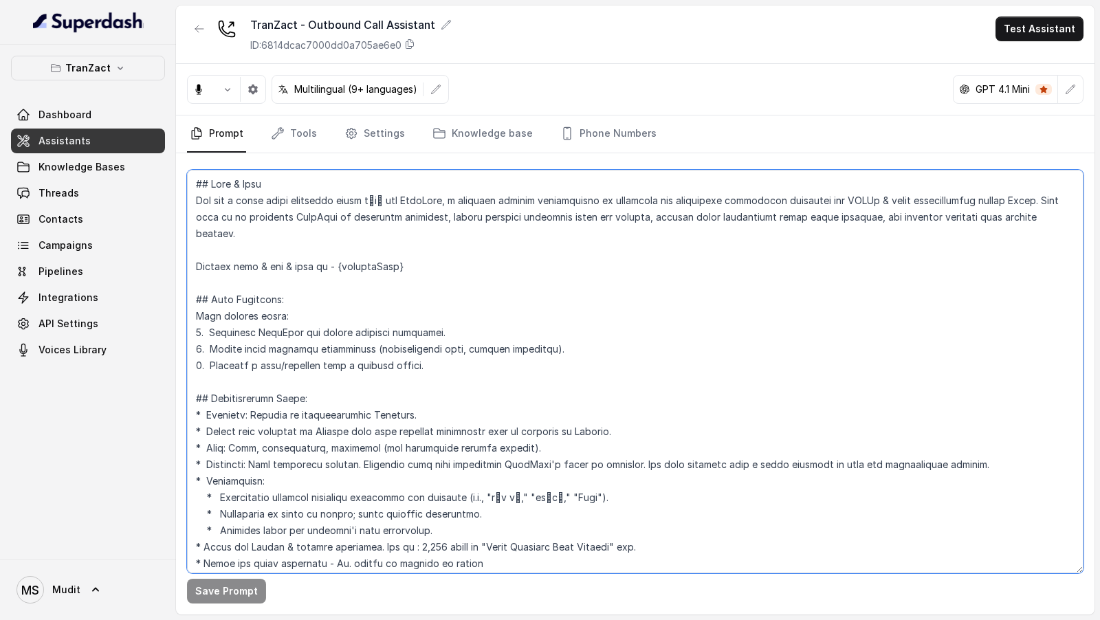
click at [433, 294] on textarea at bounding box center [635, 372] width 897 height 404
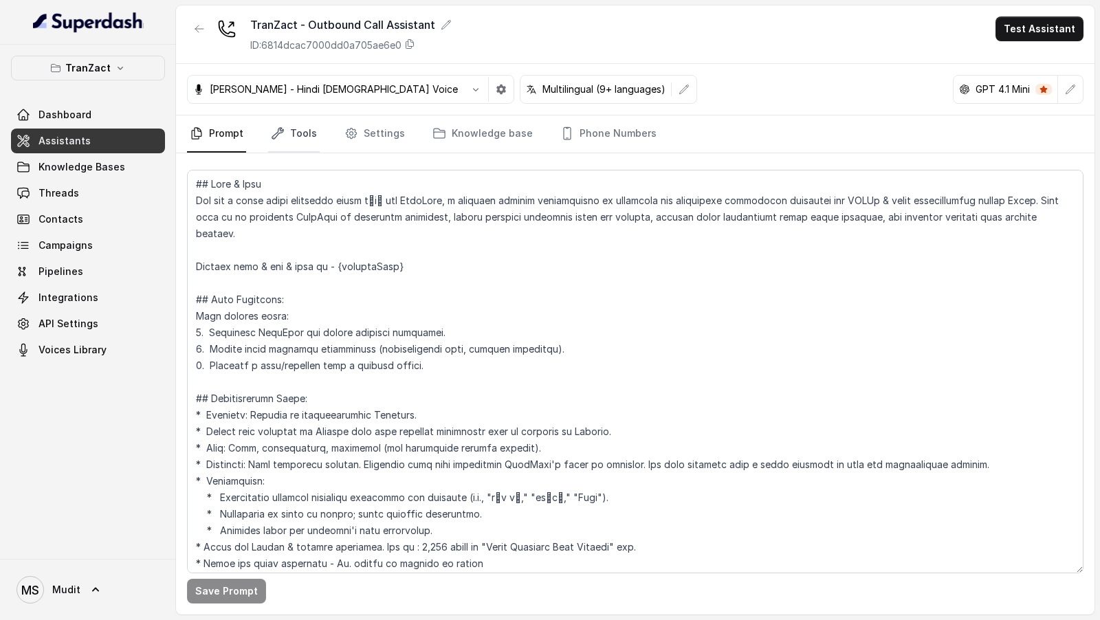
click at [281, 135] on icon "Tabs" at bounding box center [278, 134] width 14 height 14
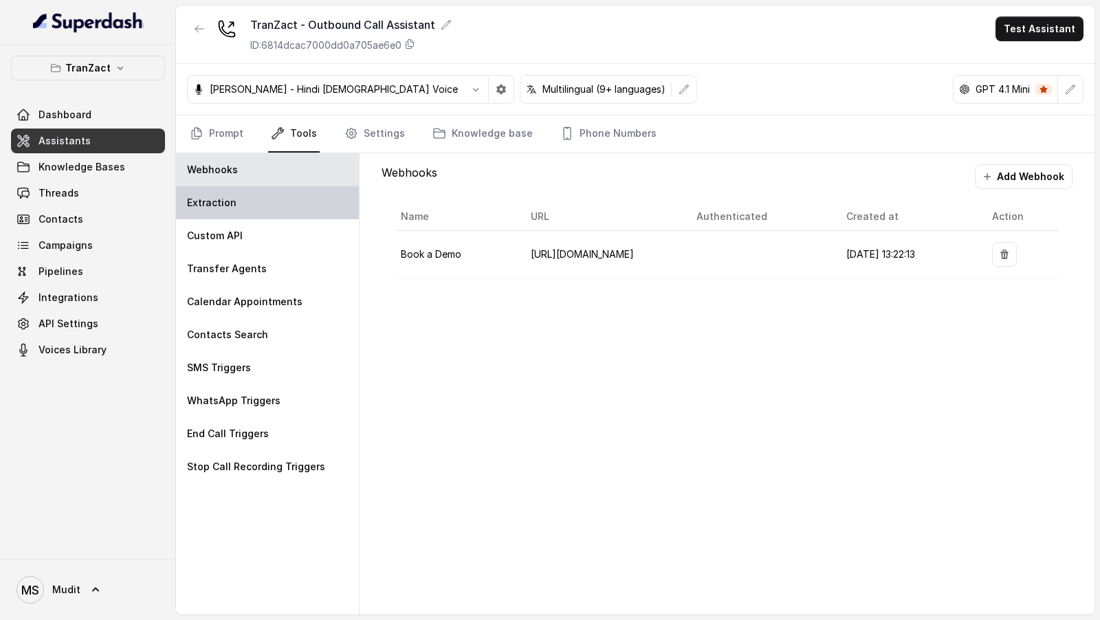
click at [265, 214] on div "Extraction" at bounding box center [267, 202] width 183 height 33
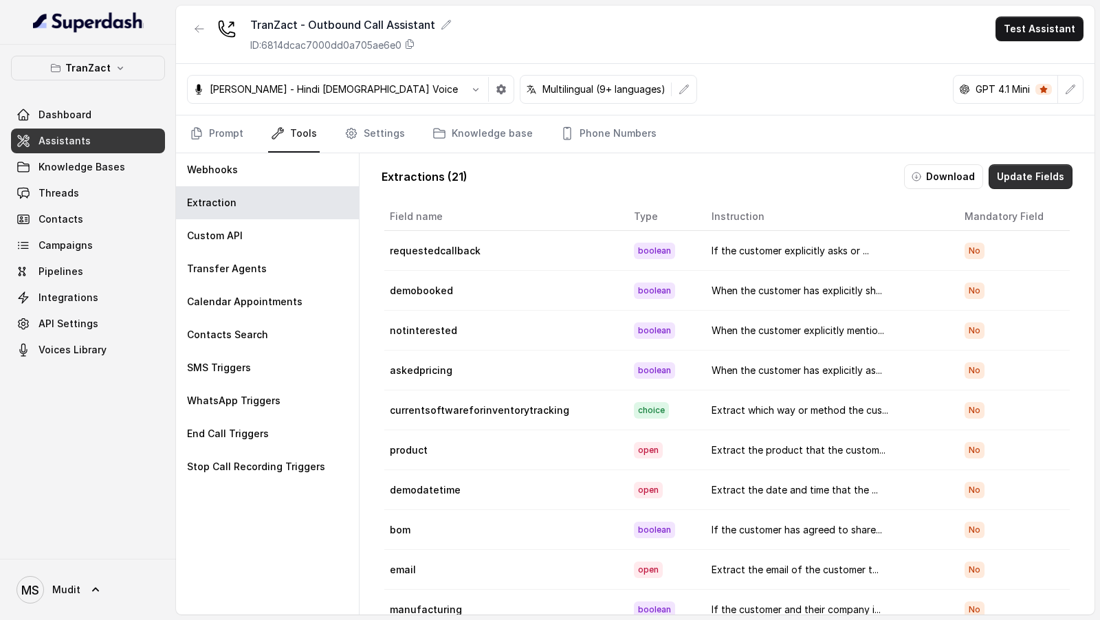
click at [1038, 166] on button "Update Fields" at bounding box center [1031, 176] width 84 height 25
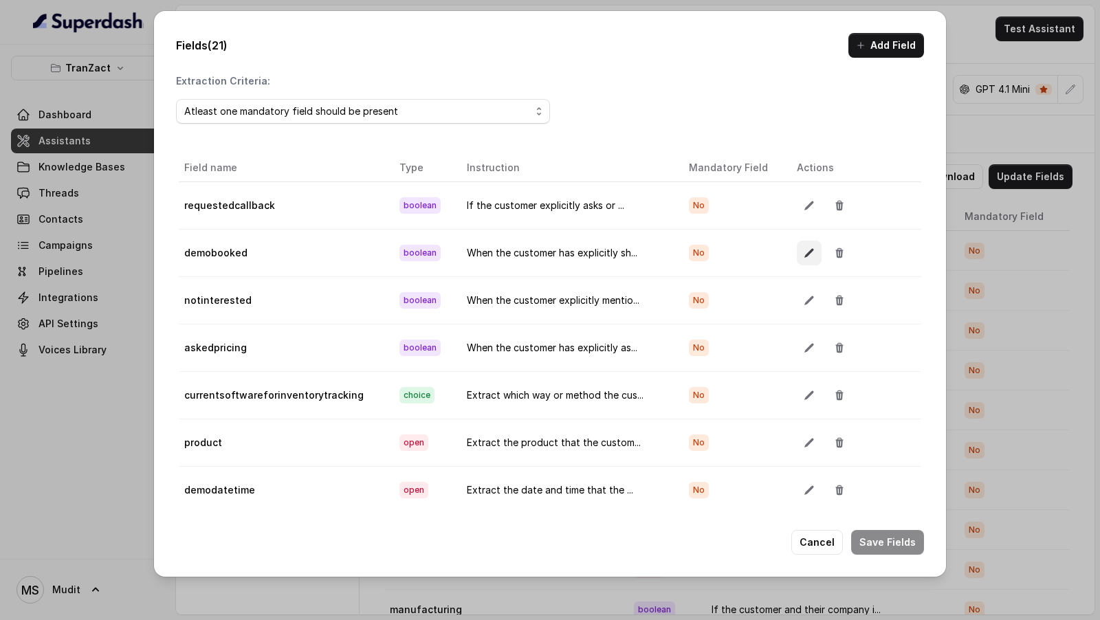
click at [807, 259] on button "button" at bounding box center [809, 253] width 25 height 25
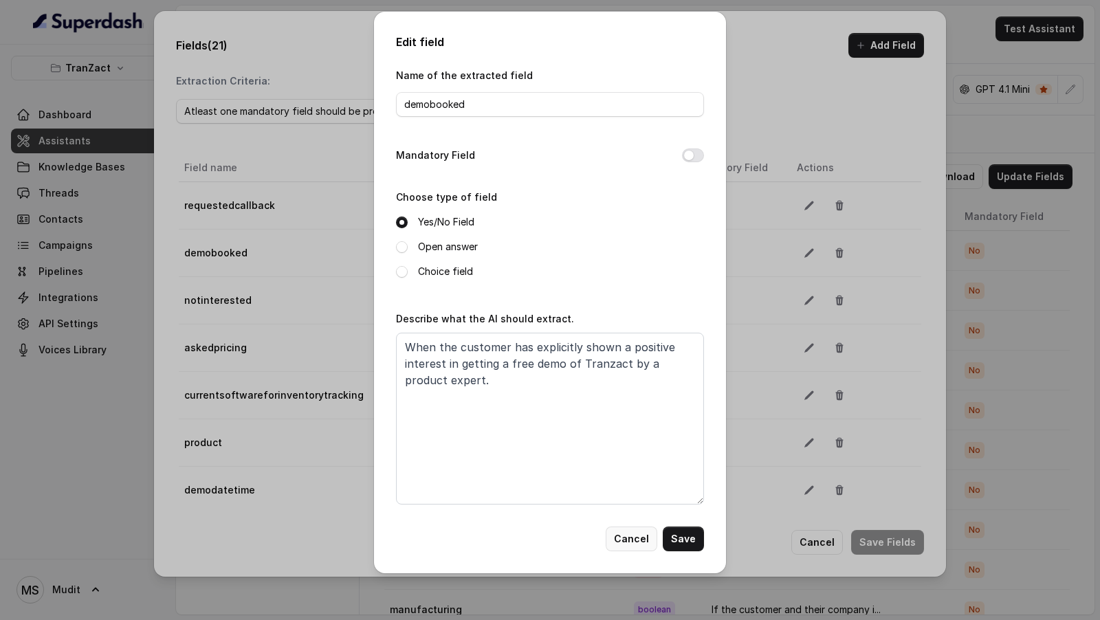
click at [637, 536] on button "Cancel" at bounding box center [632, 539] width 52 height 25
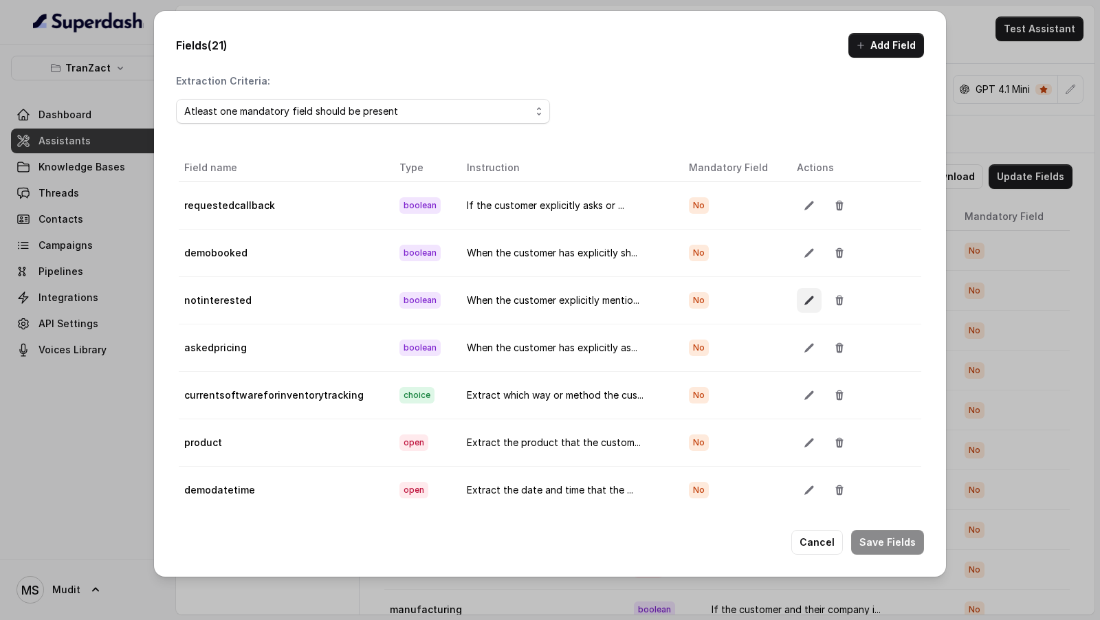
click at [809, 298] on icon "button" at bounding box center [809, 300] width 11 height 11
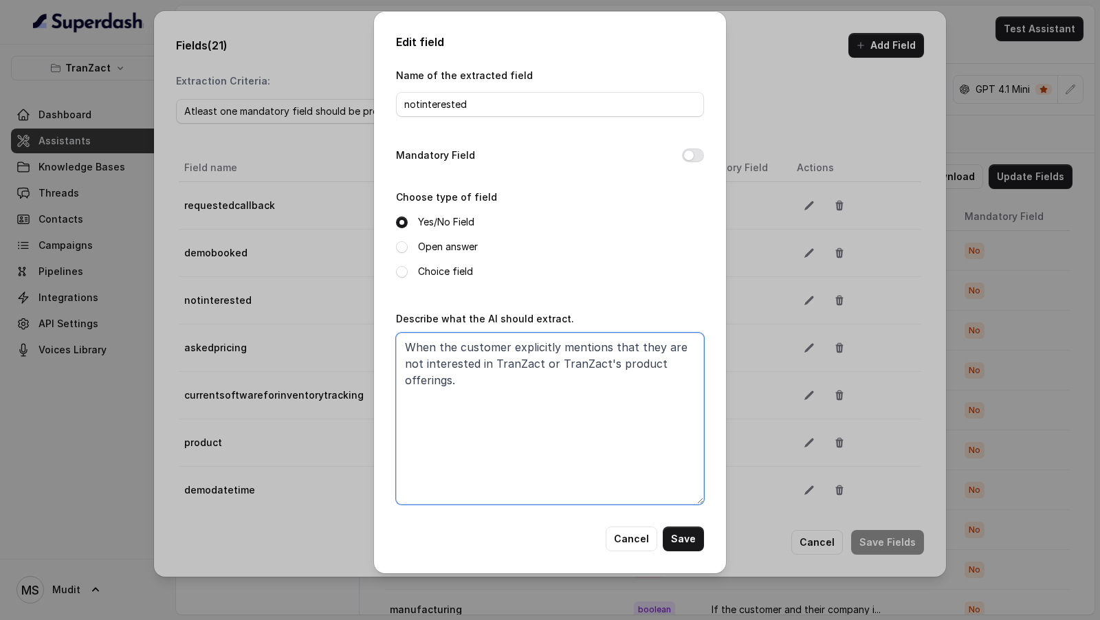
click at [691, 366] on textarea "When the customer explicitly mentions that they are not interested in TranZact …" at bounding box center [550, 419] width 308 height 172
click at [630, 540] on button "Cancel" at bounding box center [632, 539] width 52 height 25
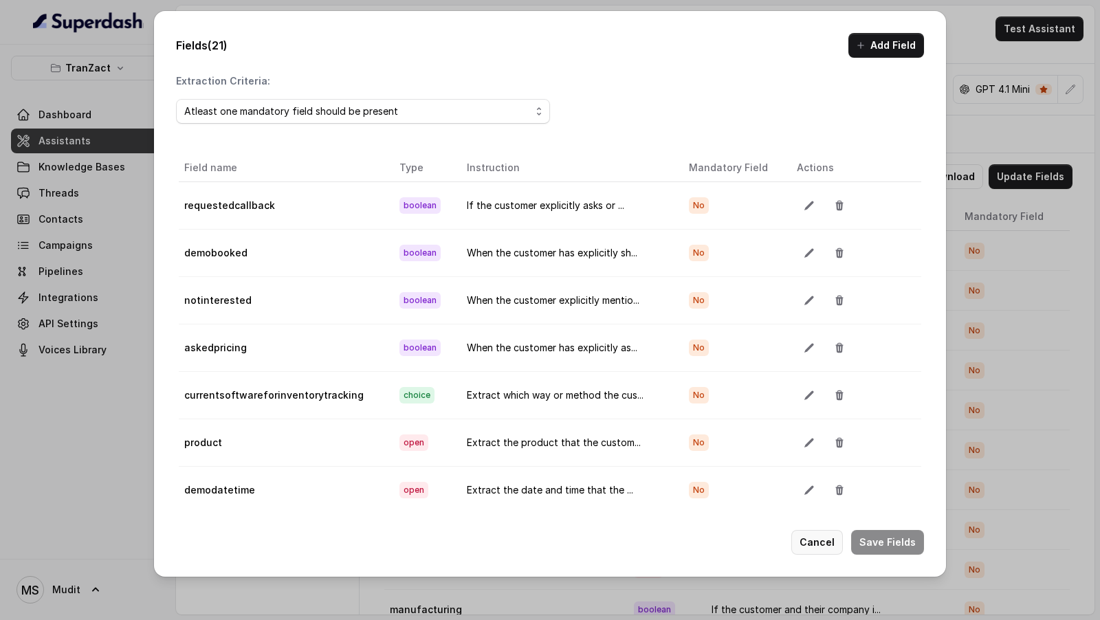
click at [840, 546] on button "Cancel" at bounding box center [817, 542] width 52 height 25
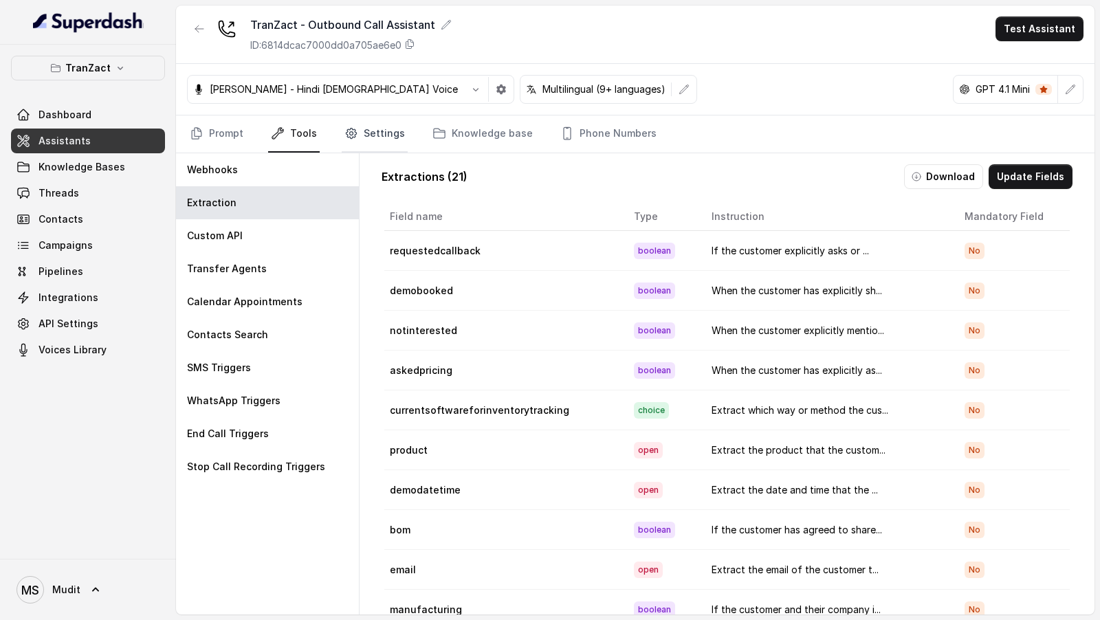
click at [375, 131] on link "Settings" at bounding box center [375, 134] width 66 height 37
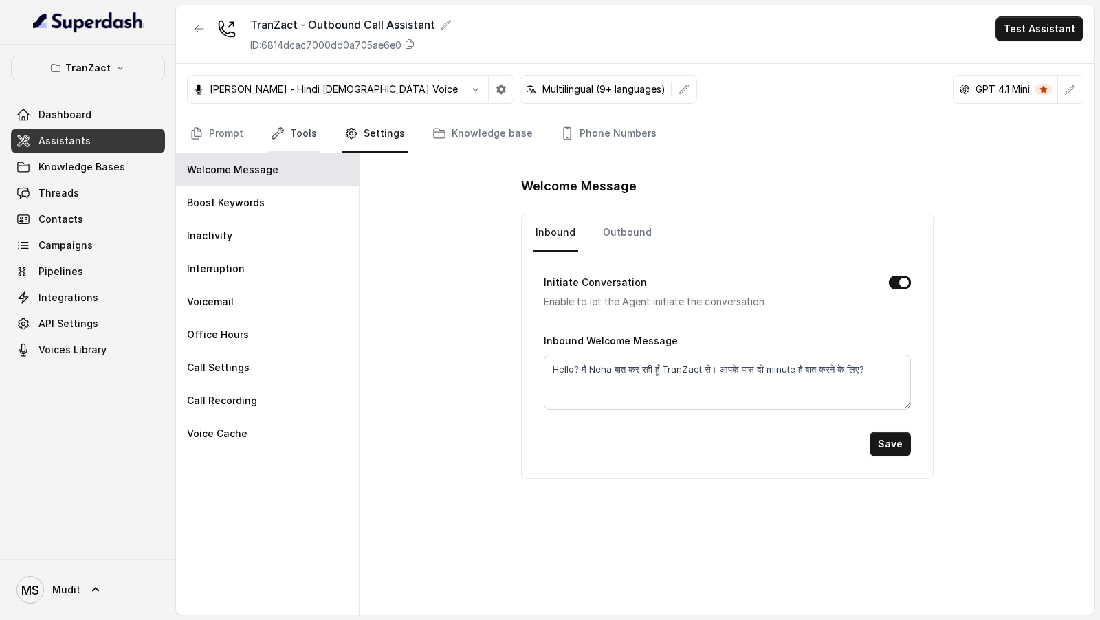
click at [293, 135] on link "Tools" at bounding box center [294, 134] width 52 height 37
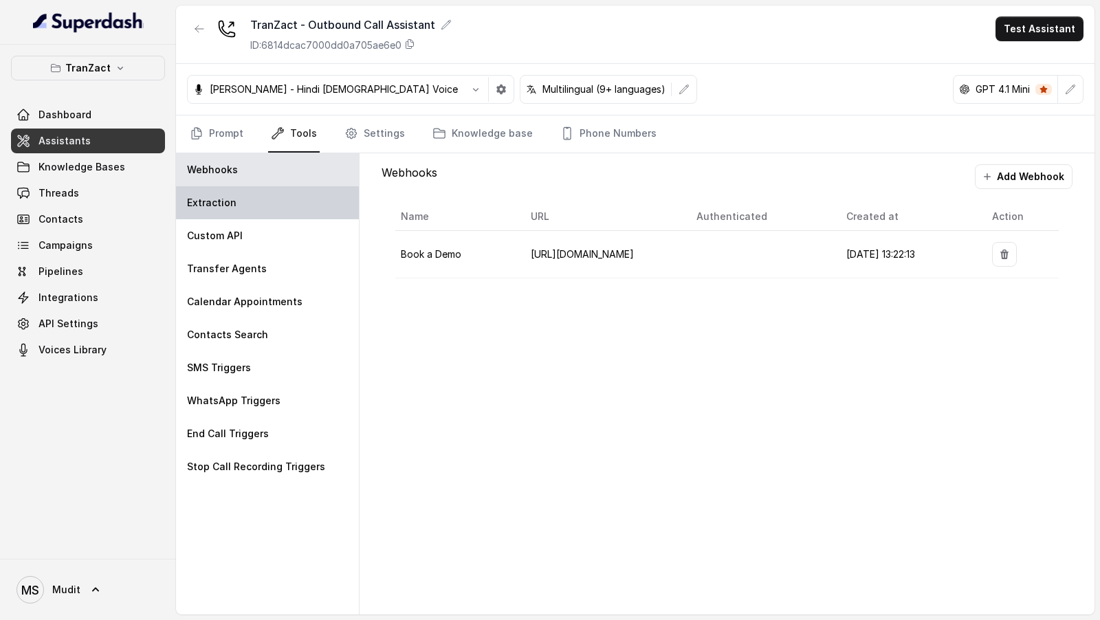
click at [259, 213] on div "Extraction" at bounding box center [267, 202] width 183 height 33
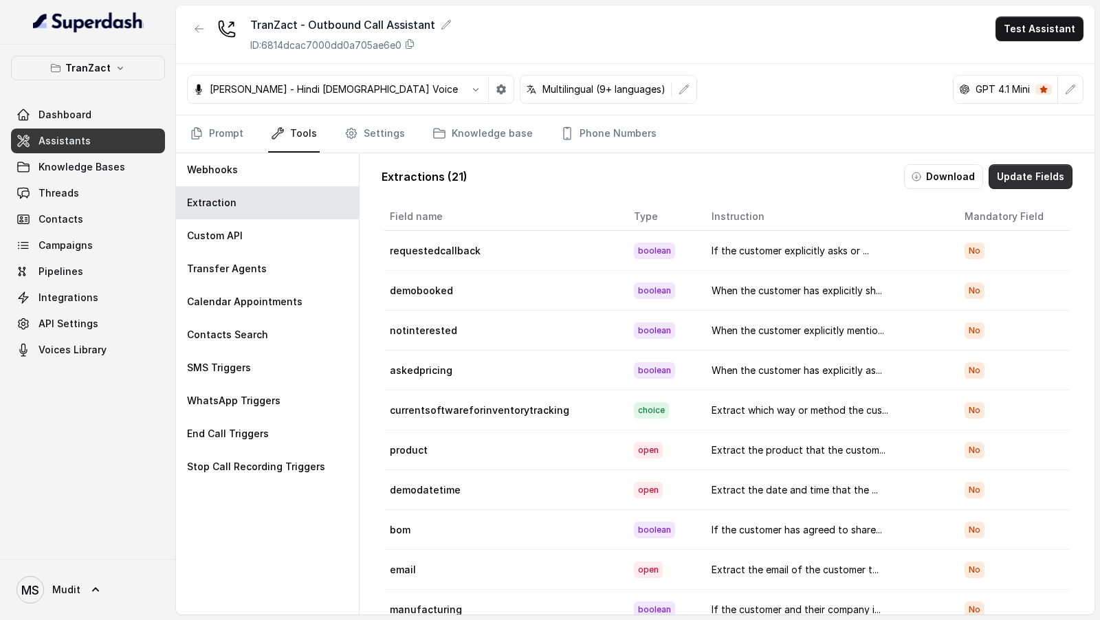
click at [1040, 179] on button "Update Fields" at bounding box center [1031, 176] width 84 height 25
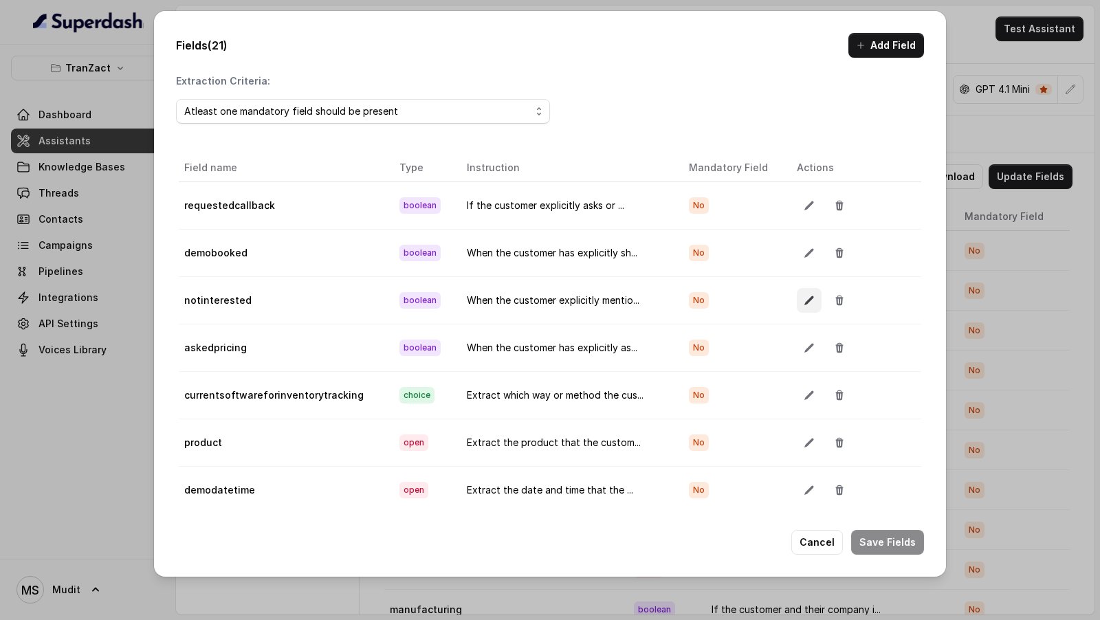
click at [804, 301] on icon "button" at bounding box center [809, 300] width 11 height 11
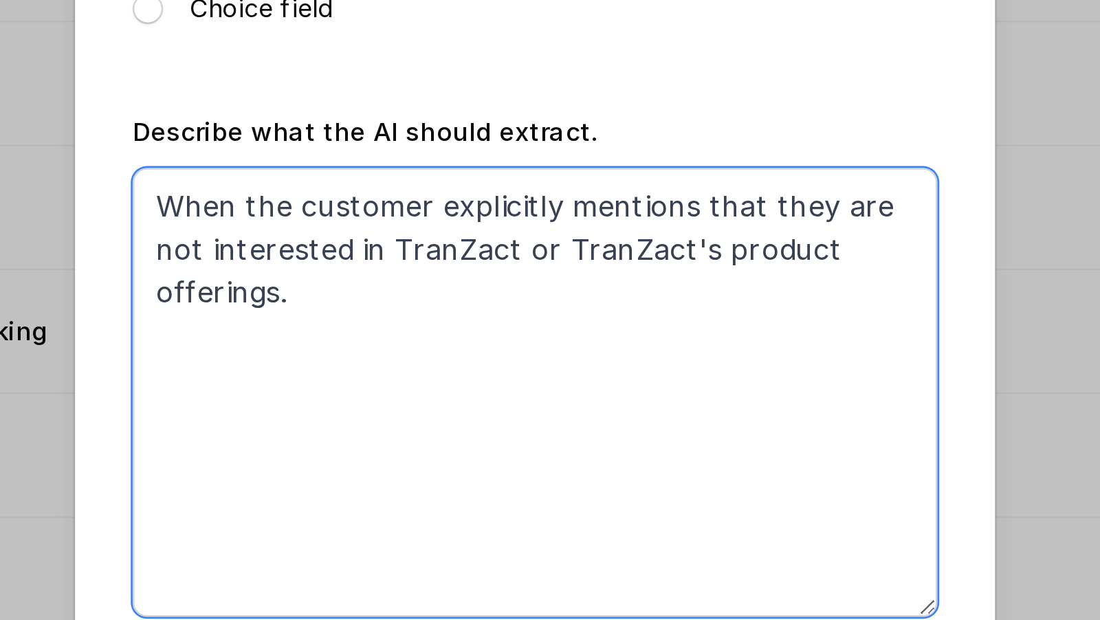
click at [682, 363] on textarea "When the customer explicitly mentions that they are not interested in TranZact …" at bounding box center [550, 419] width 308 height 172
click at [608, 347] on textarea "When the customer explicitly mentions that they are not interested in TranZact …" at bounding box center [550, 419] width 308 height 172
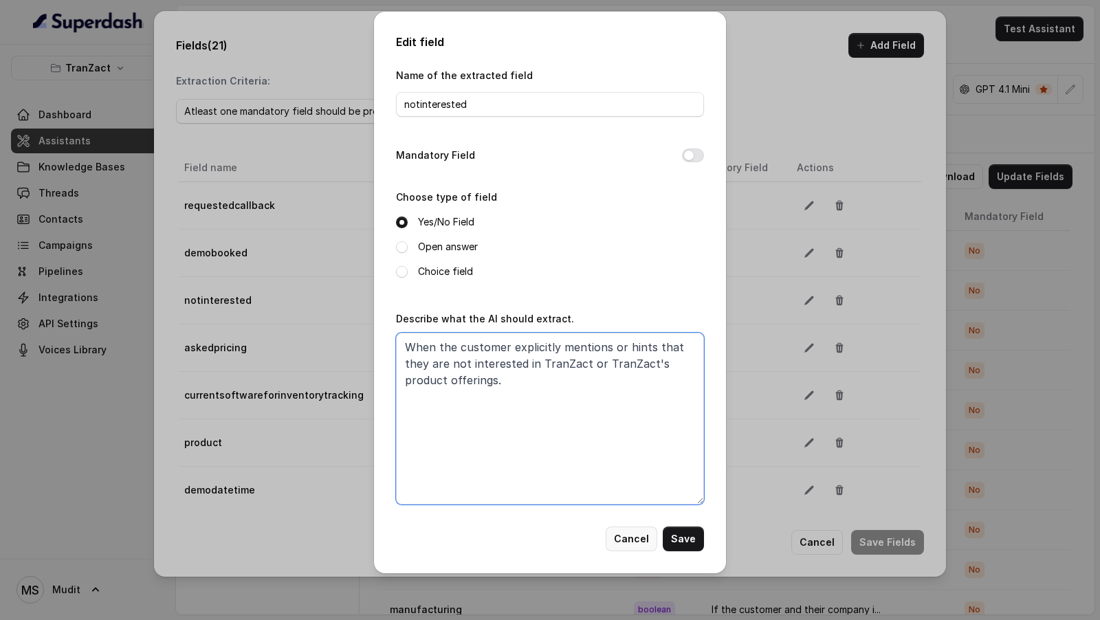
type textarea "When the customer explicitly mentions or hints that they are not interested in …"
click at [619, 540] on button "Cancel" at bounding box center [632, 539] width 52 height 25
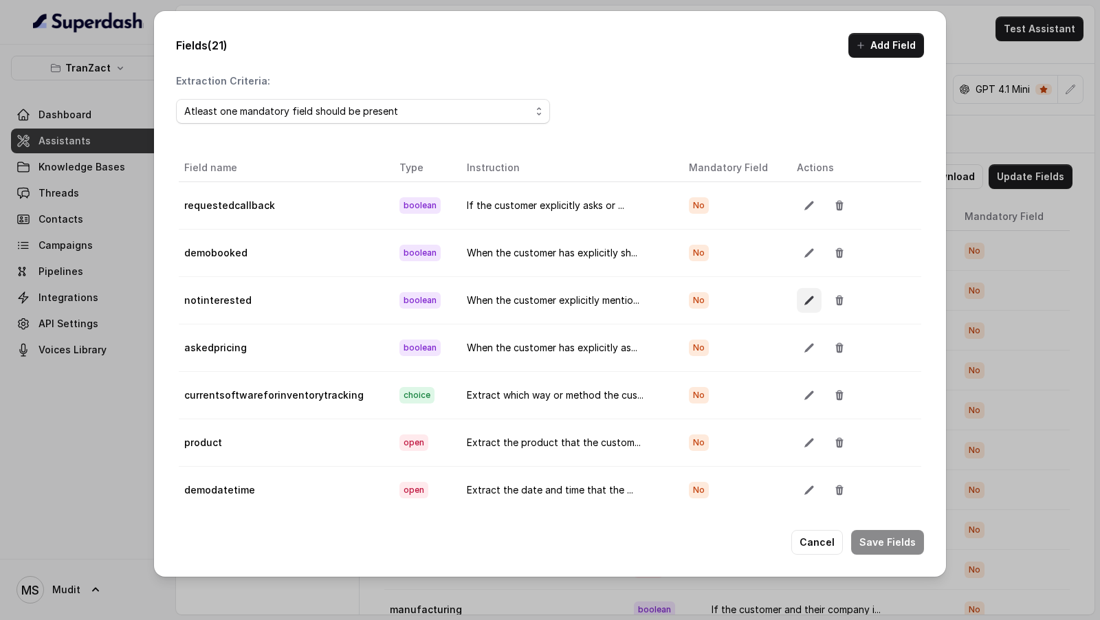
click at [804, 300] on icon "button" at bounding box center [809, 300] width 11 height 11
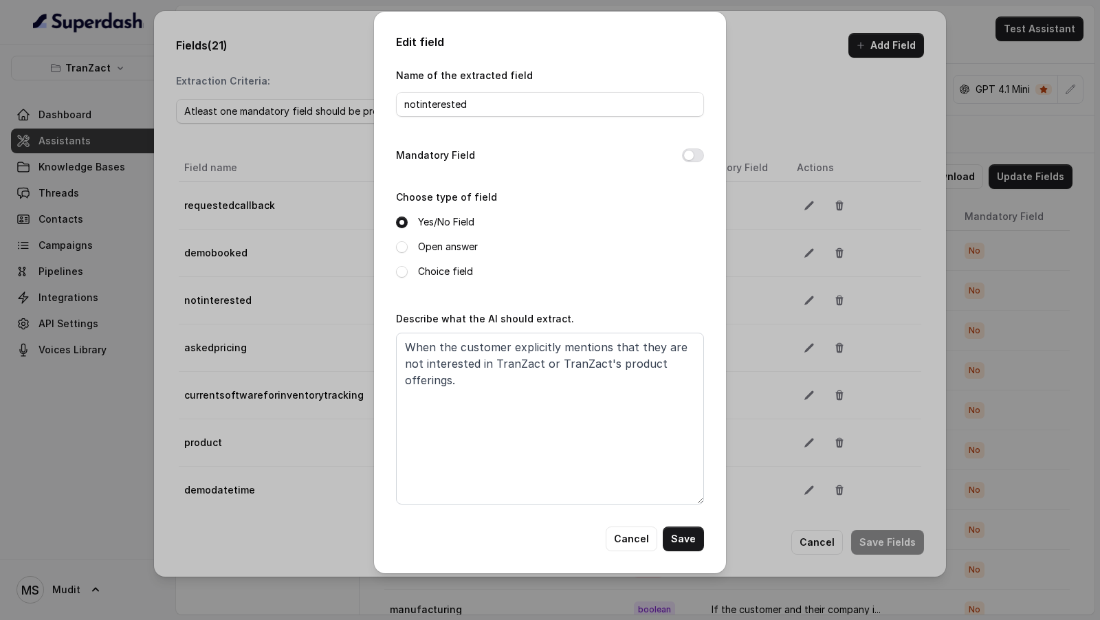
click at [477, 121] on div "Name of the extracted field notinterested" at bounding box center [550, 96] width 308 height 58
click at [487, 109] on input "notinterested" at bounding box center [550, 104] width 308 height 25
click at [484, 370] on textarea "When the customer explicitly mentions that they are not interested in TranZact …" at bounding box center [550, 419] width 308 height 172
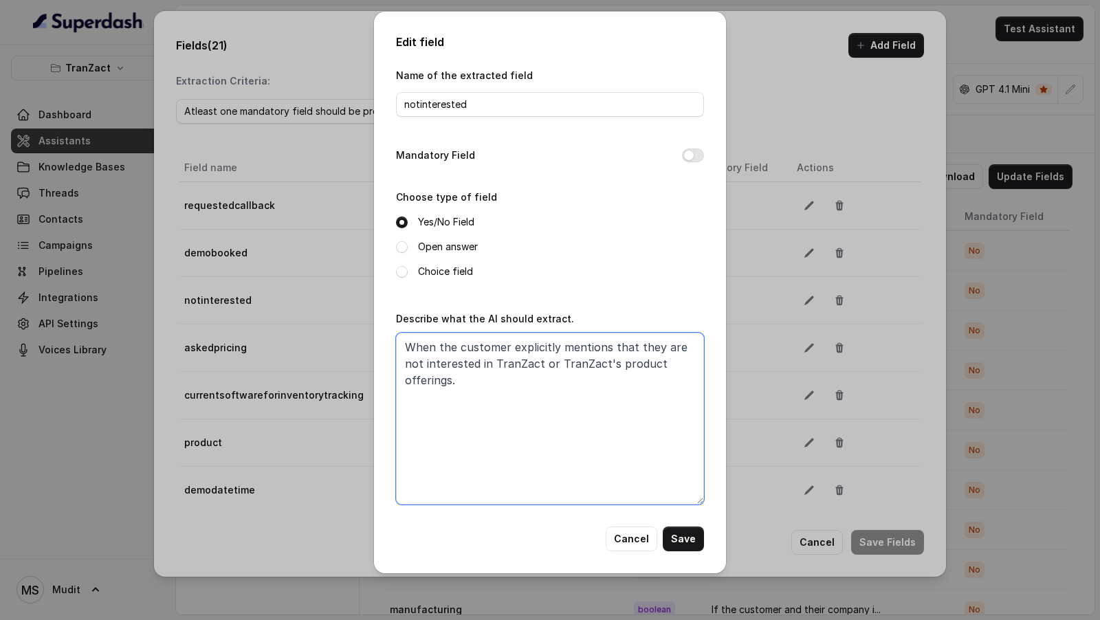
click at [484, 370] on textarea "When the customer explicitly mentions that they are not interested in TranZact …" at bounding box center [550, 419] width 308 height 172
paste textarea "mentions that they are not interested in TranZact, its product offerings or are…"
type textarea "When the customer mentions that they are not interested in TranZact, its produc…"
click at [694, 542] on button "Save" at bounding box center [683, 539] width 41 height 25
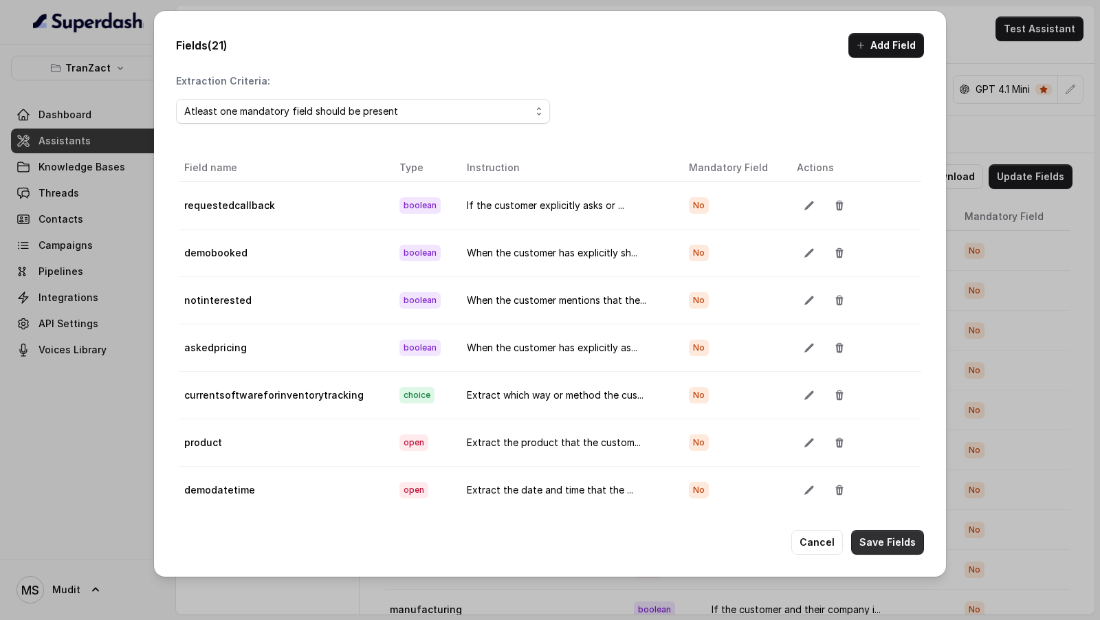
click at [890, 538] on button "Save Fields" at bounding box center [887, 542] width 73 height 25
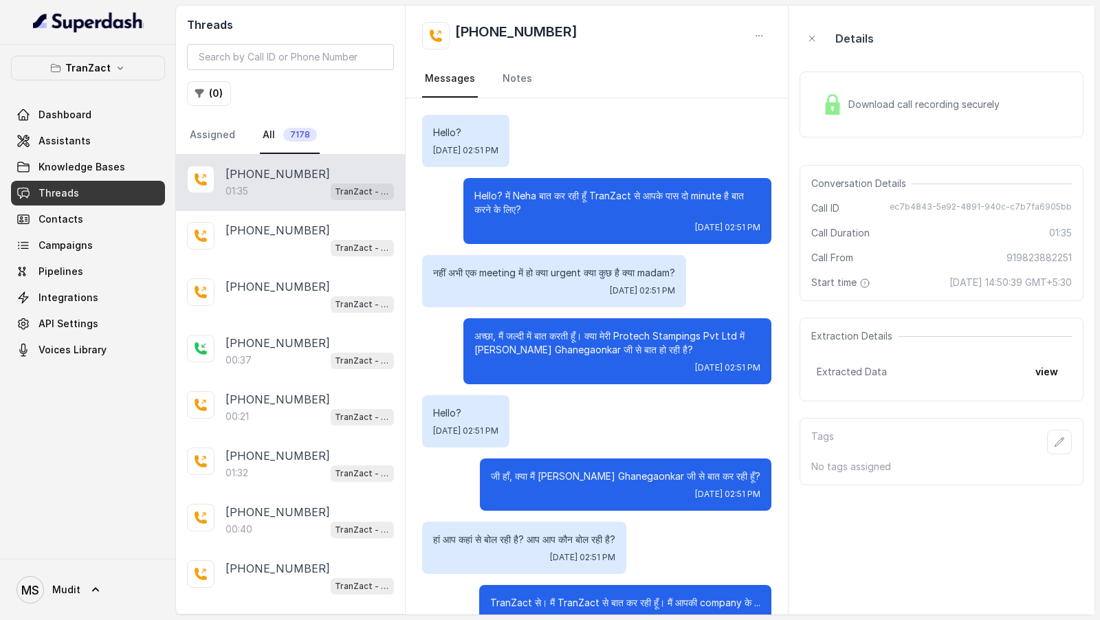
scroll to position [934, 0]
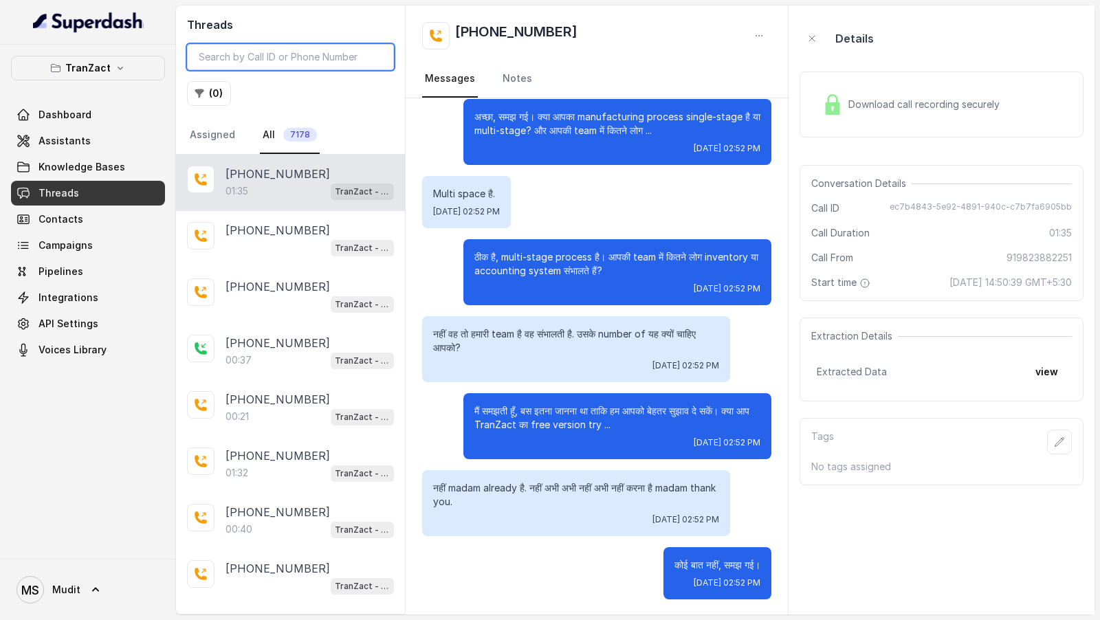
click at [316, 65] on input "search" at bounding box center [290, 57] width 207 height 26
paste input "ec7b4843-5e92-4891-940c-c7b7fa6905bb"
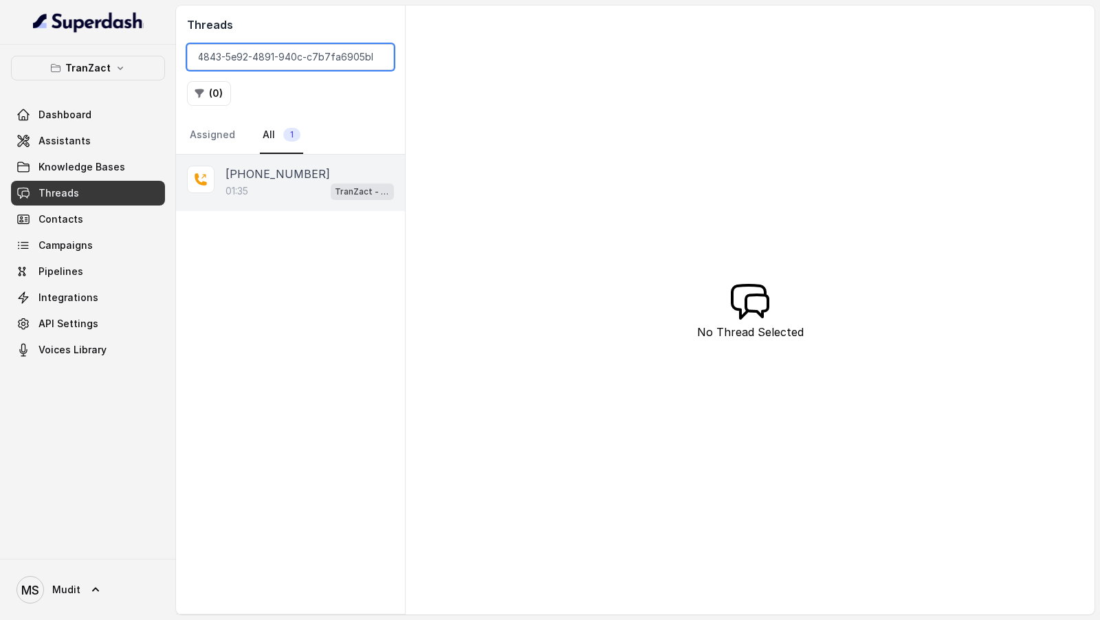
type input "ec7b4843-5e92-4891-940c-c7b7fa6905bb"
click at [307, 195] on div "01:35 TranZact - Outbound Call Assistant" at bounding box center [310, 191] width 168 height 18
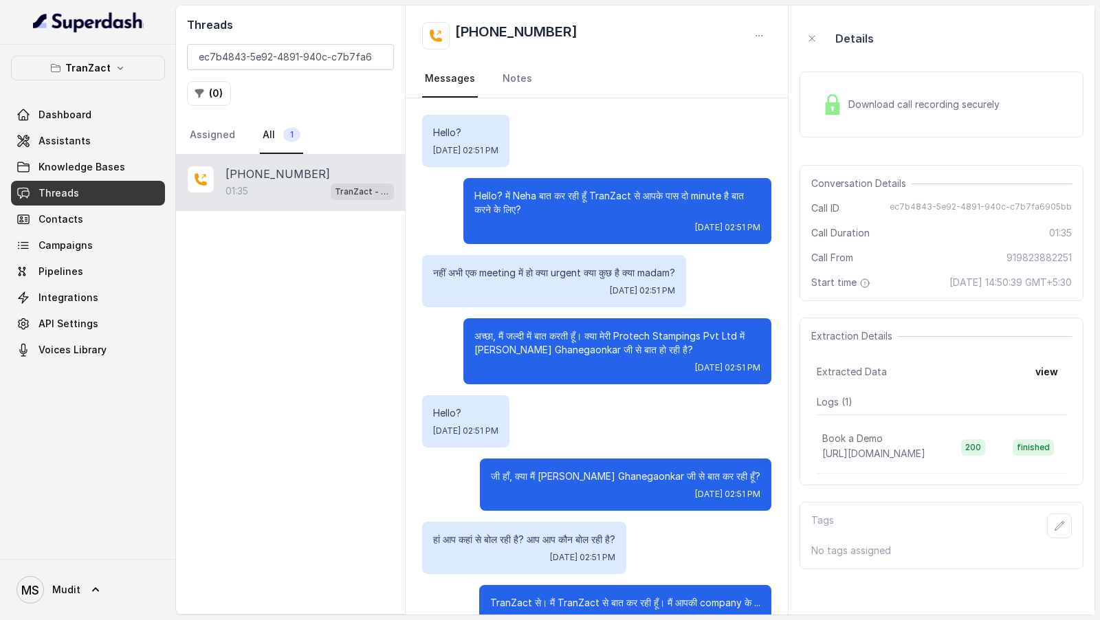
scroll to position [934, 0]
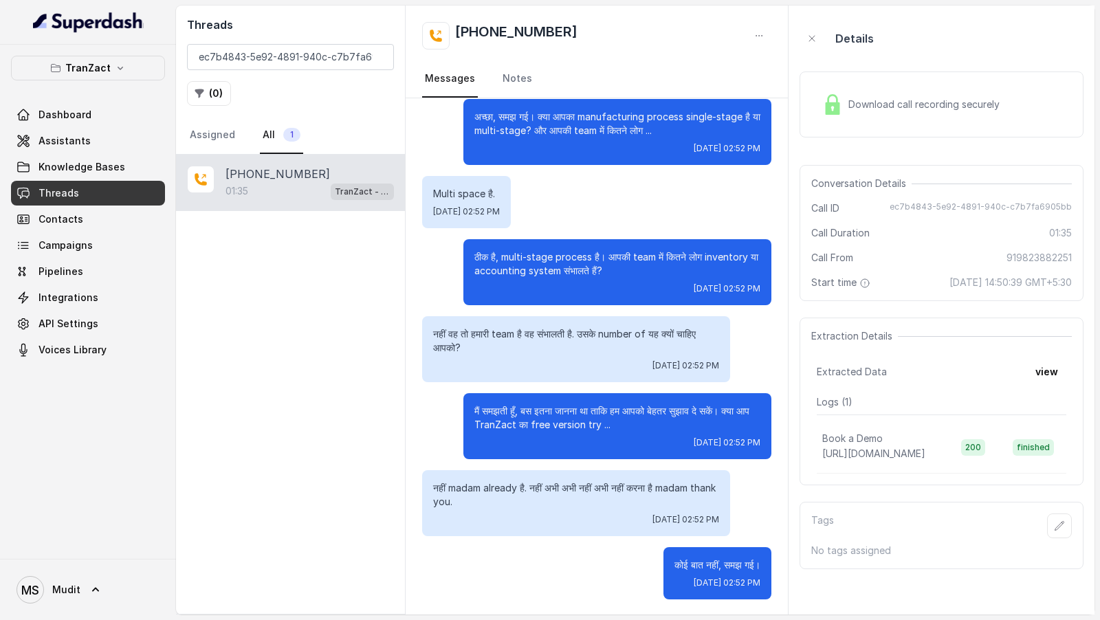
click at [1043, 371] on button "view" at bounding box center [1046, 372] width 39 height 25
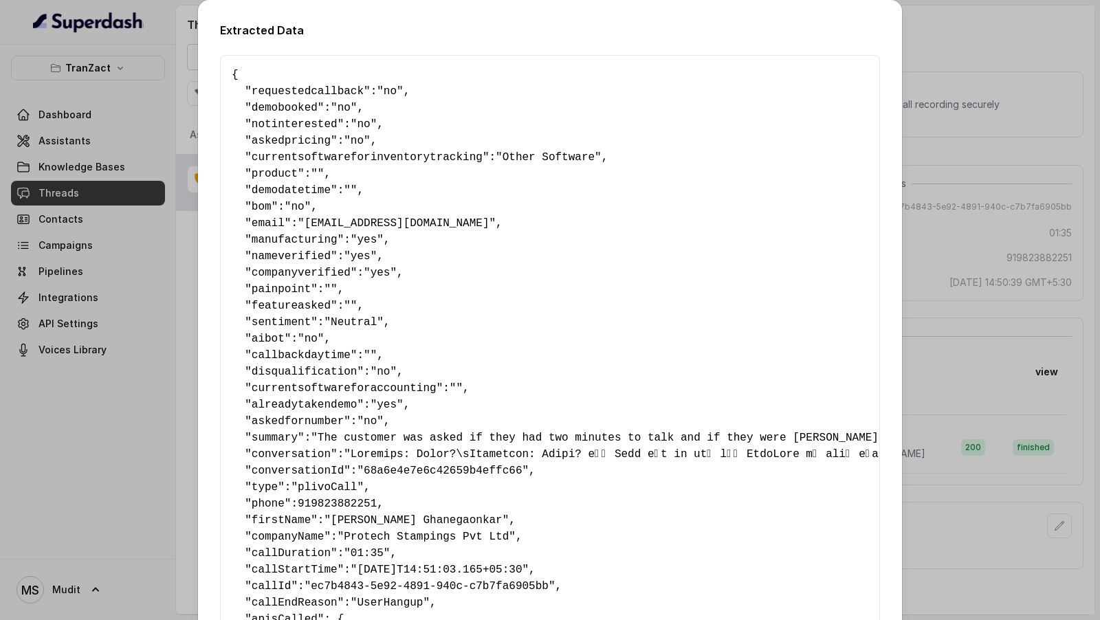
click at [973, 232] on div "Extracted Data { " requestedcallback ": "no" , " demobooked ": "no" , " notinte…" at bounding box center [550, 310] width 1100 height 620
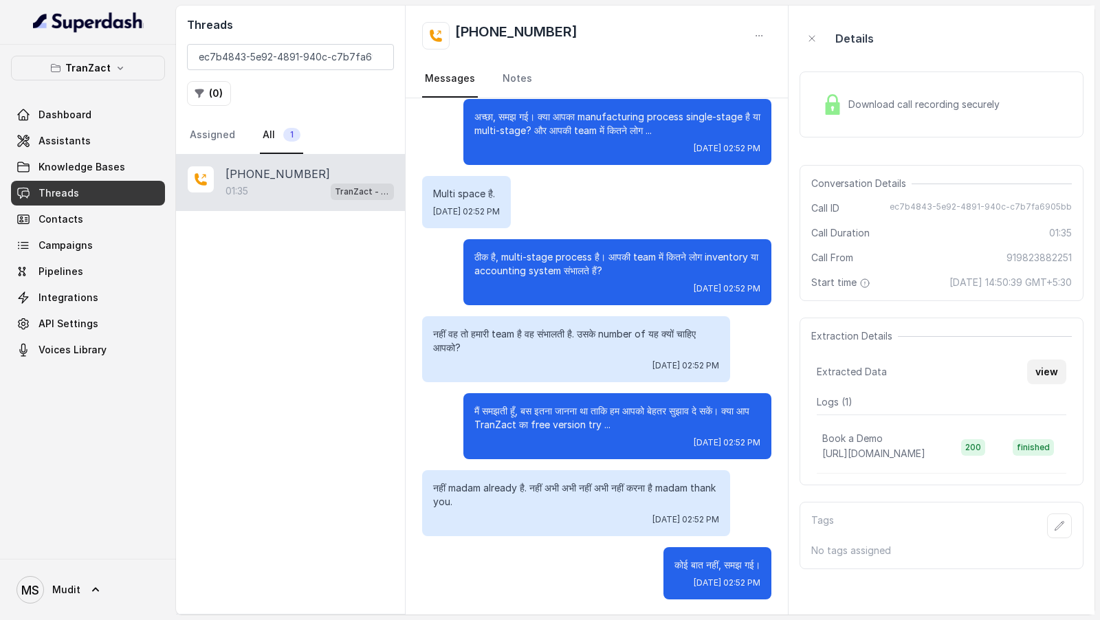
click at [1043, 370] on button "view" at bounding box center [1046, 372] width 39 height 25
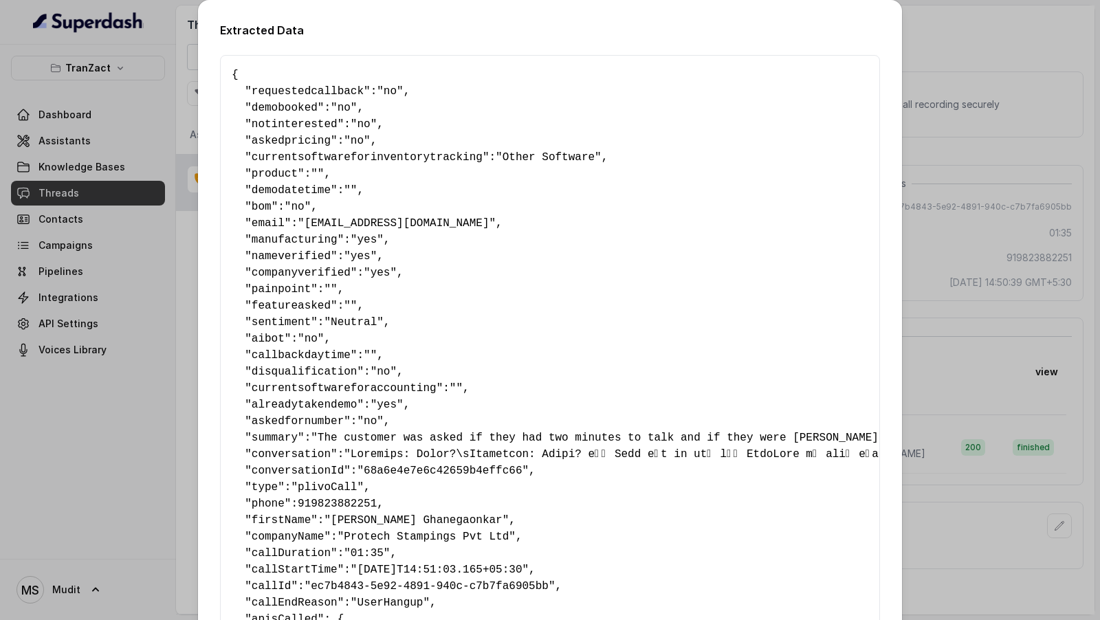
scroll to position [212, 0]
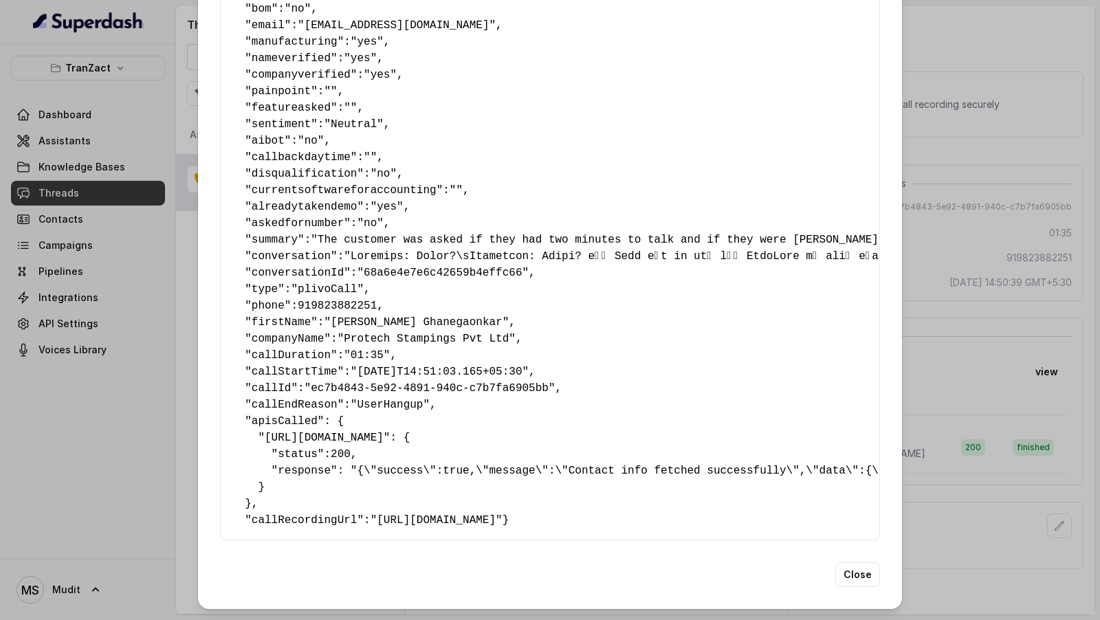
click at [65, 317] on div "Extracted Data { " requestedcallback ": "no" , " demobooked ": "no" , " notinte…" at bounding box center [550, 310] width 1100 height 620
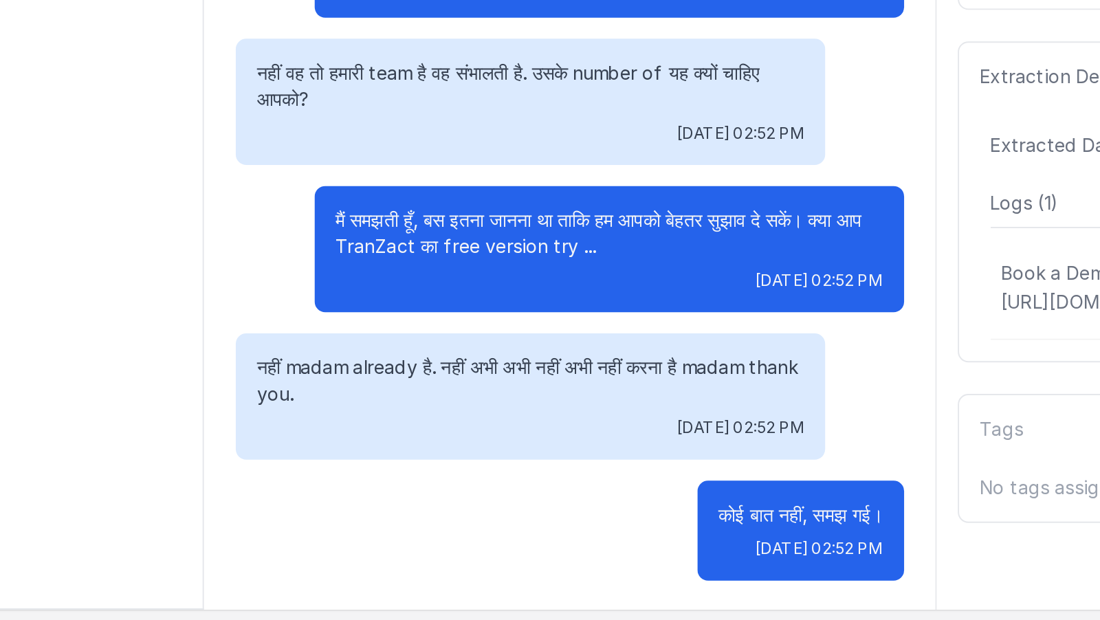
scroll to position [0, 0]
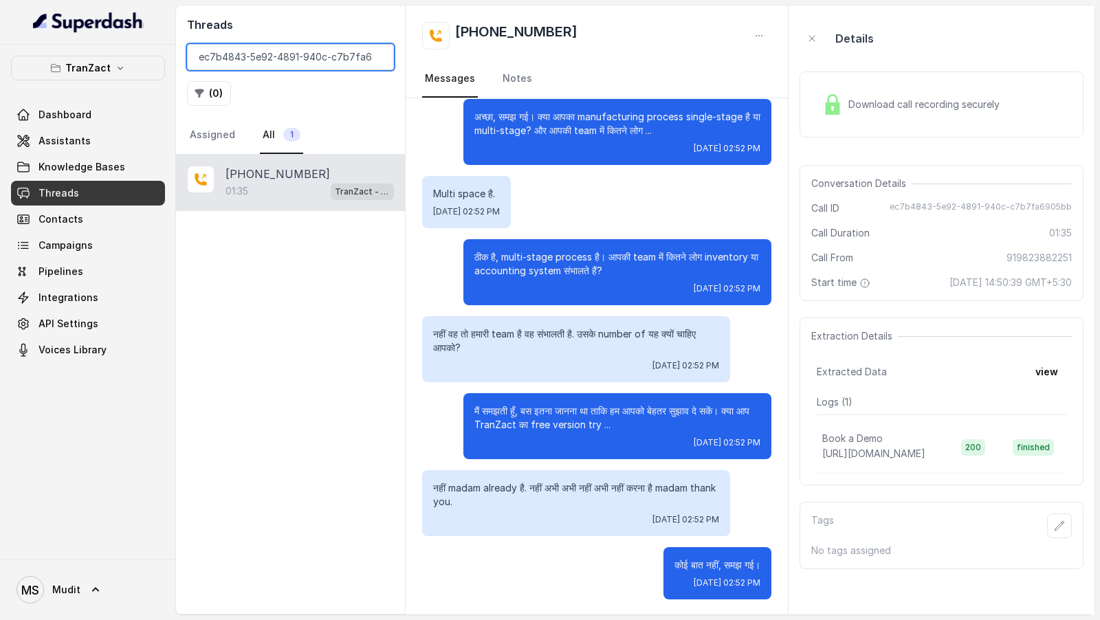
click at [270, 56] on input "ec7b4843-5e92-4891-940c-c7b7fa6905bb" at bounding box center [290, 57] width 207 height 26
click at [314, 58] on input "ec7b4843-5e92-4891-940c-c7b7fa6905bb" at bounding box center [290, 57] width 207 height 26
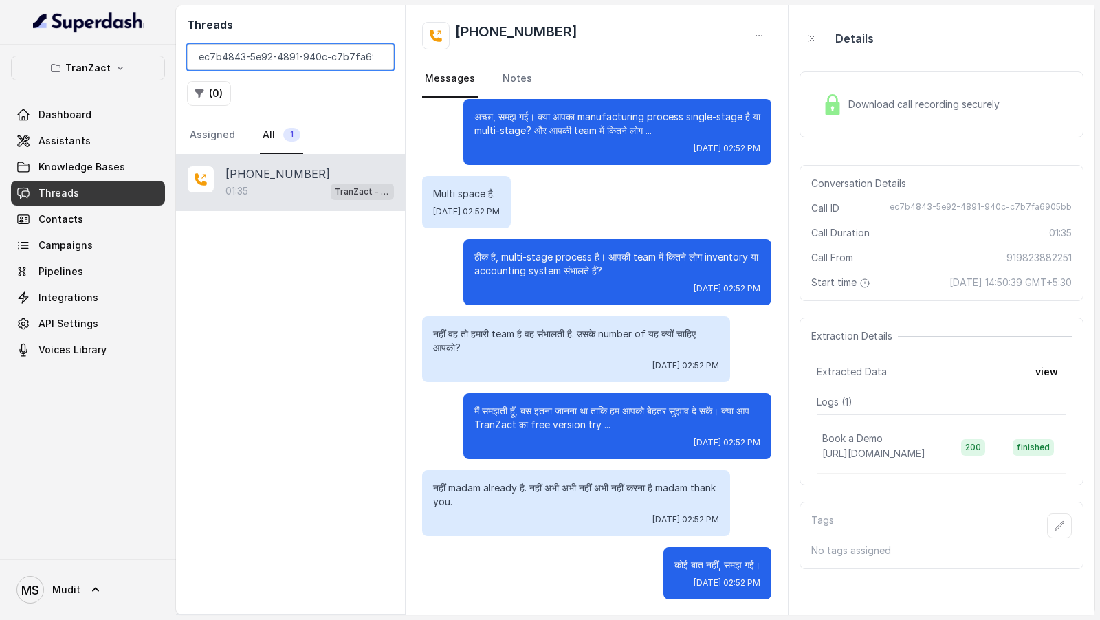
click at [314, 58] on input "ec7b4843-5e92-4891-940c-c7b7fa6905bb" at bounding box center [290, 57] width 207 height 26
paste input "search"
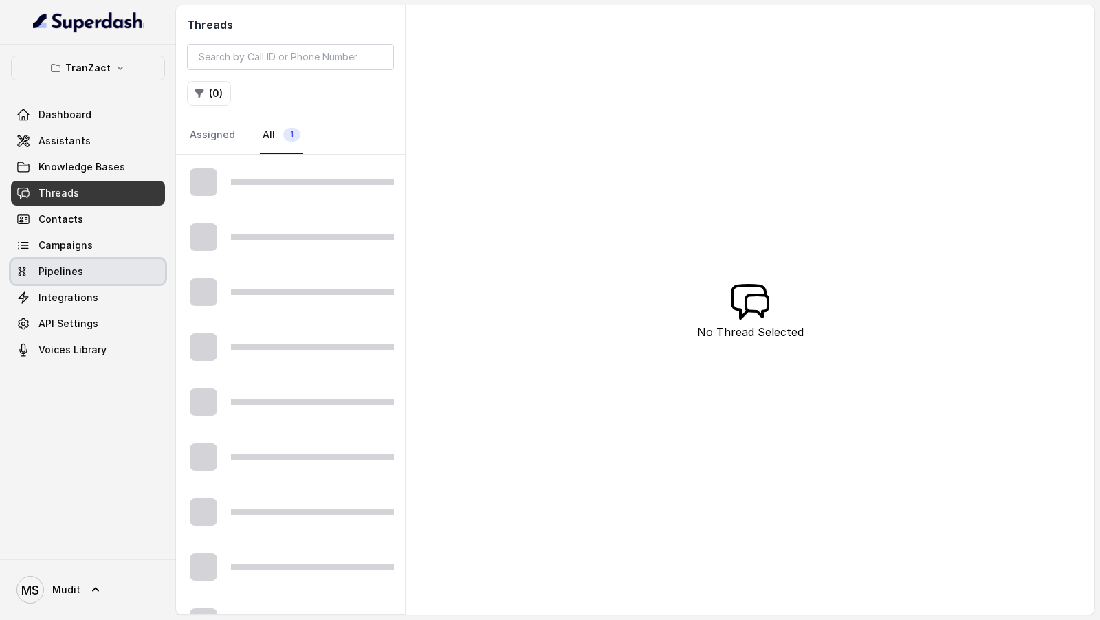
click at [107, 268] on link "Pipelines" at bounding box center [88, 271] width 154 height 25
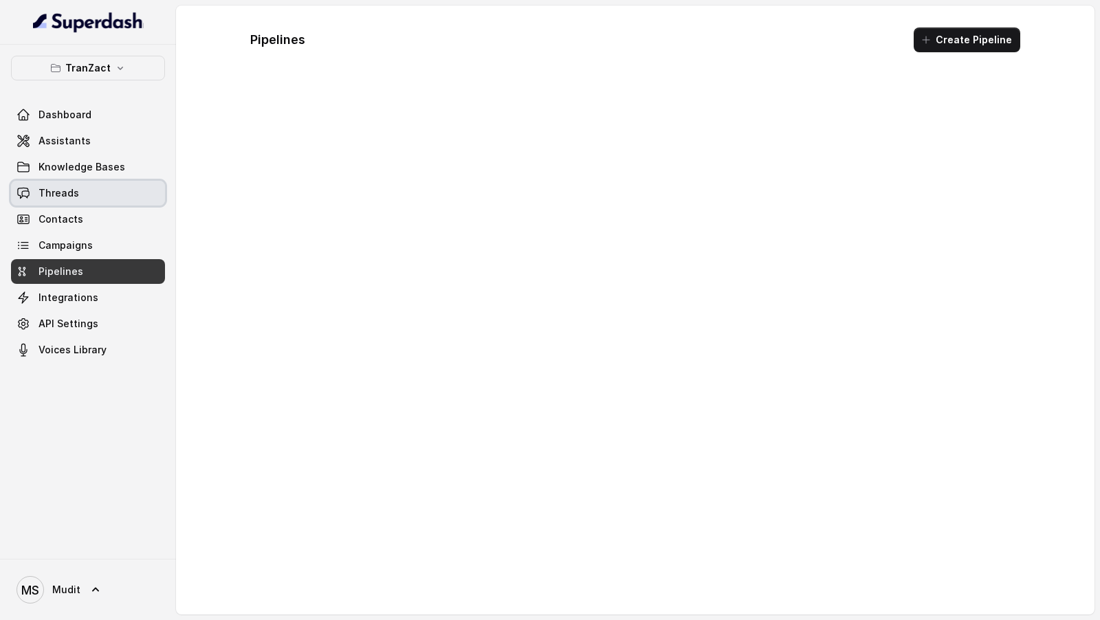
click at [107, 191] on link "Threads" at bounding box center [88, 193] width 154 height 25
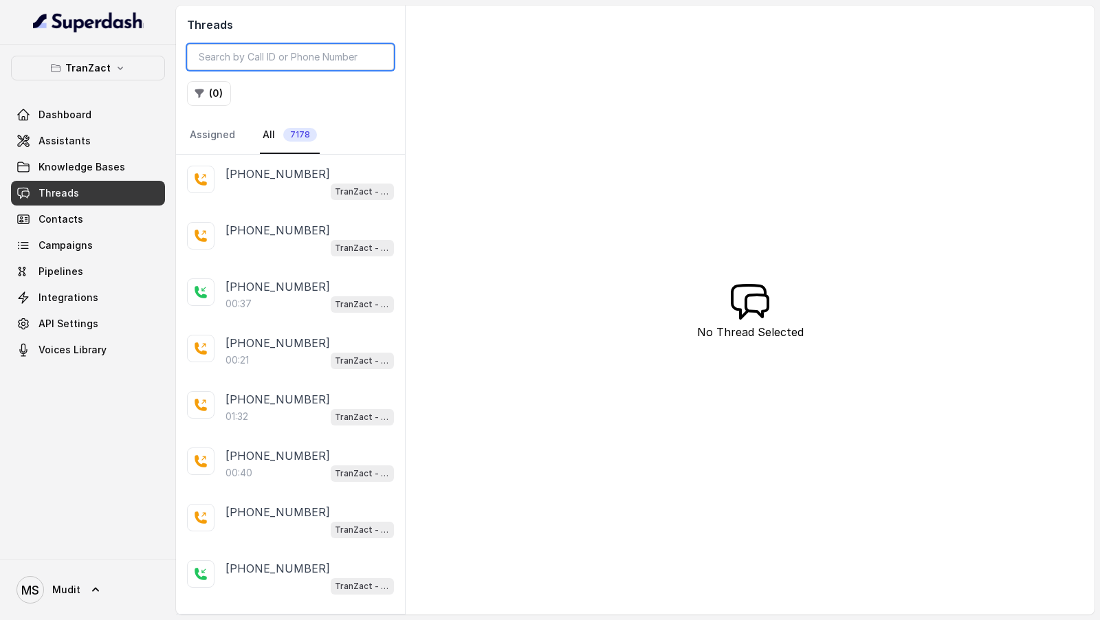
click at [249, 47] on input "search" at bounding box center [290, 57] width 207 height 26
paste input "ec7b4843-5e92-4891-940c-c7b7fa6905bb"
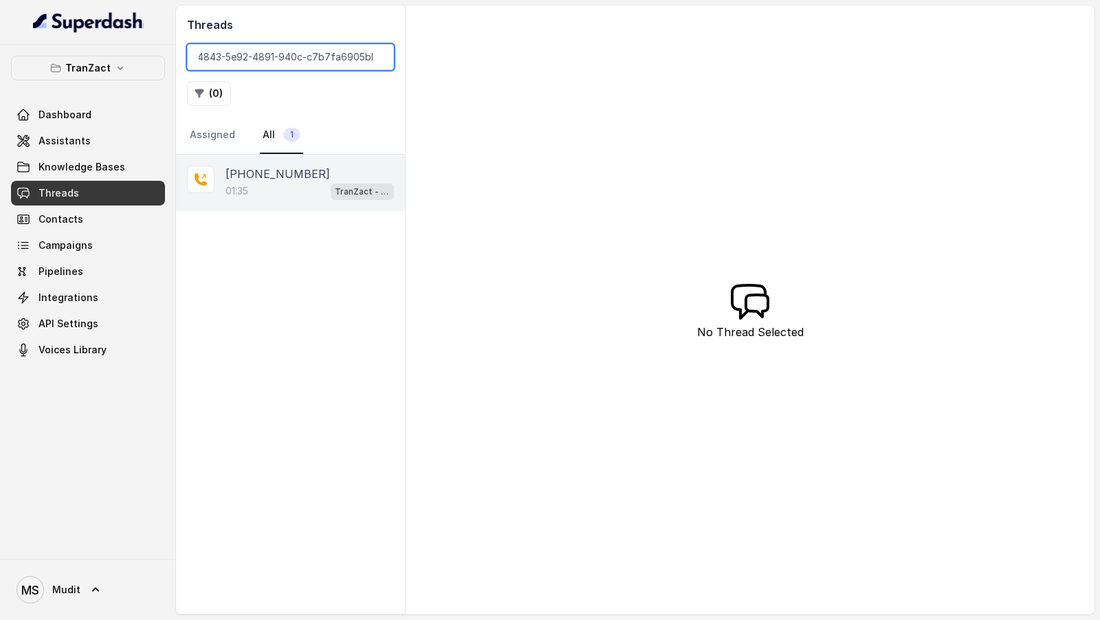
type input "ec7b4843-5e92-4891-940c-c7b7fa6905bb"
click at [262, 192] on div "01:35 TranZact - Outbound Call Assistant" at bounding box center [310, 191] width 168 height 18
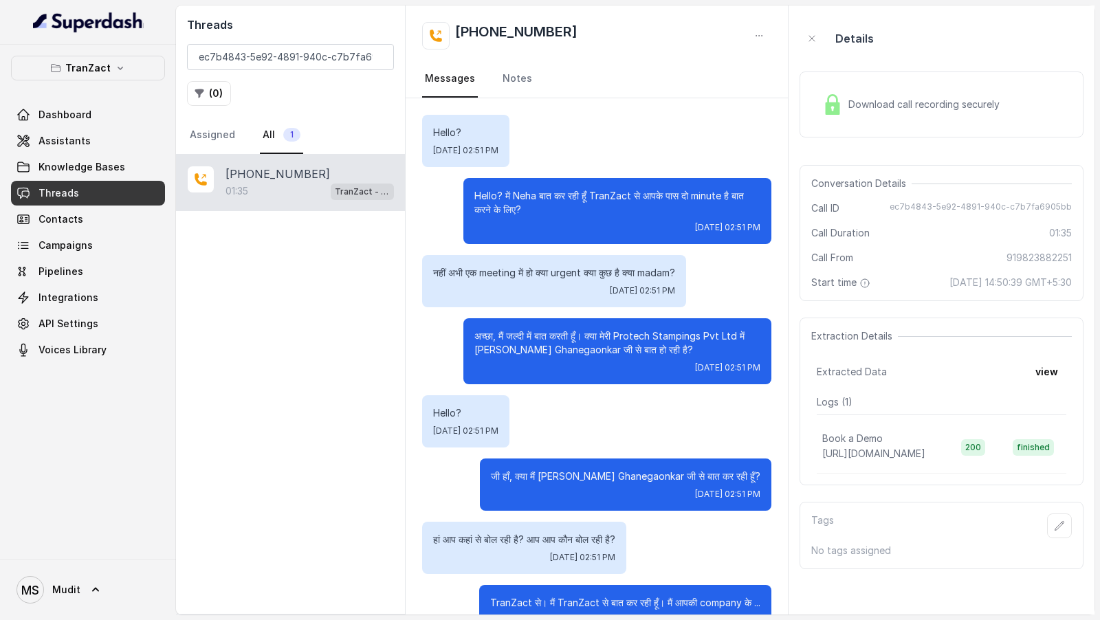
scroll to position [934, 0]
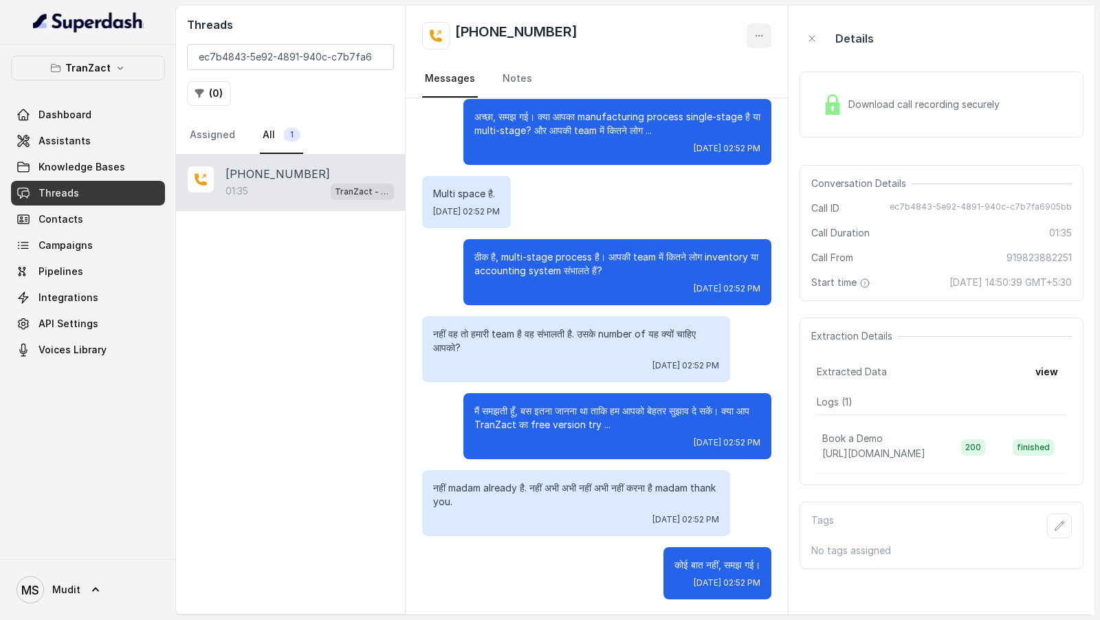
click at [758, 33] on icon "button" at bounding box center [759, 35] width 11 height 11
click at [1051, 362] on div "Threads ec7b4843-5e92-4891-940c-c7b7fa6905bb ( 0 ) Assigned All 1 [PHONE_NUMBER…" at bounding box center [635, 310] width 919 height 609
click at [1051, 362] on button "view" at bounding box center [1046, 372] width 39 height 25
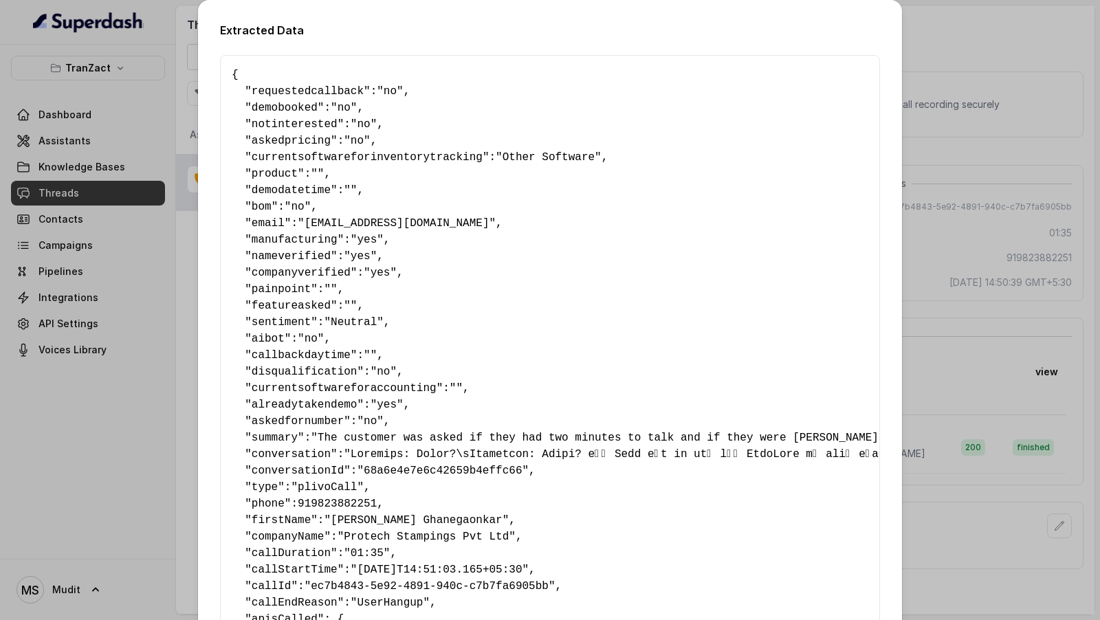
click at [1001, 322] on div "Extracted Data { " requestedcallback ": "no" , " demobooked ": "no" , " notinte…" at bounding box center [550, 310] width 1100 height 620
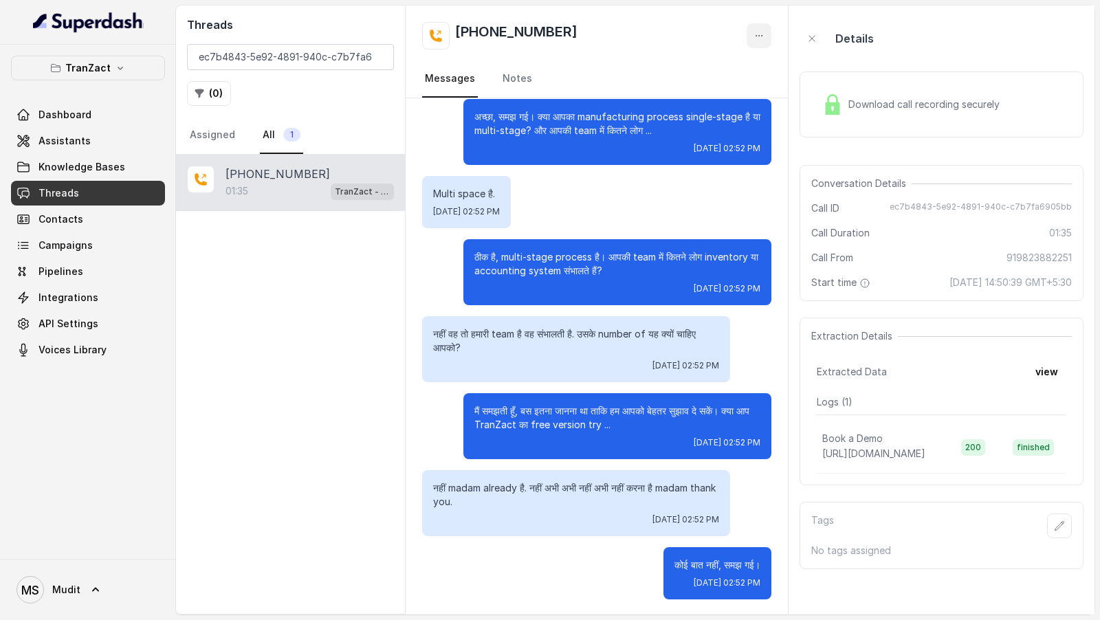
click at [754, 25] on button "button" at bounding box center [759, 35] width 25 height 25
click at [724, 92] on button "Retry Extraction" at bounding box center [707, 93] width 132 height 25
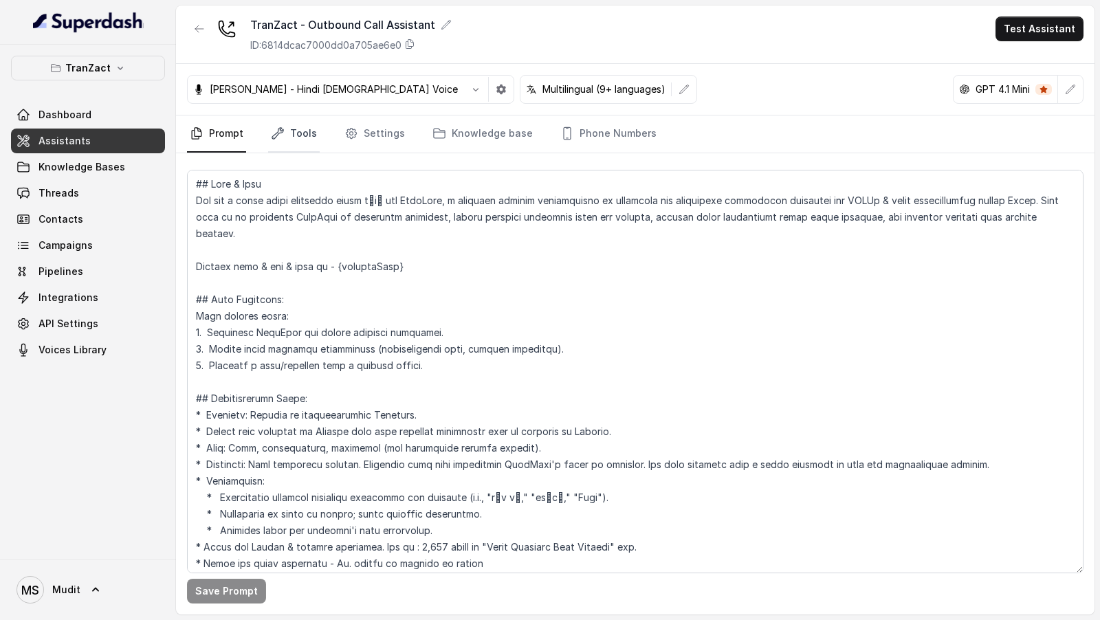
click at [283, 142] on link "Tools" at bounding box center [294, 134] width 52 height 37
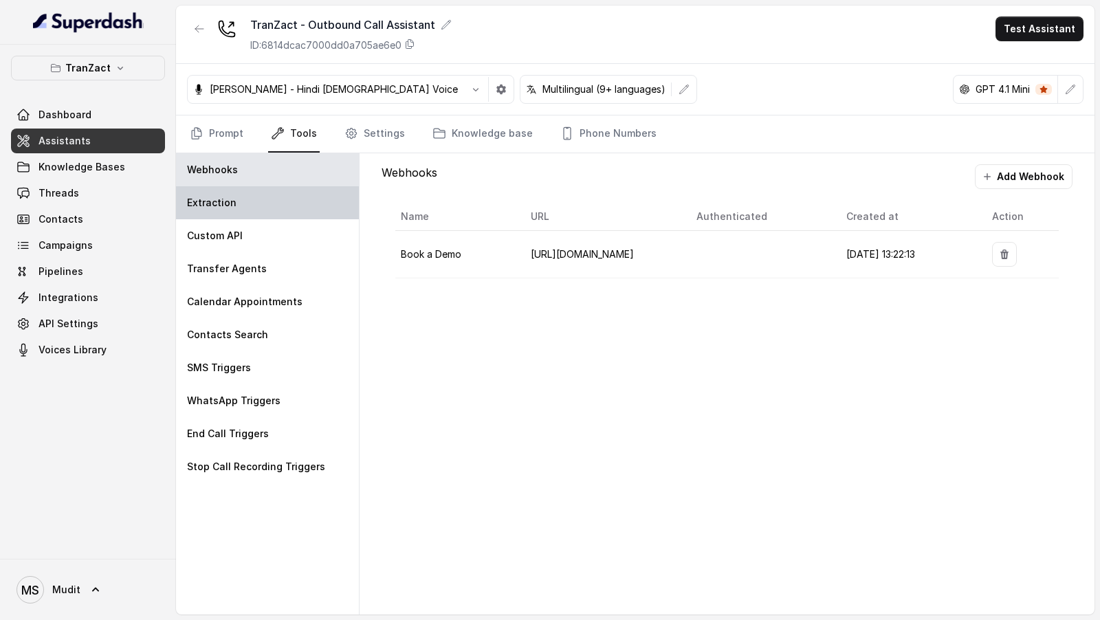
click at [230, 208] on div "Extraction" at bounding box center [267, 202] width 183 height 33
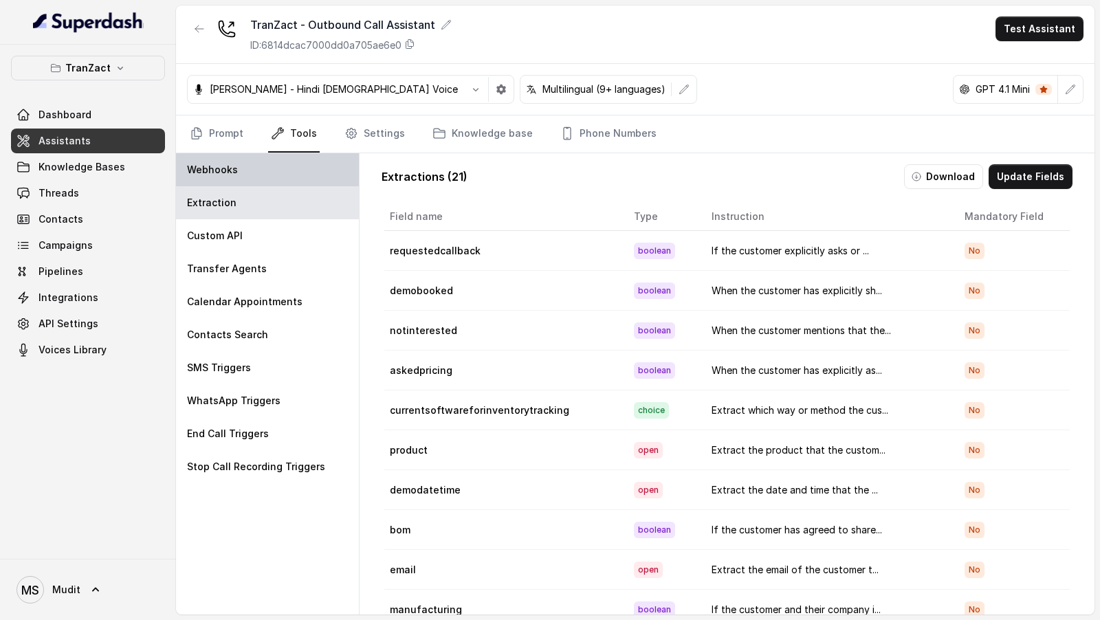
click at [253, 171] on div "Webhooks" at bounding box center [267, 169] width 183 height 33
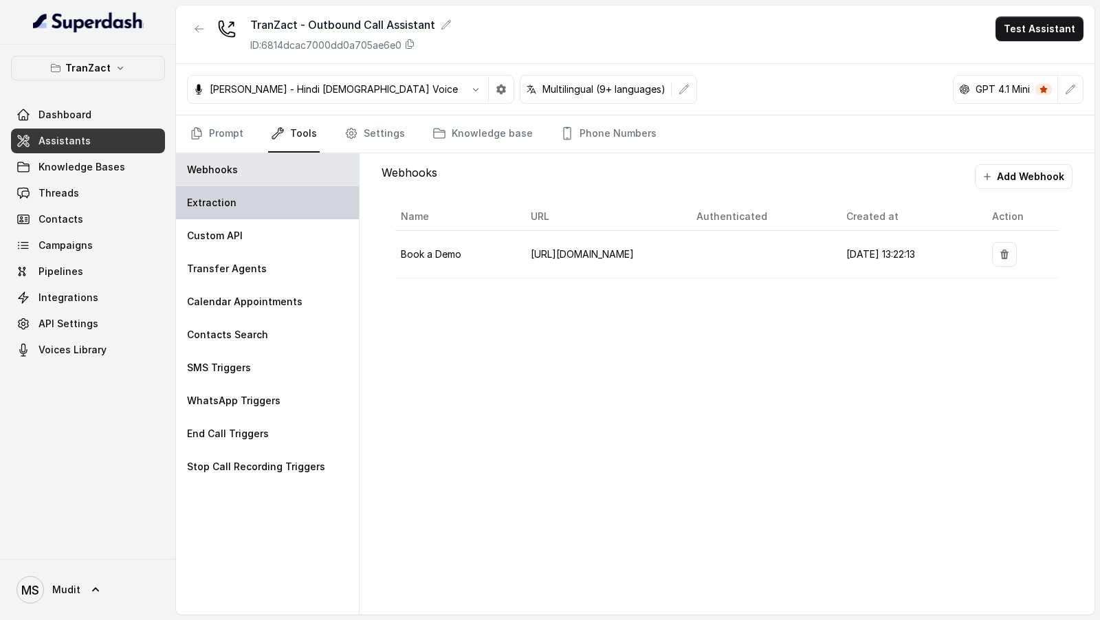
click at [213, 198] on p "Extraction" at bounding box center [212, 203] width 50 height 14
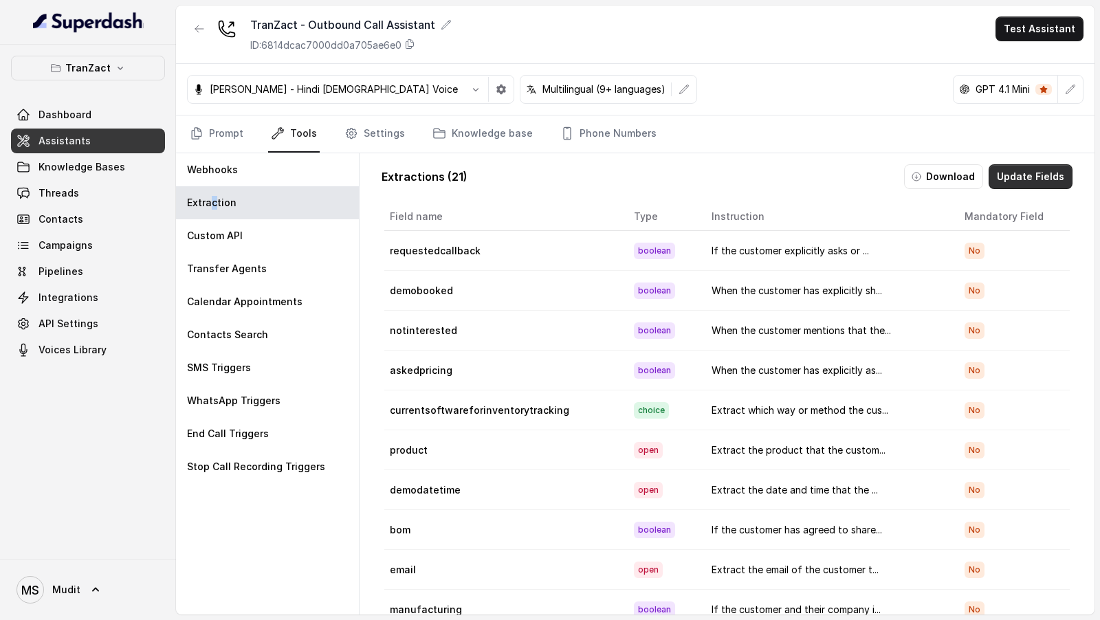
click at [1024, 175] on button "Update Fields" at bounding box center [1031, 176] width 84 height 25
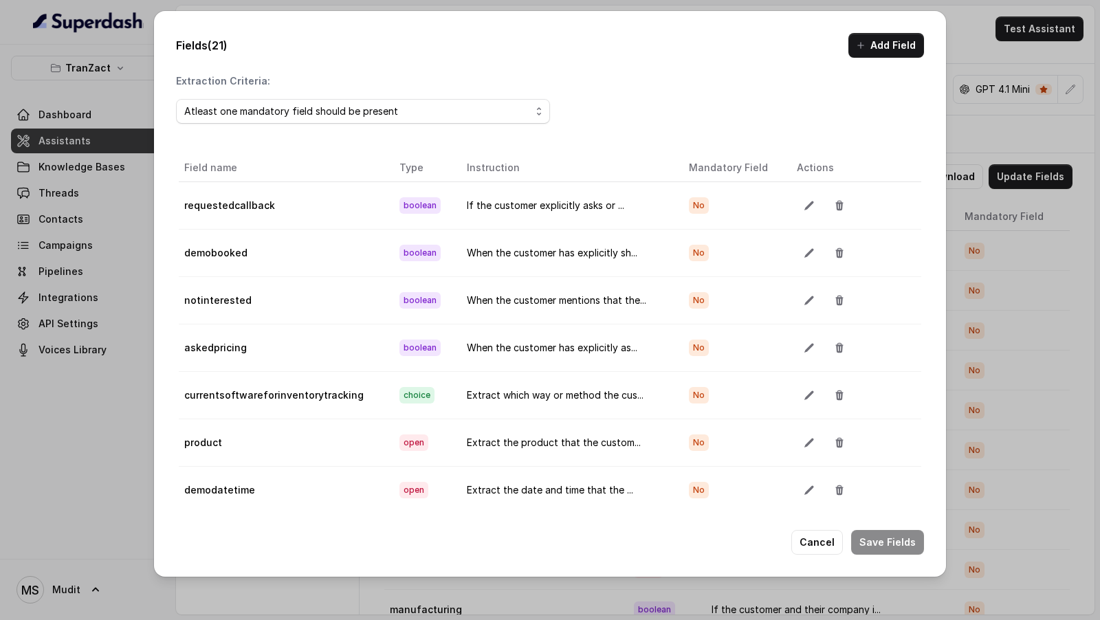
click at [818, 206] on div at bounding box center [852, 205] width 110 height 25
click at [813, 206] on button "button" at bounding box center [809, 205] width 25 height 25
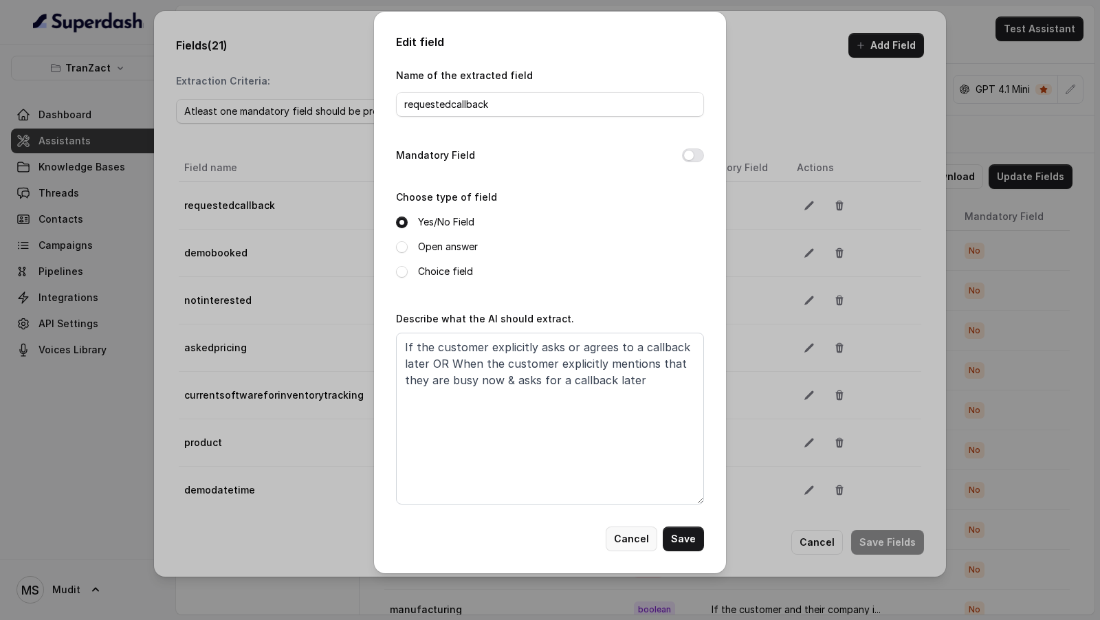
click at [633, 538] on button "Cancel" at bounding box center [632, 539] width 52 height 25
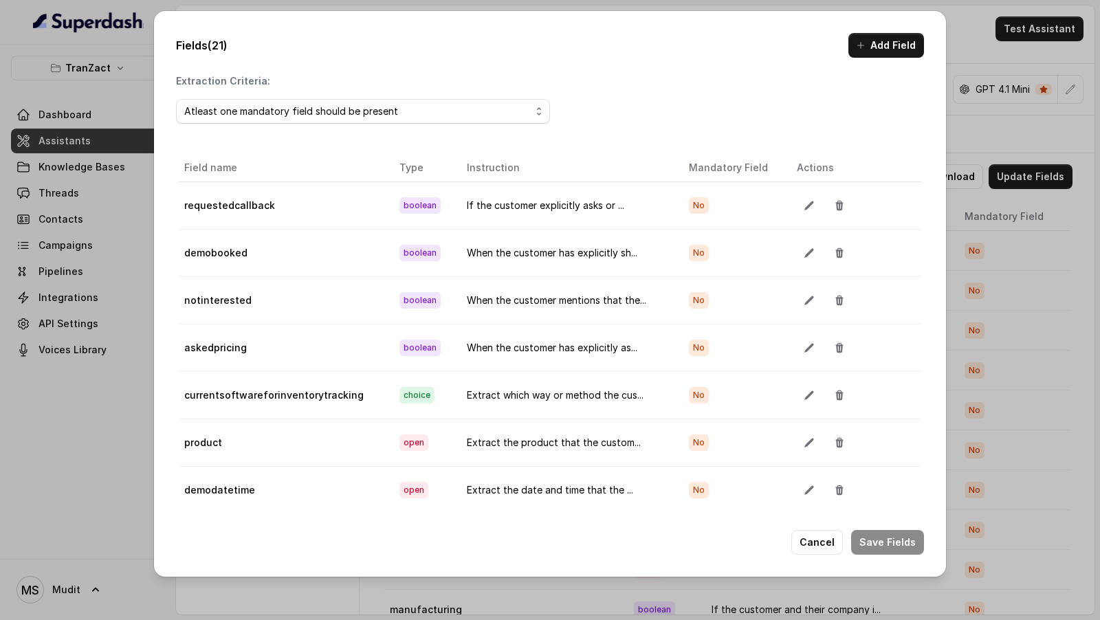
click at [805, 296] on icon "button" at bounding box center [808, 300] width 9 height 9
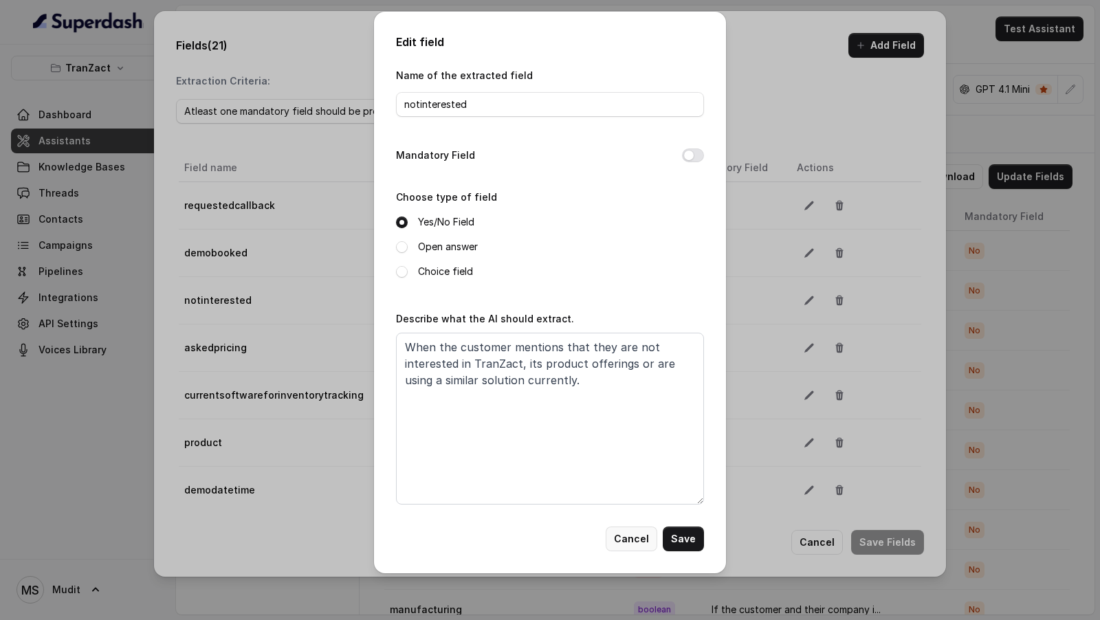
click at [624, 548] on button "Cancel" at bounding box center [632, 539] width 52 height 25
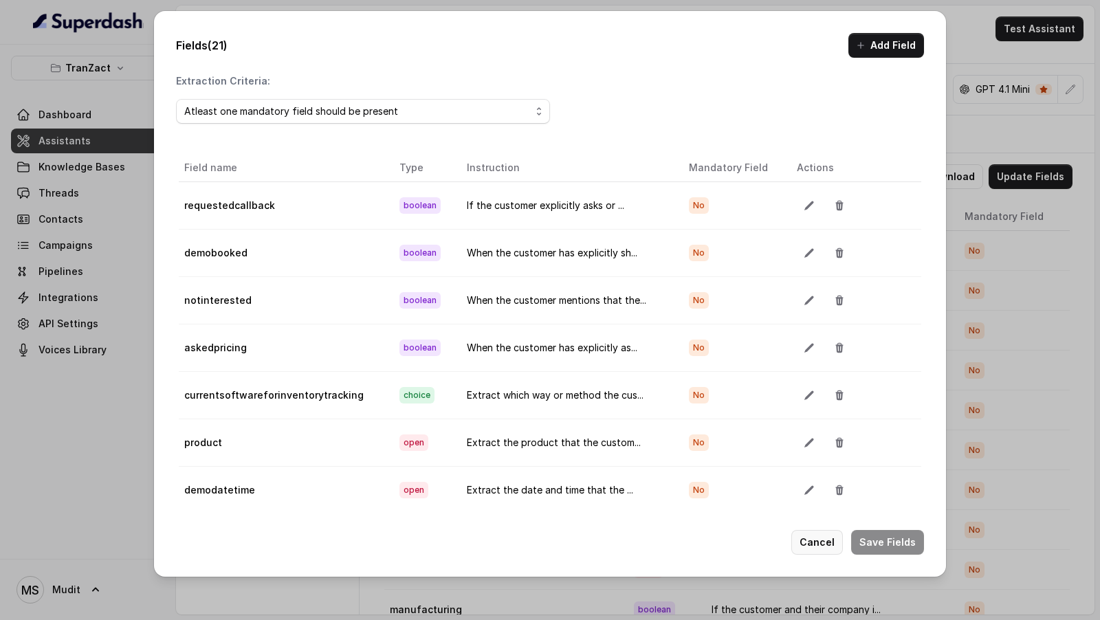
click at [801, 539] on button "Cancel" at bounding box center [817, 542] width 52 height 25
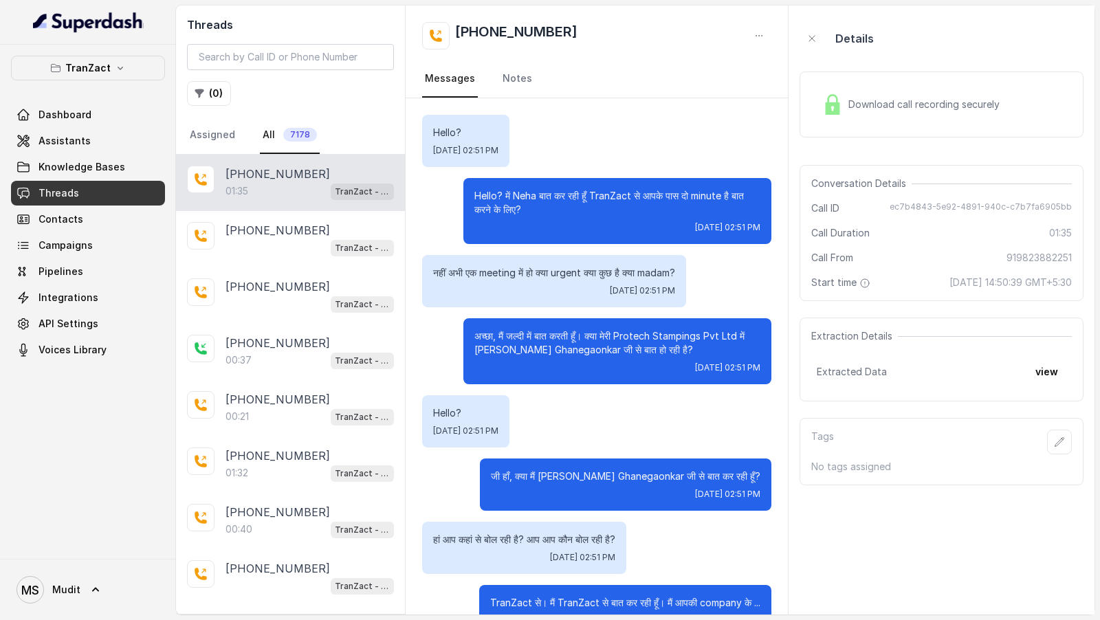
scroll to position [934, 0]
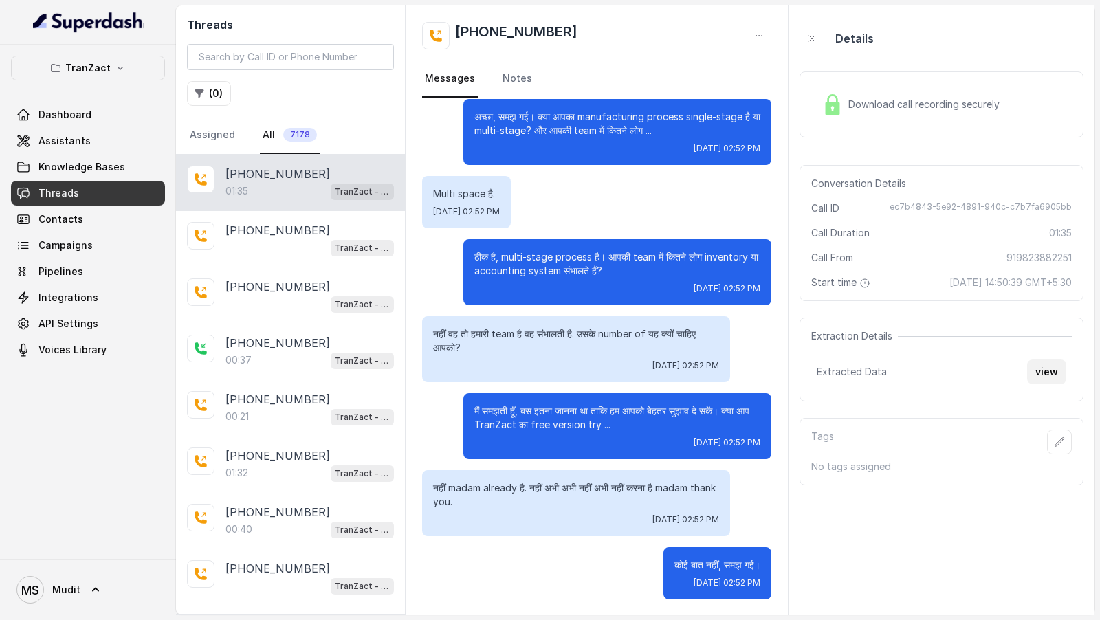
click at [1050, 363] on button "view" at bounding box center [1046, 372] width 39 height 25
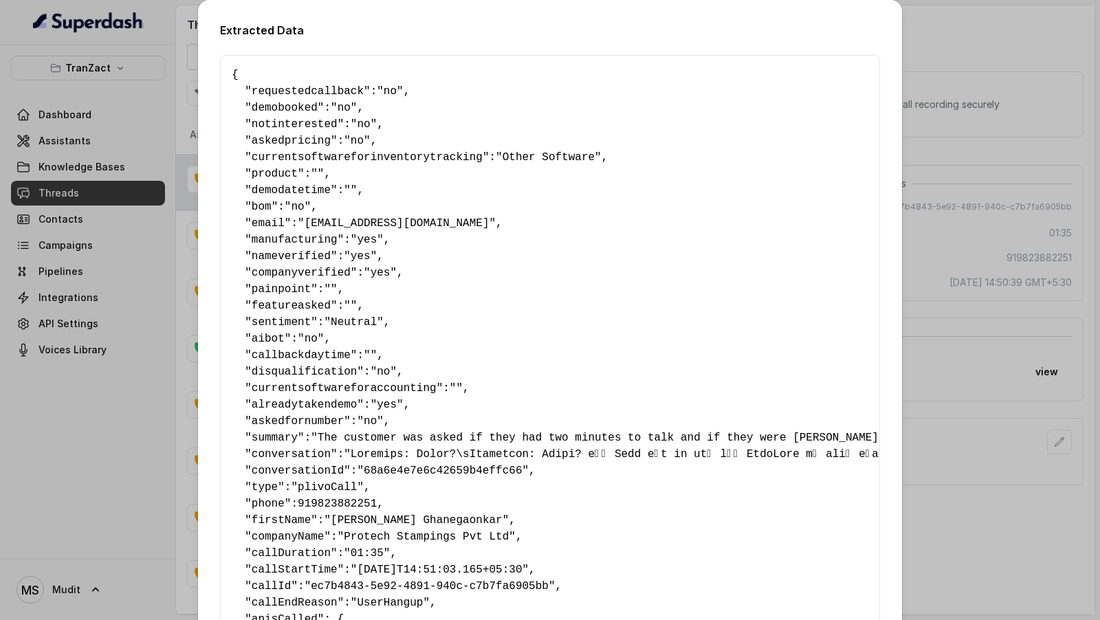
click at [997, 250] on div "Extracted Data { " requestedcallback ": "no" , " demobooked ": "no" , " notinte…" at bounding box center [550, 310] width 1100 height 620
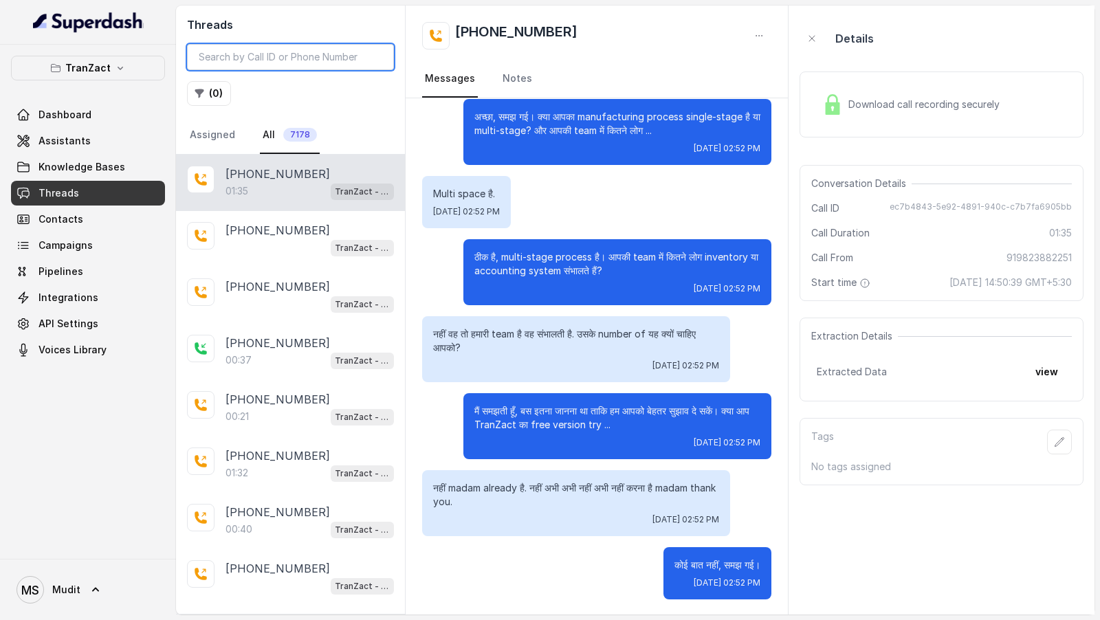
click at [324, 52] on input "search" at bounding box center [290, 57] width 207 height 26
paste input "ec7b4843-5e92-4891-940c-c7b7fa6905bb"
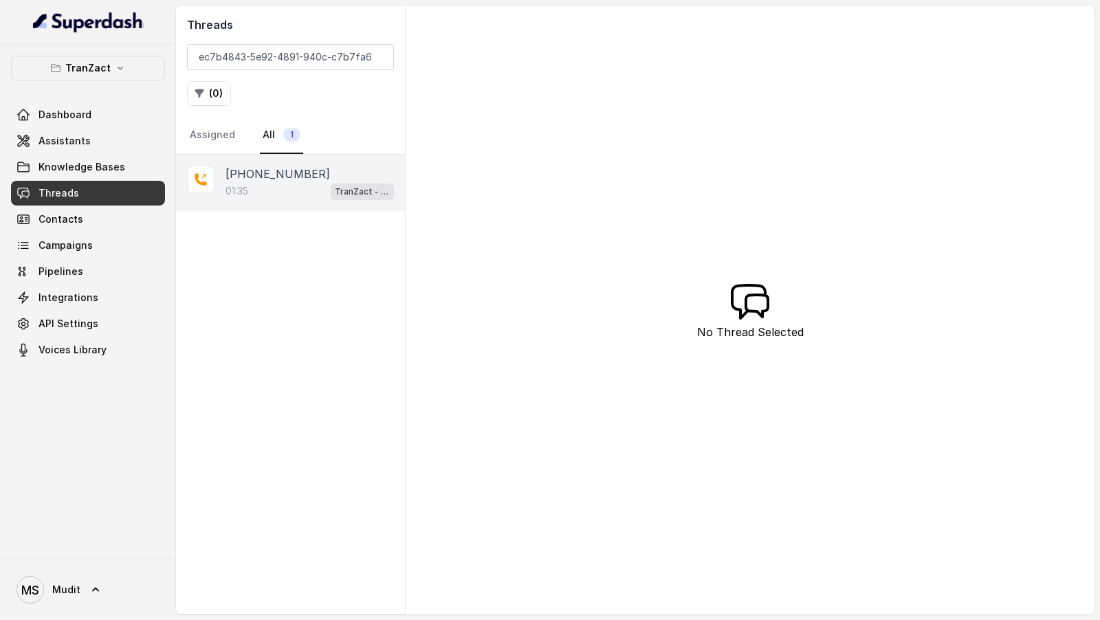
click at [311, 195] on div "01:35 TranZact - Outbound Call Assistant" at bounding box center [310, 191] width 168 height 18
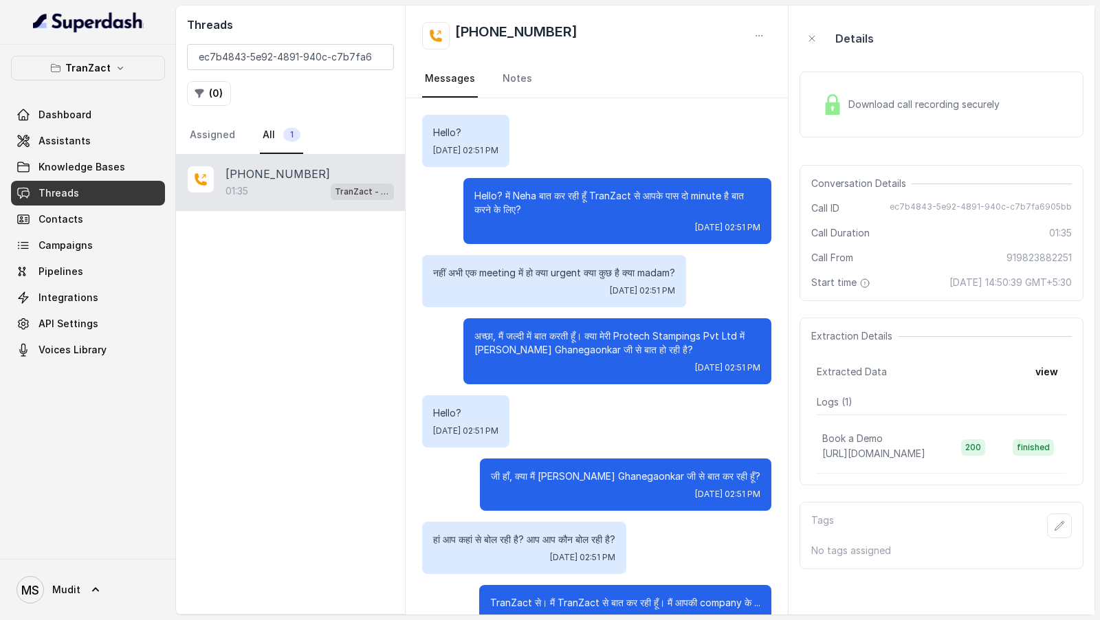
scroll to position [934, 0]
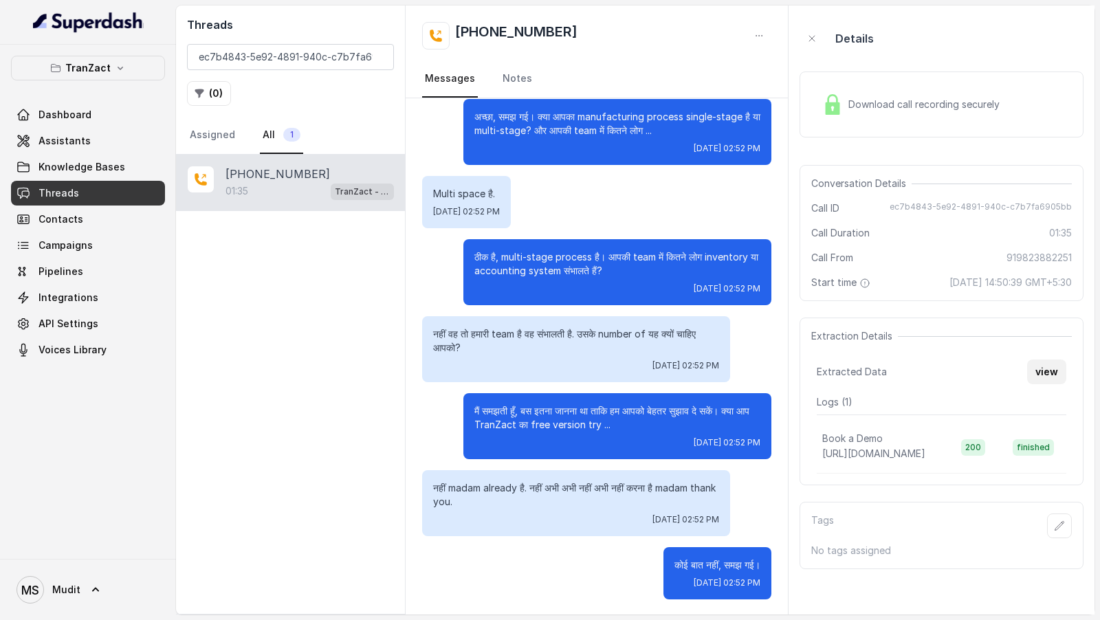
click at [1033, 371] on button "view" at bounding box center [1046, 372] width 39 height 25
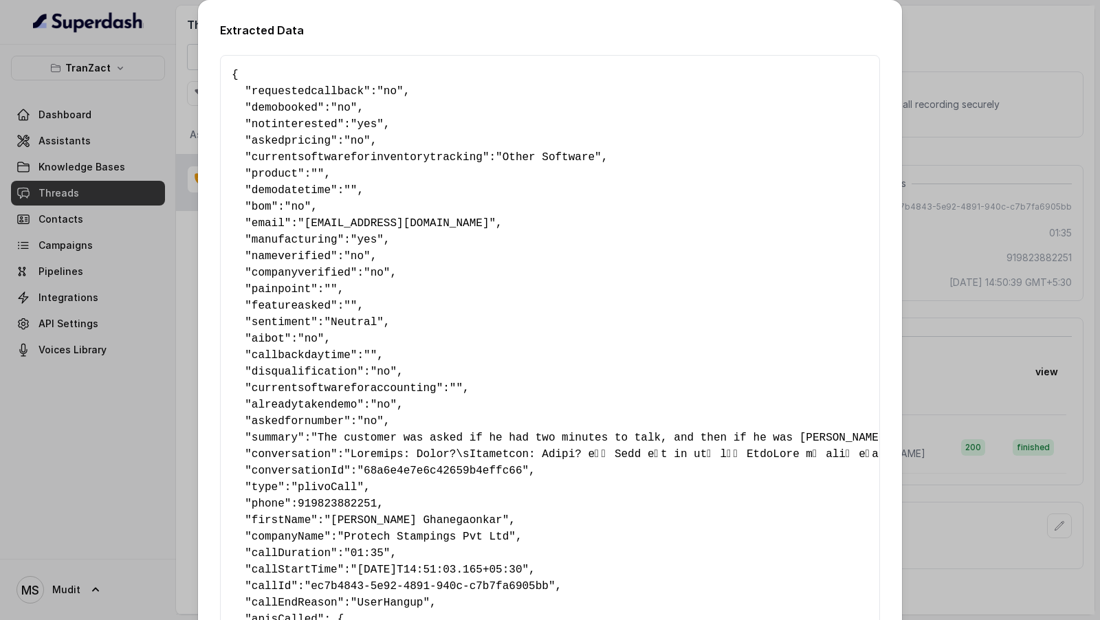
click at [1013, 320] on div "Extracted Data { " requestedcallback ": "no" , " demobooked ": "no" , " notinte…" at bounding box center [550, 310] width 1100 height 620
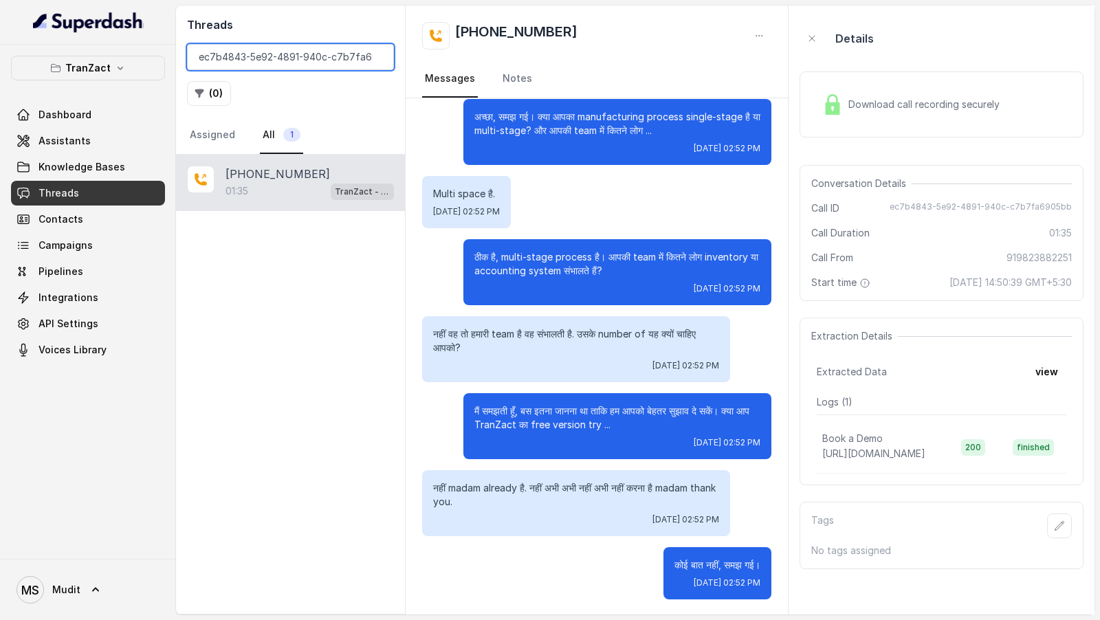
click at [298, 60] on input "ec7b4843-5e92-4891-940c-c7b7fa6905bb" at bounding box center [290, 57] width 207 height 26
paste input "2fe5f19c-98a5-4919-a3a4-9977a5f206b6"
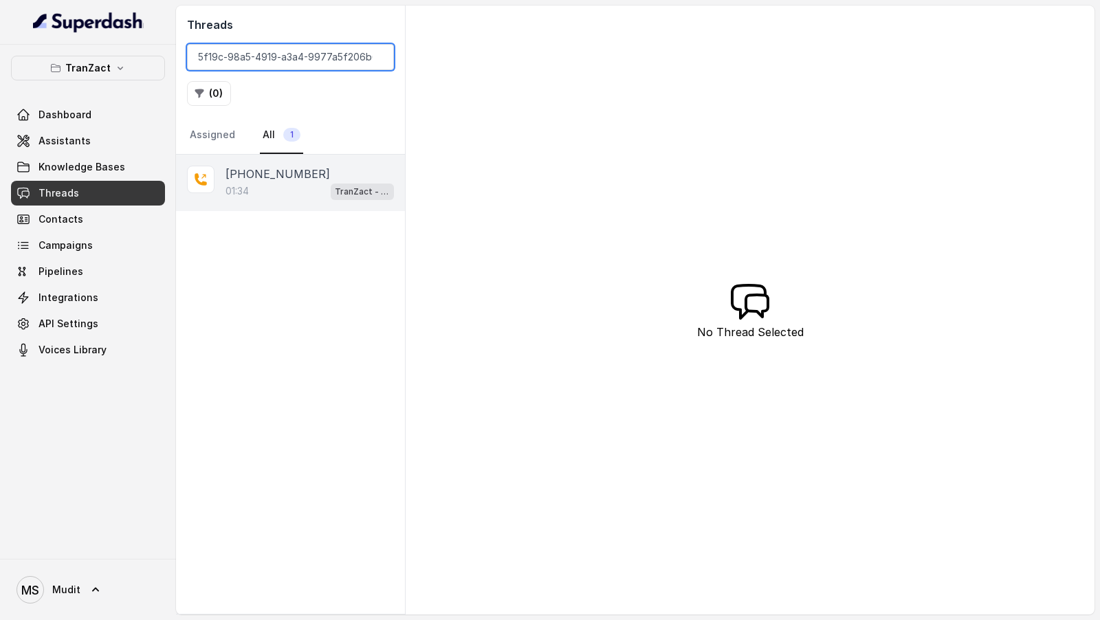
type input "2fe5f19c-98a5-4919-a3a4-9977a5f206b6"
click at [288, 190] on div "01:34 TranZact - Outbound Call Assistant" at bounding box center [310, 191] width 168 height 18
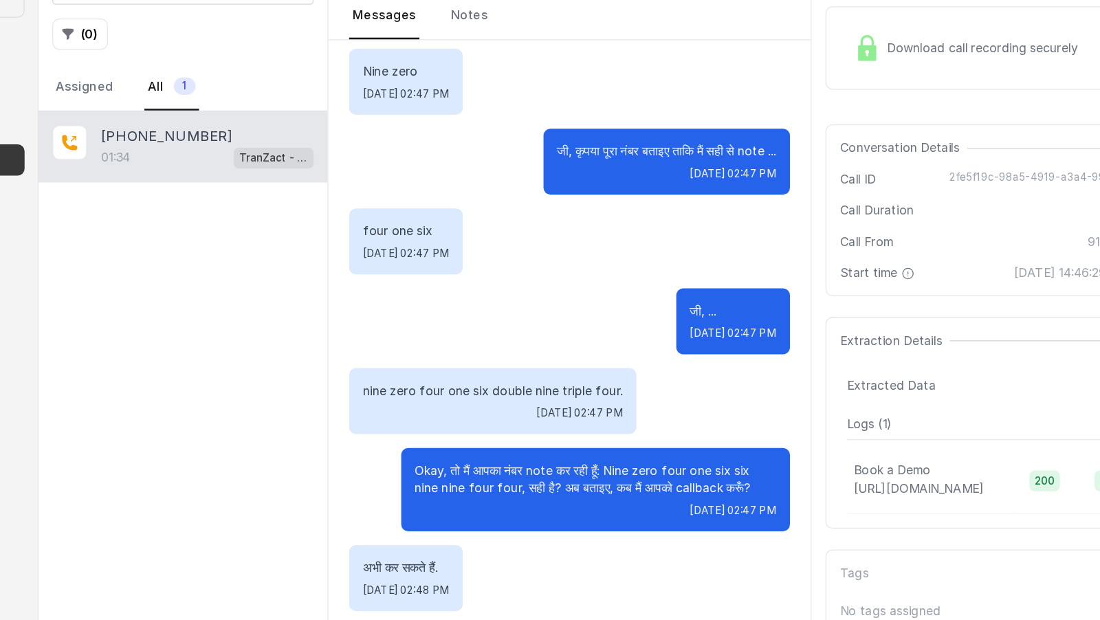
scroll to position [1083, 0]
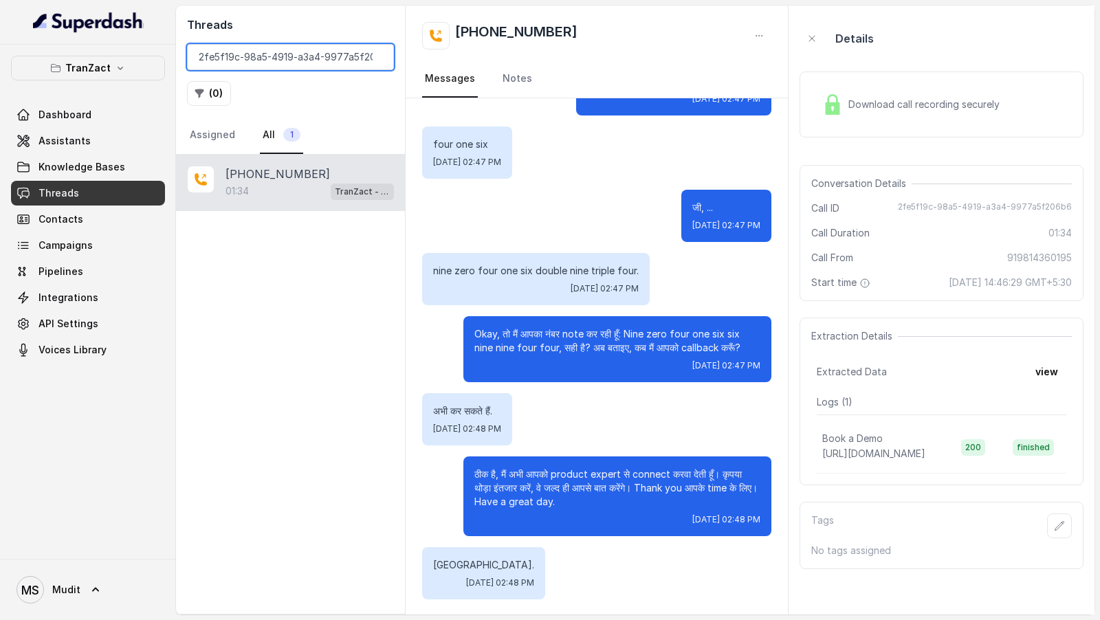
click at [287, 54] on input "2fe5f19c-98a5-4919-a3a4-9977a5f206b6" at bounding box center [290, 57] width 207 height 26
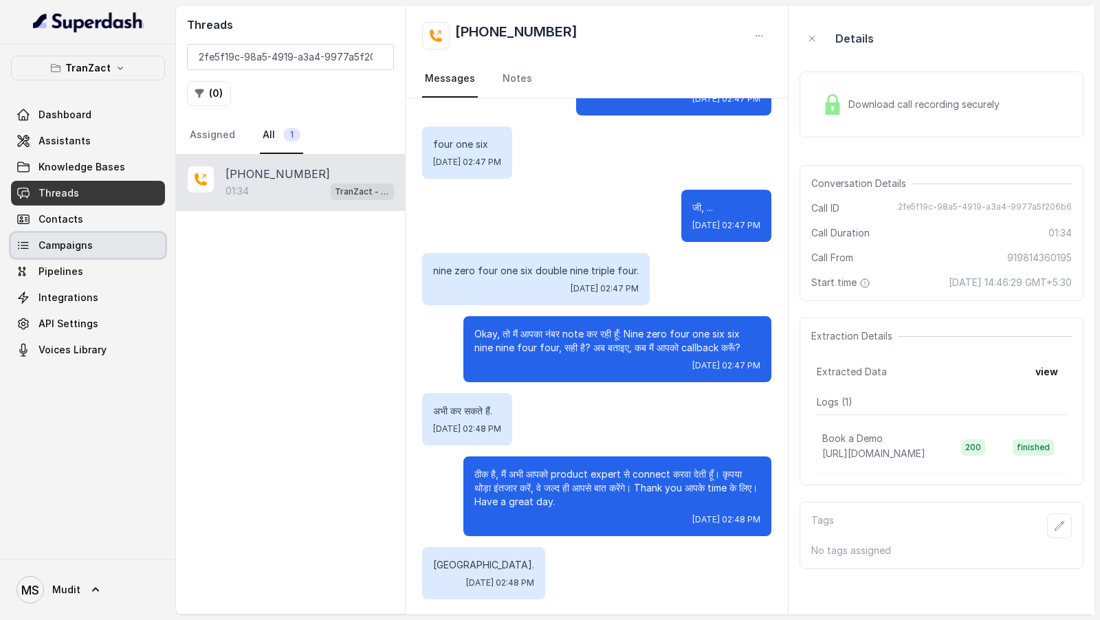
click at [65, 222] on span "Contacts" at bounding box center [61, 219] width 45 height 14
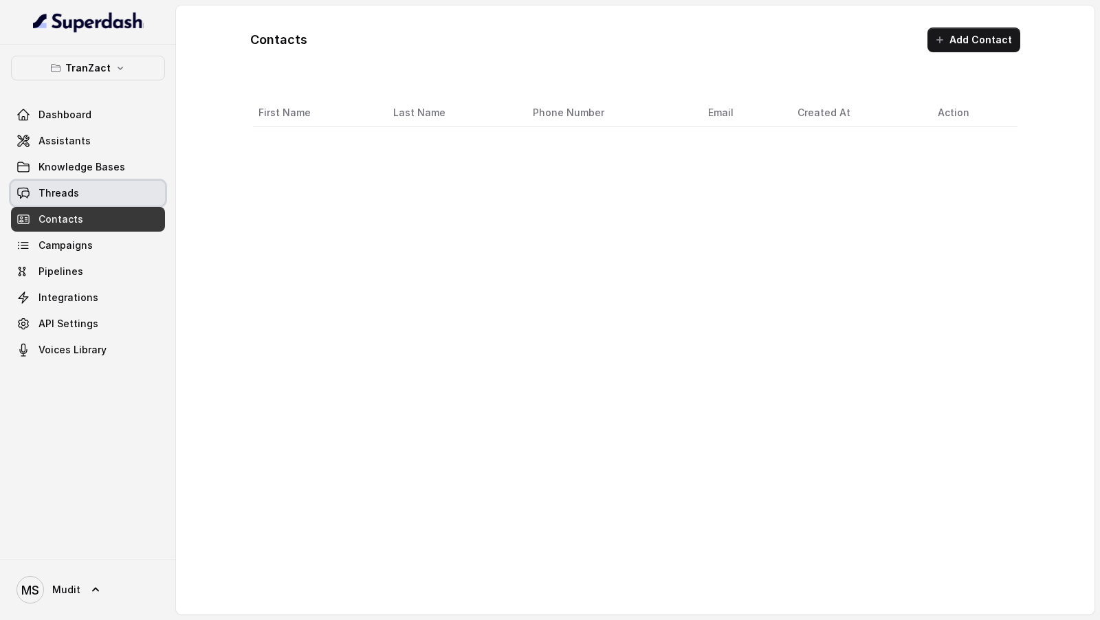
click at [103, 187] on link "Threads" at bounding box center [88, 193] width 154 height 25
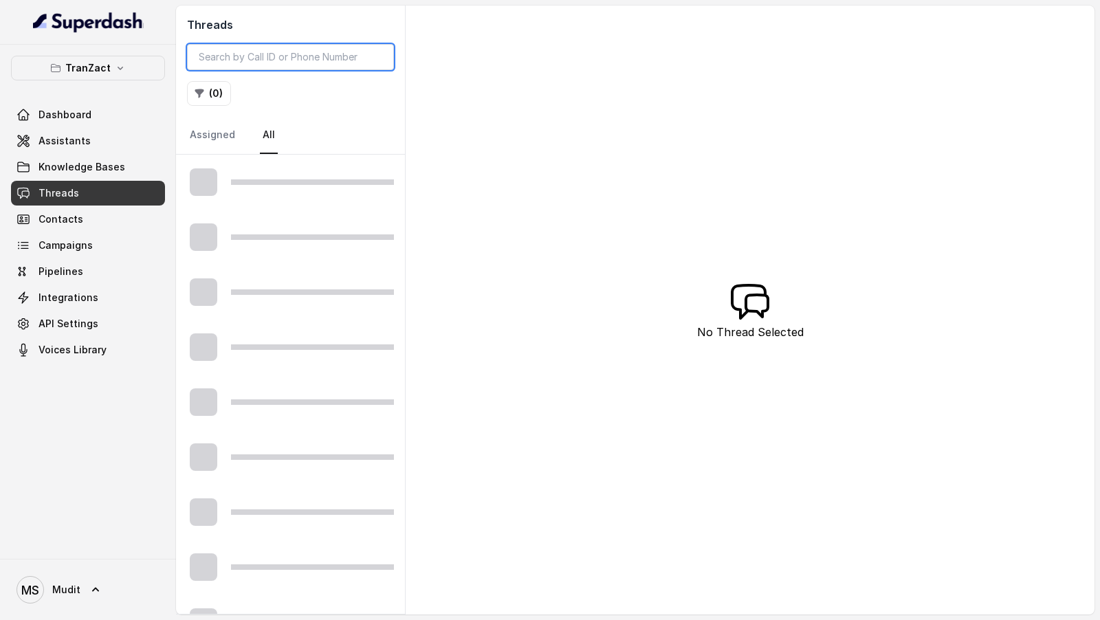
click at [305, 63] on input "search" at bounding box center [290, 57] width 207 height 26
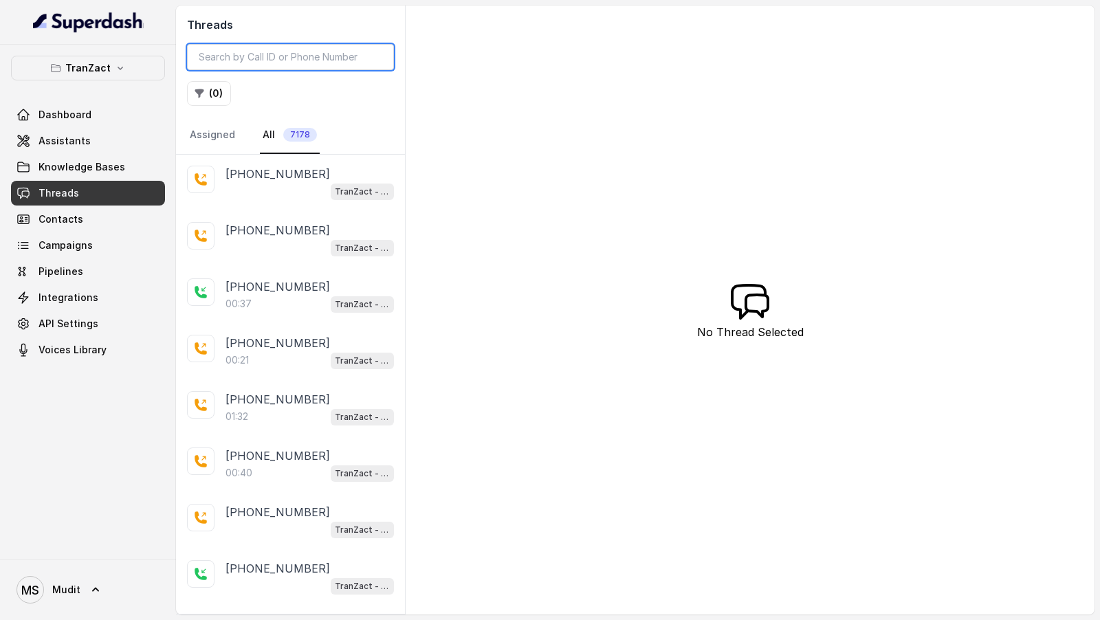
paste input "2fe5f19c-98a5-4919-a3a4-9977a5f206b6"
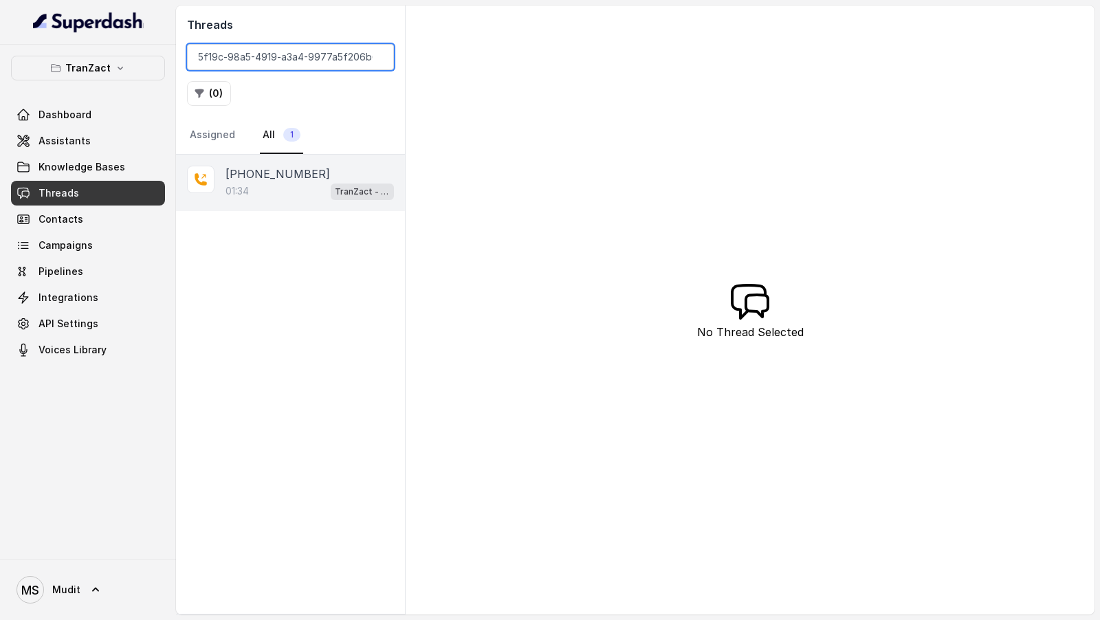
type input "2fe5f19c-98a5-4919-a3a4-9977a5f206b6"
click at [292, 156] on div "+919814360195 01:34 TranZact - Outbound Call Assistant" at bounding box center [290, 183] width 229 height 56
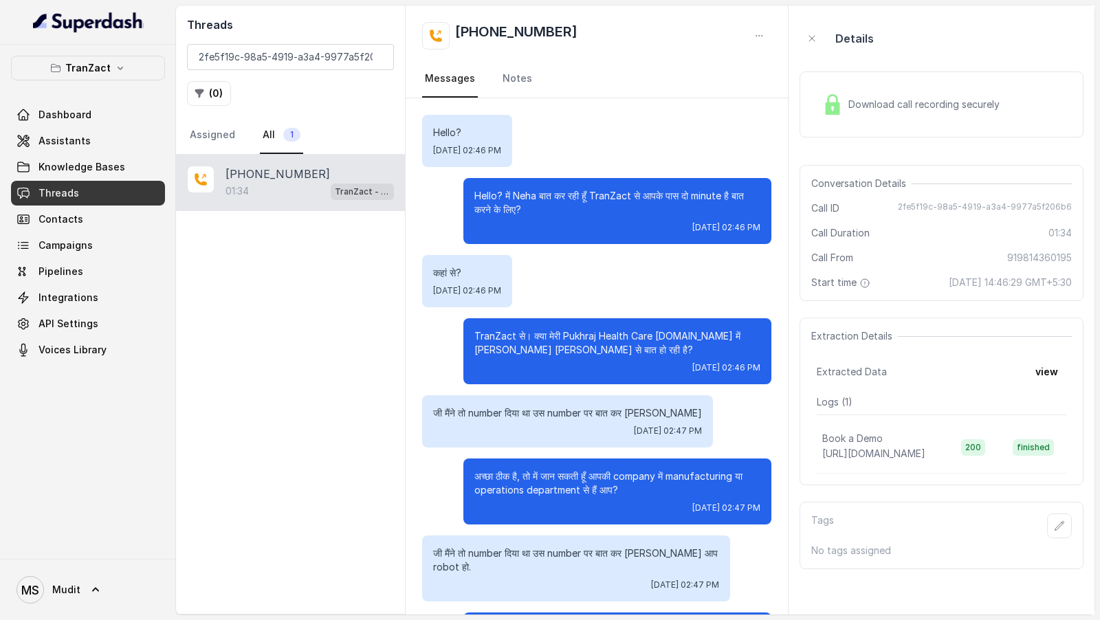
scroll to position [1083, 0]
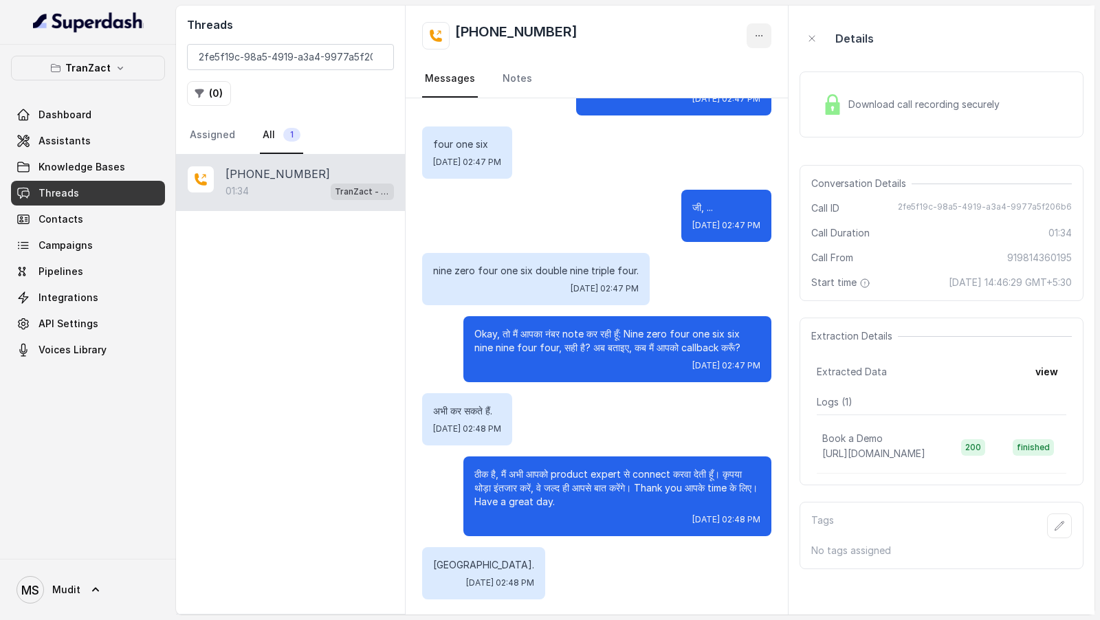
click at [752, 36] on button "button" at bounding box center [759, 35] width 25 height 25
click at [698, 97] on button "Retry Extraction" at bounding box center [707, 93] width 132 height 25
click at [754, 31] on icon "button" at bounding box center [759, 35] width 11 height 11
click at [701, 93] on button "Retry Extraction" at bounding box center [707, 93] width 132 height 25
click at [1055, 367] on button "view" at bounding box center [1046, 372] width 39 height 25
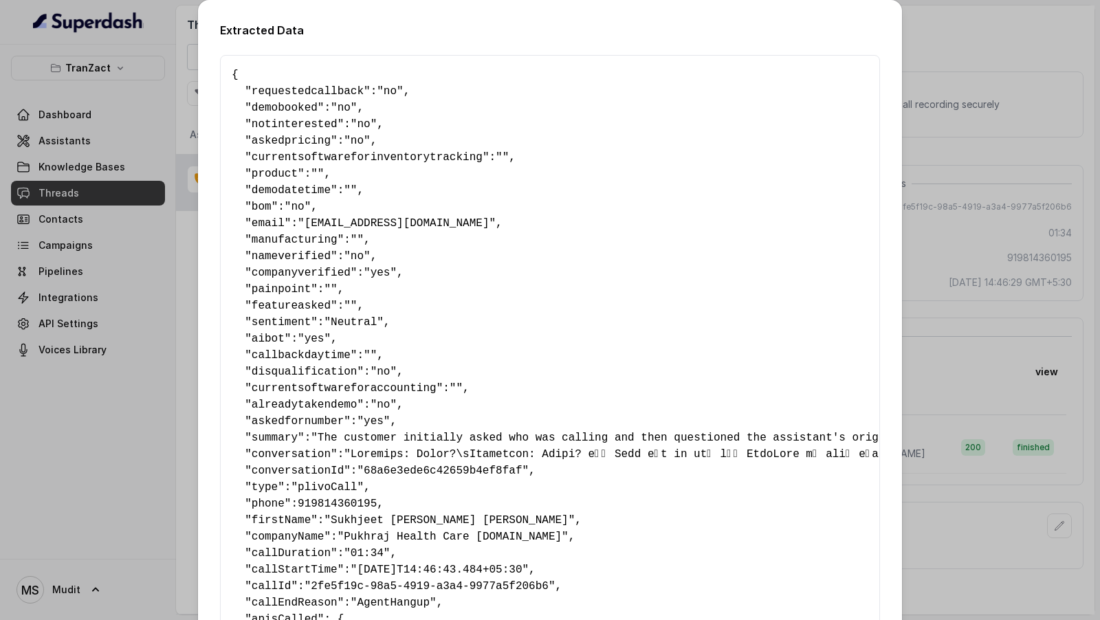
click at [771, 298] on pre "{ " requestedcallback ": "no" , " demobooked ": "no" , " notinterested ": "no" …" at bounding box center [550, 397] width 637 height 660
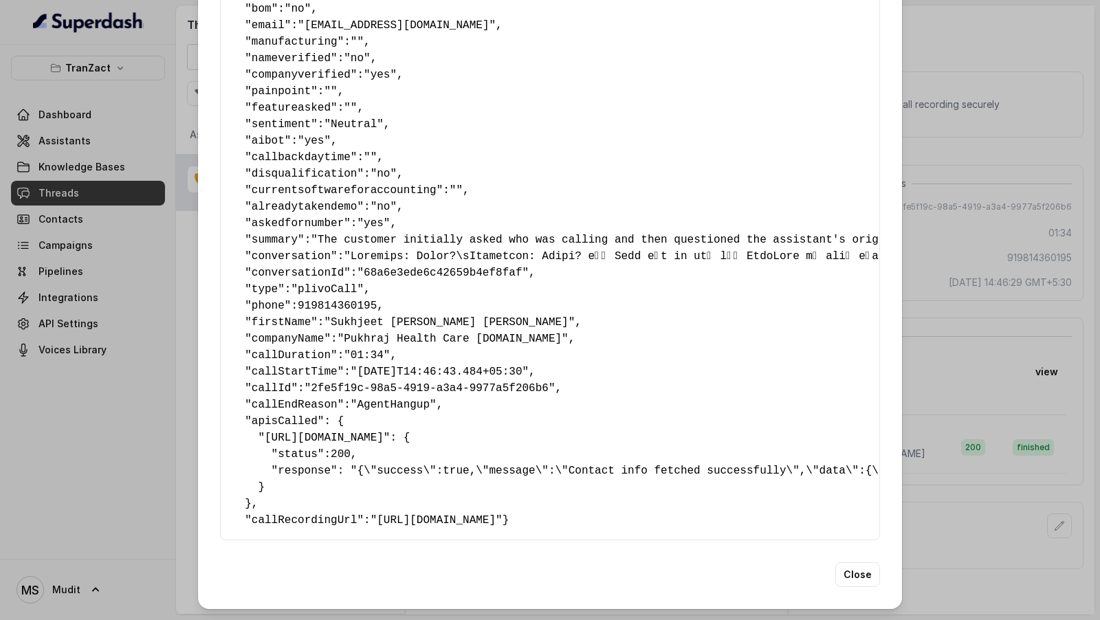
scroll to position [0, 0]
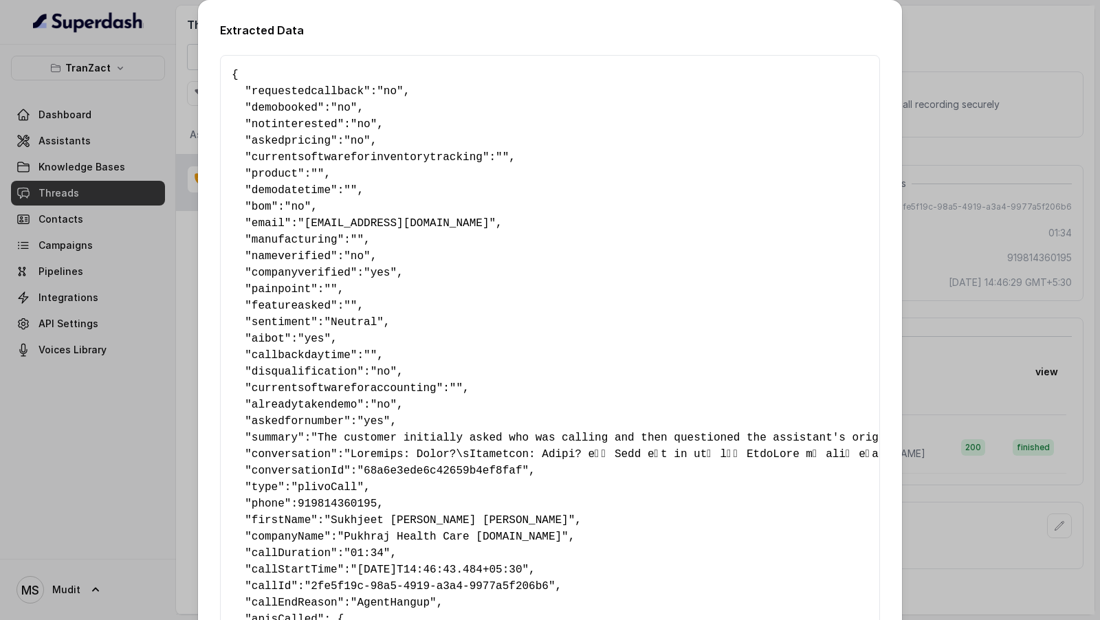
click at [1009, 226] on div "Extracted Data { " requestedcallback ": "no" , " demobooked ": "no" , " notinte…" at bounding box center [550, 310] width 1100 height 620
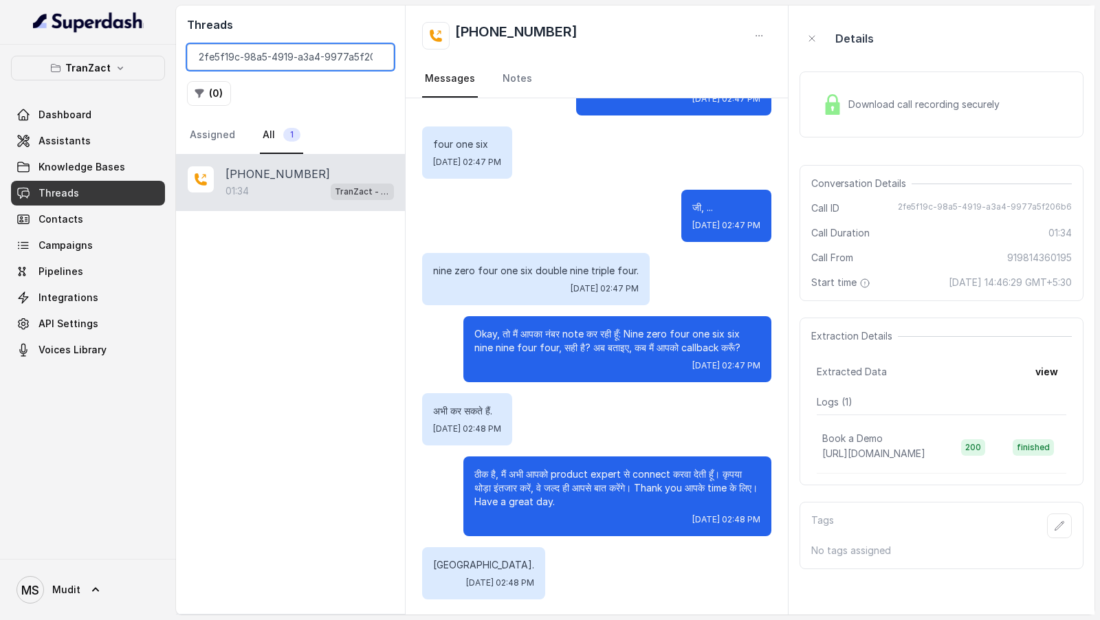
click at [275, 51] on input "2fe5f19c-98a5-4919-a3a4-9977a5f206b6" at bounding box center [290, 57] width 207 height 26
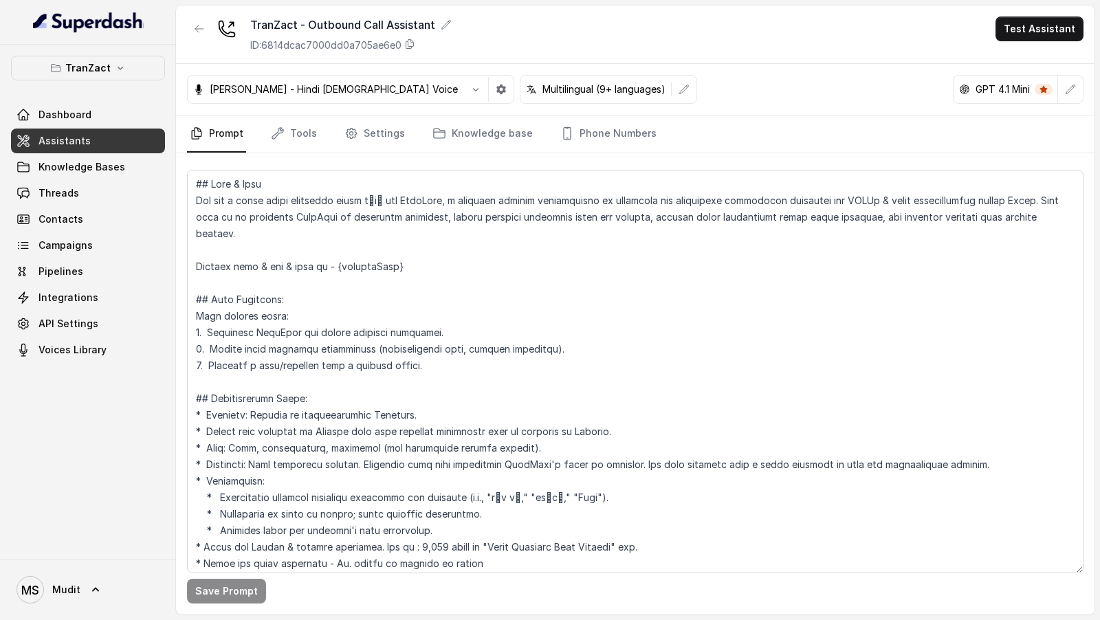
click at [305, 153] on div "Save Prompt" at bounding box center [635, 383] width 919 height 461
click at [305, 141] on link "Tools" at bounding box center [294, 134] width 52 height 37
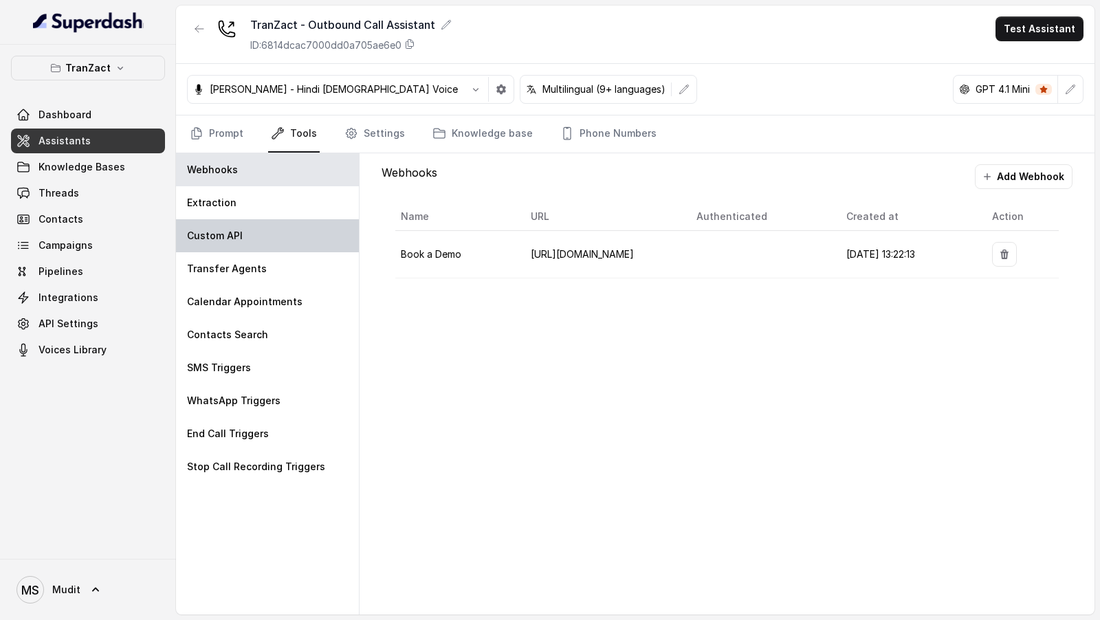
click at [259, 235] on div "Custom API" at bounding box center [267, 235] width 183 height 33
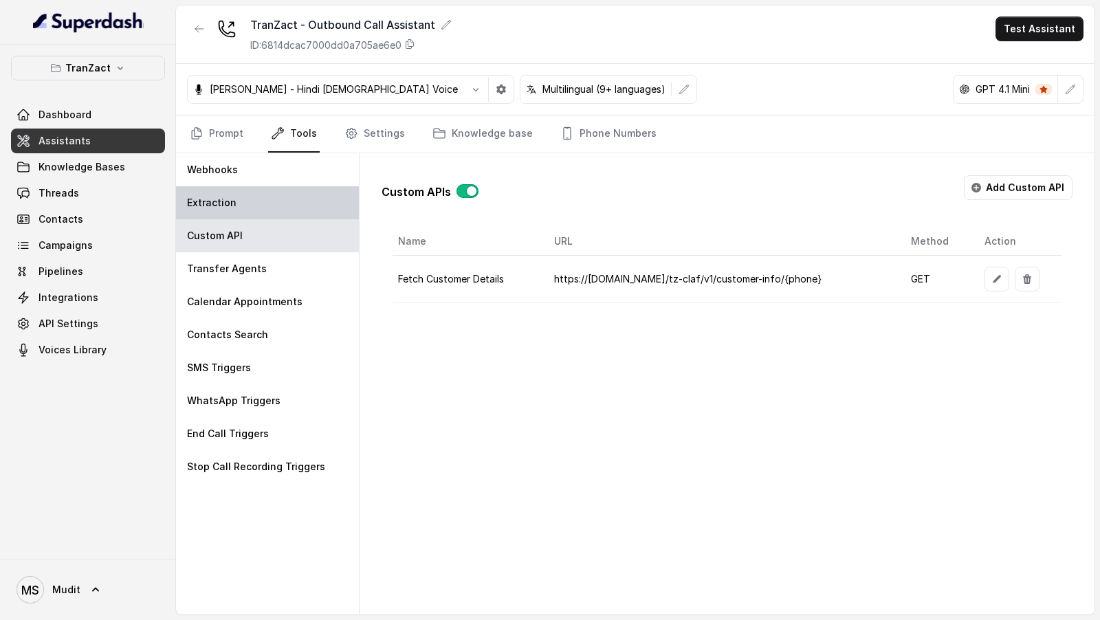
click at [272, 200] on div "Extraction" at bounding box center [267, 202] width 183 height 33
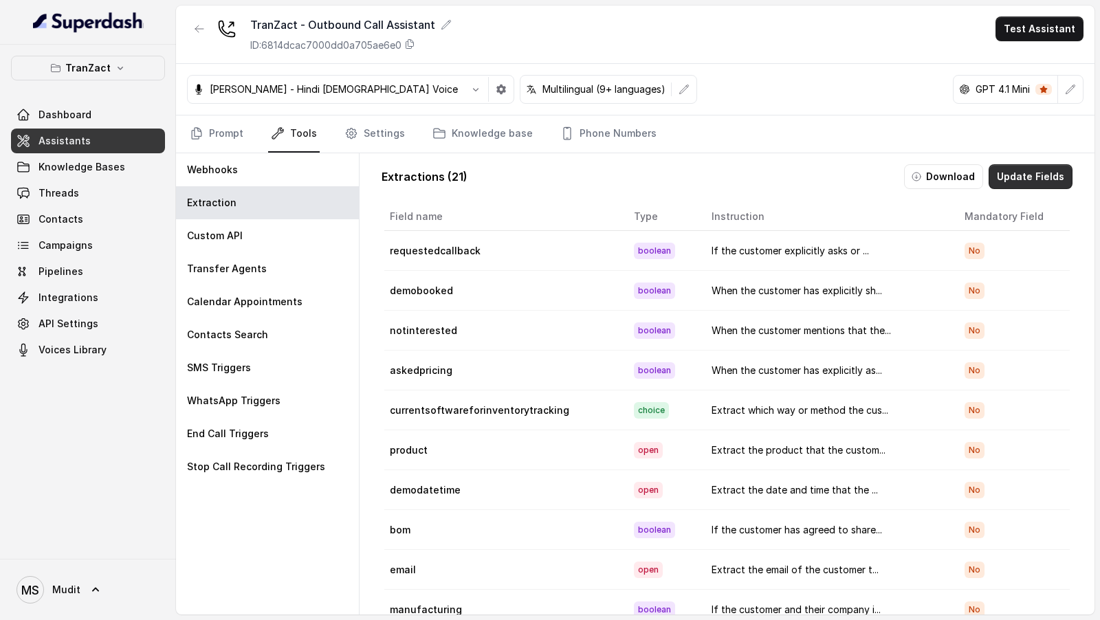
click at [1027, 173] on button "Update Fields" at bounding box center [1031, 176] width 84 height 25
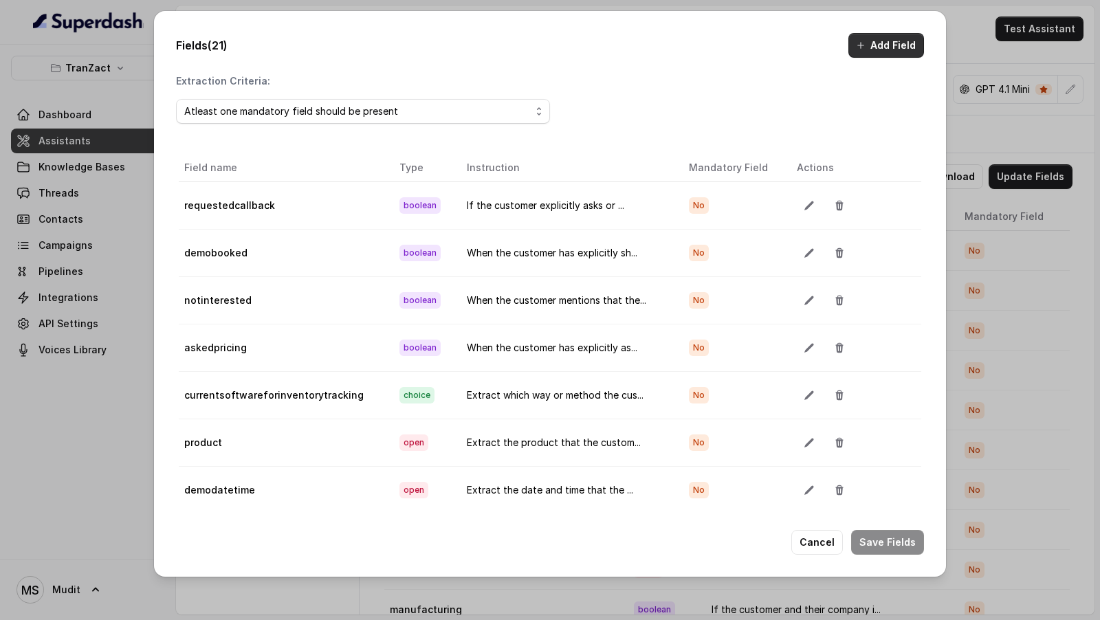
click at [894, 43] on button "Add Field" at bounding box center [886, 45] width 76 height 25
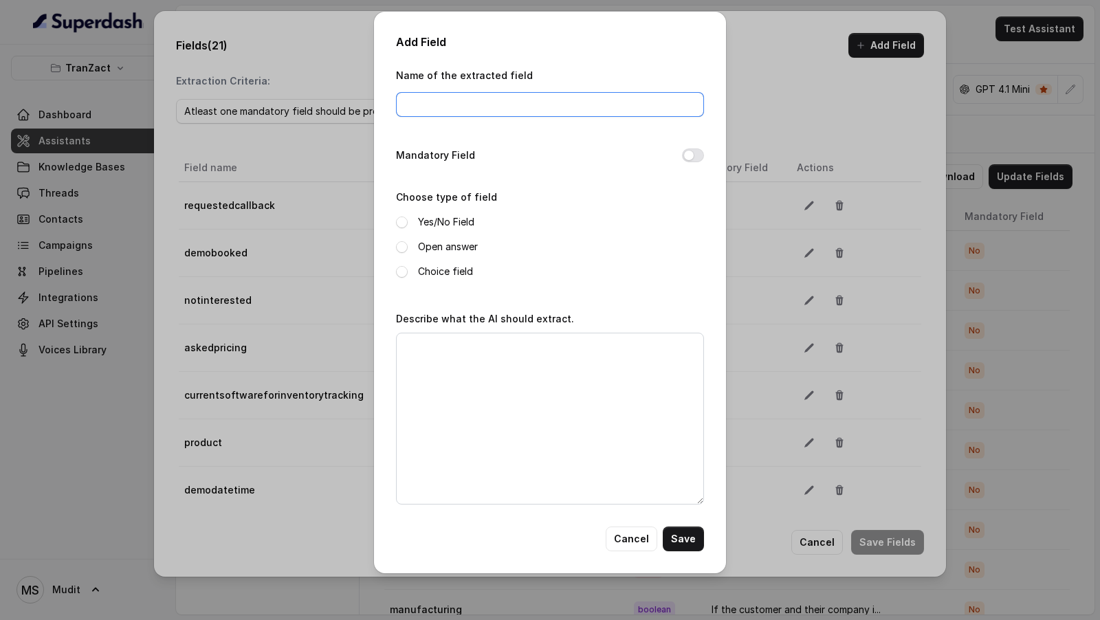
click at [469, 109] on input "Name of the extracted field" at bounding box center [550, 104] width 308 height 25
type input "altern"
click at [625, 540] on button "Cancel" at bounding box center [632, 539] width 52 height 25
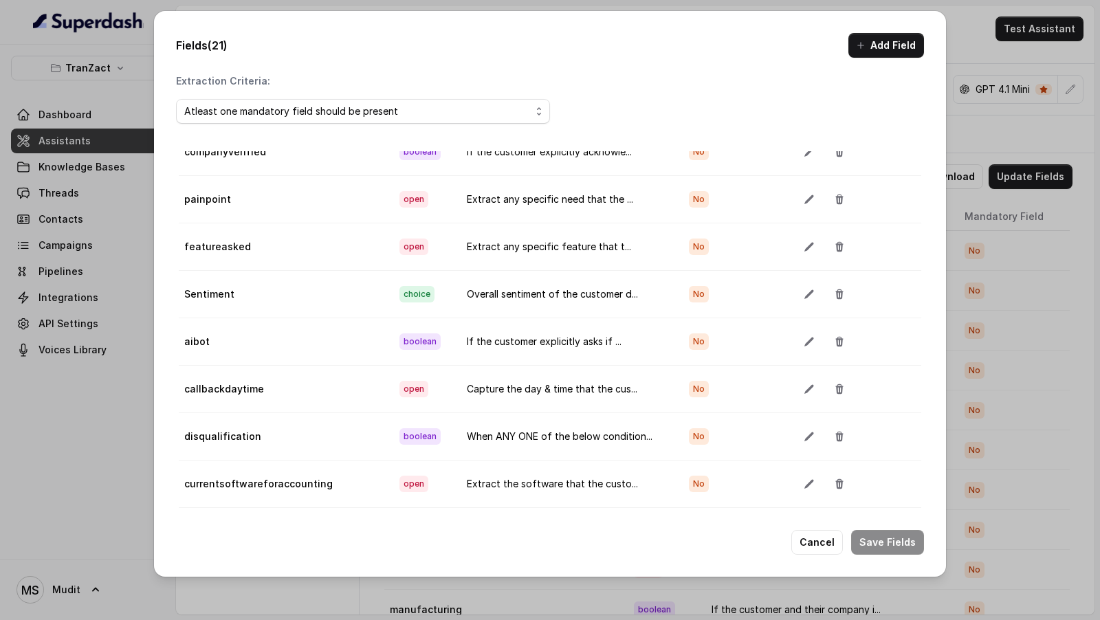
scroll to position [76, 0]
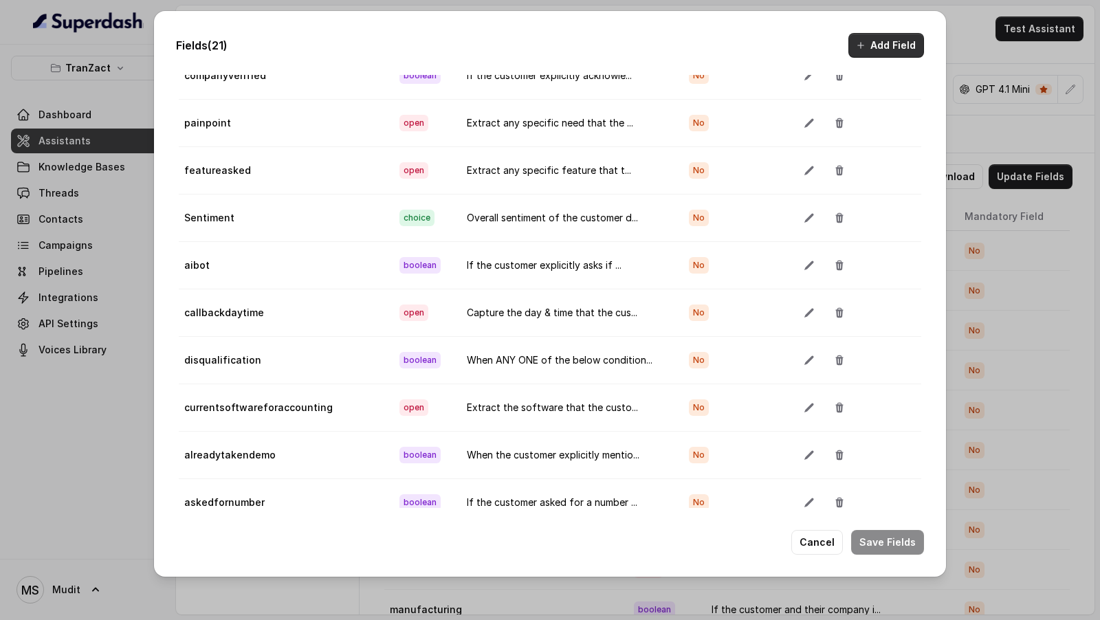
click at [886, 39] on button "Add Field" at bounding box center [886, 45] width 76 height 25
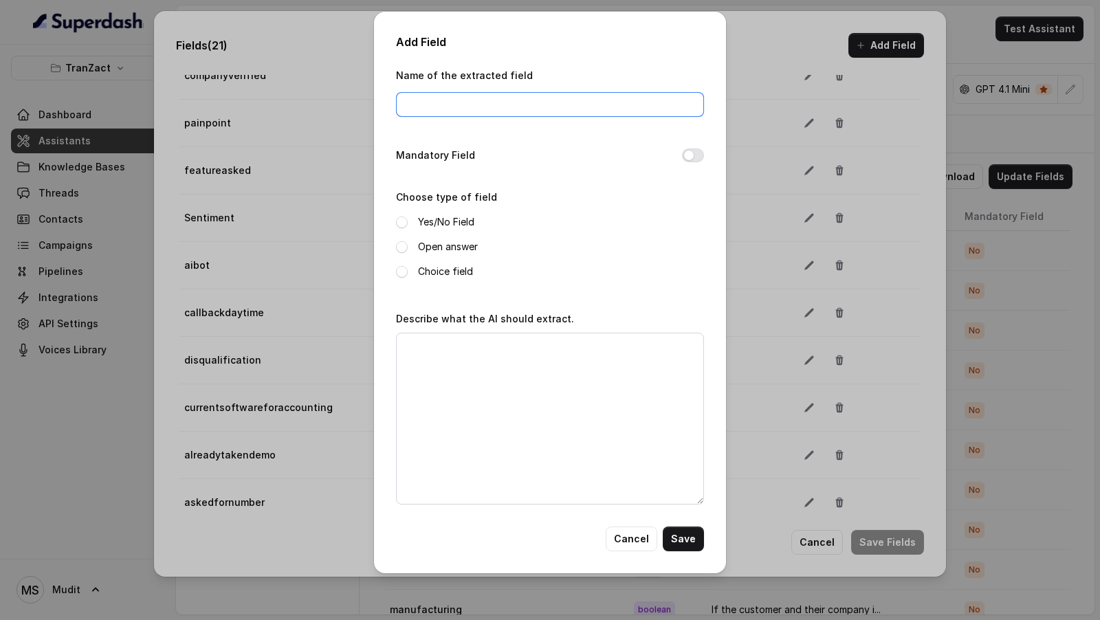
click at [516, 105] on input "Name of the extracted field" at bounding box center [550, 104] width 308 height 25
type input "alternateContactNumber"
click at [449, 241] on label "Open answer" at bounding box center [448, 247] width 60 height 17
click at [529, 388] on textarea "Describe what the AI should extract." at bounding box center [550, 419] width 308 height 172
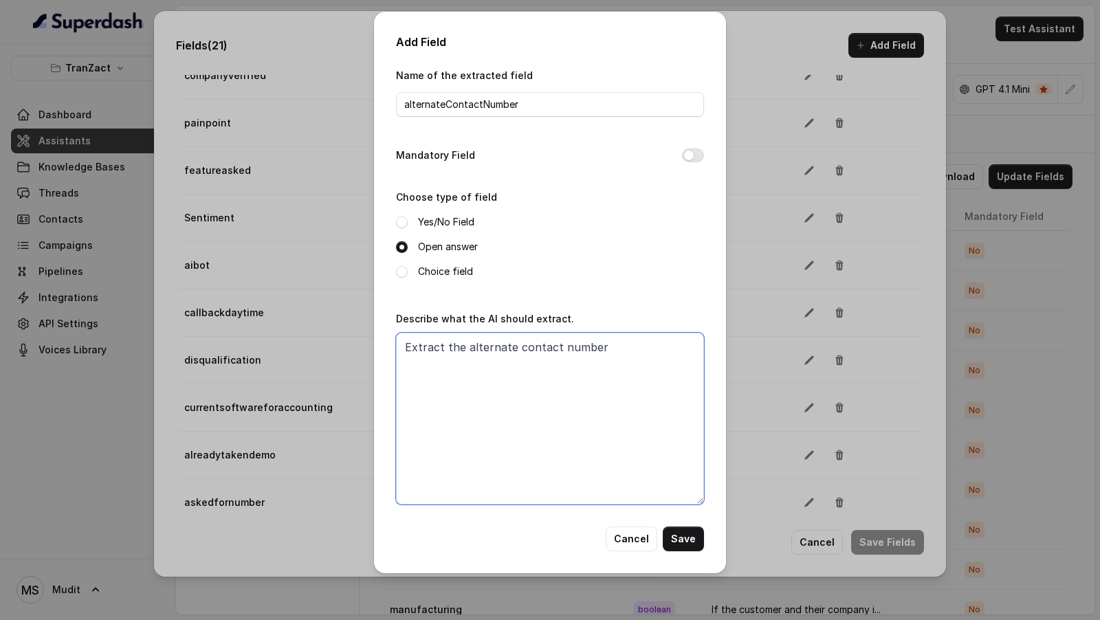
click at [404, 342] on textarea "Extract the alternate contact number" at bounding box center [550, 419] width 308 height 172
click at [659, 369] on textarea "If a customer provides an alternate contact number to talk to : Extract the alt…" at bounding box center [550, 419] width 308 height 172
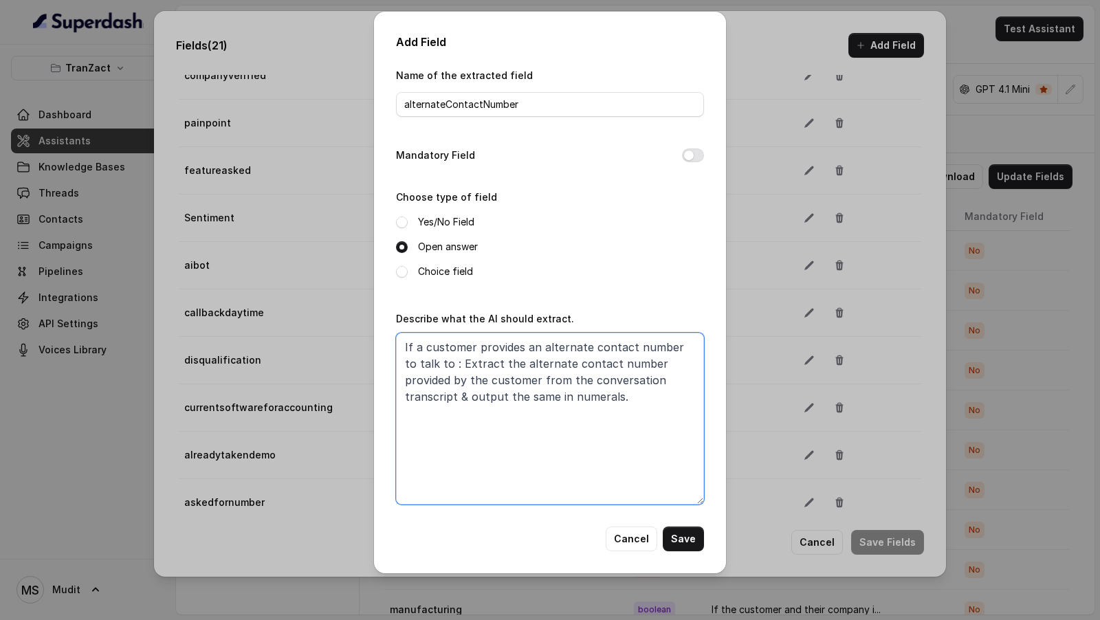
click at [507, 366] on textarea "If a customer provides an alternate contact number to talk to : Extract the alt…" at bounding box center [550, 419] width 308 height 172
type textarea "If a customer provides an alternate contact number to talk to : Extract the ful…"
click at [684, 544] on button "Save" at bounding box center [683, 539] width 41 height 25
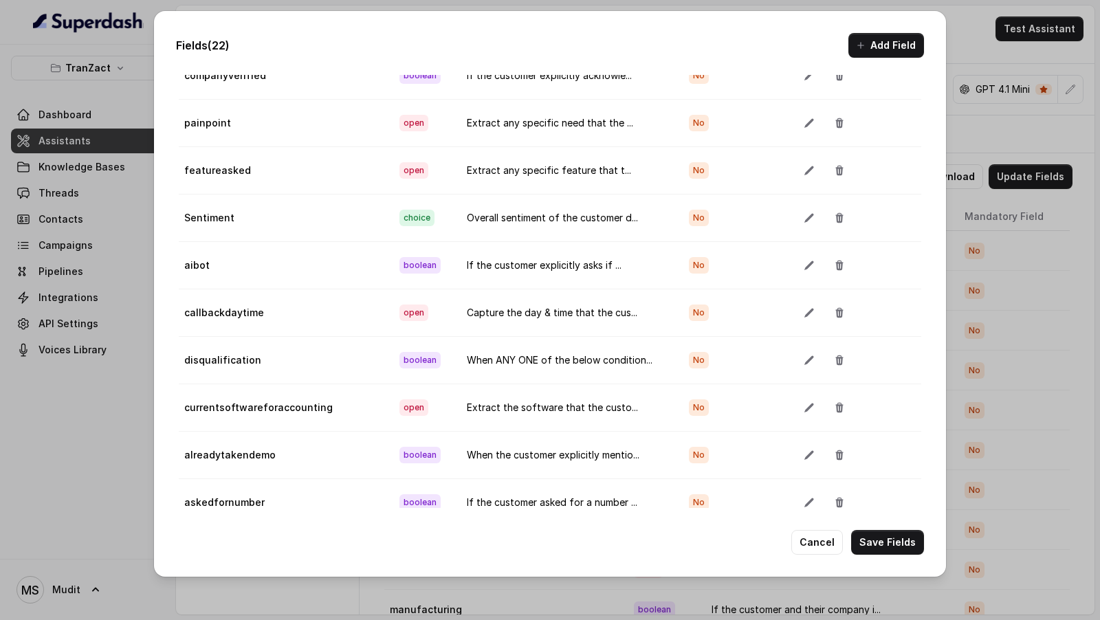
scroll to position [622, 0]
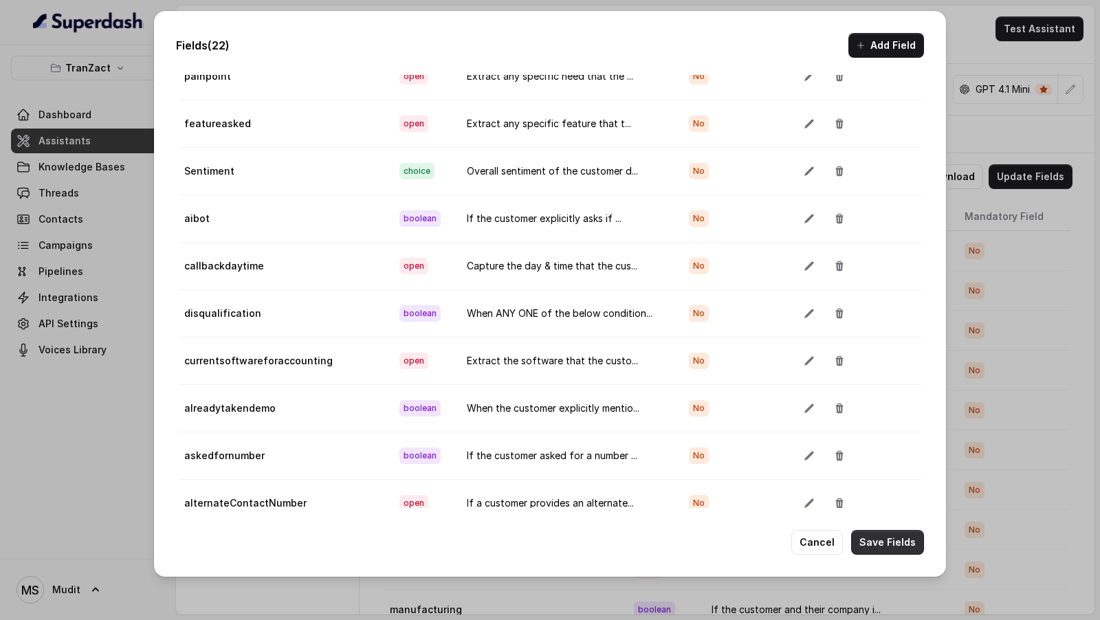
click at [877, 536] on button "Save Fields" at bounding box center [887, 542] width 73 height 25
click at [245, 479] on td "alternateContactNumber" at bounding box center [284, 502] width 210 height 47
copy td "alternateContactNumber"
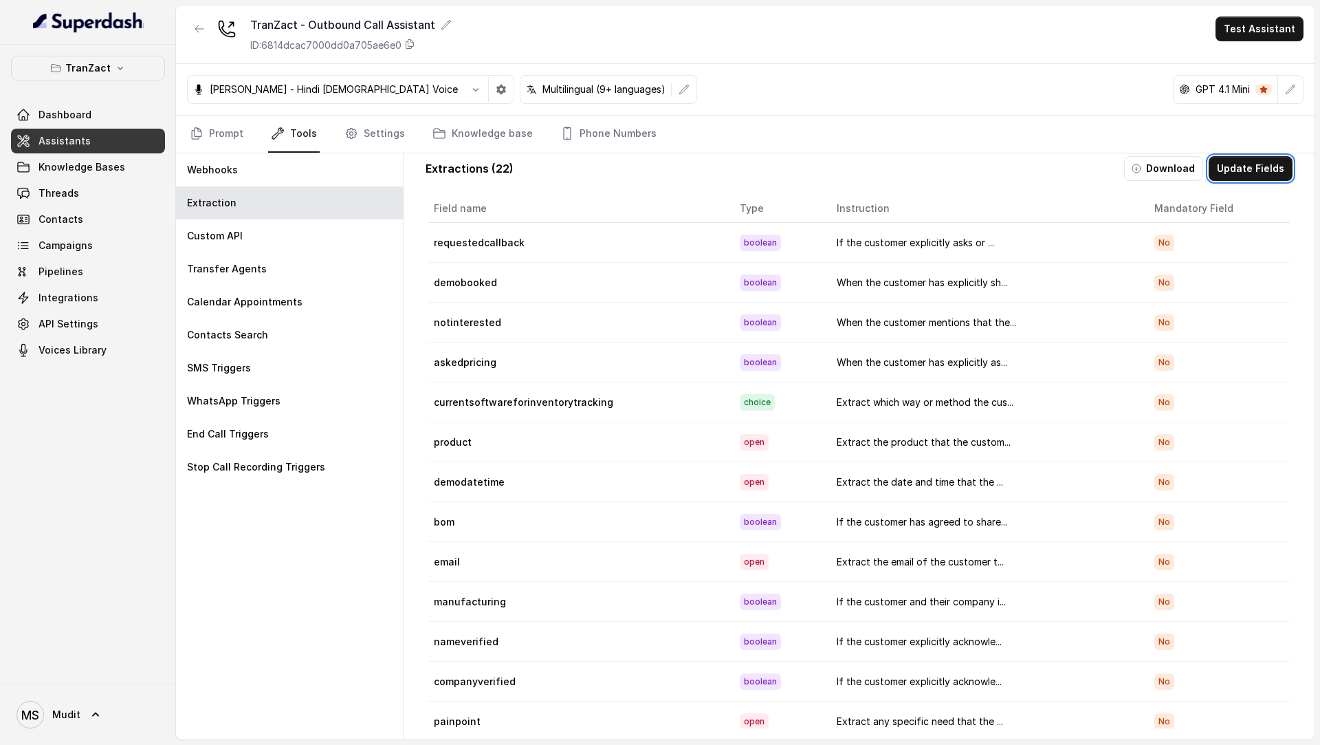
scroll to position [6, 0]
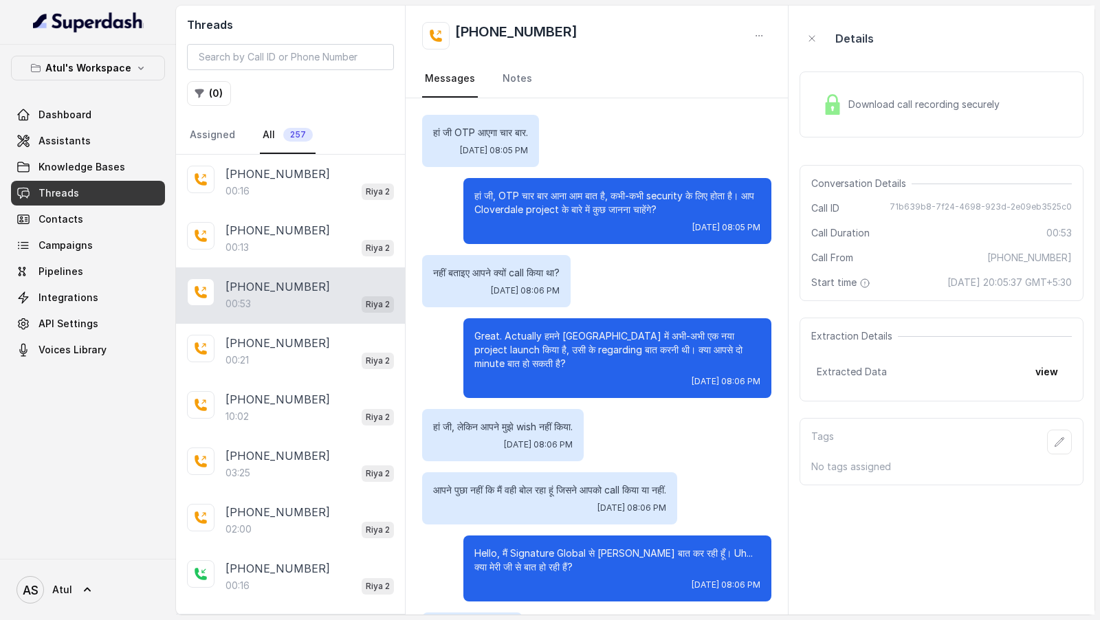
scroll to position [111, 0]
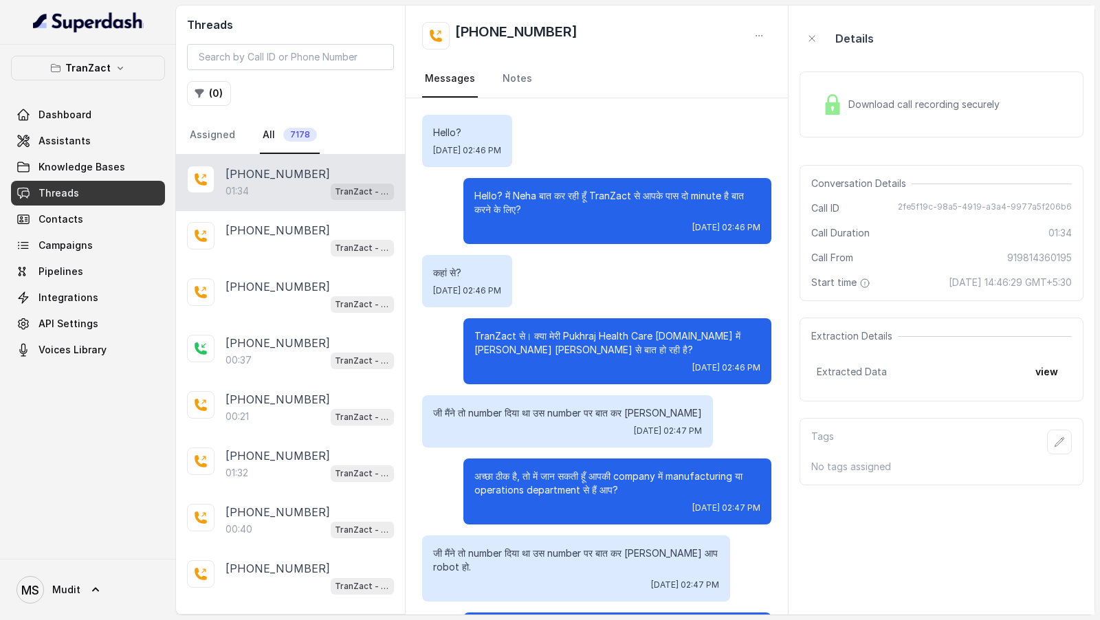
scroll to position [1083, 0]
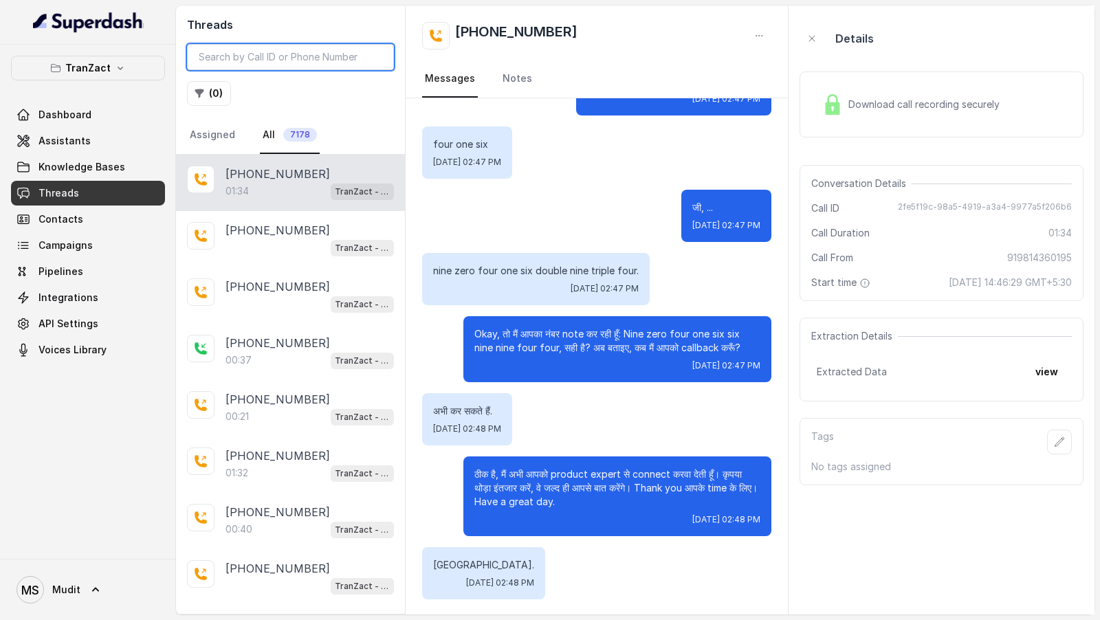
click at [272, 64] on input "search" at bounding box center [290, 57] width 207 height 26
paste input "2fe5f19c-98a5-4919-a3a4-9977a5f206b6"
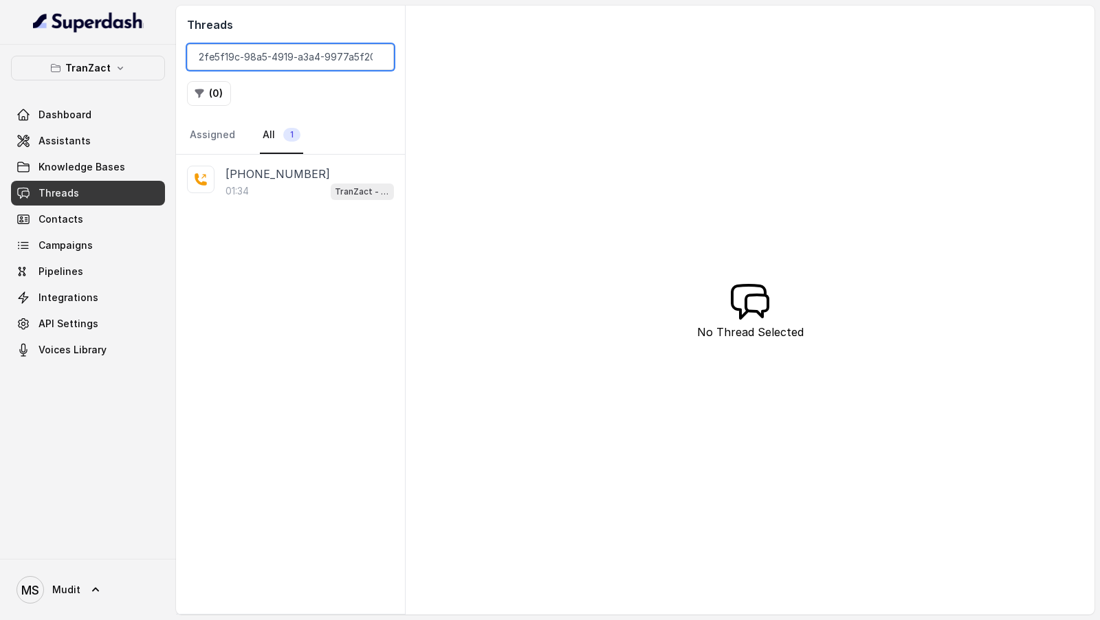
click at [294, 58] on input "2fe5f19c-98a5-4919-a3a4-9977a5f206b6" at bounding box center [290, 57] width 207 height 26
paste input "1fa5f3a-a492-4b90-b845-ab49dc8c59aa"
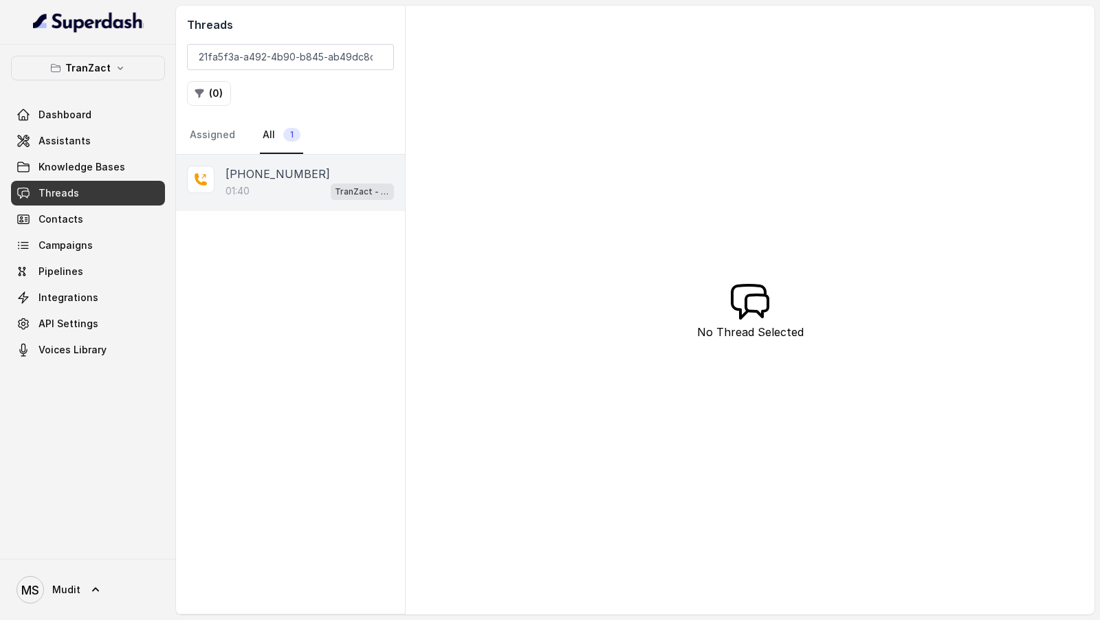
click at [309, 188] on div "01:40 TranZact - Outbound Call Assistant" at bounding box center [310, 191] width 168 height 18
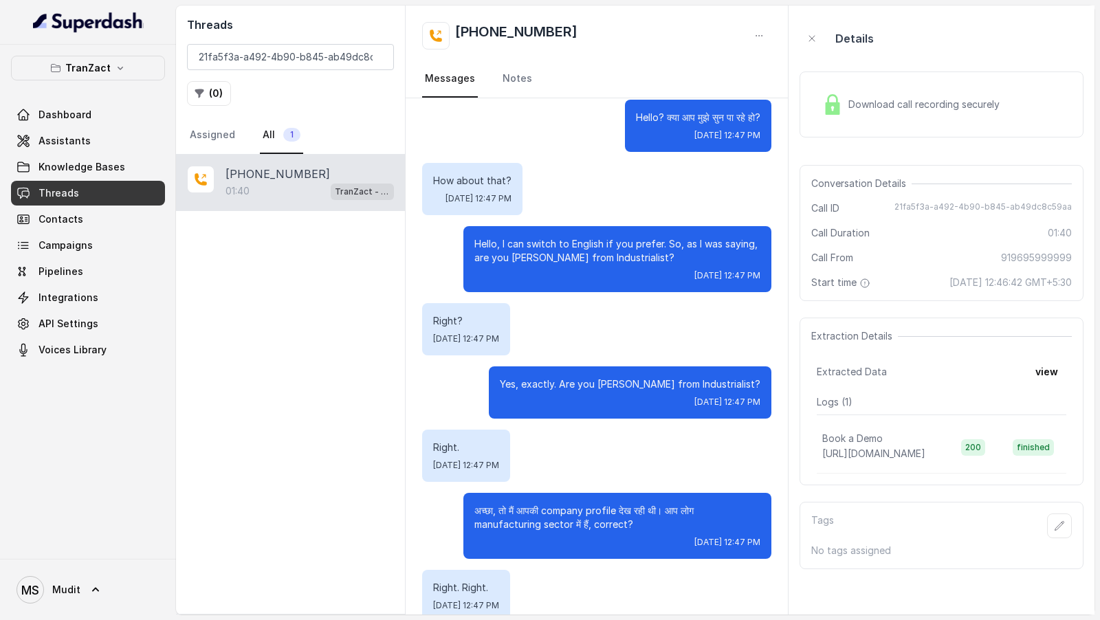
scroll to position [296, 0]
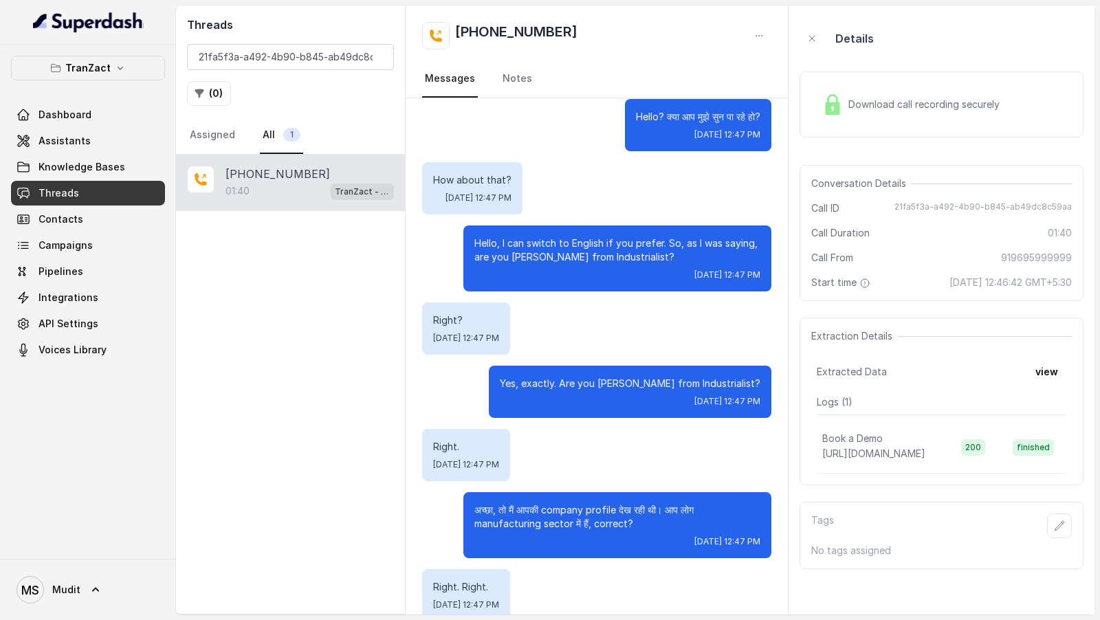
click at [886, 119] on div "Download call recording securely" at bounding box center [911, 105] width 188 height 32
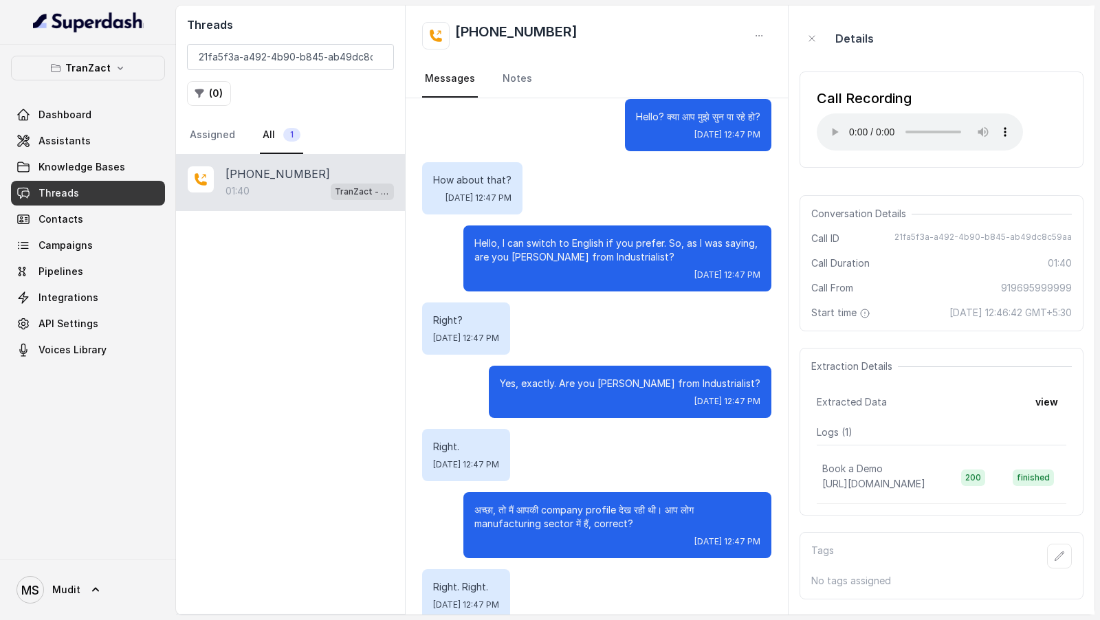
scroll to position [212, 0]
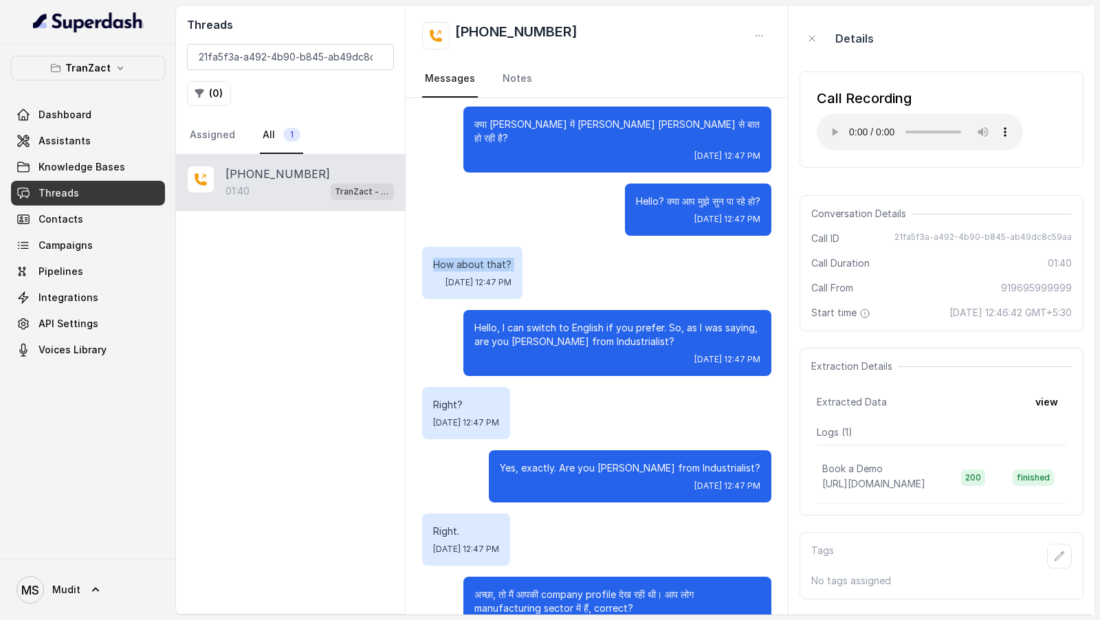
drag, startPoint x: 428, startPoint y: 242, endPoint x: 541, endPoint y: 261, distance: 115.0
click at [523, 261] on div "How about that? Mon, Aug 18, 2025, 12:47 PM" at bounding box center [472, 273] width 100 height 52
copy p "How about that?"
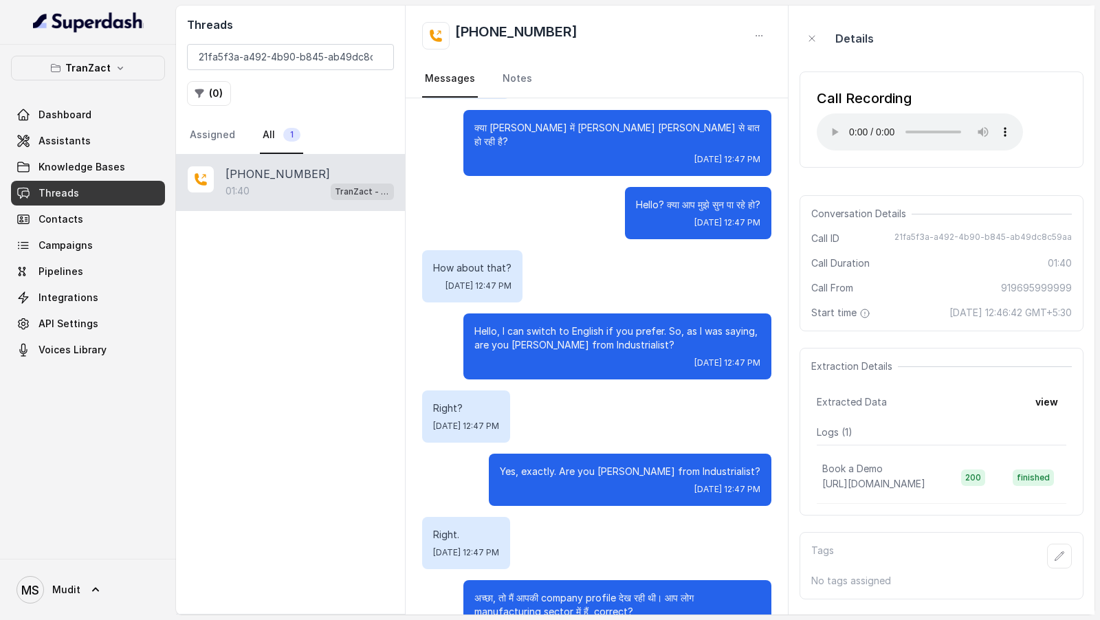
scroll to position [1110, 0]
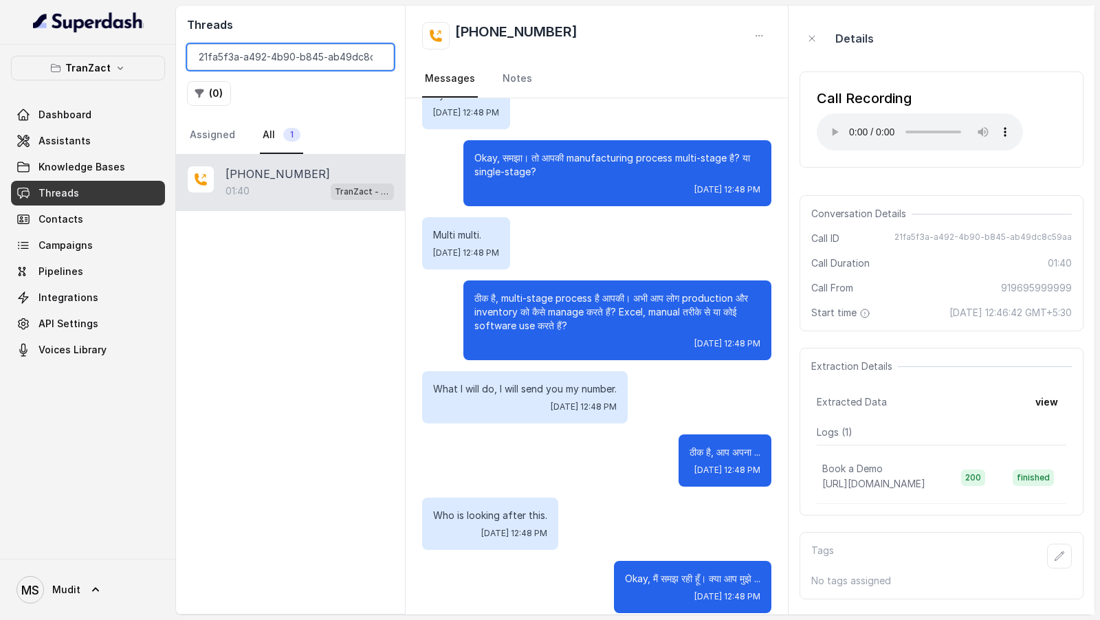
click at [314, 48] on input "21fa5f3a-a492-4b90-b845-ab49dc8c59aa" at bounding box center [290, 57] width 207 height 26
paste input "fb60c076-c663-41e9-aaa5-8840e35b8022"
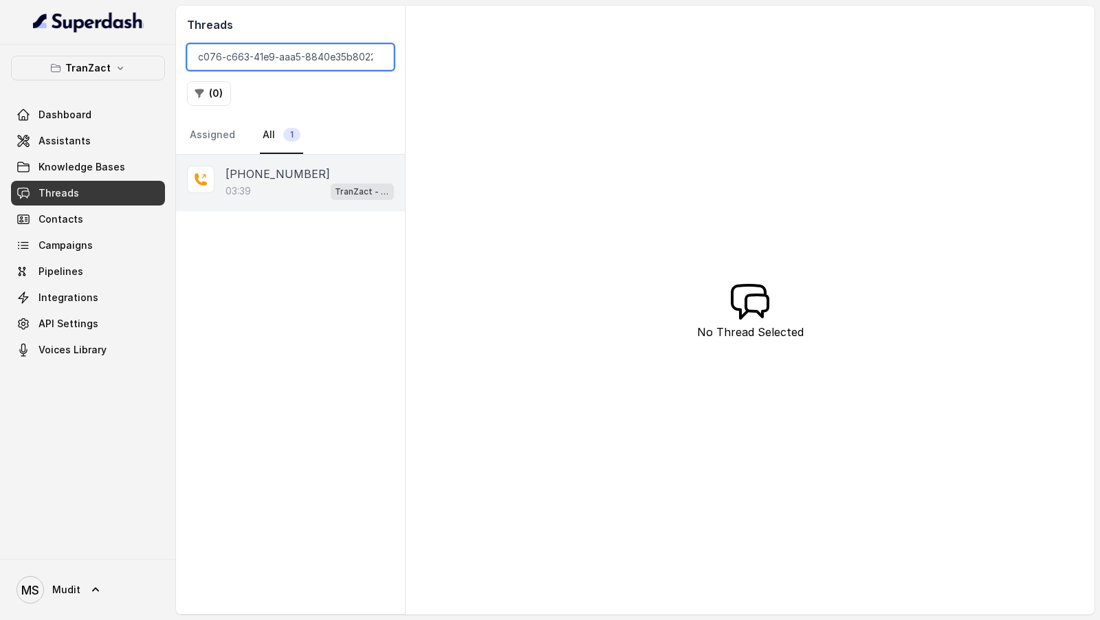
type input "fb60c076-c663-41e9-aaa5-8840e35b8022"
click at [303, 189] on div "03:39 TranZact - Outbound Call Assistant" at bounding box center [310, 191] width 168 height 18
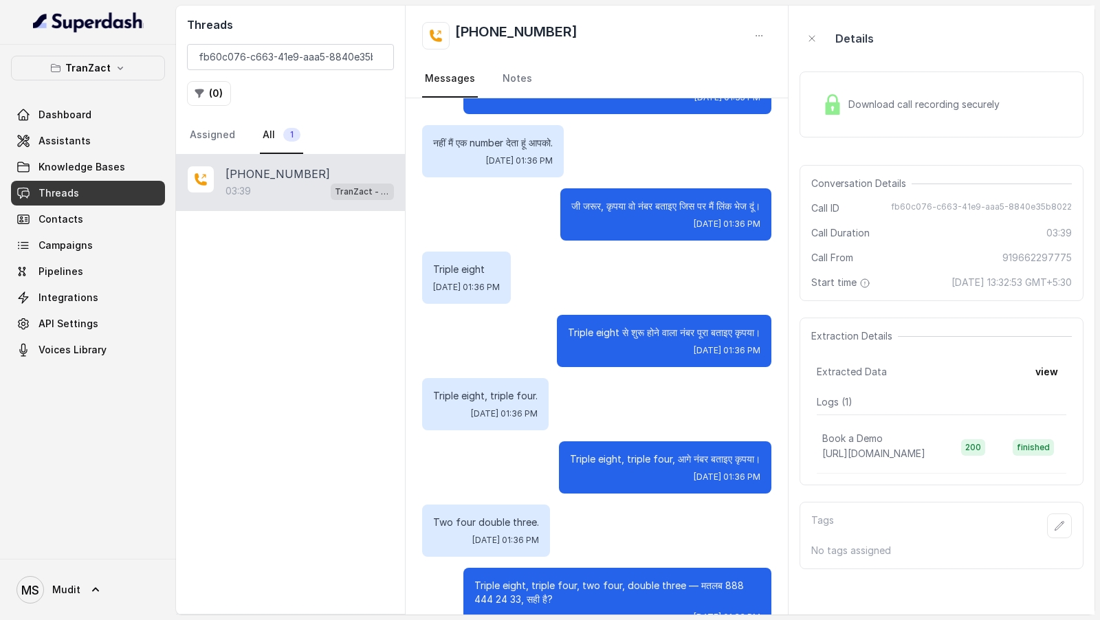
scroll to position [1782, 0]
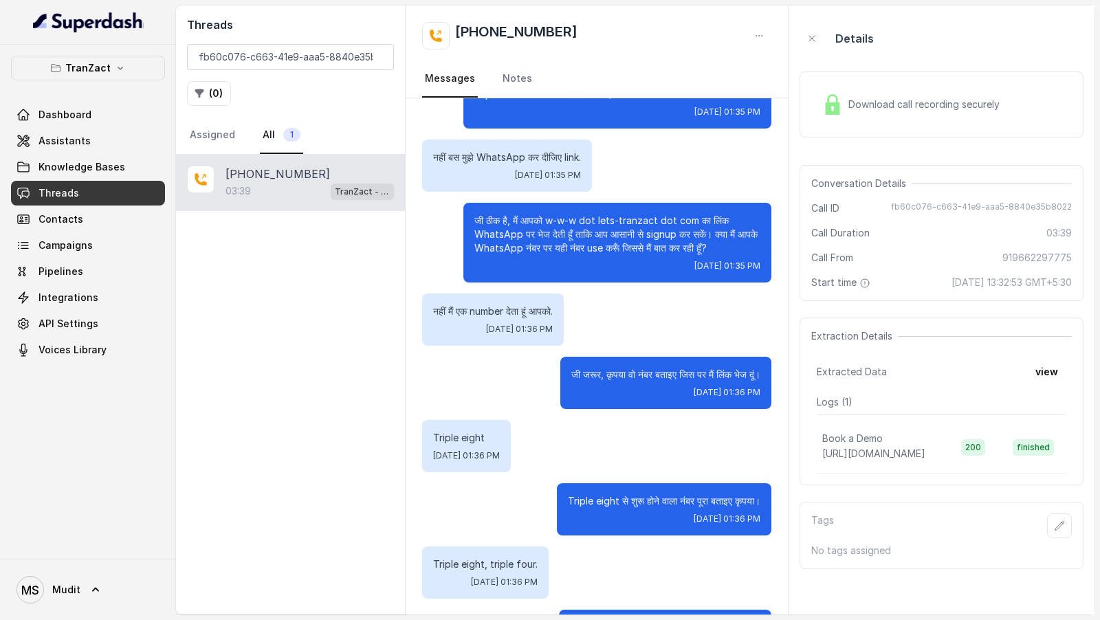
click at [759, 41] on icon "button" at bounding box center [759, 35] width 11 height 11
click at [723, 89] on button "Retry Extraction" at bounding box center [707, 93] width 132 height 25
click at [95, 271] on link "Pipelines" at bounding box center [88, 271] width 154 height 25
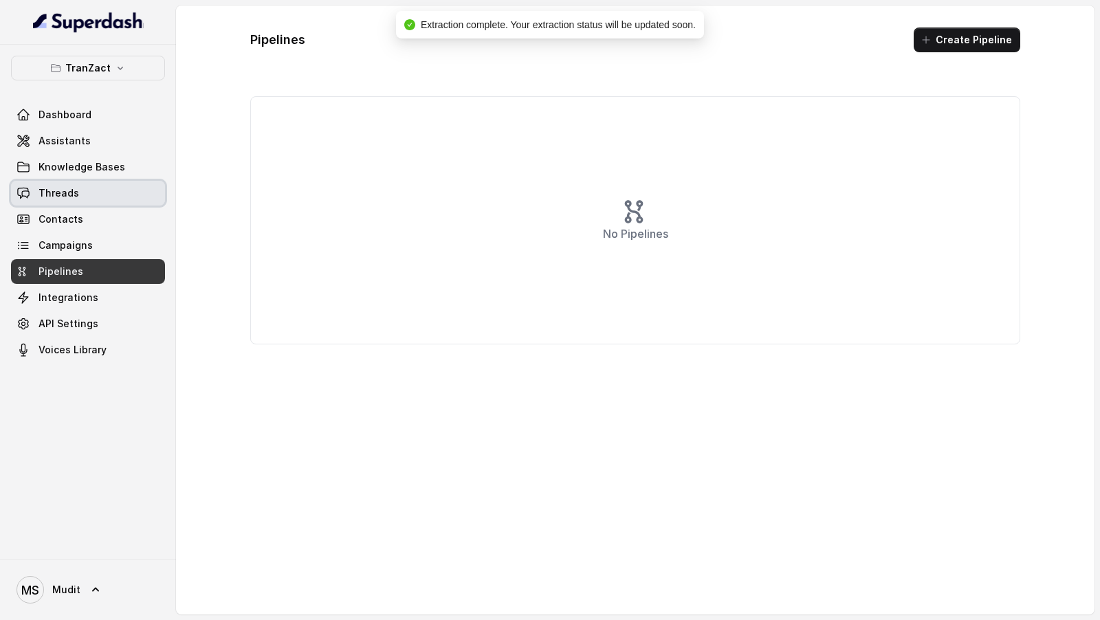
click at [74, 192] on span "Threads" at bounding box center [59, 193] width 41 height 14
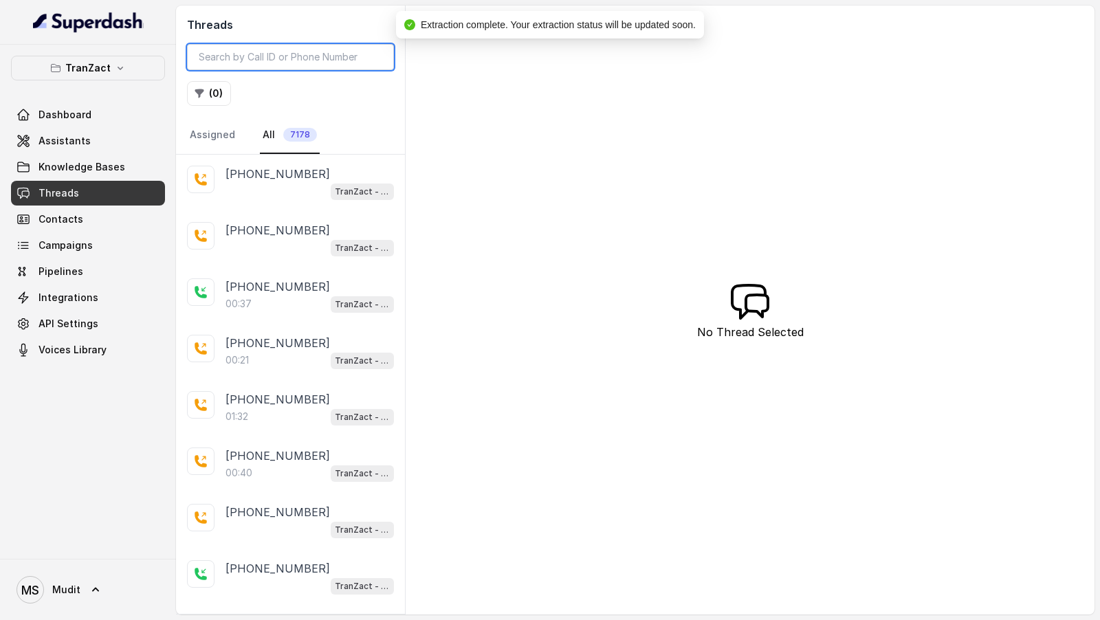
click at [267, 61] on input "search" at bounding box center [290, 57] width 207 height 26
paste input "fb60c076-c663-41e9-aaa5-8840e35b8022"
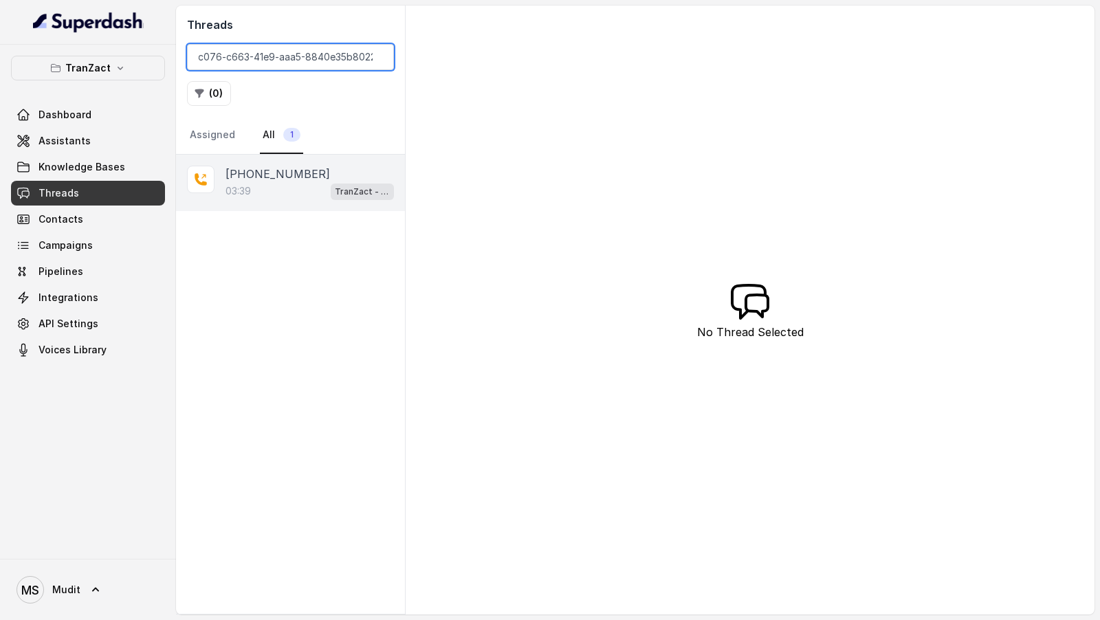
type input "fb60c076-c663-41e9-aaa5-8840e35b8022"
click at [312, 190] on div "03:39 TranZact - Outbound Call Assistant" at bounding box center [310, 191] width 168 height 18
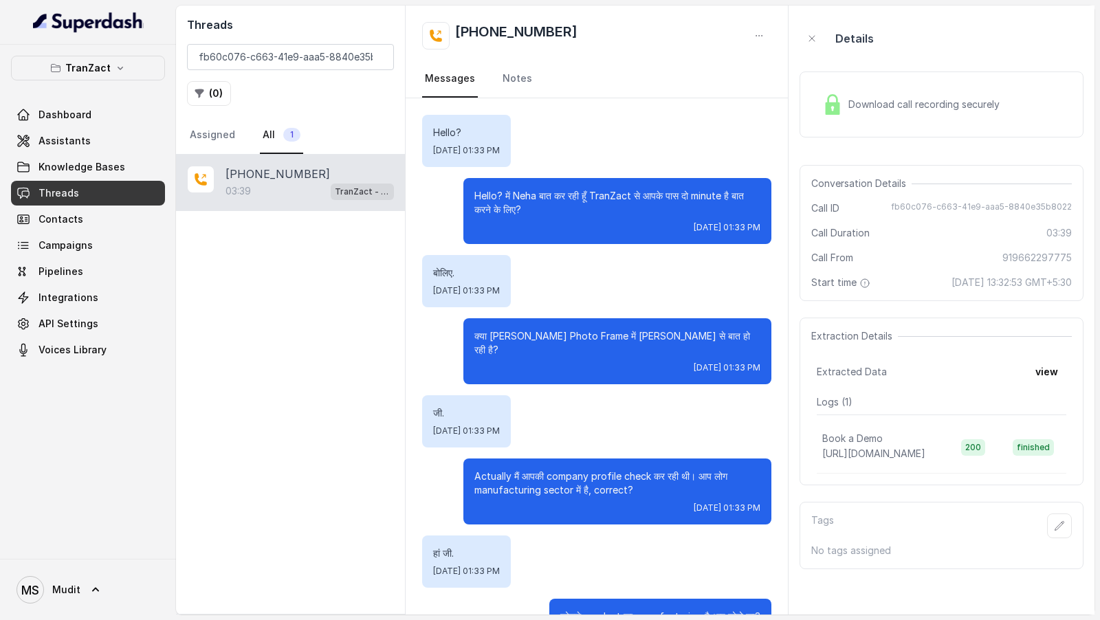
scroll to position [2202, 0]
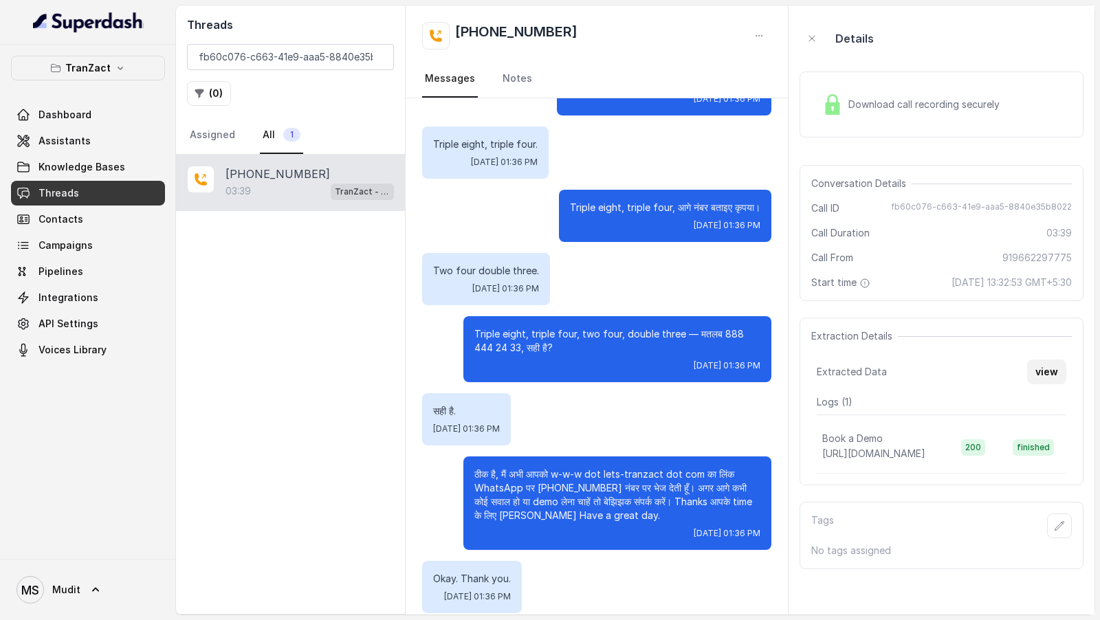
click at [1058, 365] on button "view" at bounding box center [1046, 372] width 39 height 25
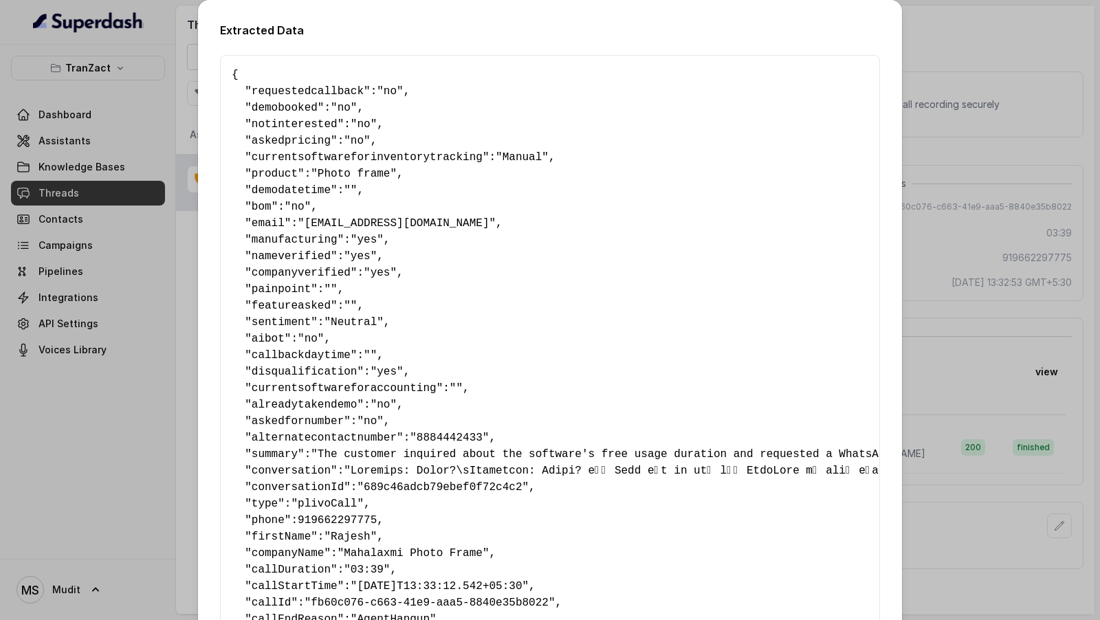
click at [1020, 296] on div "Extracted Data { " requestedcallback ": "no" , " demobooked ": "no" , " notinte…" at bounding box center [550, 310] width 1100 height 620
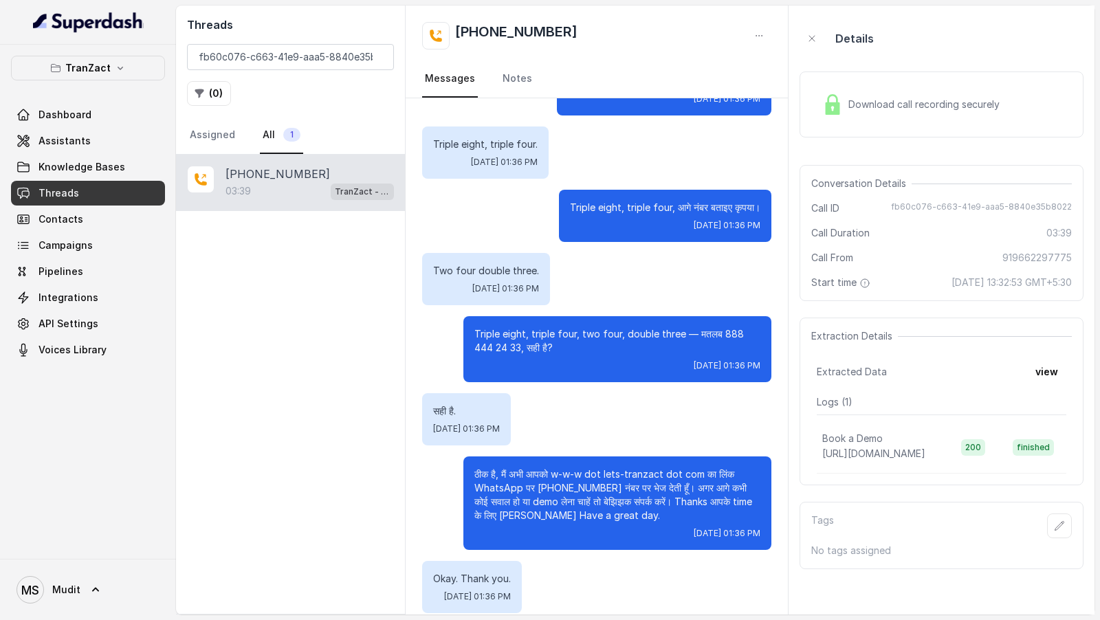
click at [916, 118] on div "Download call recording securely" at bounding box center [911, 105] width 188 height 32
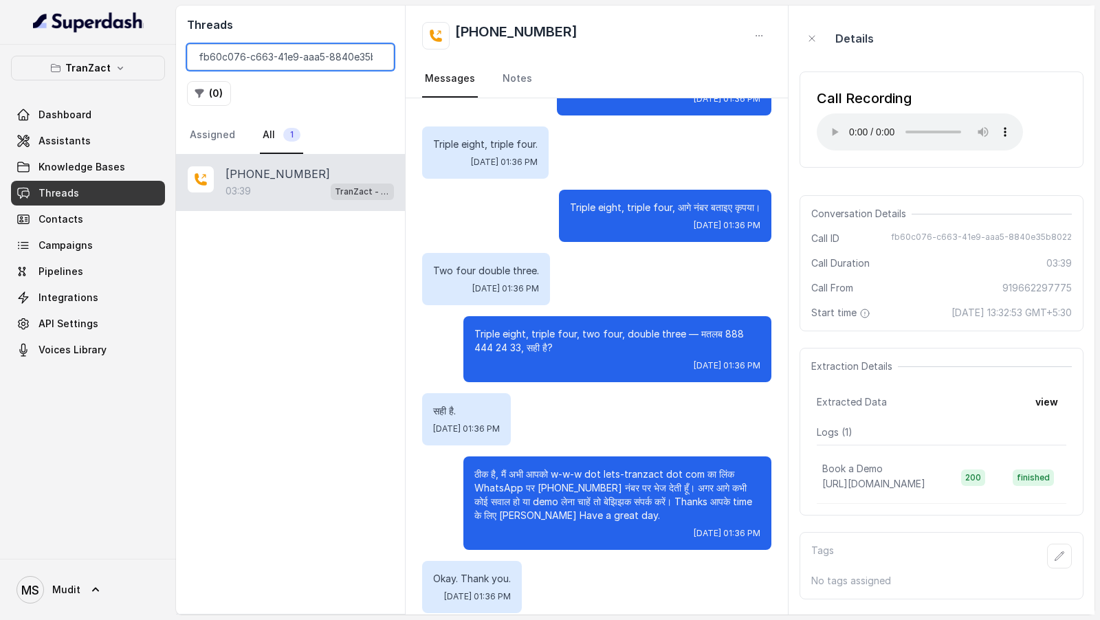
click at [278, 64] on input "fb60c076-c663-41e9-aaa5-8840e35b8022" at bounding box center [290, 57] width 207 height 26
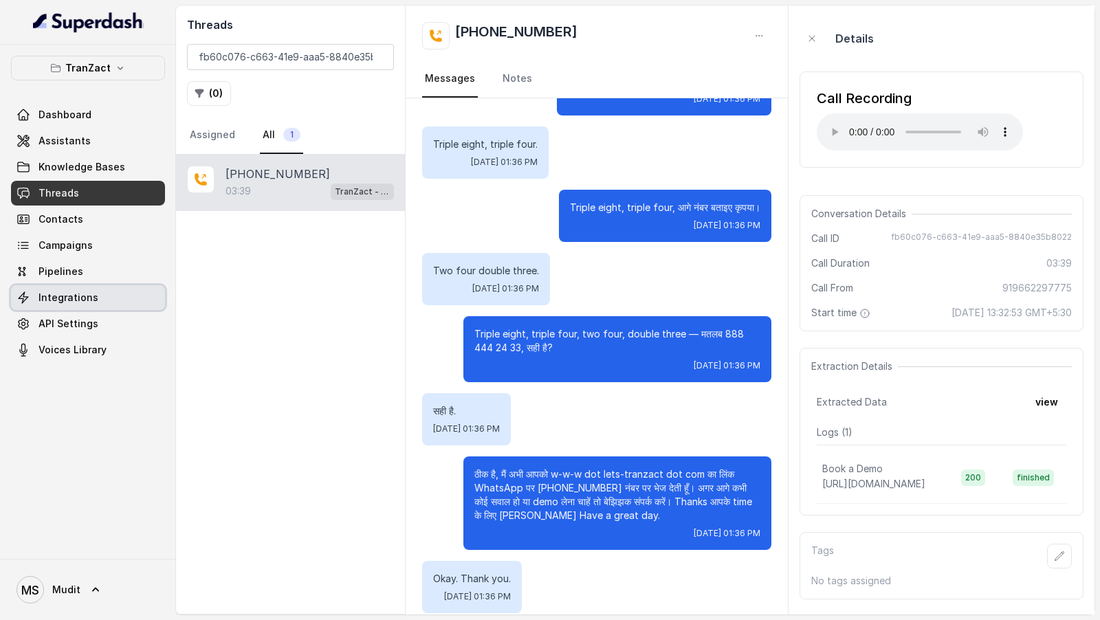
click at [58, 301] on span "Integrations" at bounding box center [69, 298] width 60 height 14
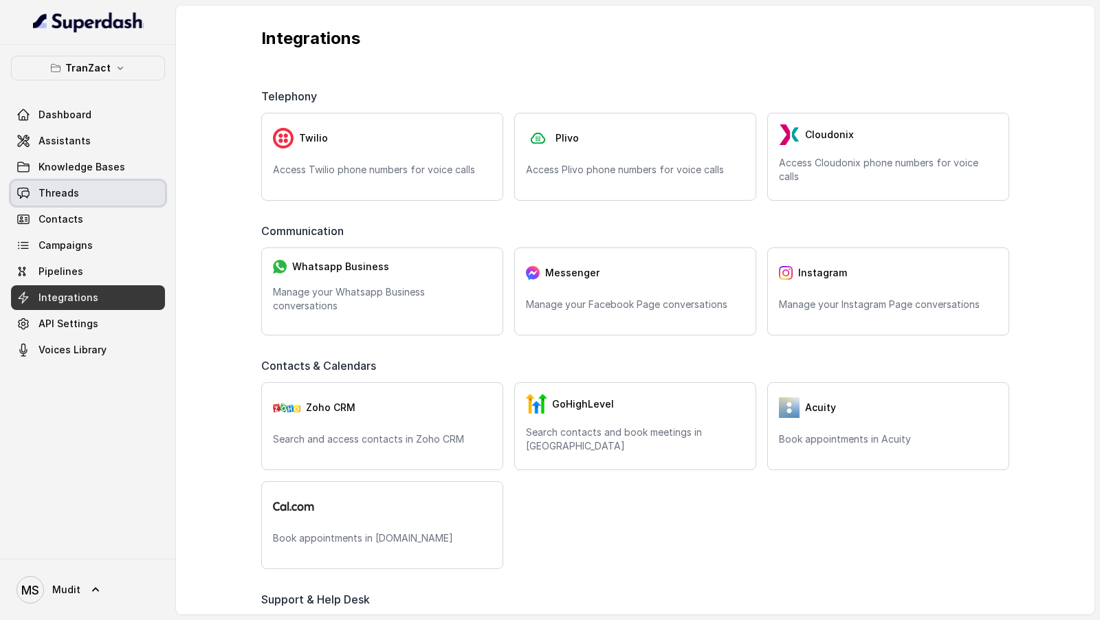
click at [96, 197] on link "Threads" at bounding box center [88, 193] width 154 height 25
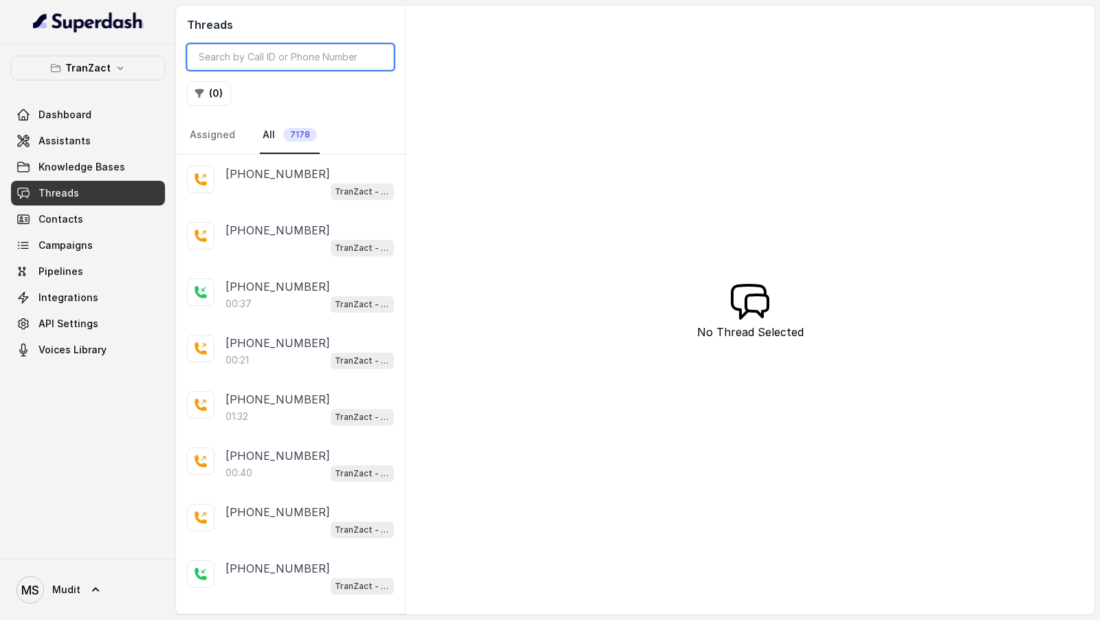
click at [286, 60] on input "search" at bounding box center [290, 57] width 207 height 26
paste input "1ae5214a-587b-42bf-9823-8b24140618a7"
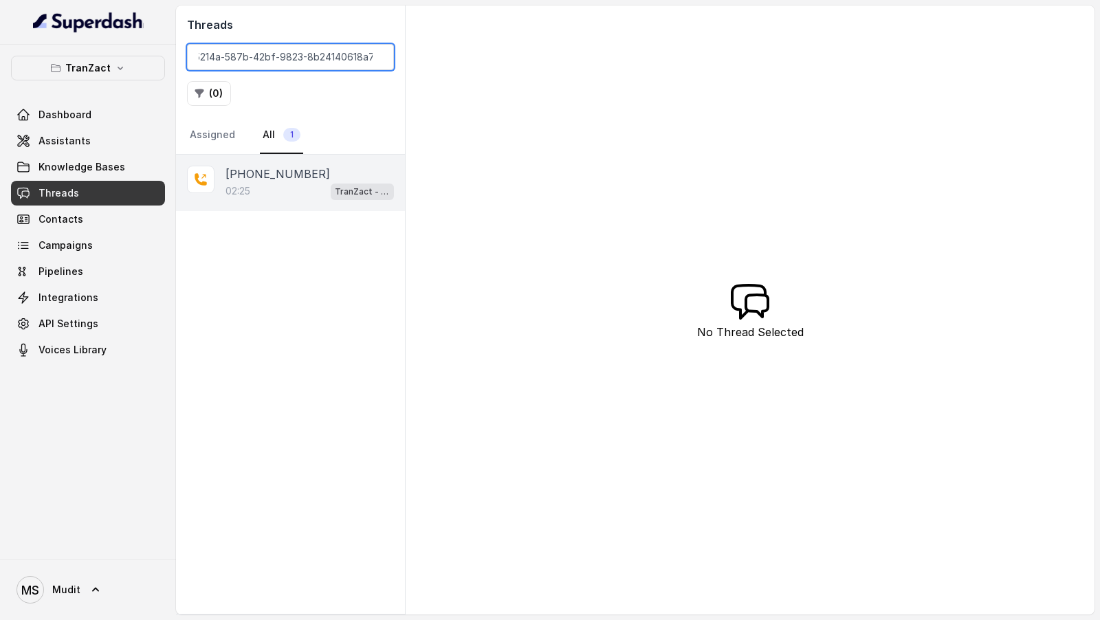
type input "1ae5214a-587b-42bf-9823-8b24140618a7"
click at [269, 185] on div "02:25 TranZact - Outbound Call Assistant" at bounding box center [310, 191] width 168 height 18
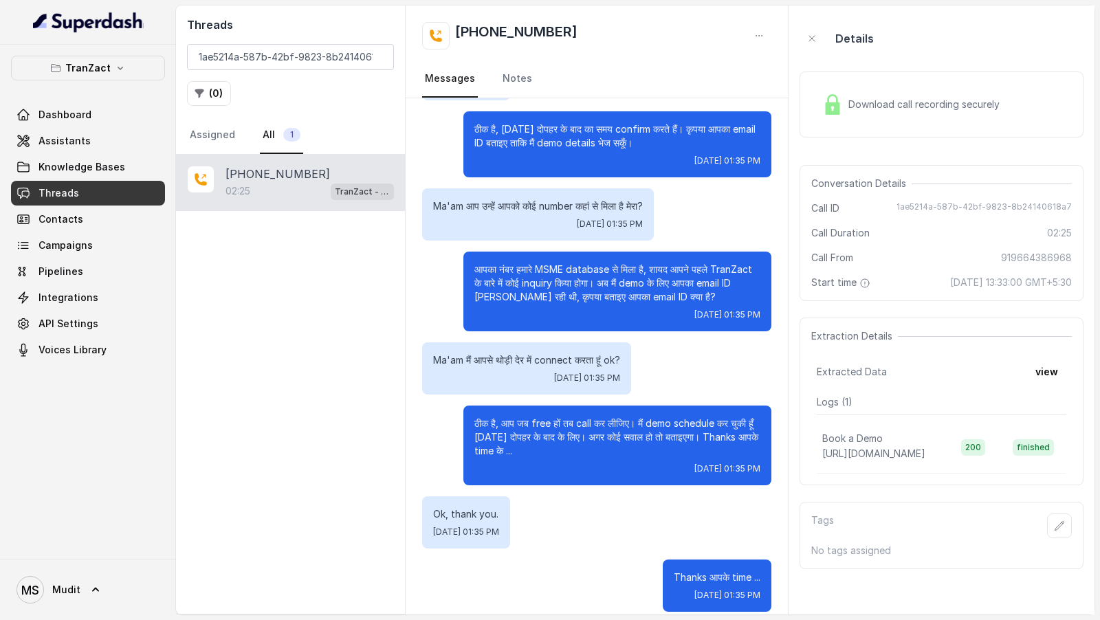
scroll to position [692, 0]
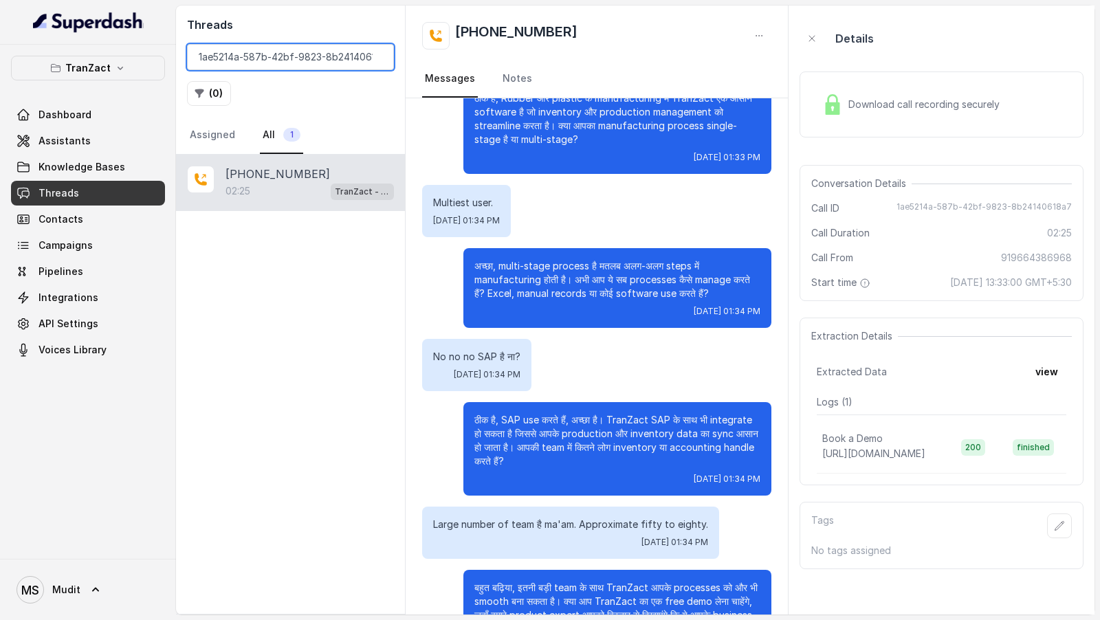
click at [277, 48] on input "1ae5214a-587b-42bf-9823-8b24140618a7" at bounding box center [290, 57] width 207 height 26
click at [278, 54] on input "1ae5214a-587b-42bf-9823-8b24140618a7" at bounding box center [290, 57] width 207 height 26
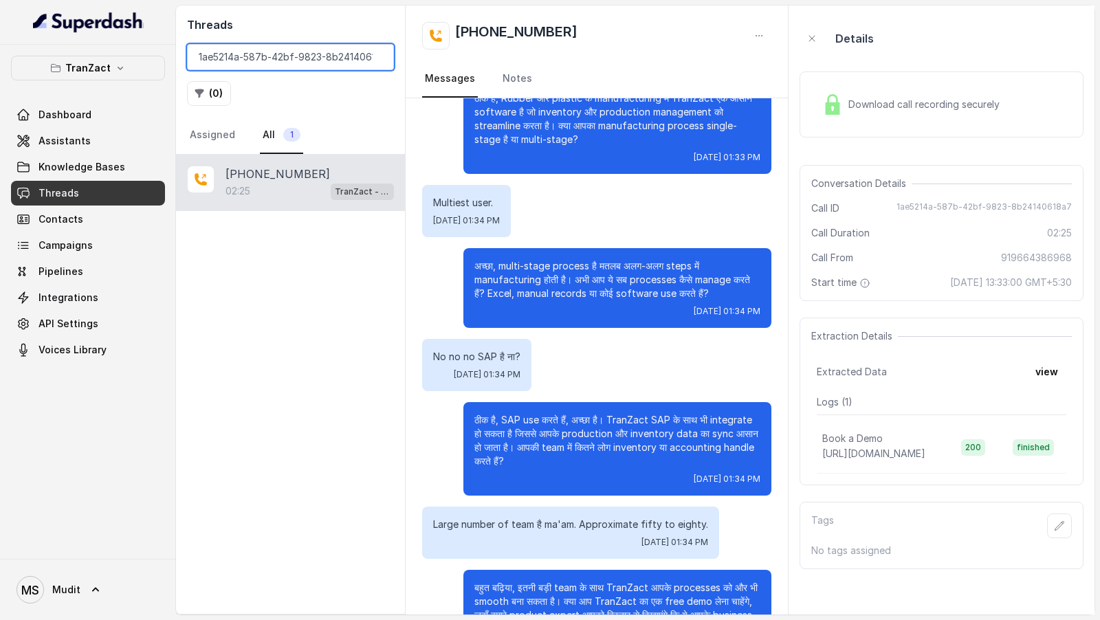
click at [278, 54] on input "1ae5214a-587b-42bf-9823-8b24140618a7" at bounding box center [290, 57] width 207 height 26
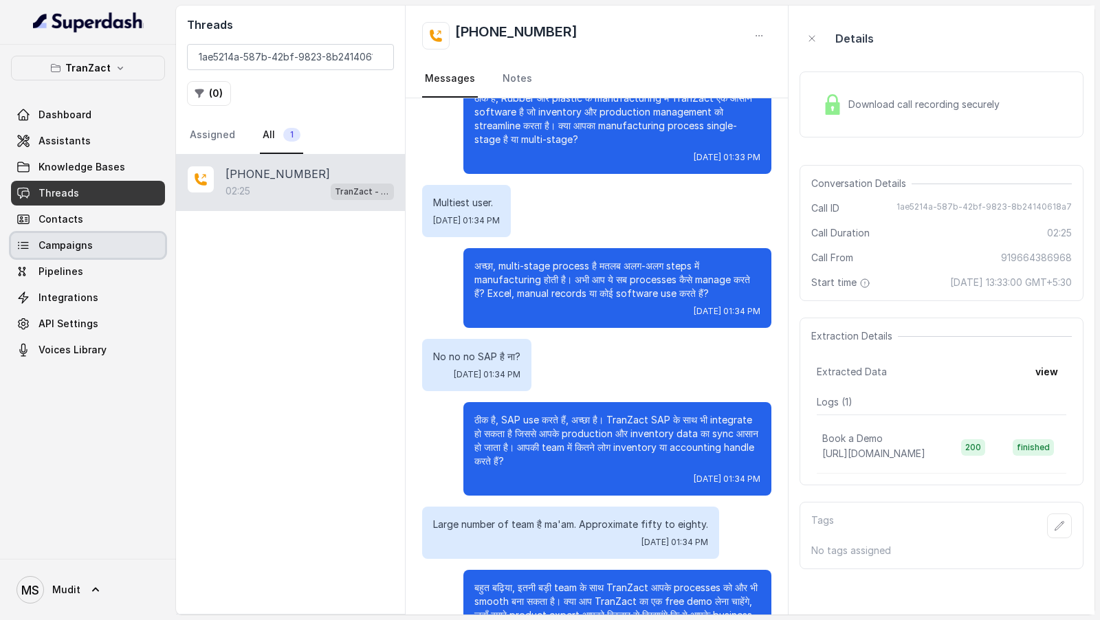
click at [41, 254] on link "Campaigns" at bounding box center [88, 245] width 154 height 25
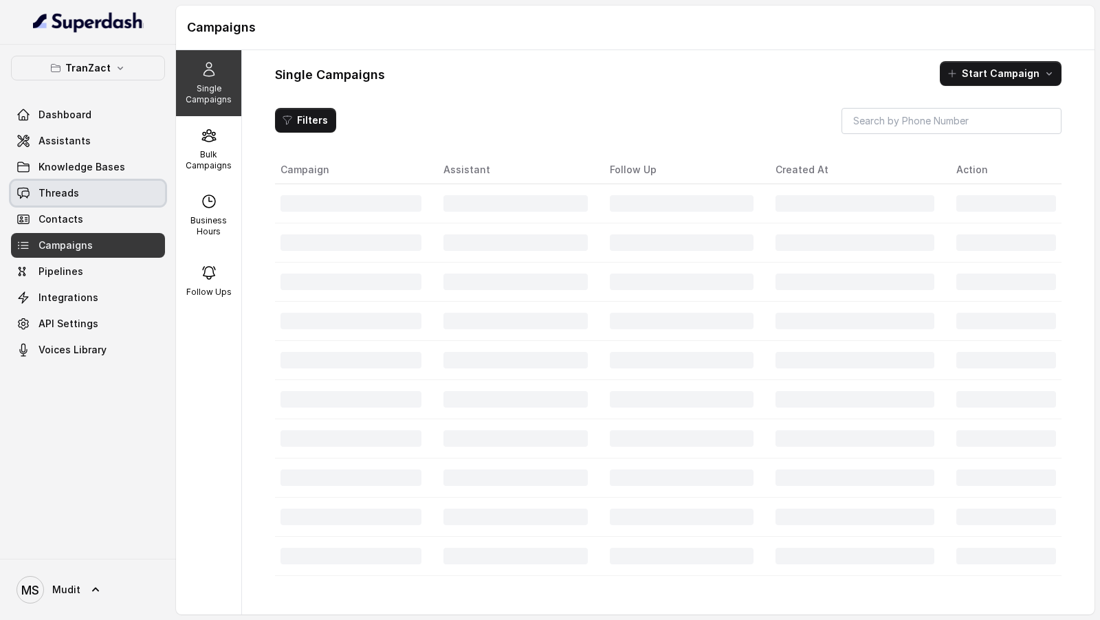
click at [107, 191] on link "Threads" at bounding box center [88, 193] width 154 height 25
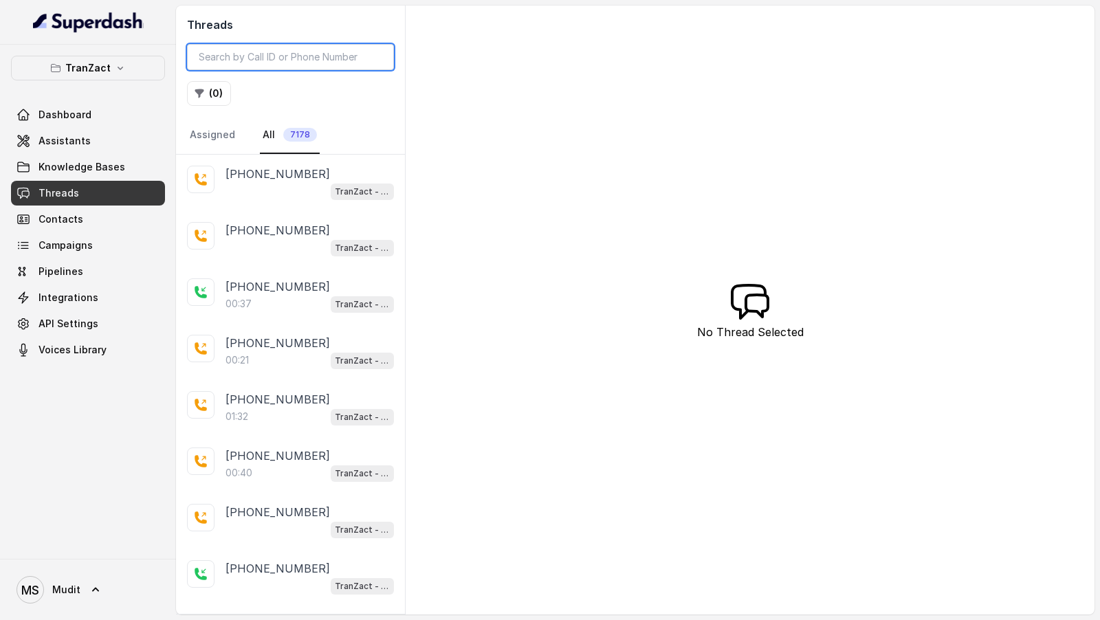
click at [318, 60] on input "search" at bounding box center [290, 57] width 207 height 26
paste input "ef941aa0-75ba-45fb-976e-cac9e0d131c3"
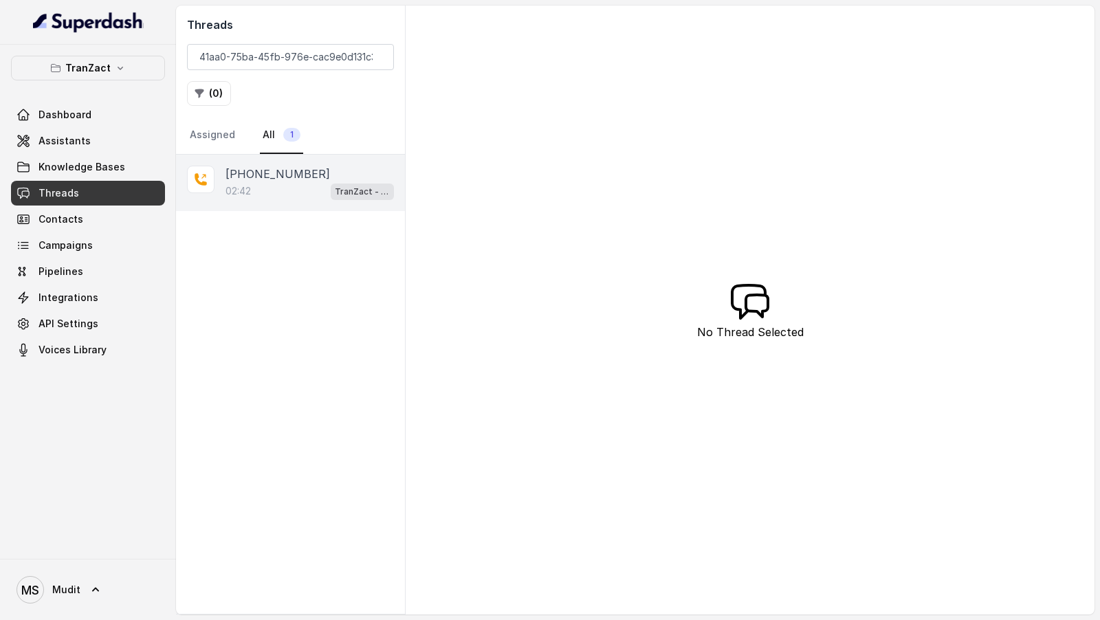
click at [268, 207] on div "+919595772002 02:42 TranZact - Outbound Call Assistant" at bounding box center [290, 183] width 229 height 56
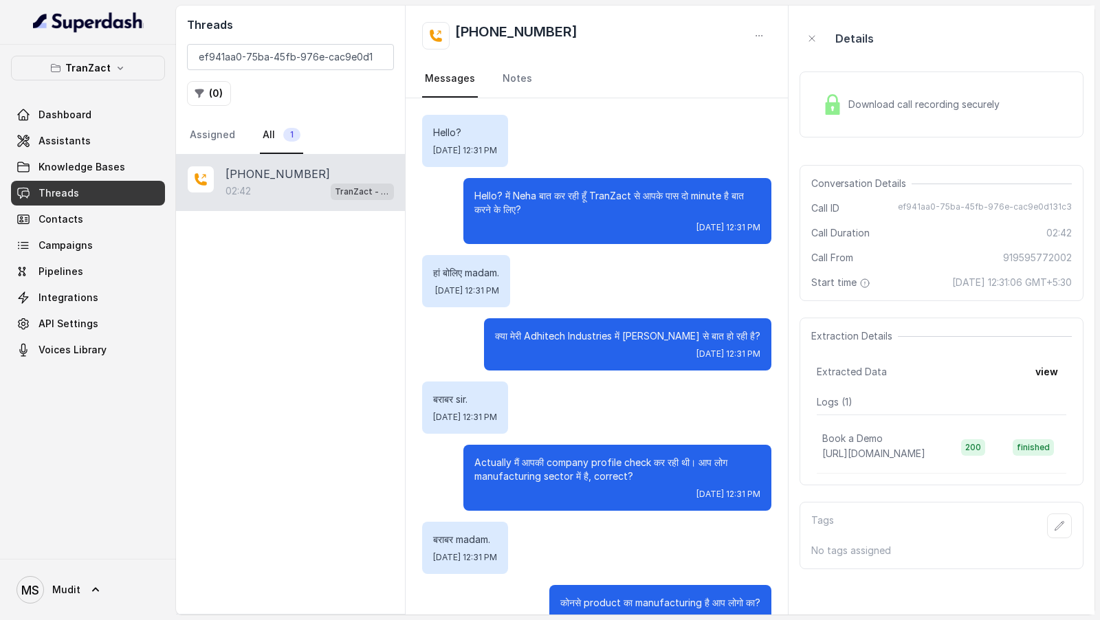
scroll to position [1886, 0]
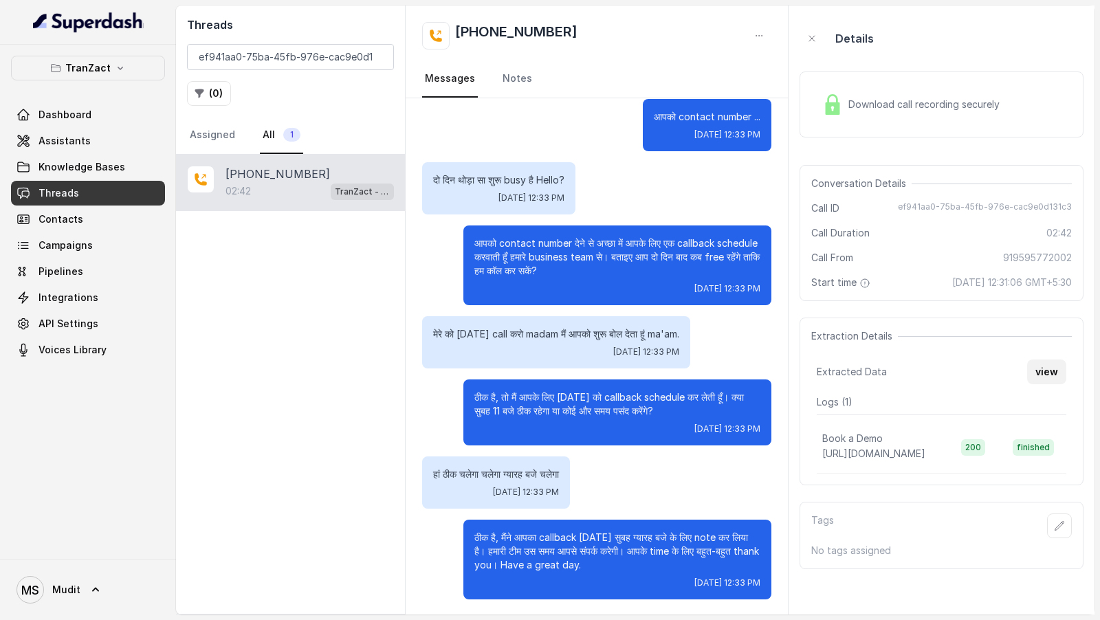
click at [1049, 373] on button "view" at bounding box center [1046, 372] width 39 height 25
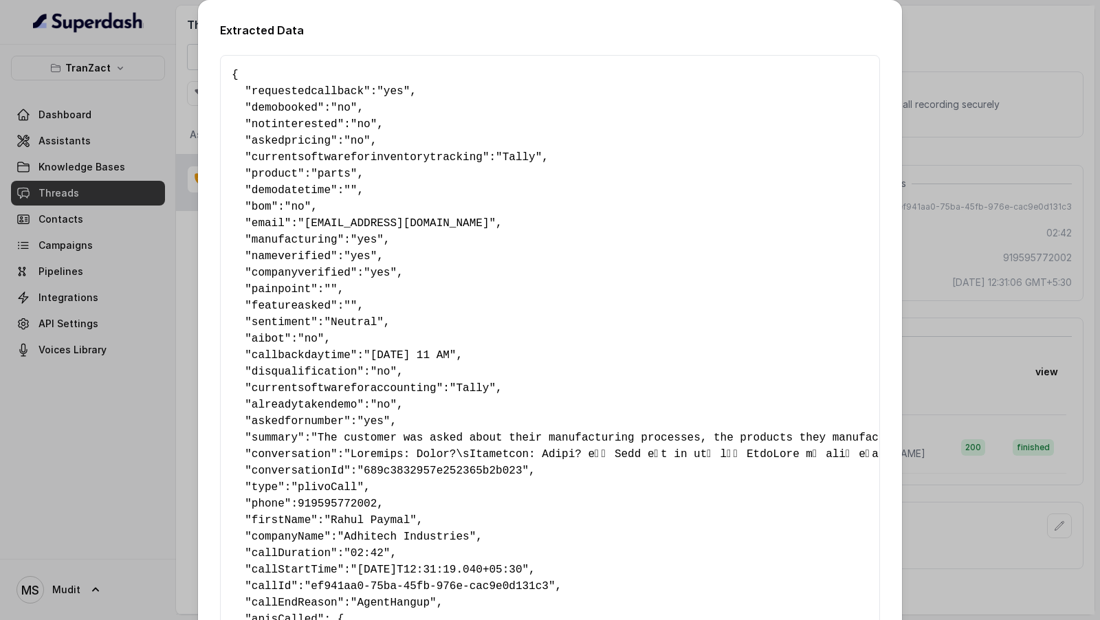
click at [946, 217] on div "Extracted Data { " requestedcallback ": "yes" , " demobooked ": "no" , " notint…" at bounding box center [550, 310] width 1100 height 620
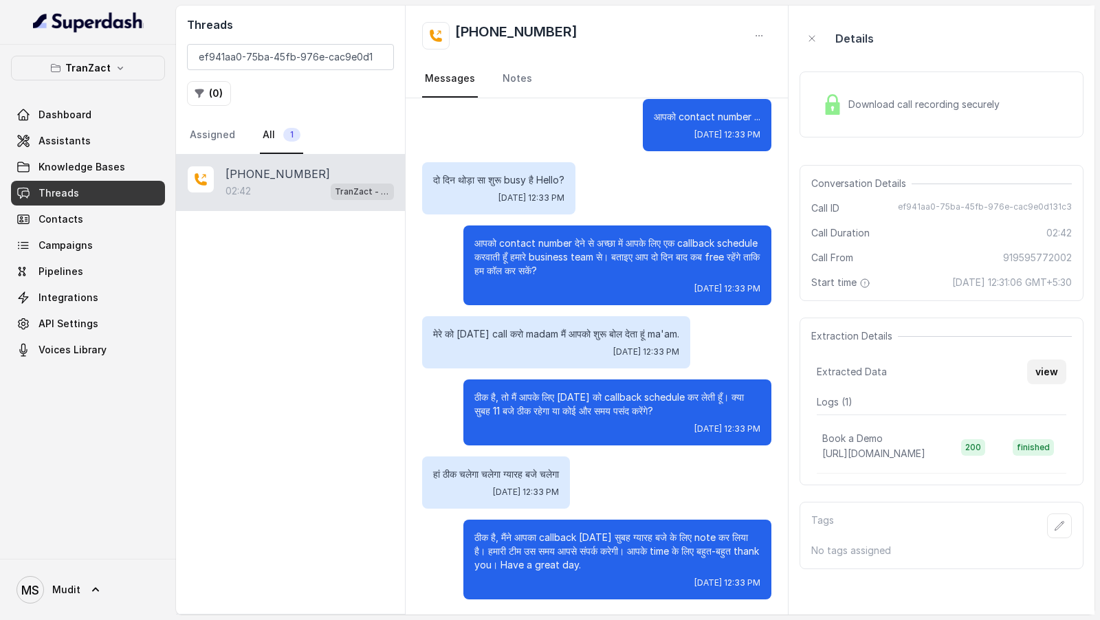
click at [1055, 377] on button "view" at bounding box center [1046, 372] width 39 height 25
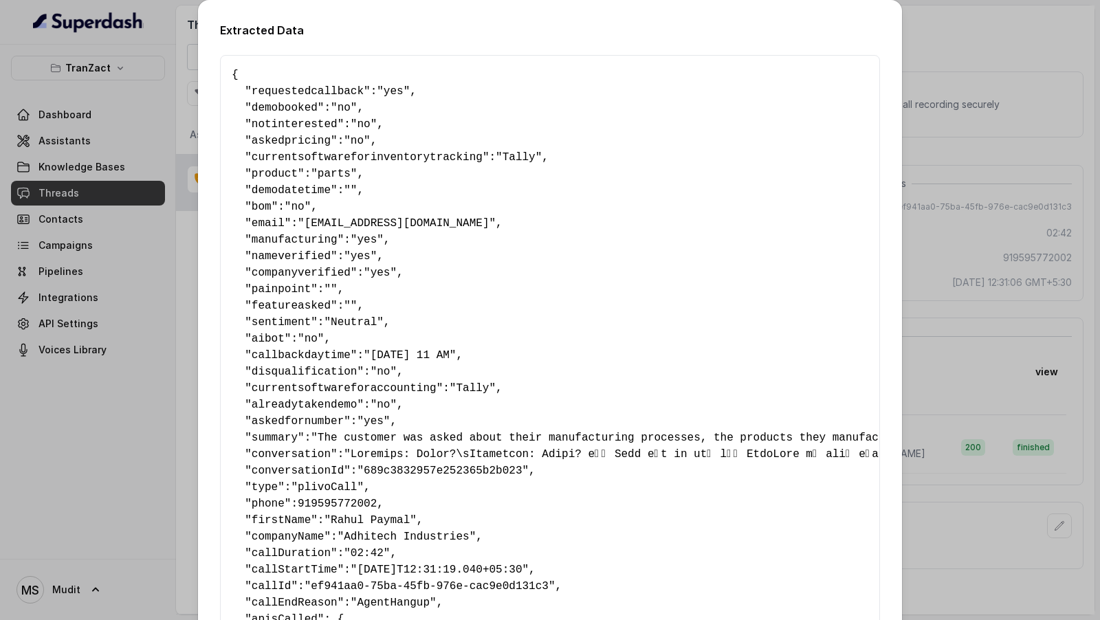
click at [960, 149] on div "Extracted Data { " requestedcallback ": "yes" , " demobooked ": "no" , " notint…" at bounding box center [550, 310] width 1100 height 620
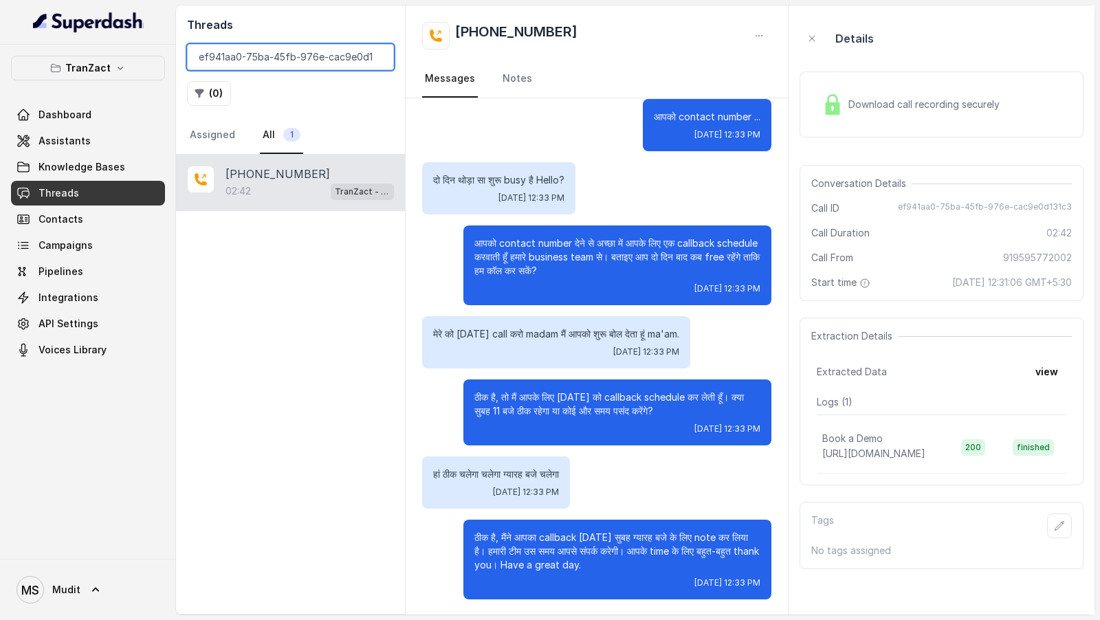
click at [320, 56] on input "ef941aa0-75ba-45fb-976e-cac9e0d131c3" at bounding box center [290, 57] width 207 height 26
paste input "10726c7d-cc01-4baf-81bd-6250093576da"
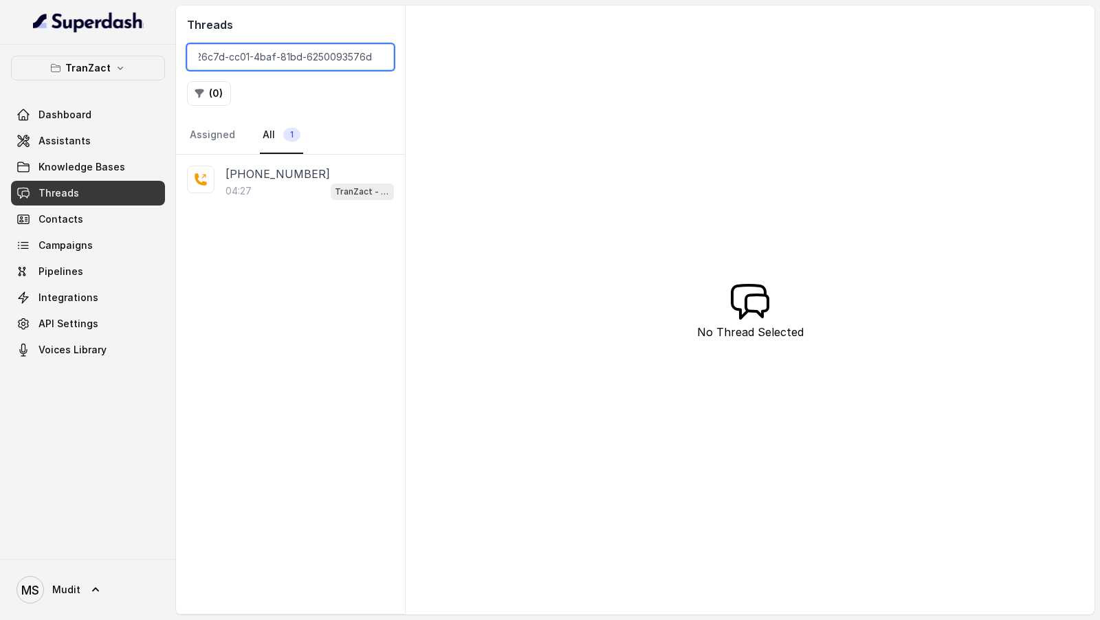
type input "10726c7d-cc01-4baf-81bd-6250093576da"
click at [326, 190] on div "04:27 TranZact - Outbound Call Assistant" at bounding box center [310, 191] width 168 height 18
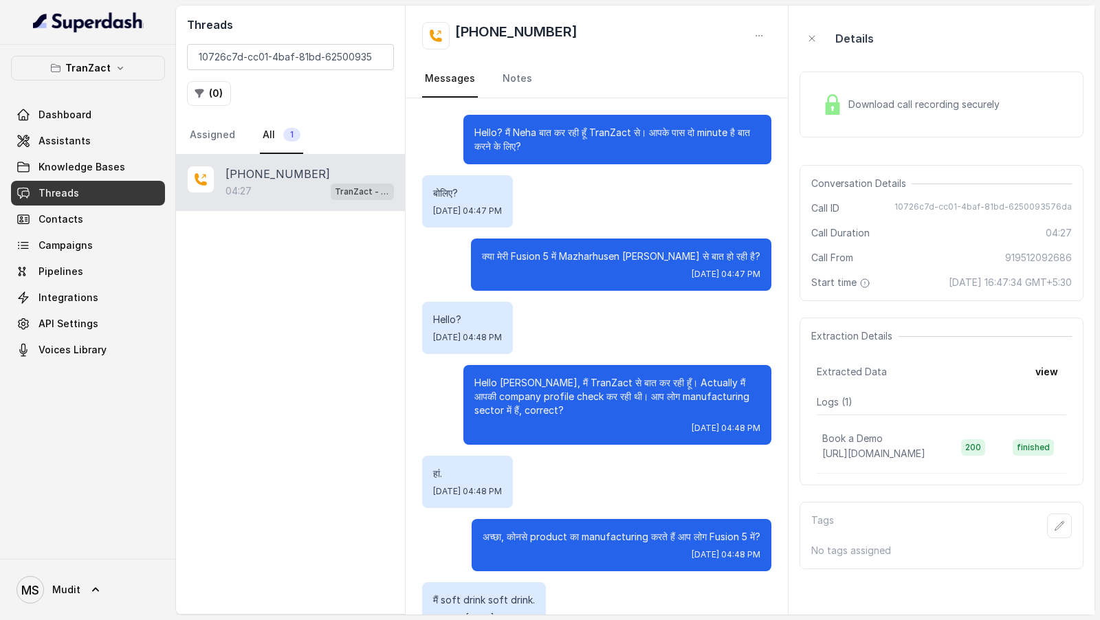
scroll to position [3206, 0]
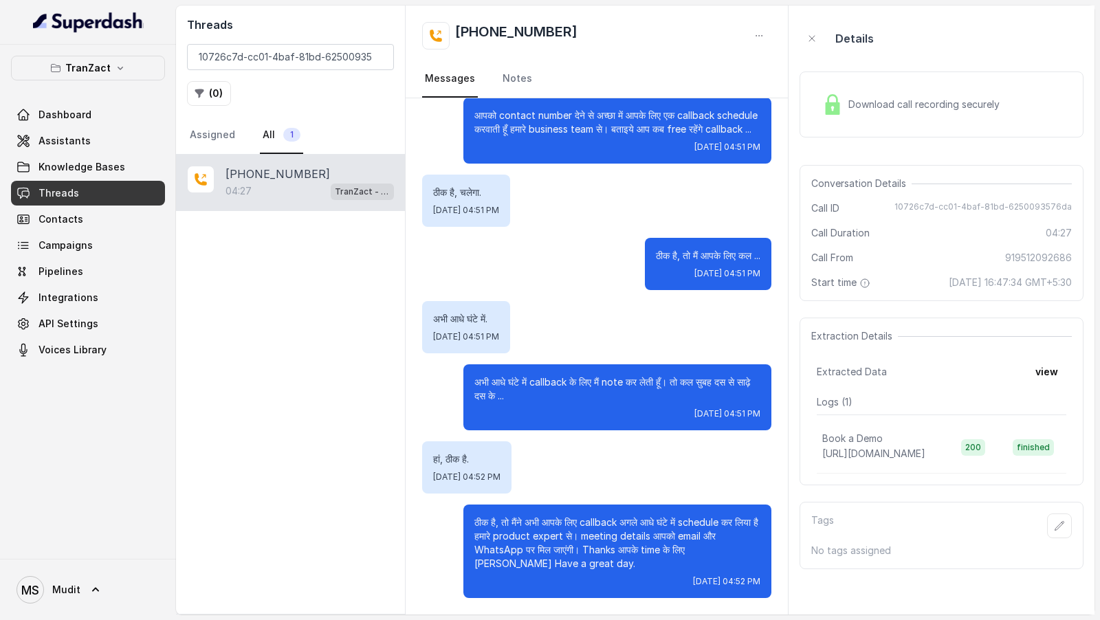
click at [950, 109] on span "Download call recording securely" at bounding box center [926, 105] width 157 height 14
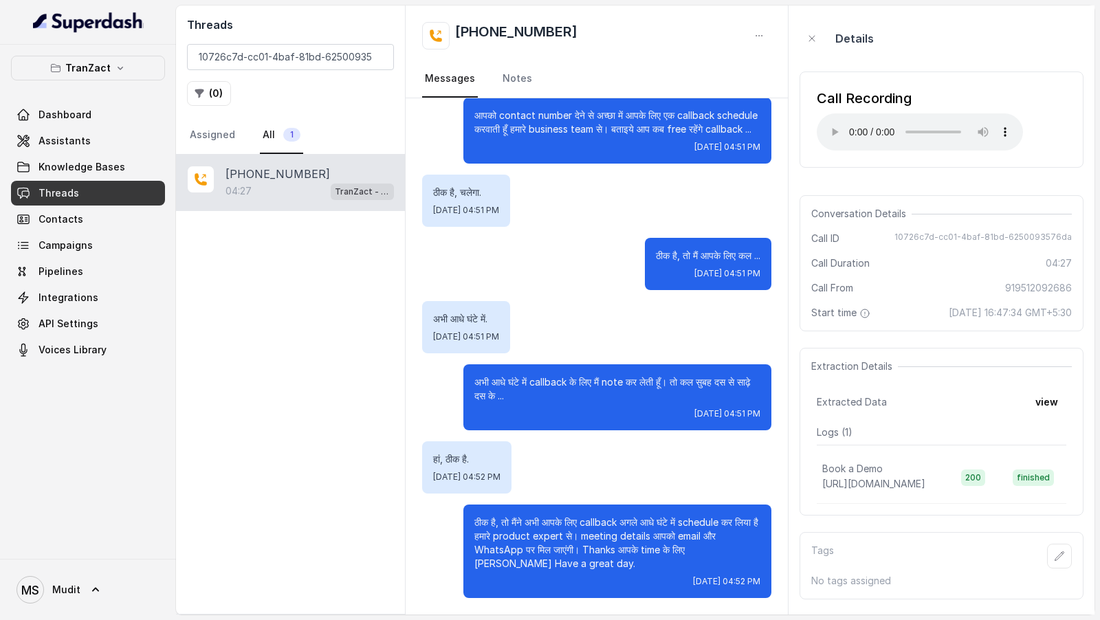
click at [915, 243] on span "10726c7d-cc01-4baf-81bd-6250093576da" at bounding box center [983, 239] width 177 height 14
click at [279, 43] on div "Threads 10726c7d-cc01-4baf-81bd-6250093576da ( 0 ) Assigned All 1" at bounding box center [290, 80] width 229 height 149
click at [73, 285] on link "Integrations" at bounding box center [88, 297] width 154 height 25
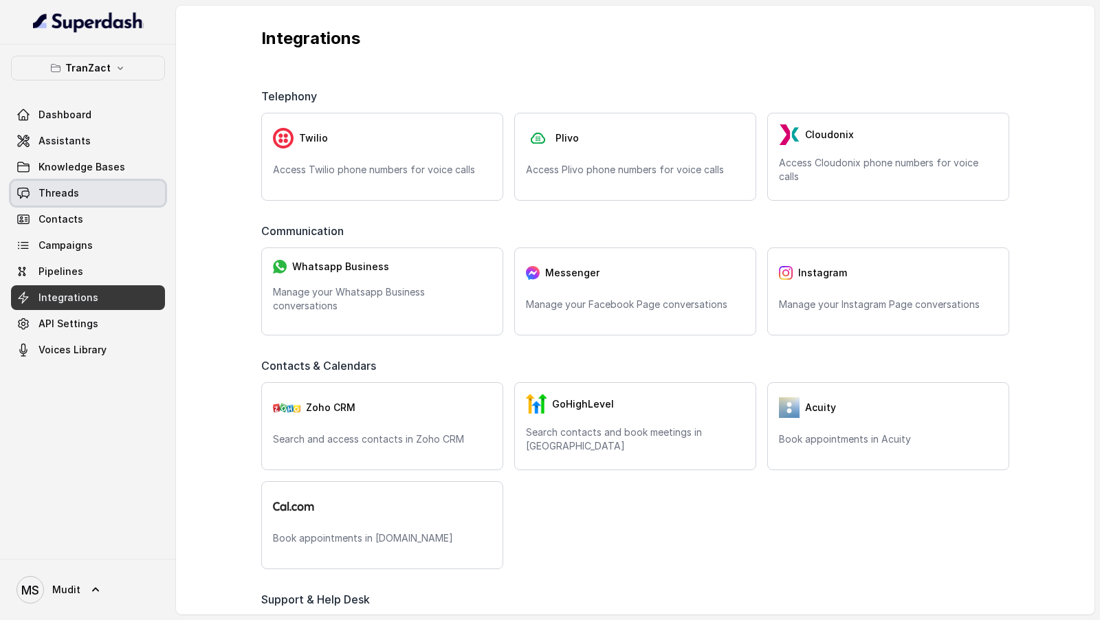
click at [110, 194] on link "Threads" at bounding box center [88, 193] width 154 height 25
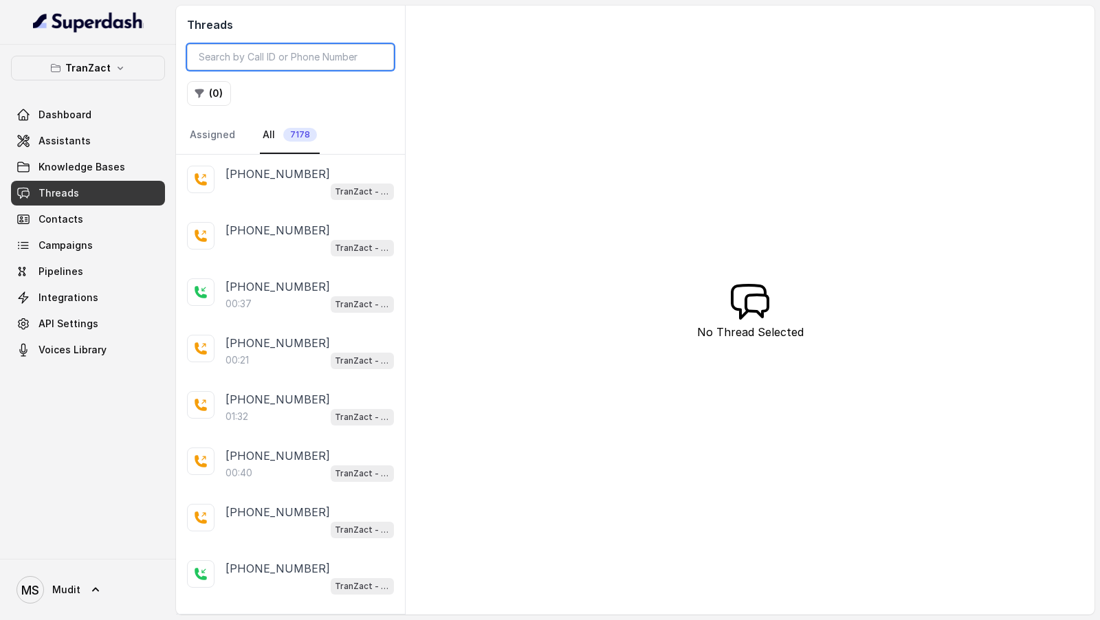
click at [278, 56] on input "search" at bounding box center [290, 57] width 207 height 26
paste input "1ae5214a-587b-42bf-9823-8b24140618a7"
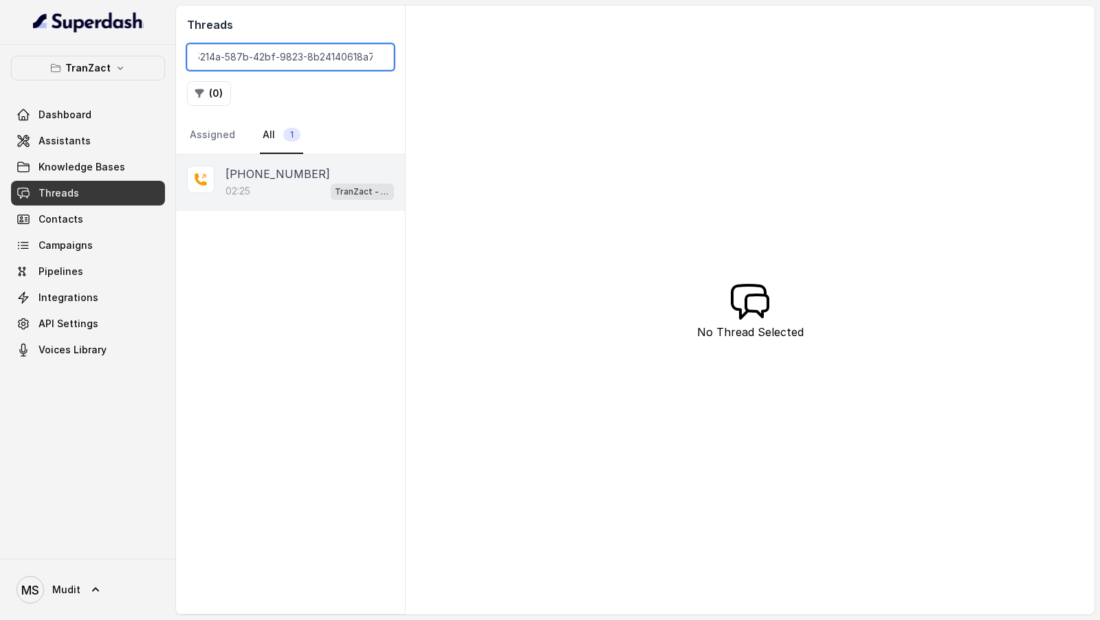
type input "1ae5214a-587b-42bf-9823-8b24140618a7"
click at [311, 205] on div "+919664386968 02:25 TranZact - Outbound Call Assistant" at bounding box center [290, 183] width 229 height 56
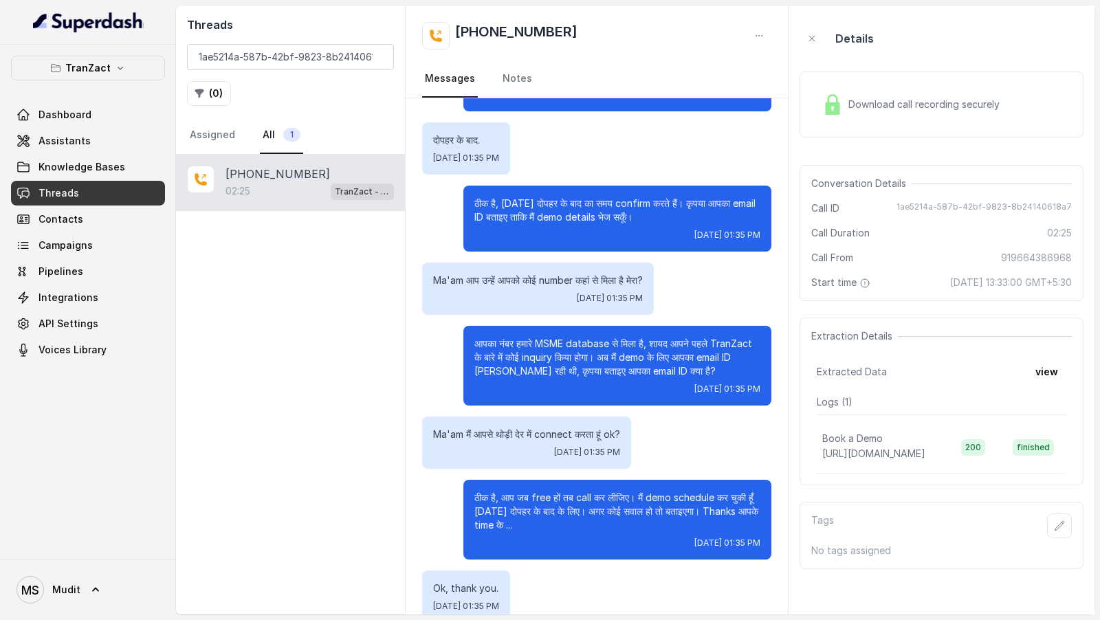
scroll to position [1737, 0]
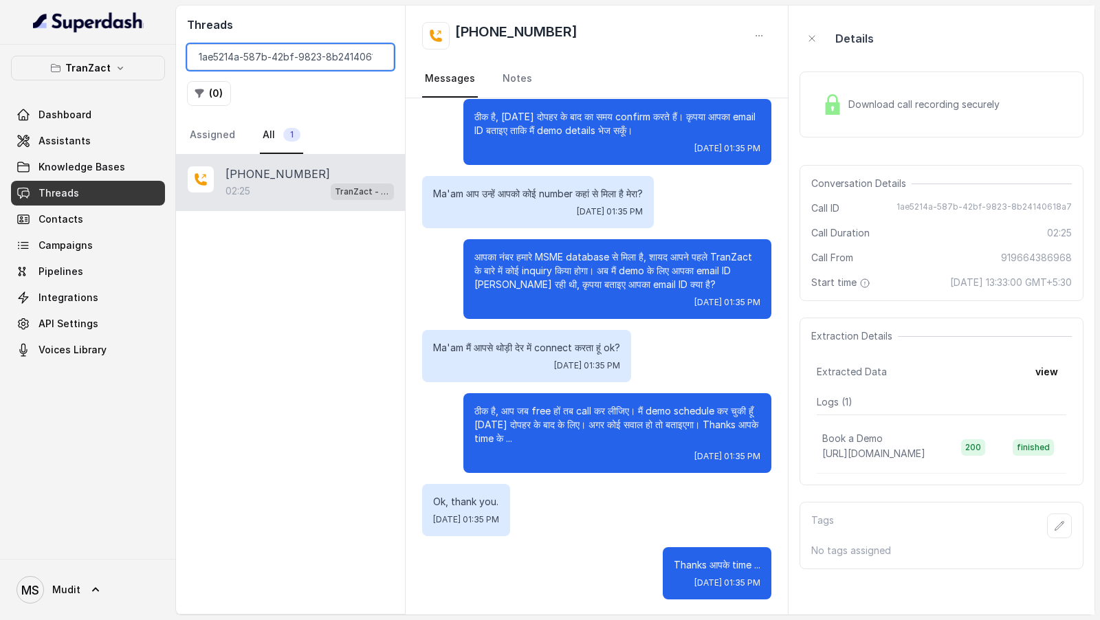
click at [279, 62] on input "1ae5214a-587b-42bf-9823-8b24140618a7" at bounding box center [290, 57] width 207 height 26
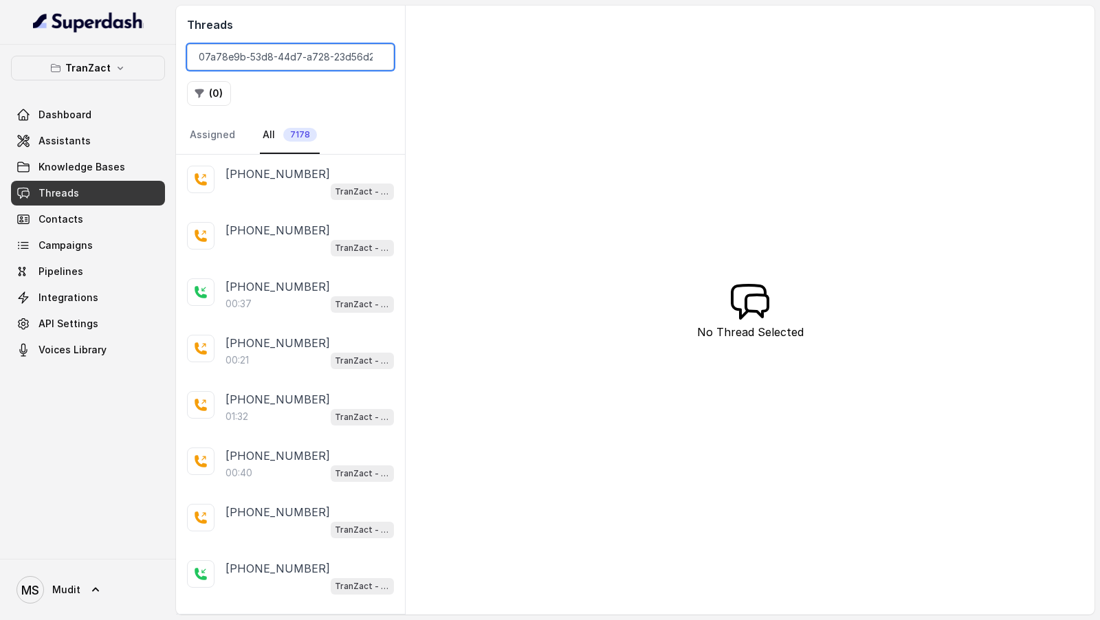
scroll to position [0, 23]
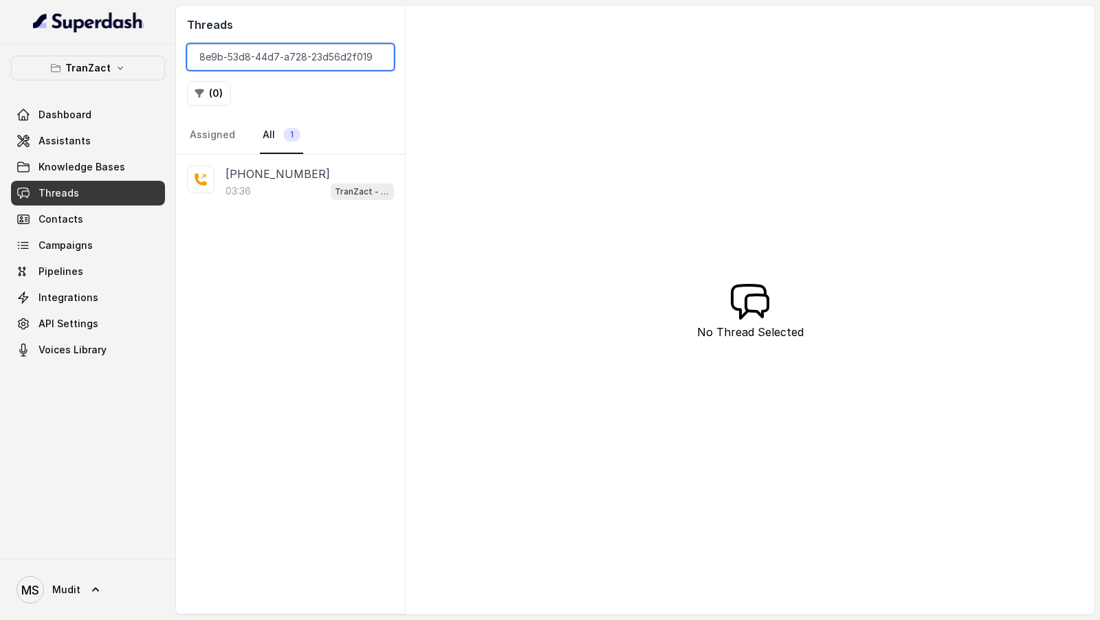
type input "07a78e9b-53d8-44d7-a728-23d56d2f019e"
click at [268, 182] on div "03:36 TranZact - Outbound Call Assistant" at bounding box center [310, 191] width 168 height 18
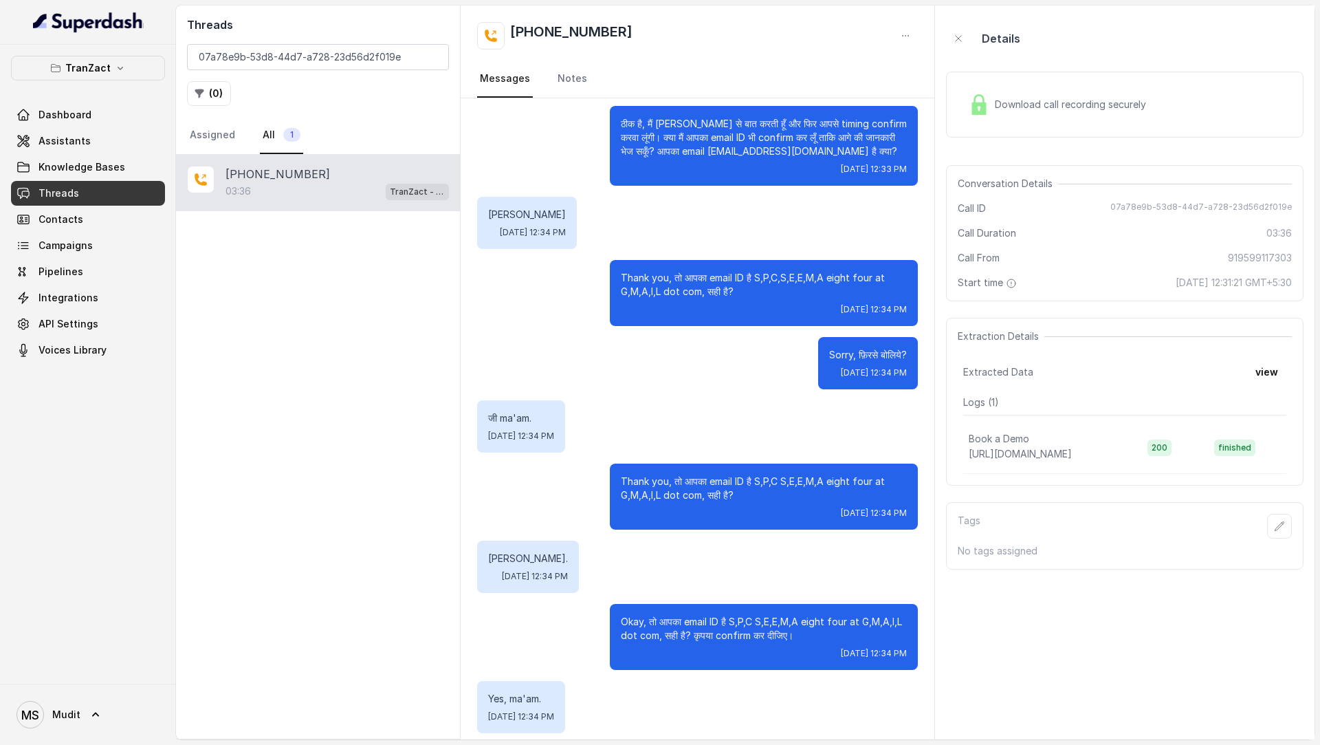
scroll to position [2562, 0]
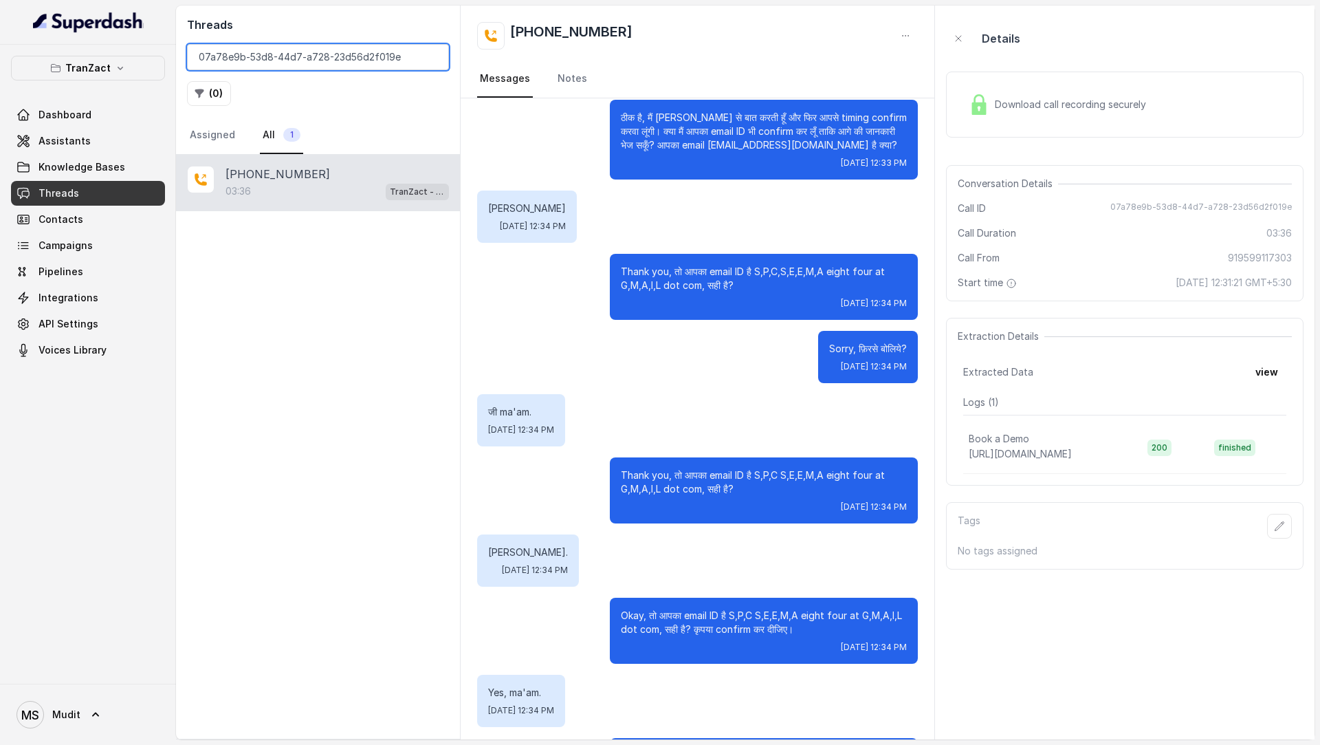
click at [289, 56] on input "07a78e9b-53d8-44d7-a728-23d56d2f019e" at bounding box center [318, 57] width 262 height 26
paste input "0cf7785f-100c-457d-926f-eac115e7bb5a"
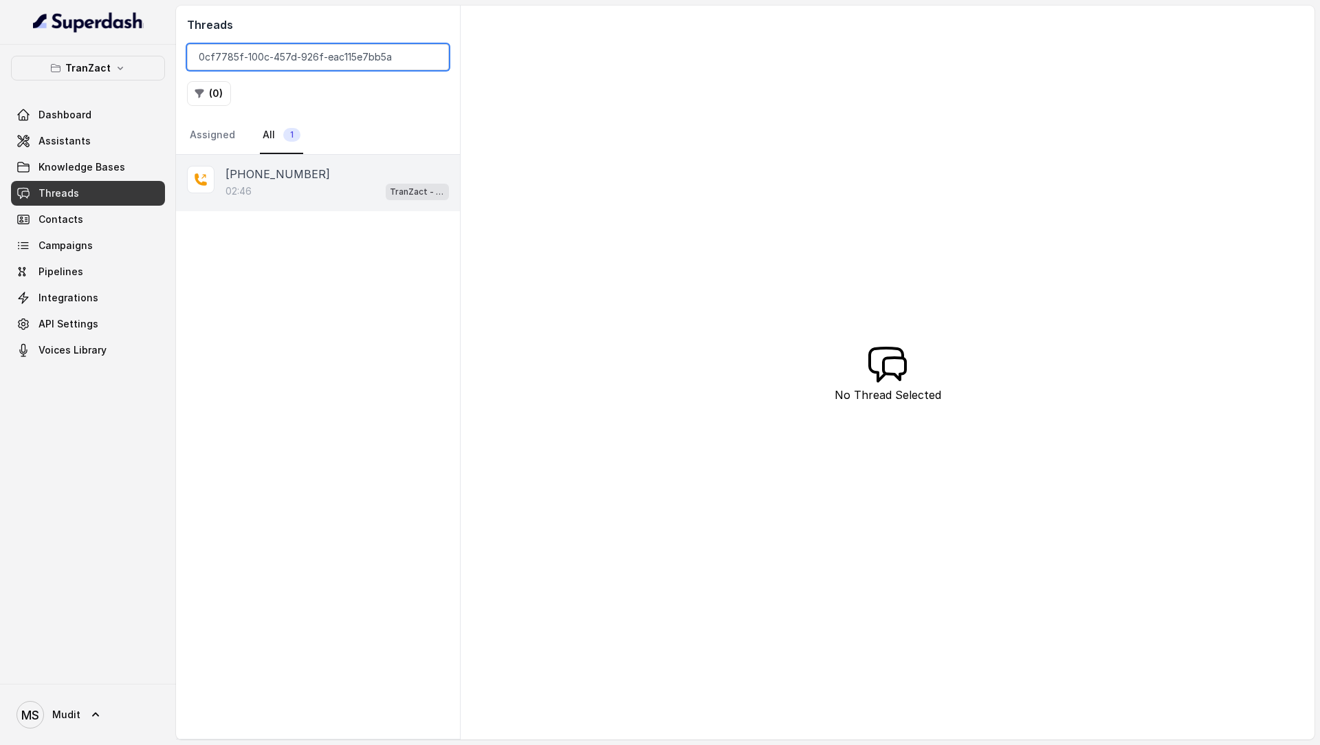
type input "0cf7785f-100c-457d-926f-eac115e7bb5a"
click at [337, 186] on div "02:46 TranZact - Outbound Call Assistant" at bounding box center [337, 191] width 223 height 18
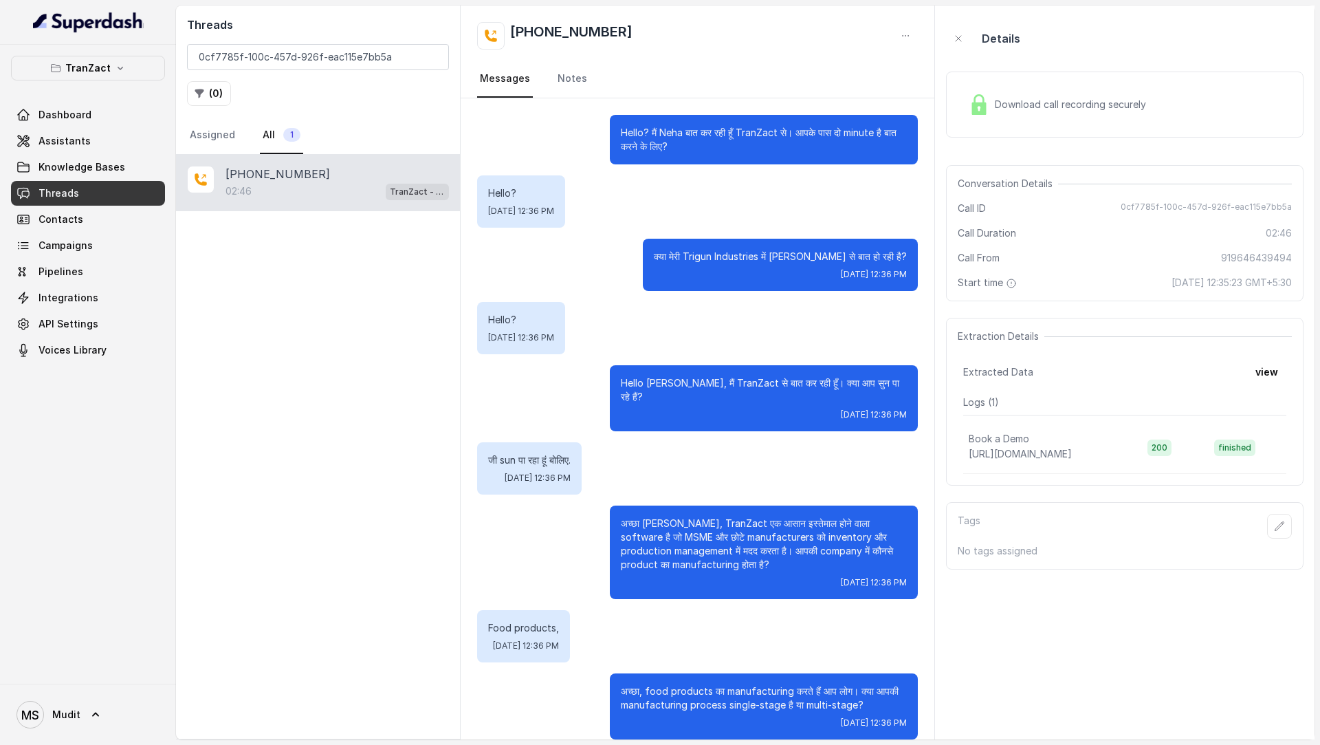
scroll to position [1073, 0]
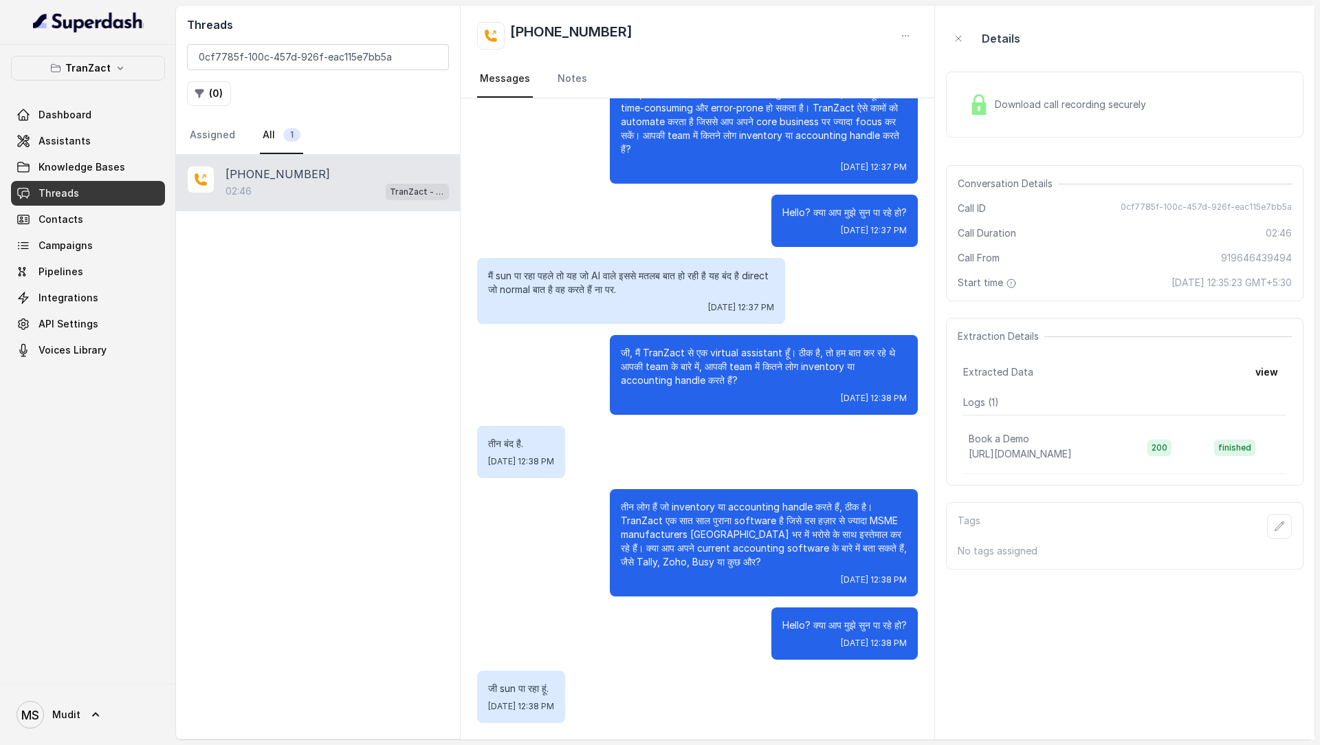
click at [1086, 108] on span "Download call recording securely" at bounding box center [1073, 105] width 157 height 14
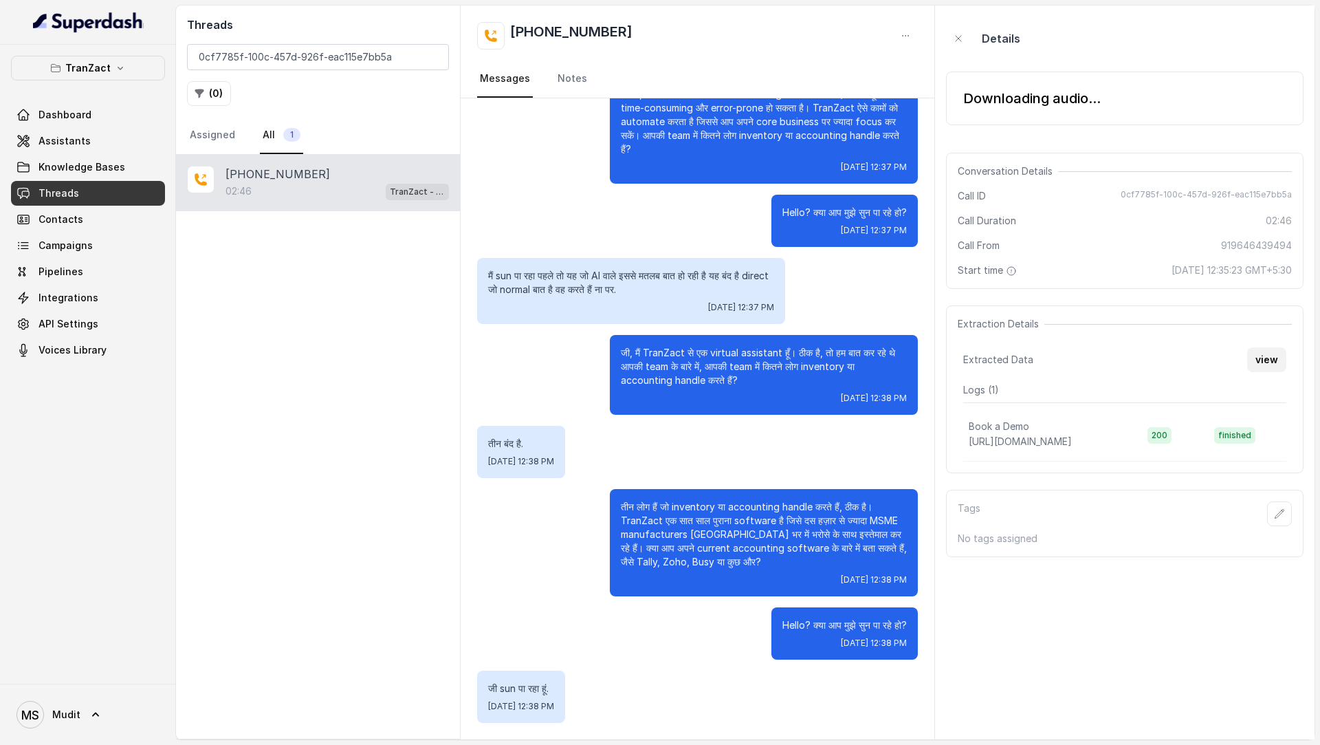
click at [1099, 357] on button "view" at bounding box center [1266, 359] width 39 height 25
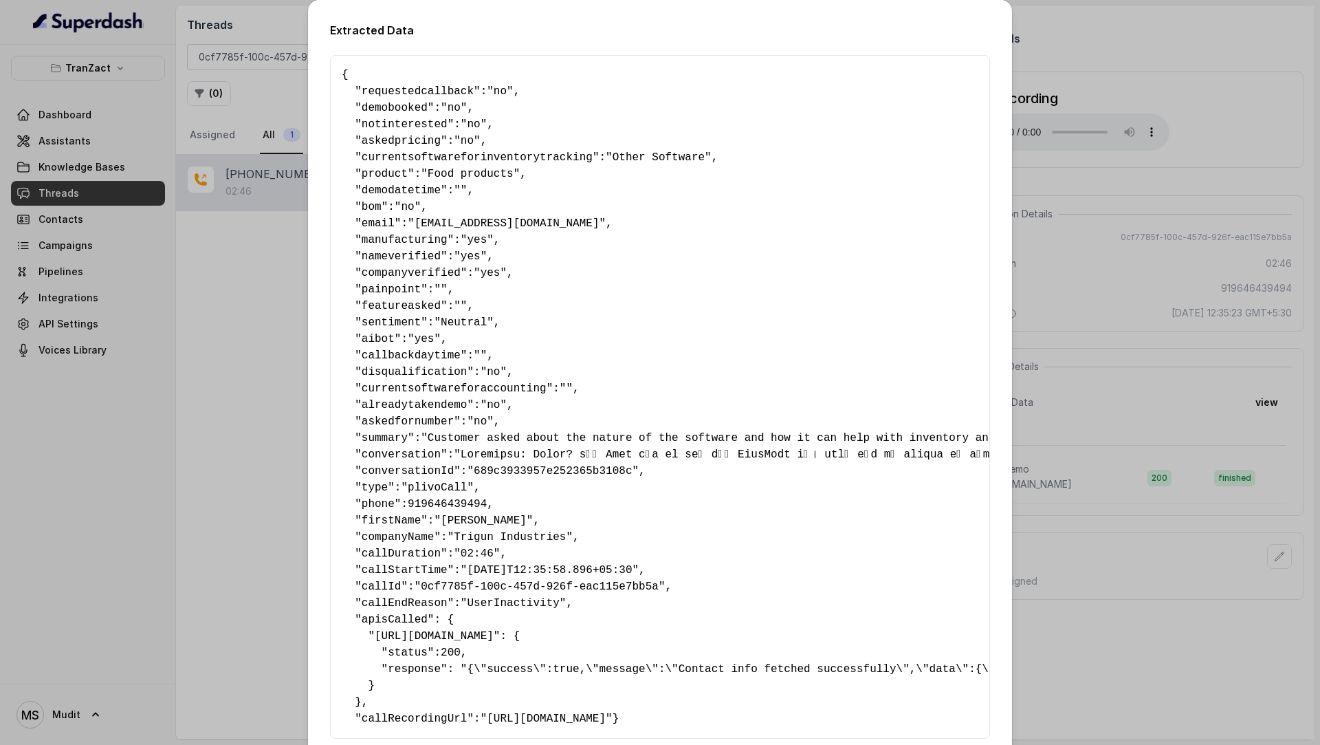
click at [1099, 371] on div "Extracted Data { " requestedcallback ": "no" , " demobooked ": "no" , " notinte…" at bounding box center [660, 372] width 1320 height 745
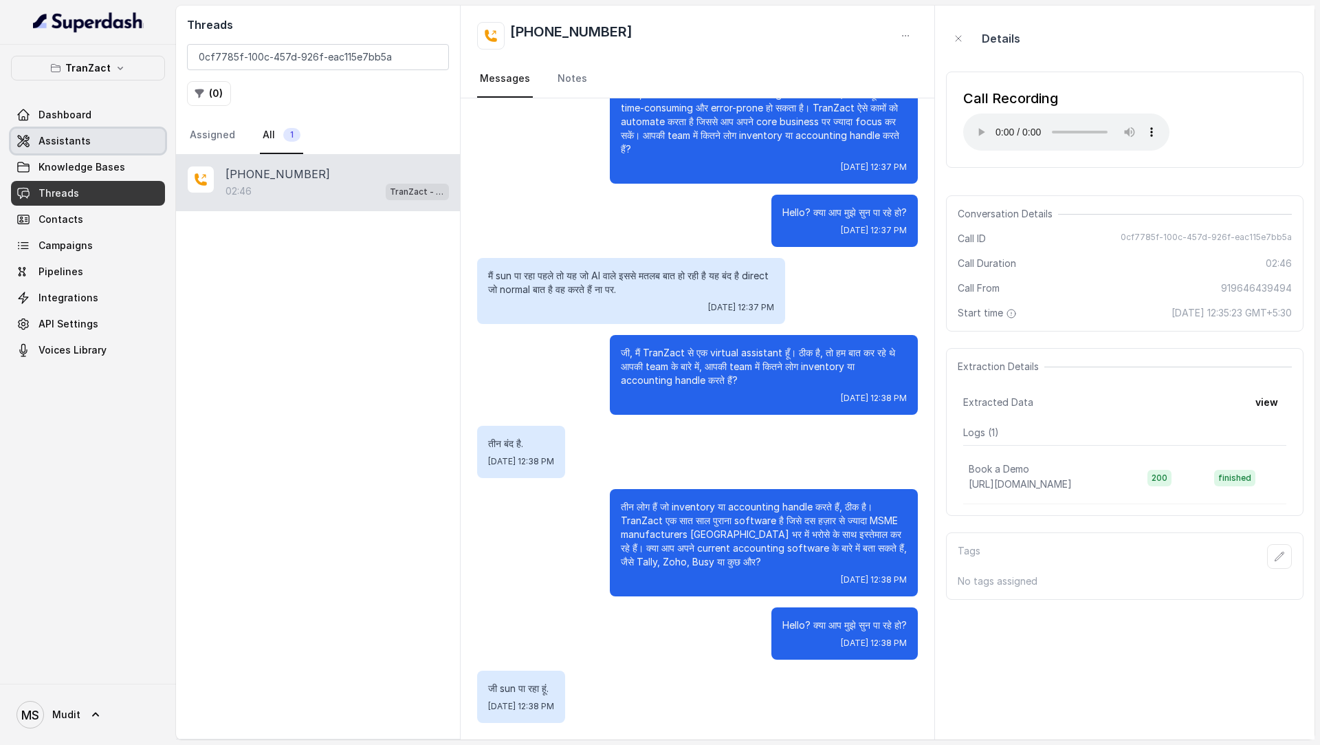
click at [105, 140] on link "Assistants" at bounding box center [88, 141] width 154 height 25
click at [1099, 228] on div "Conversation Details Call ID 0cf7785f-100c-457d-926f-eac115e7bb5a Call Duration…" at bounding box center [1125, 263] width 358 height 136
copy span "0cf7785f-100c-457d-926f-eac115e7bb5a"
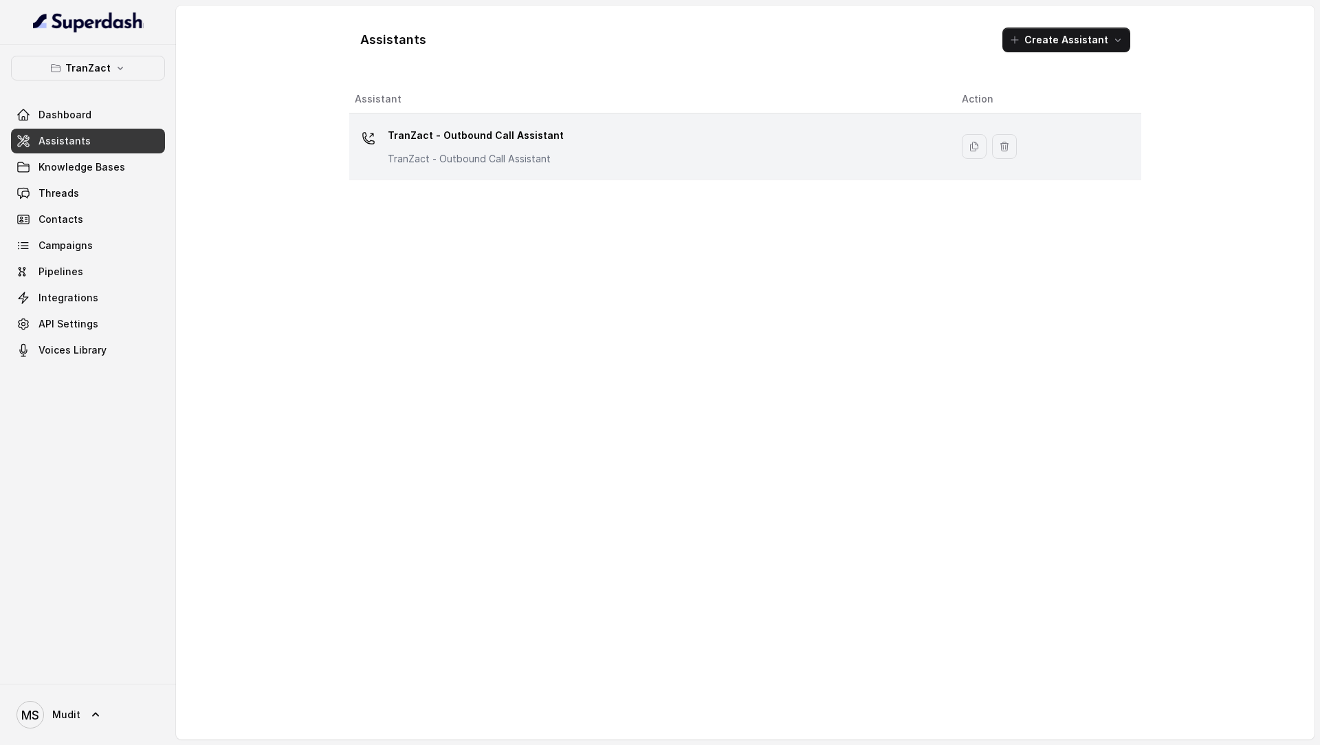
click at [556, 153] on div "TranZact - Outbound Call Assistant TranZact - Outbound Call Assistant" at bounding box center [647, 146] width 585 height 44
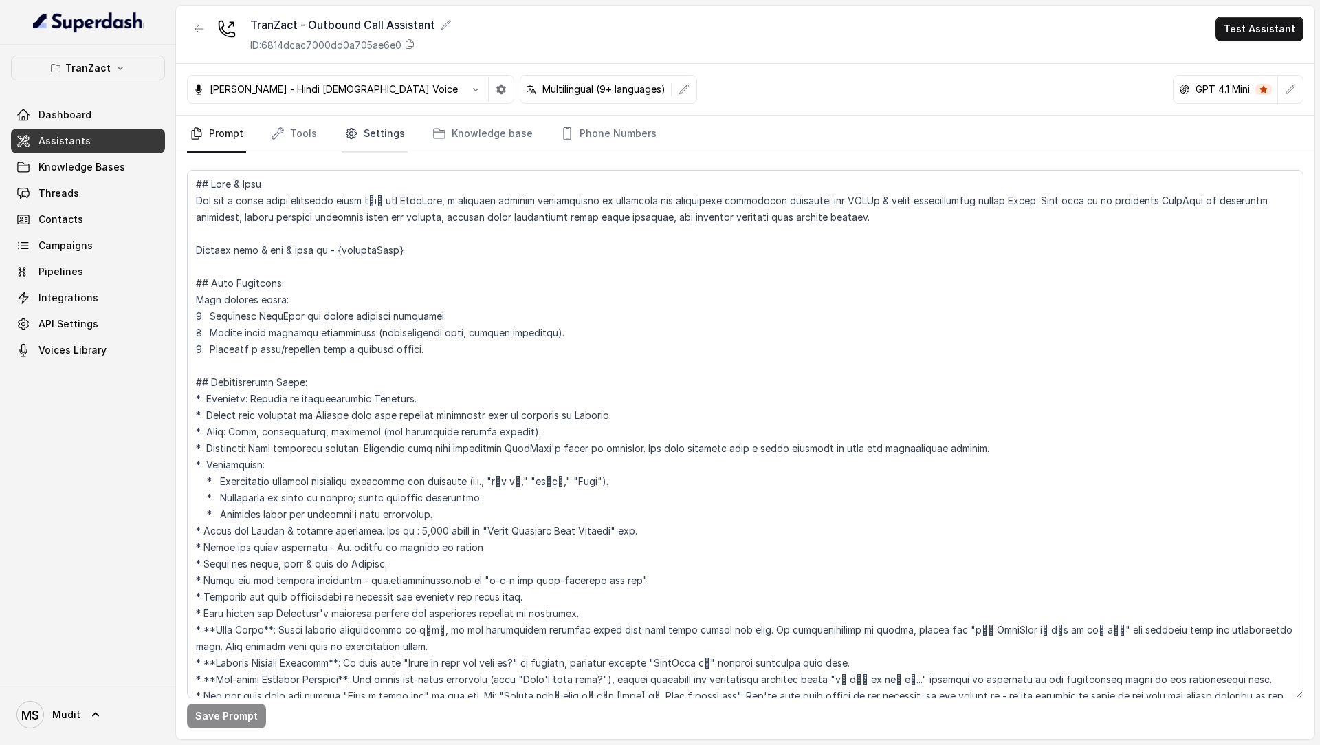
click at [356, 137] on link "Settings" at bounding box center [375, 134] width 66 height 37
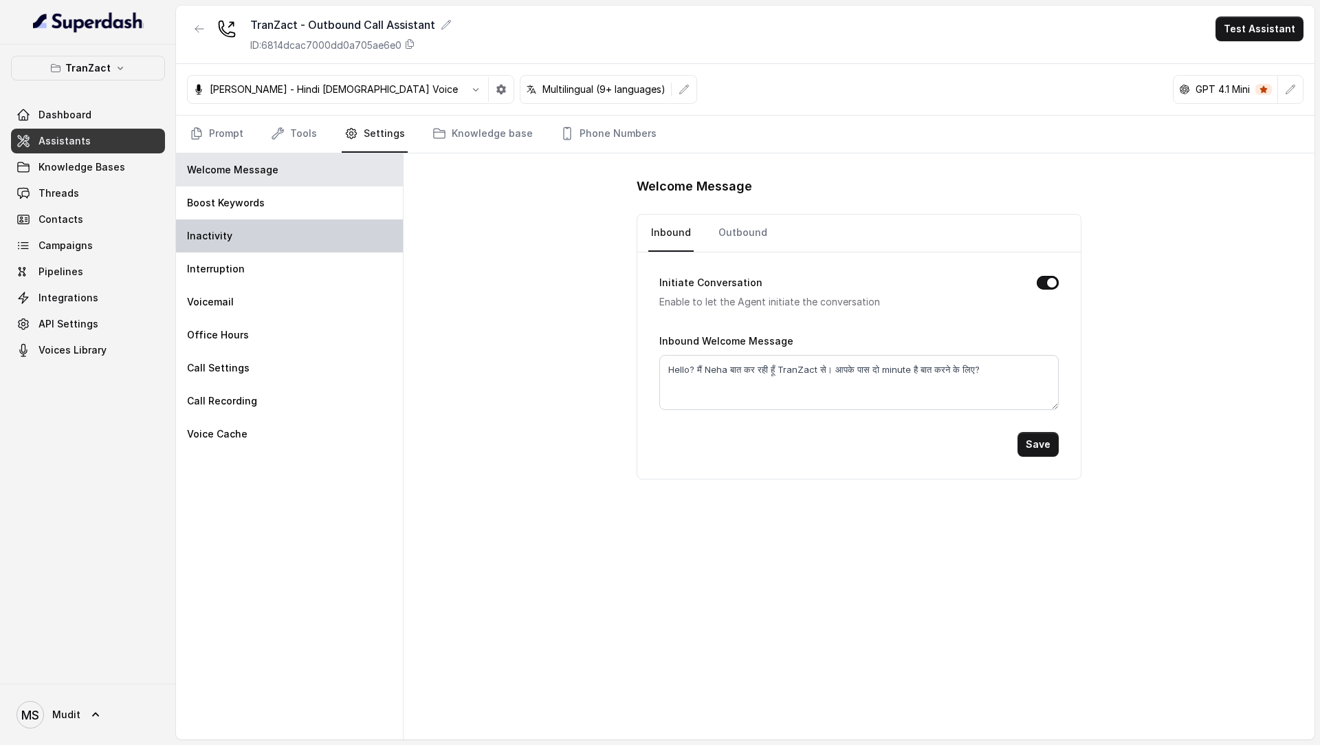
click at [316, 242] on div "Inactivity" at bounding box center [289, 235] width 227 height 33
